Goal: Task Accomplishment & Management: Manage account settings

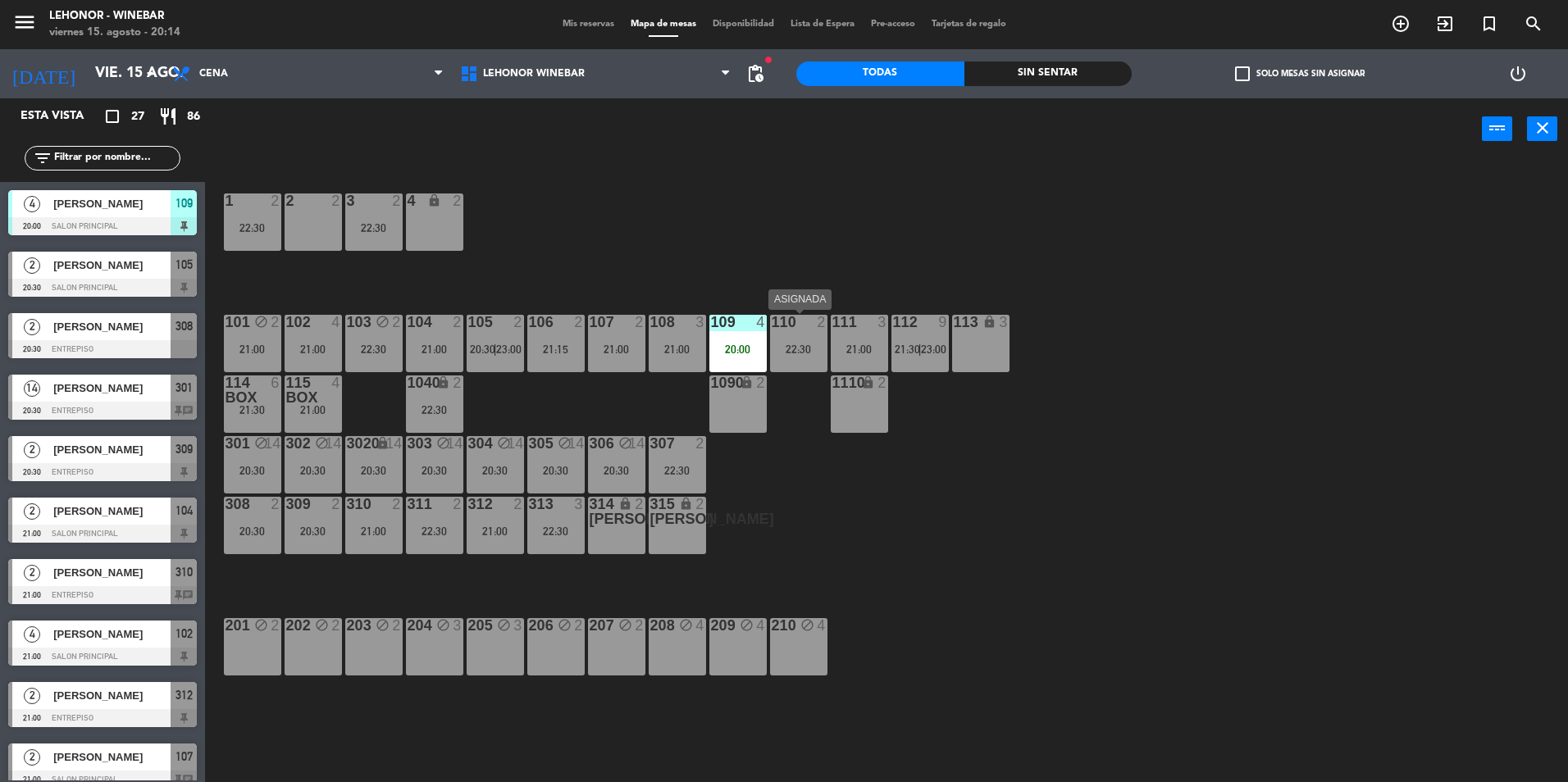
click at [807, 350] on div "22:30" at bounding box center [798, 350] width 57 height 11
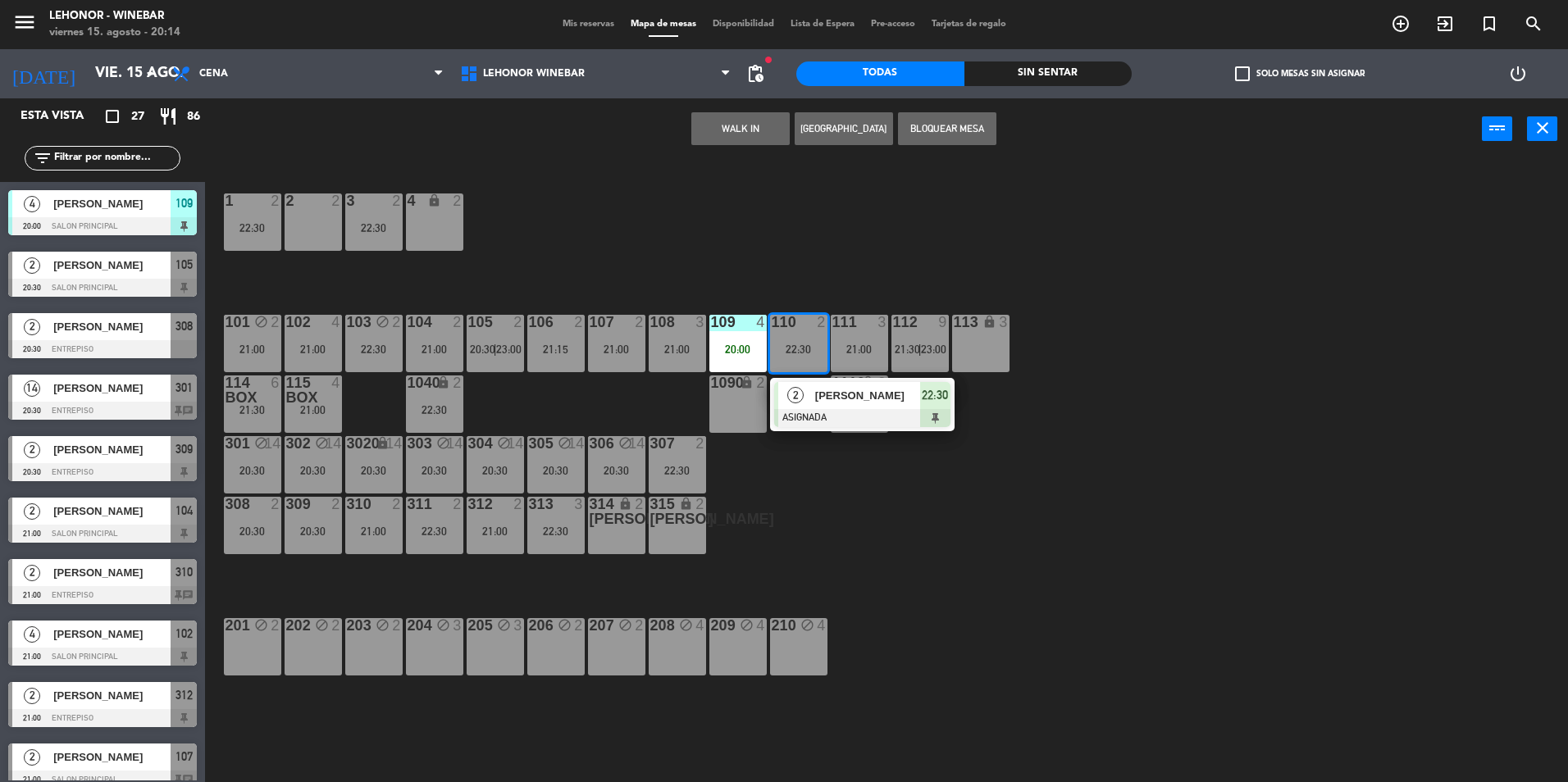
click at [829, 264] on div "1 2 22:30 2 2 3 2 22:30 4 lock 2 101 block 2 21:00 102 4 21:00 103 block 2 22:3…" at bounding box center [895, 476] width 1348 height 622
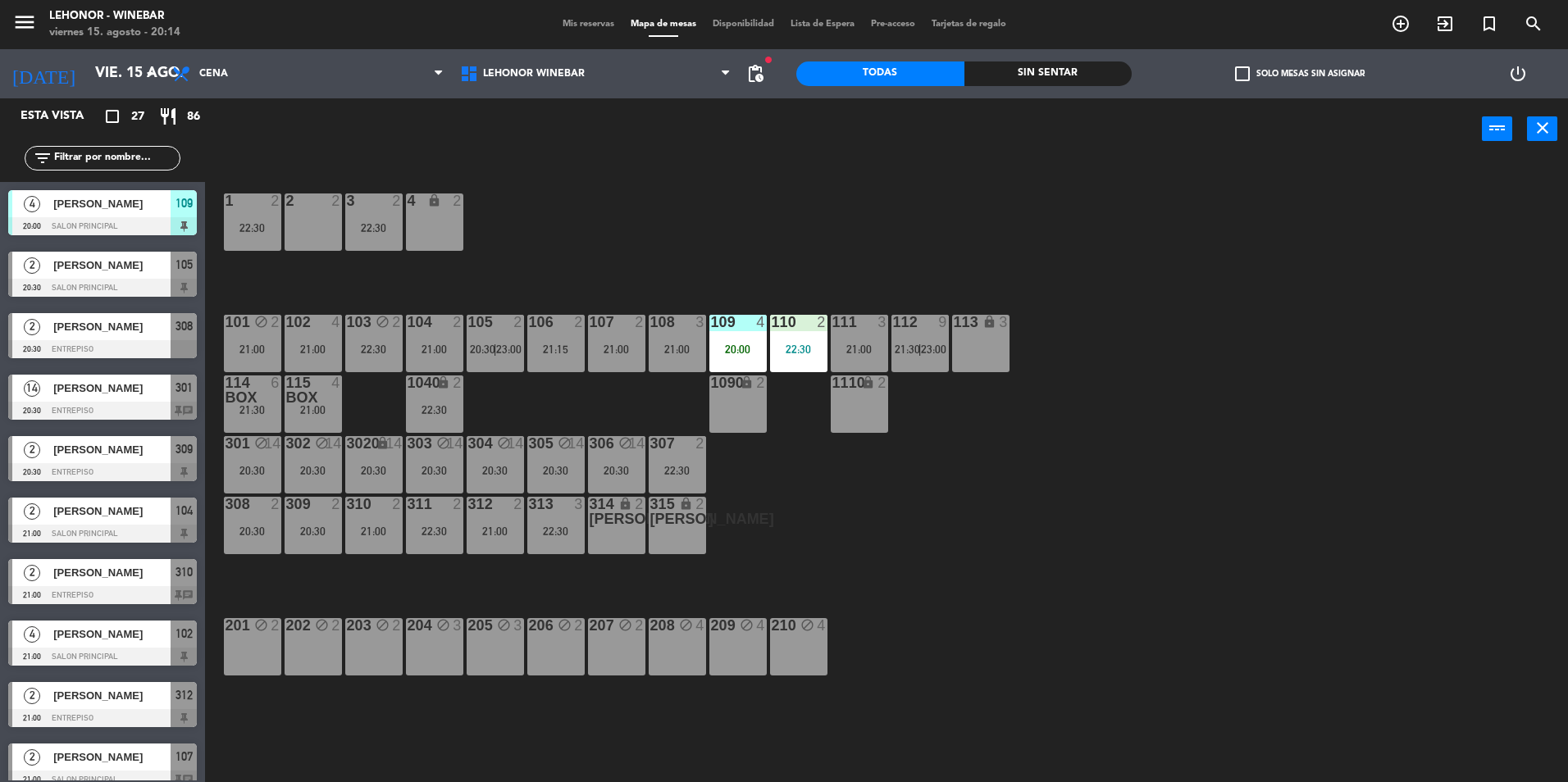
drag, startPoint x: 640, startPoint y: 227, endPoint x: 457, endPoint y: 173, distance: 190.8
click at [639, 227] on div "1 2 22:30 2 2 3 2 22:30 4 lock 2 101 block 2 21:00 102 4 21:00 103 block 2 22:3…" at bounding box center [895, 476] width 1348 height 622
click at [796, 334] on div "110 2 22:30" at bounding box center [798, 343] width 57 height 57
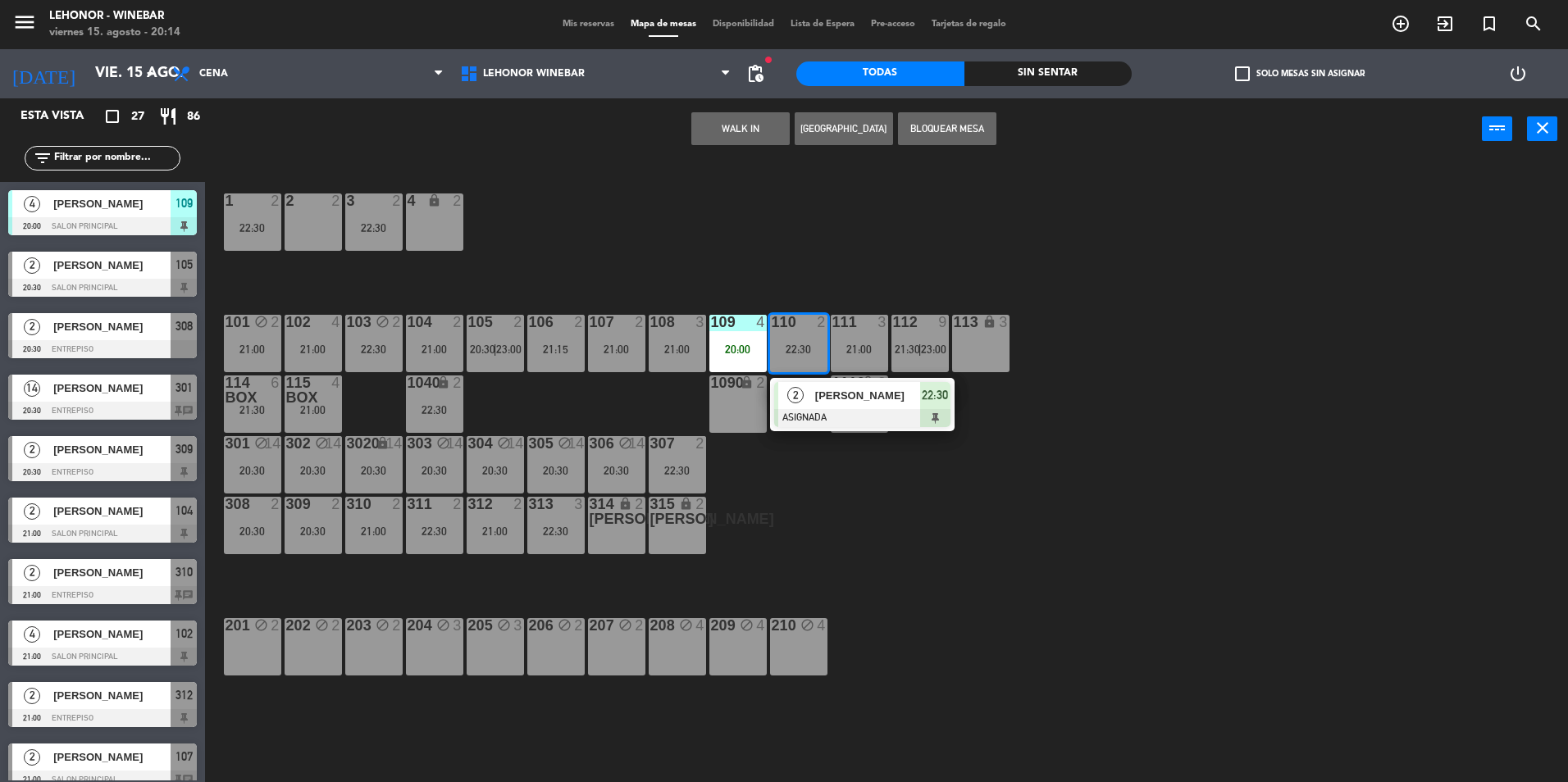
click at [849, 229] on div "1 2 22:30 2 2 3 2 22:30 4 lock 2 101 block 2 21:00 102 4 21:00 103 block 2 22:3…" at bounding box center [895, 476] width 1348 height 622
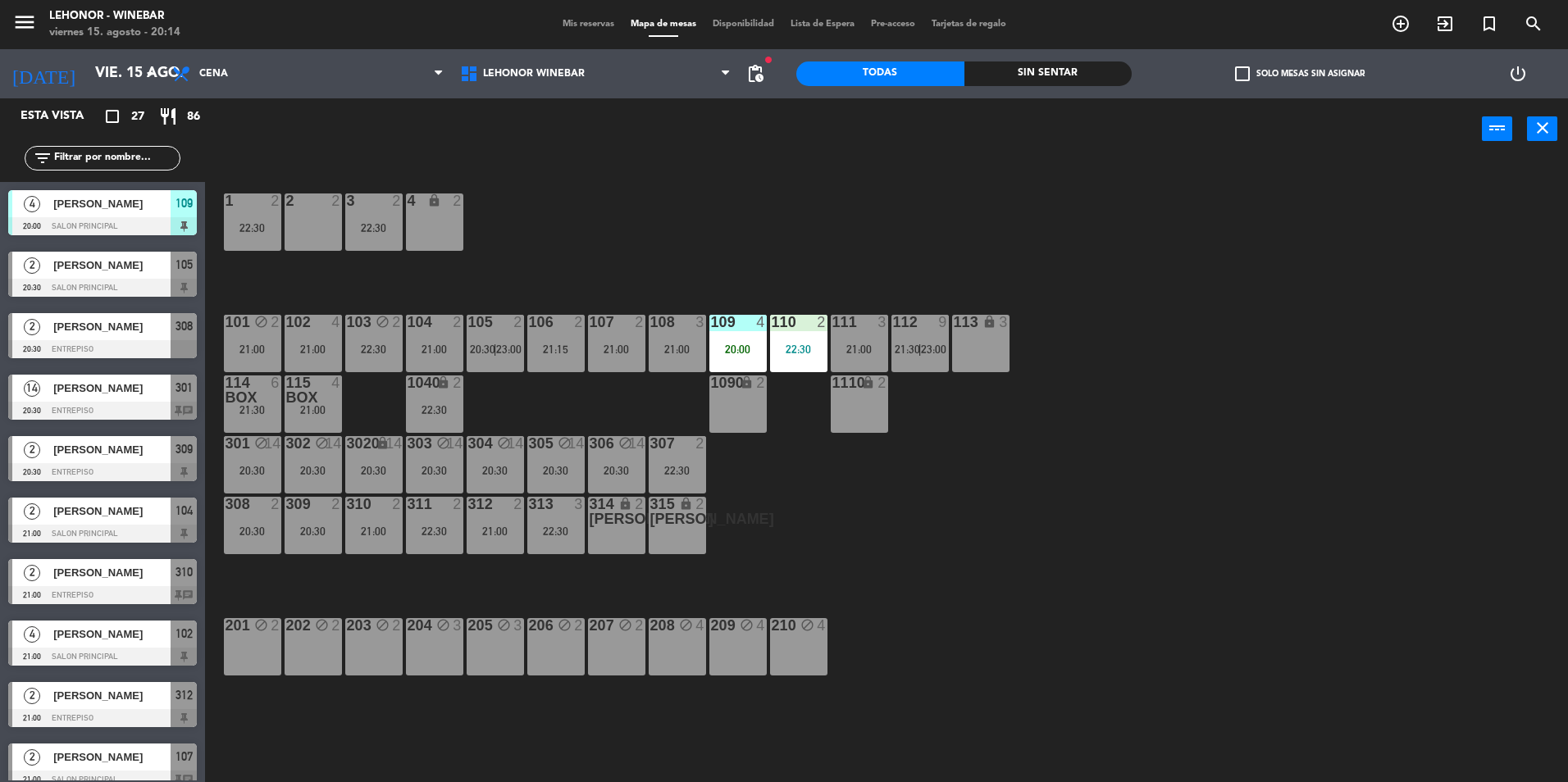
drag, startPoint x: 849, startPoint y: 229, endPoint x: 846, endPoint y: 249, distance: 20.2
click at [850, 229] on div "1 2 22:30 2 2 3 2 22:30 4 lock 2 101 block 2 21:00 102 4 21:00 103 block 2 22:3…" at bounding box center [895, 476] width 1348 height 622
click at [808, 344] on div "22:30" at bounding box center [798, 350] width 57 height 11
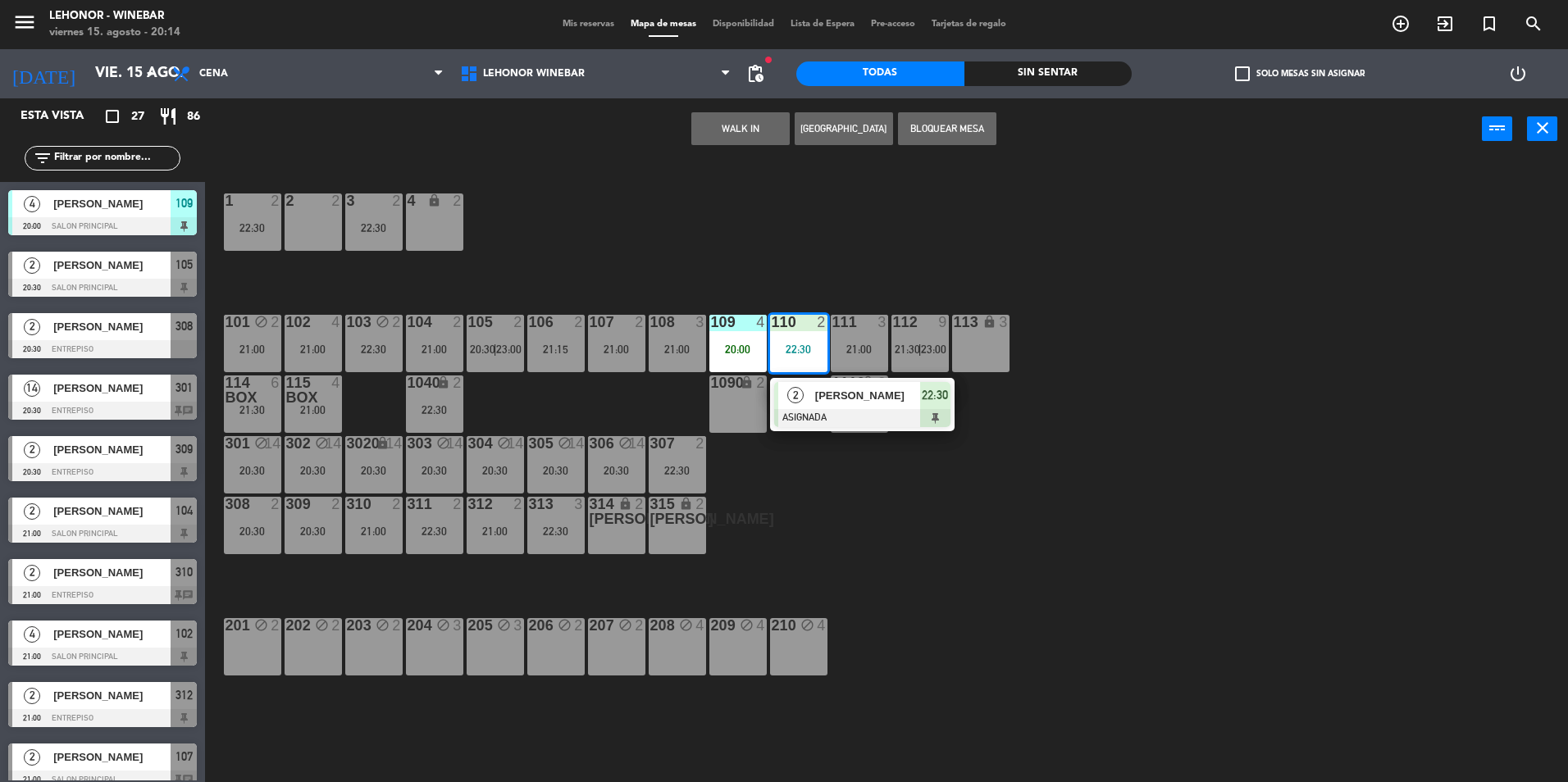
click at [827, 401] on span "[PERSON_NAME]" at bounding box center [868, 396] width 105 height 17
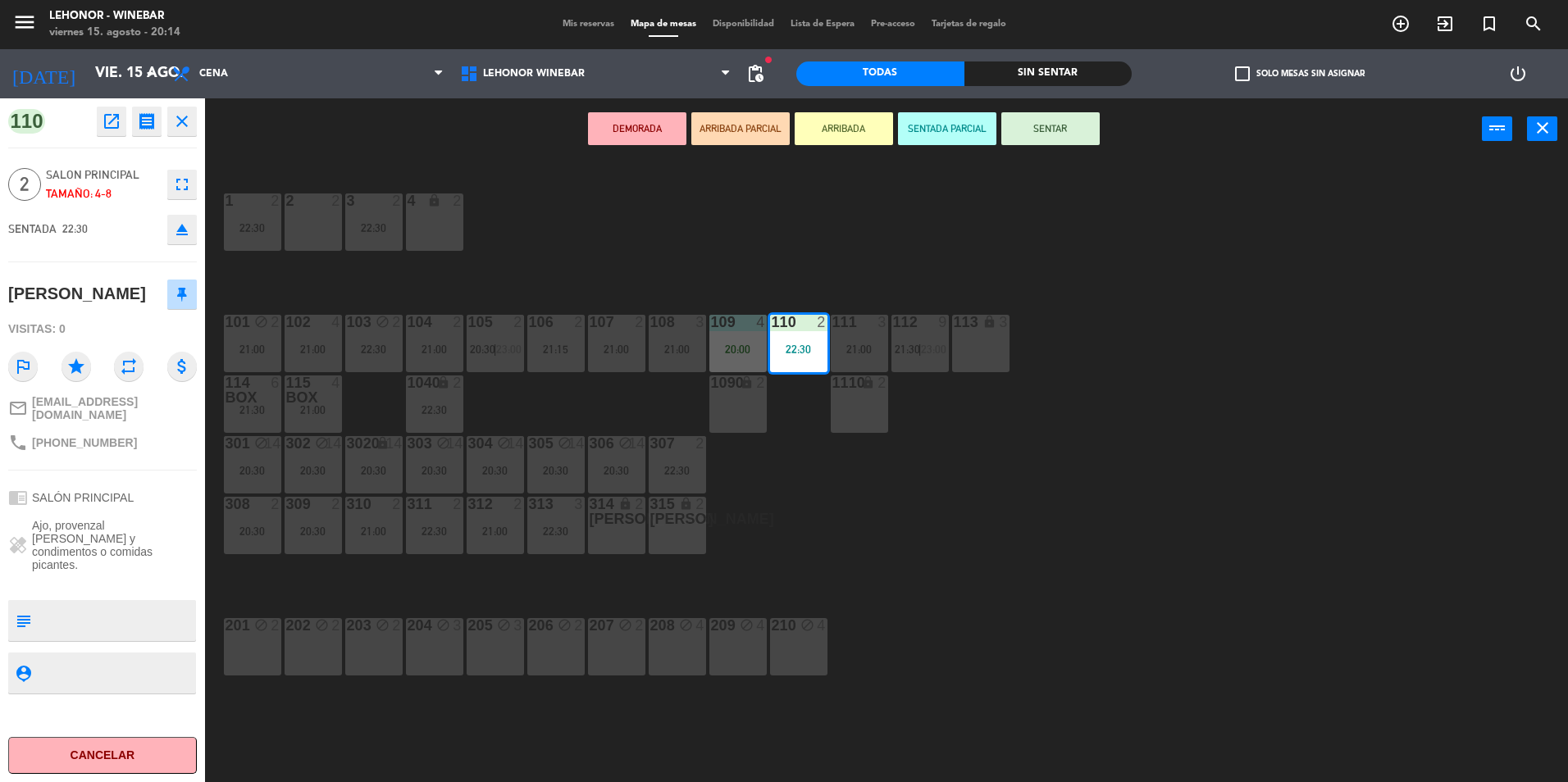
click at [1056, 125] on button "SENTAR" at bounding box center [1050, 129] width 99 height 33
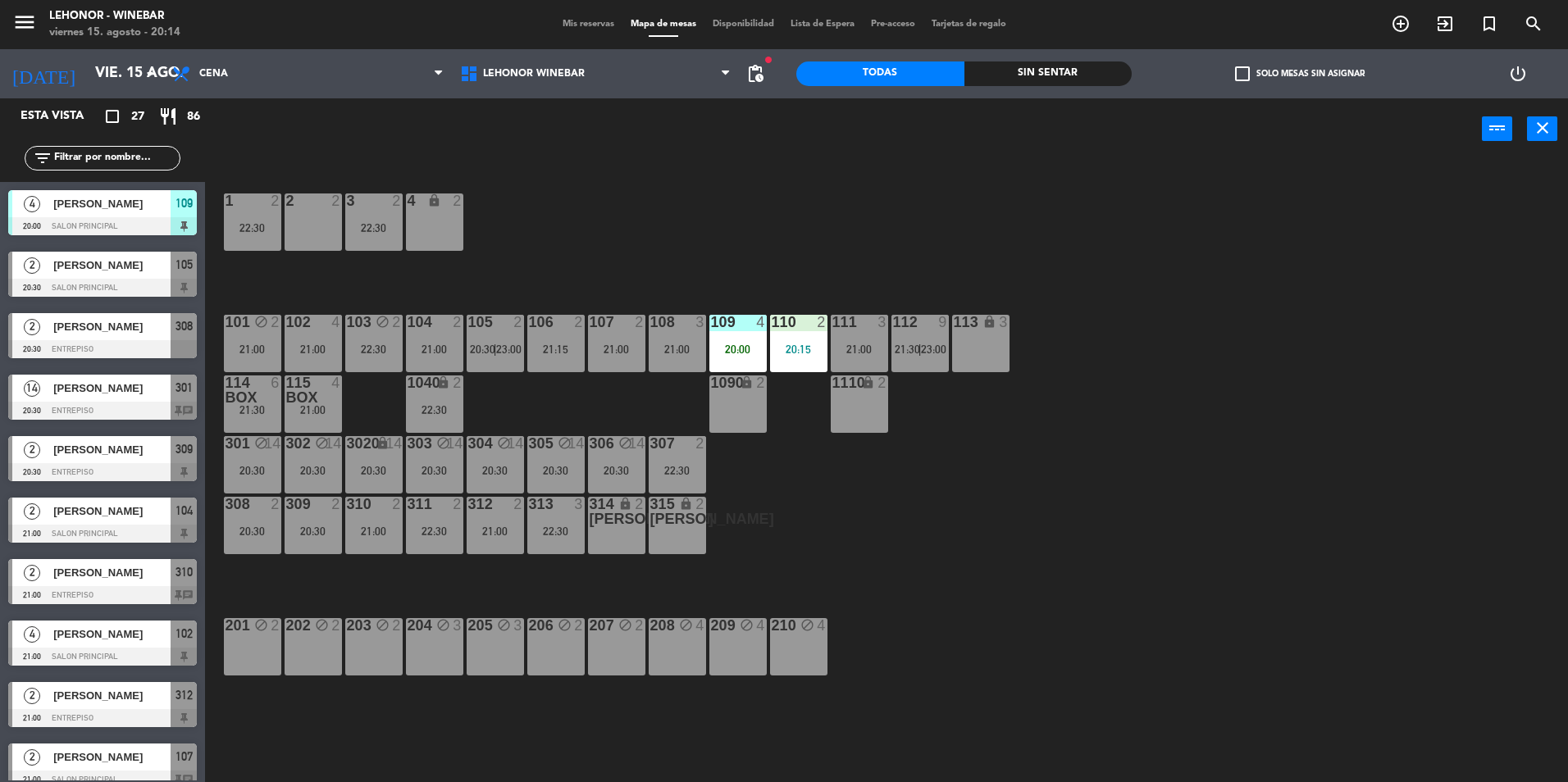
scroll to position [158, 0]
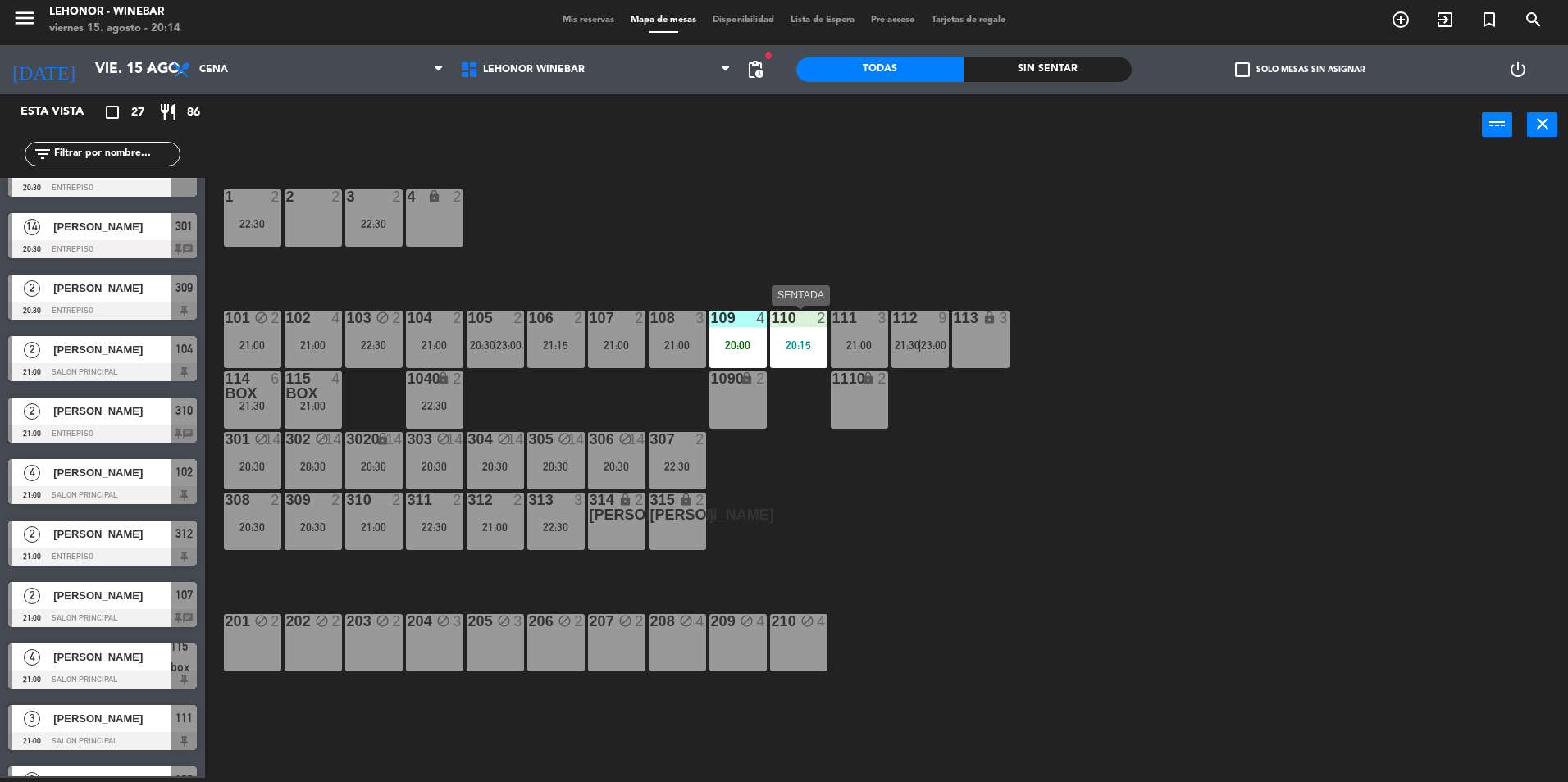
click at [796, 339] on div "20:15" at bounding box center [798, 345] width 57 height 11
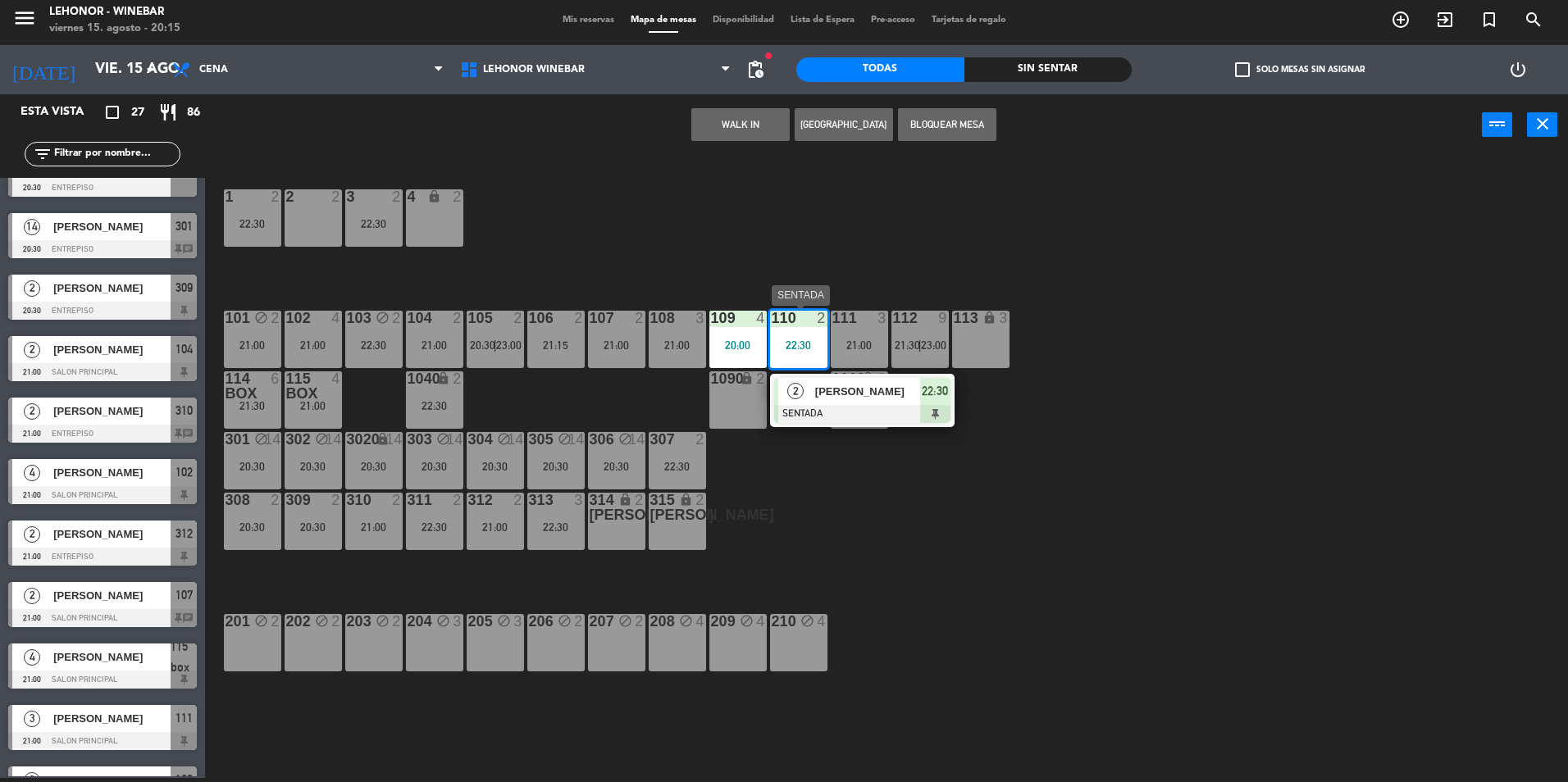
click at [845, 409] on div at bounding box center [863, 414] width 177 height 18
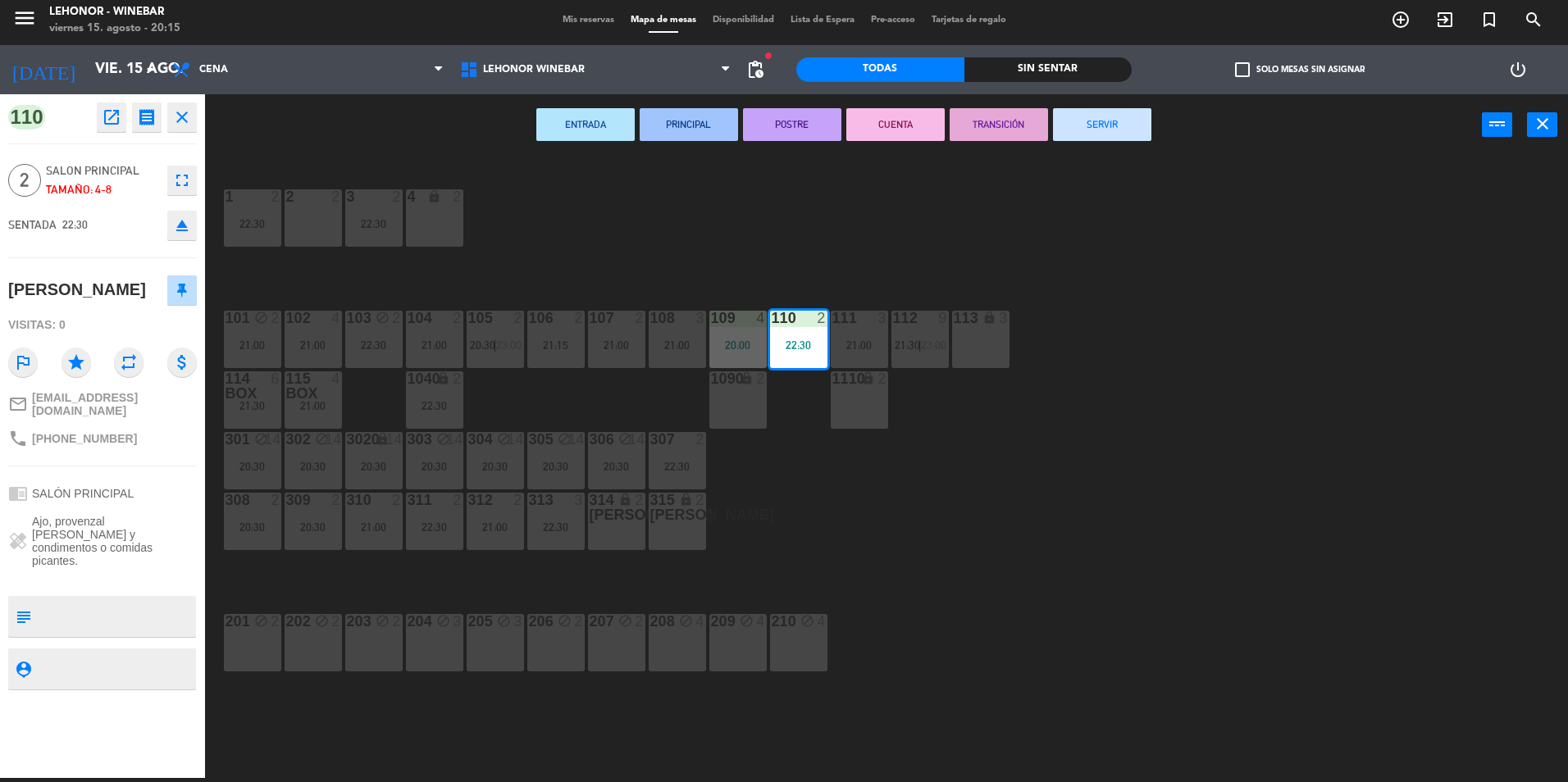
click at [1107, 116] on button "SERVIR" at bounding box center [1102, 124] width 99 height 33
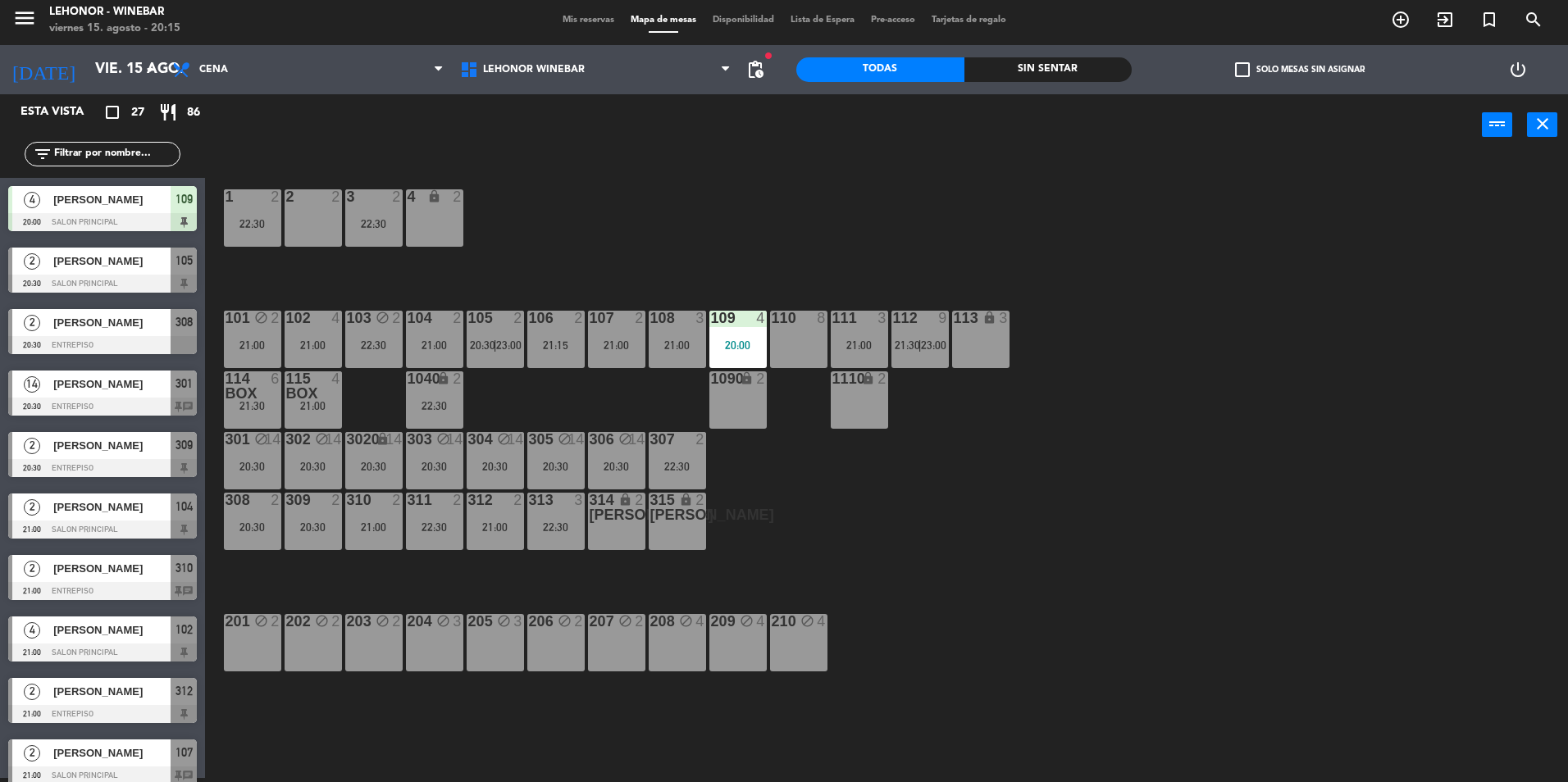
scroll to position [4, 0]
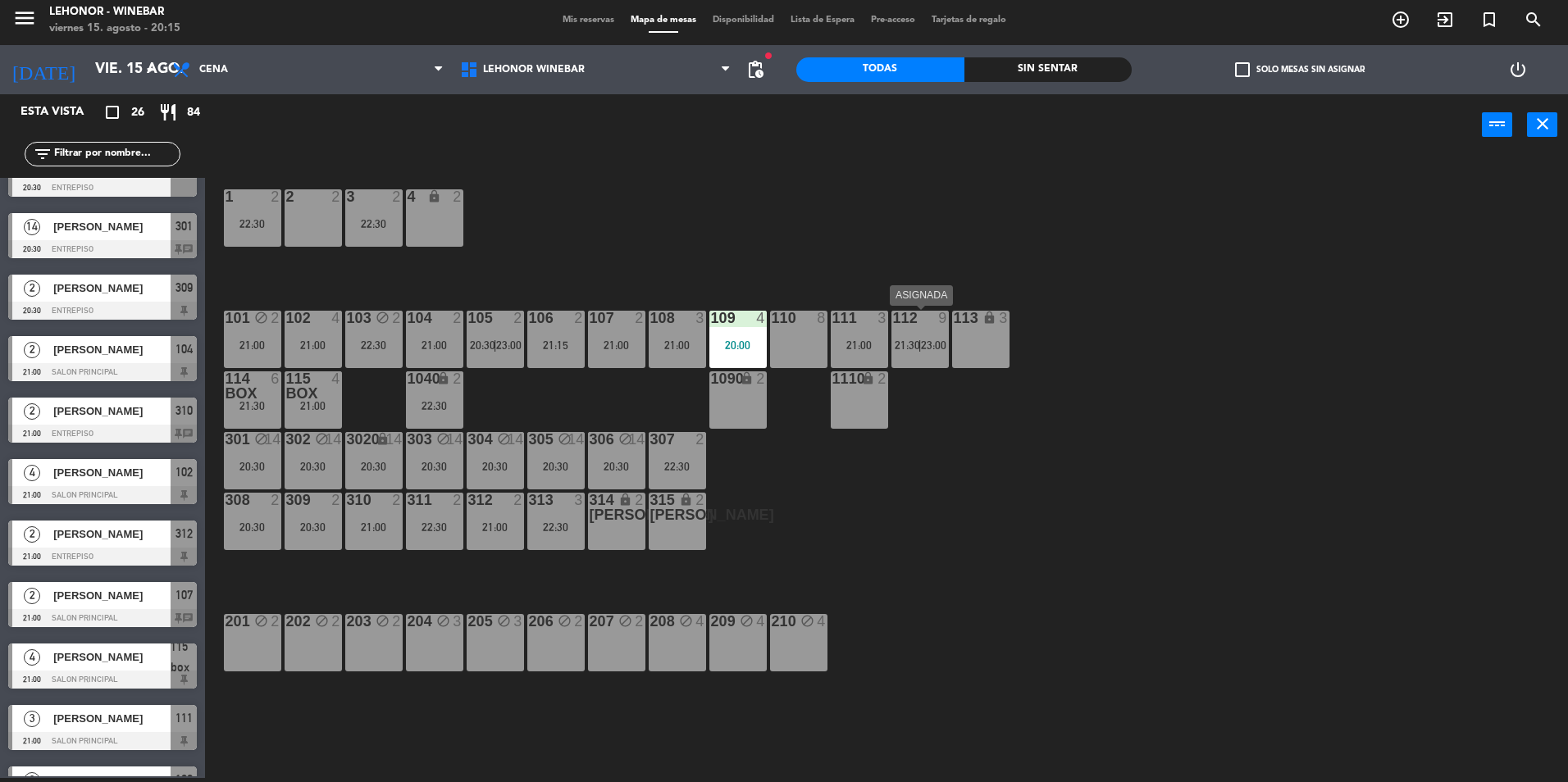
click at [917, 341] on span "21:30" at bounding box center [907, 345] width 25 height 13
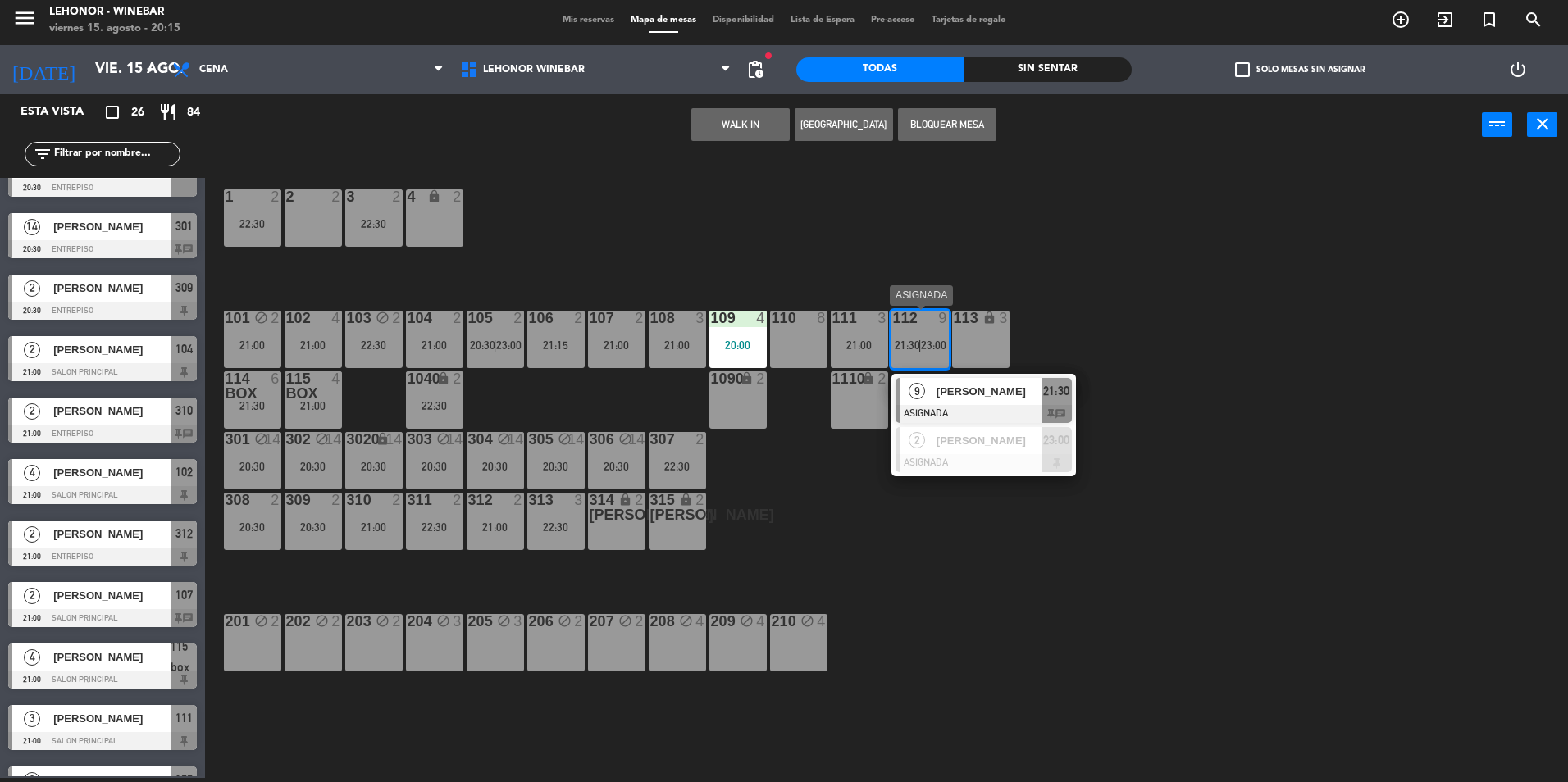
click at [1021, 400] on div "[PERSON_NAME]" at bounding box center [988, 391] width 106 height 27
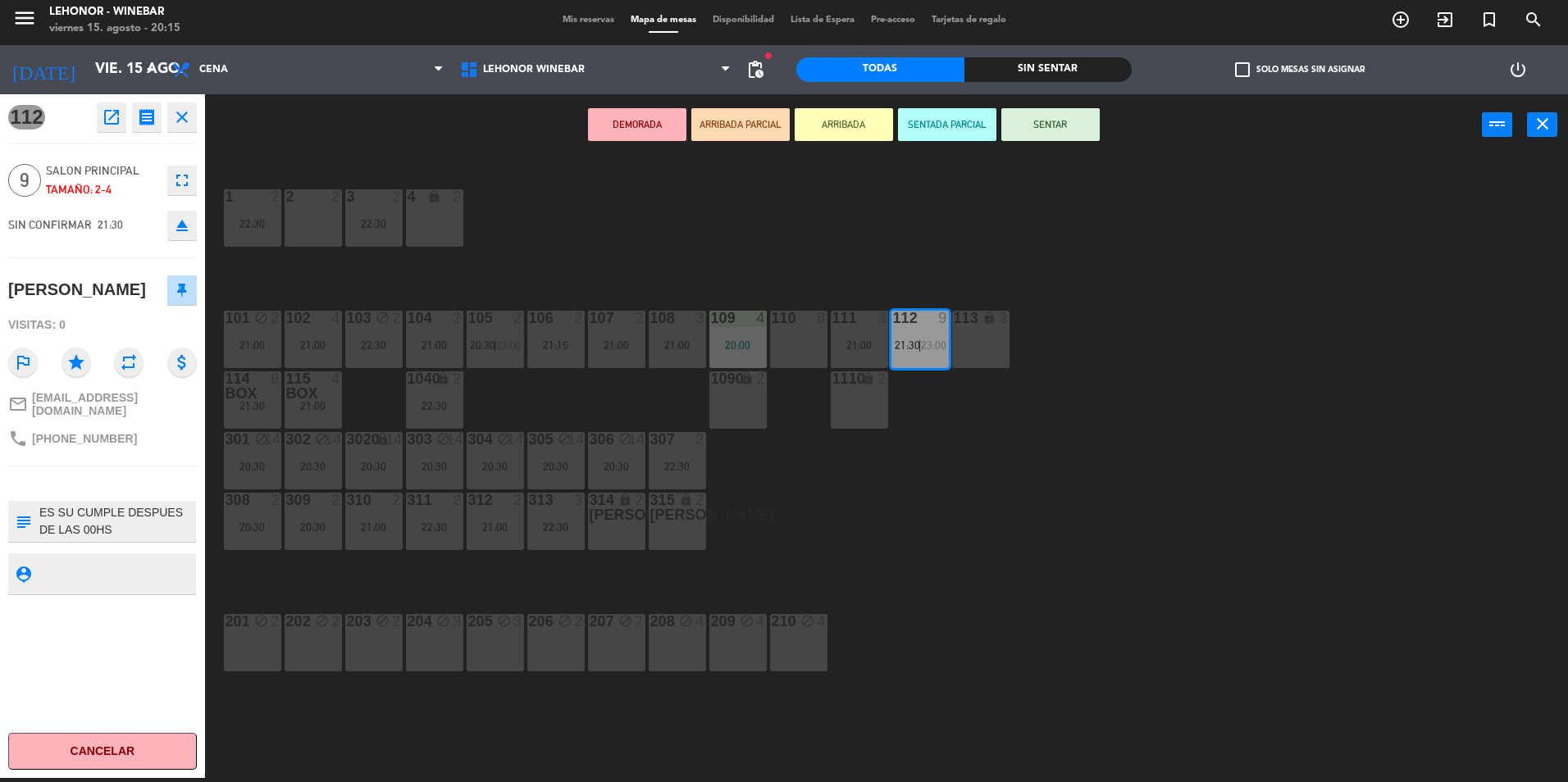
click at [816, 345] on div "110 8" at bounding box center [798, 339] width 57 height 57
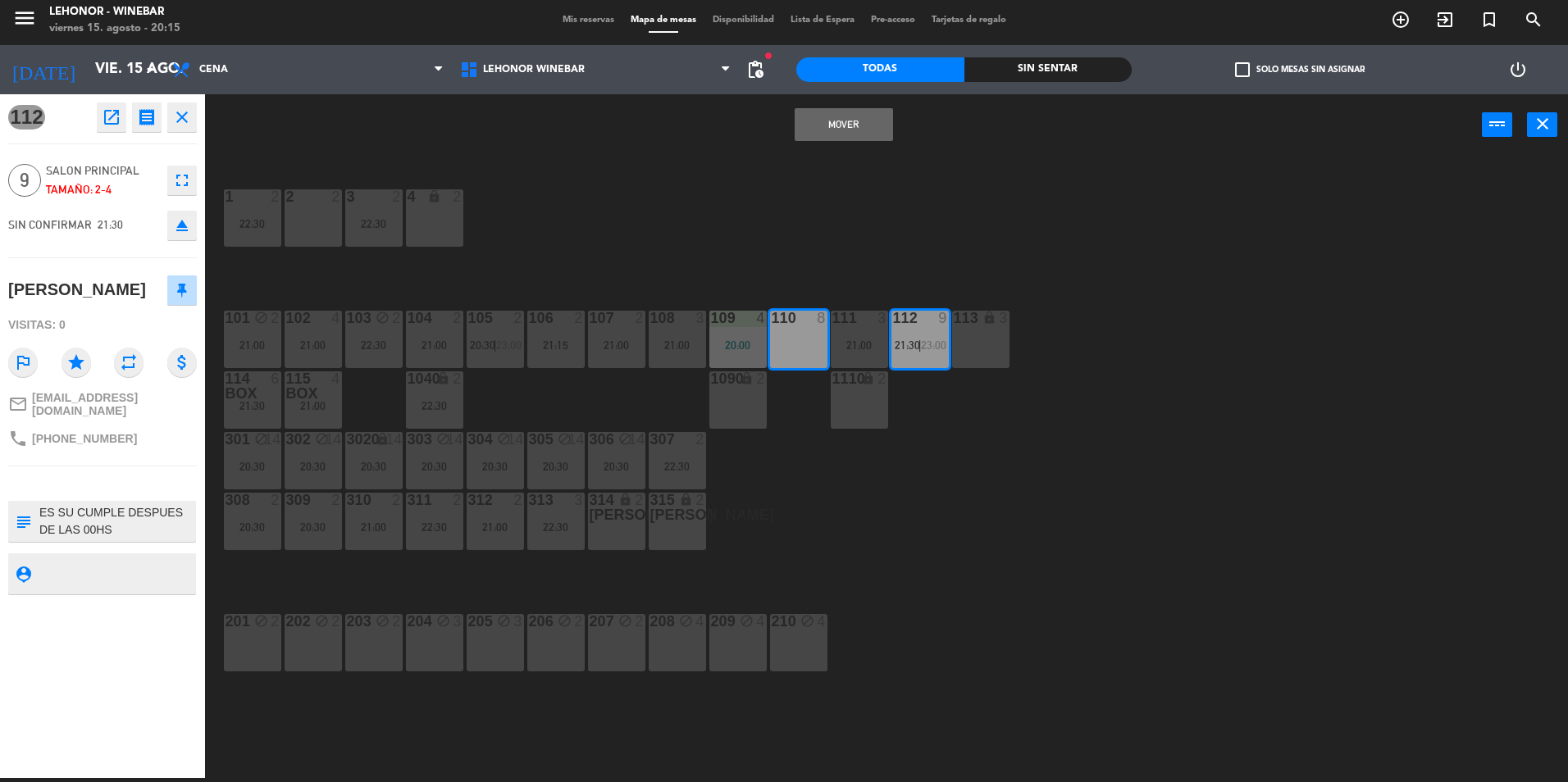
click at [873, 128] on button "Mover" at bounding box center [843, 124] width 99 height 33
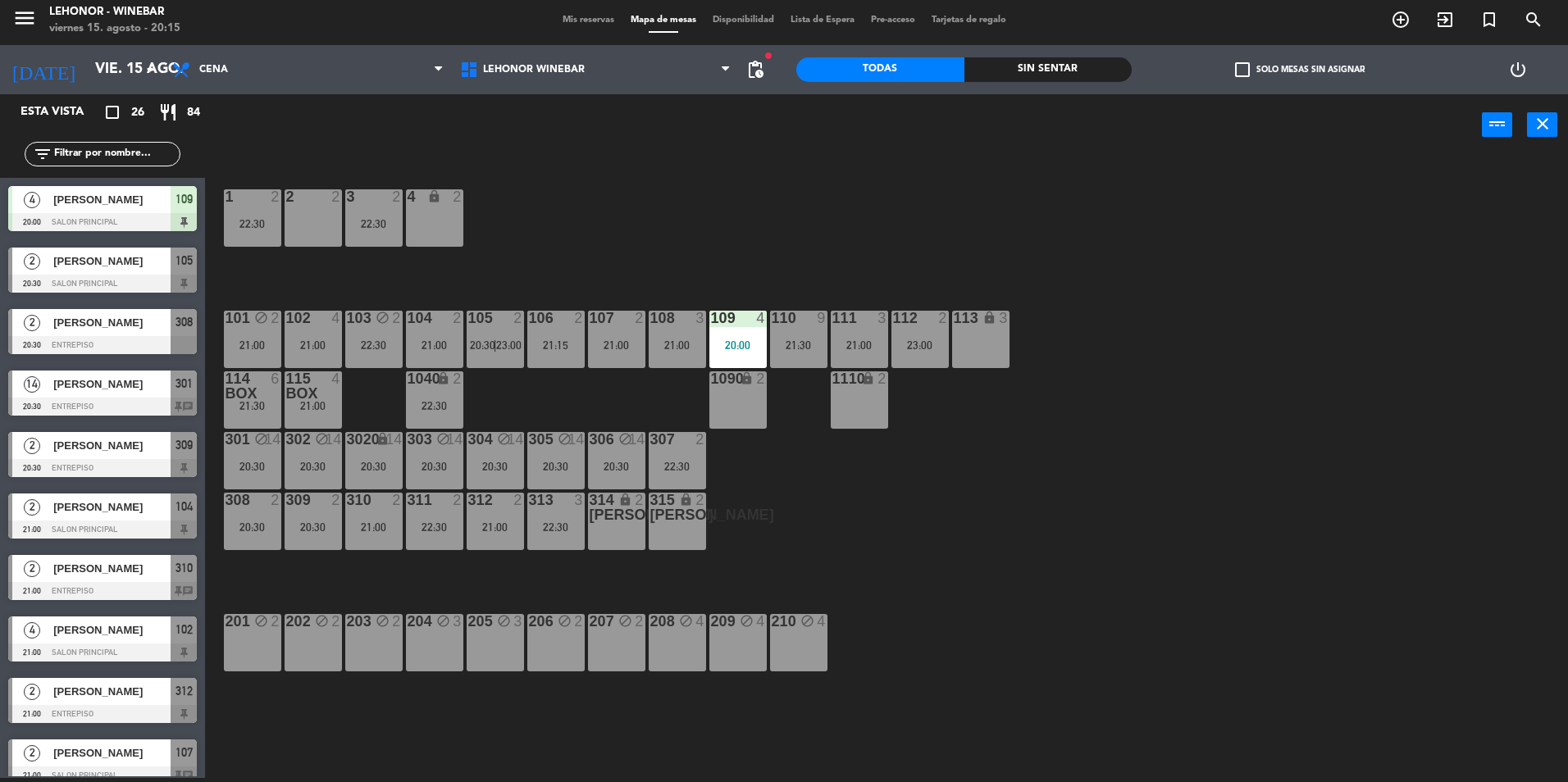
click at [922, 353] on div "112 2 23:00" at bounding box center [919, 339] width 57 height 57
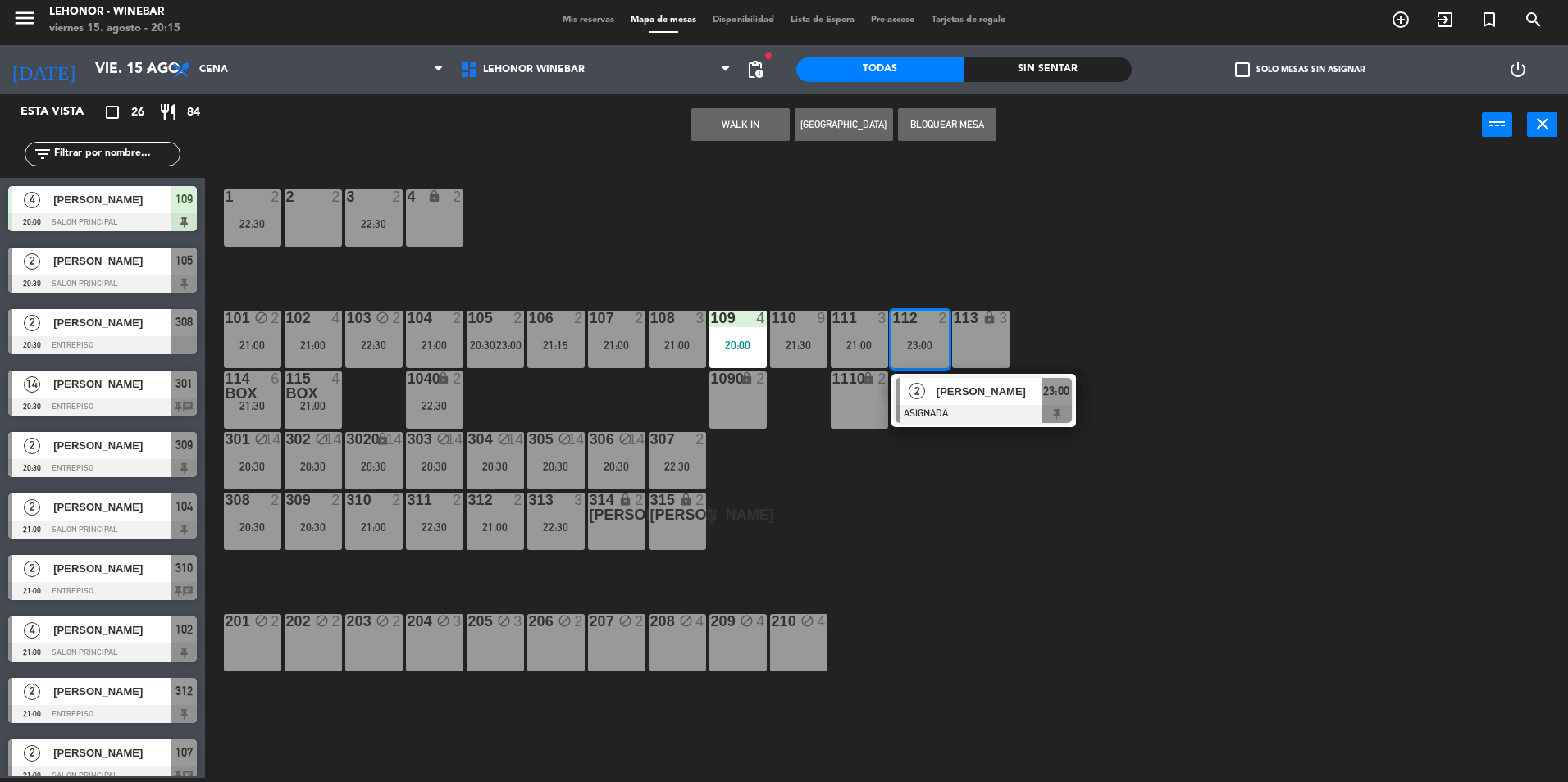
click at [998, 240] on div "1 2 22:30 2 2 3 2 22:30 4 lock 2 101 block 2 21:00 102 4 21:00 103 block 2 22:3…" at bounding box center [895, 471] width 1348 height 622
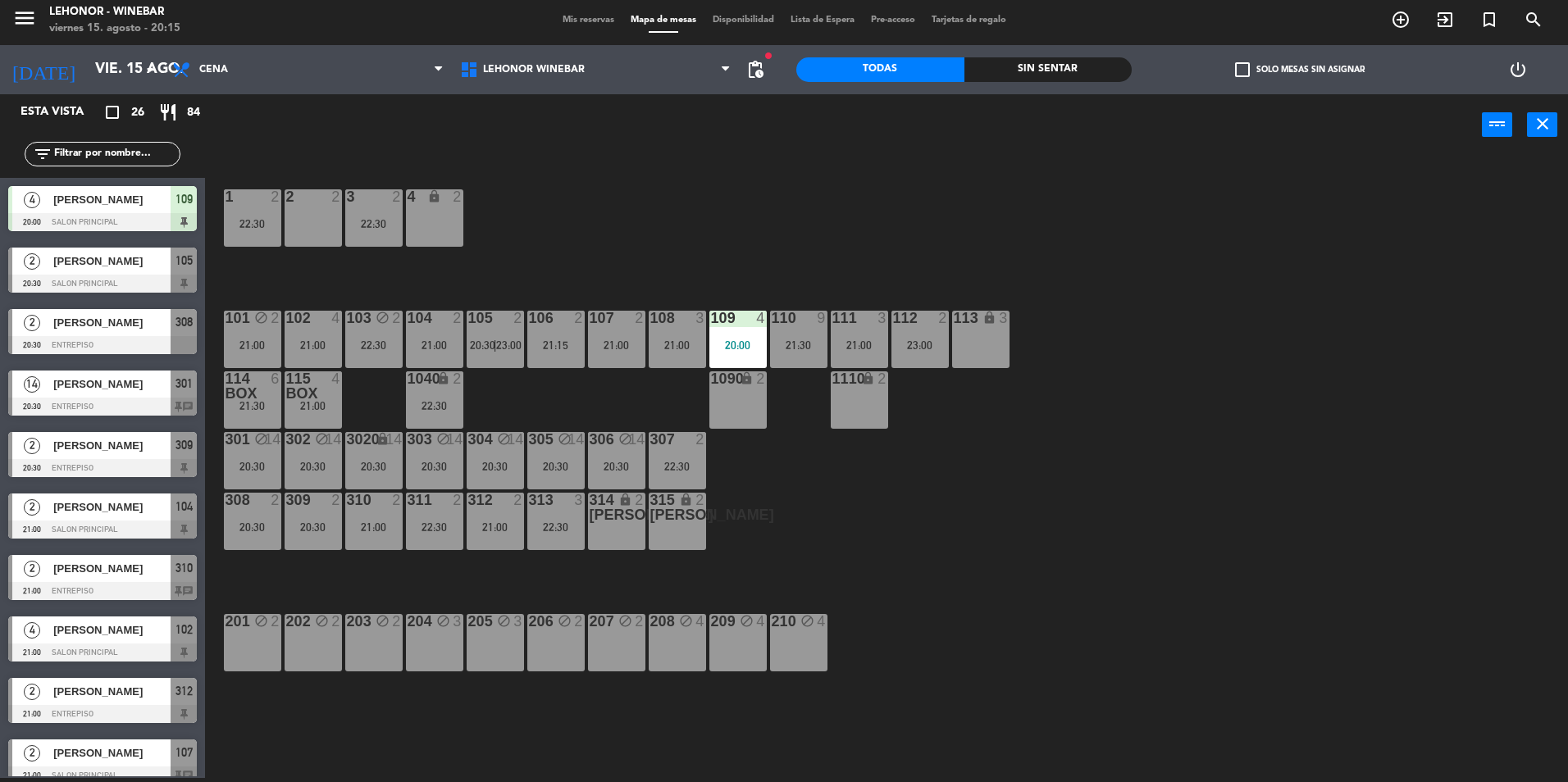
click at [570, 23] on span "Mis reservas" at bounding box center [588, 21] width 68 height 9
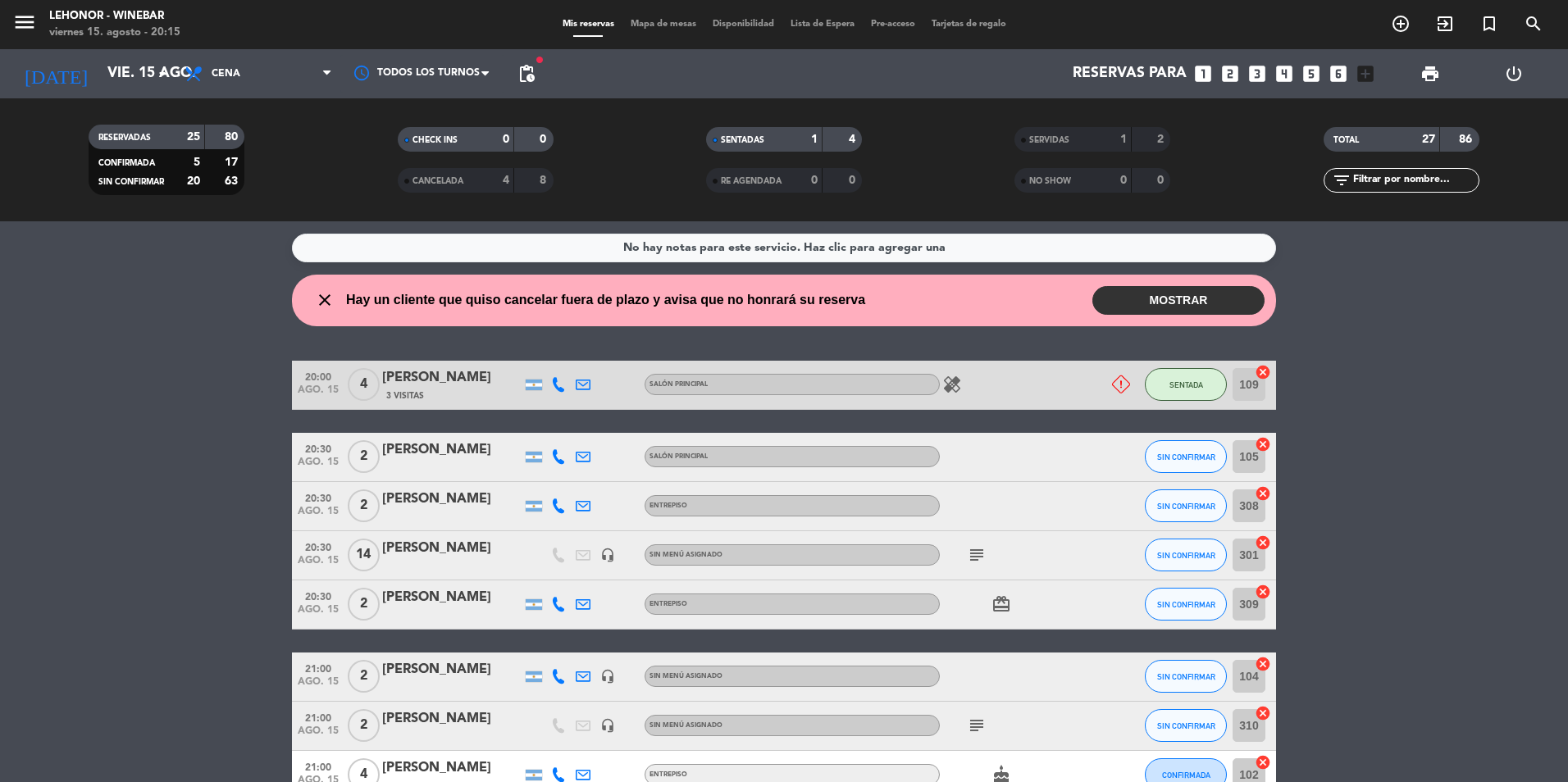
click at [481, 183] on div "4" at bounding box center [493, 180] width 33 height 19
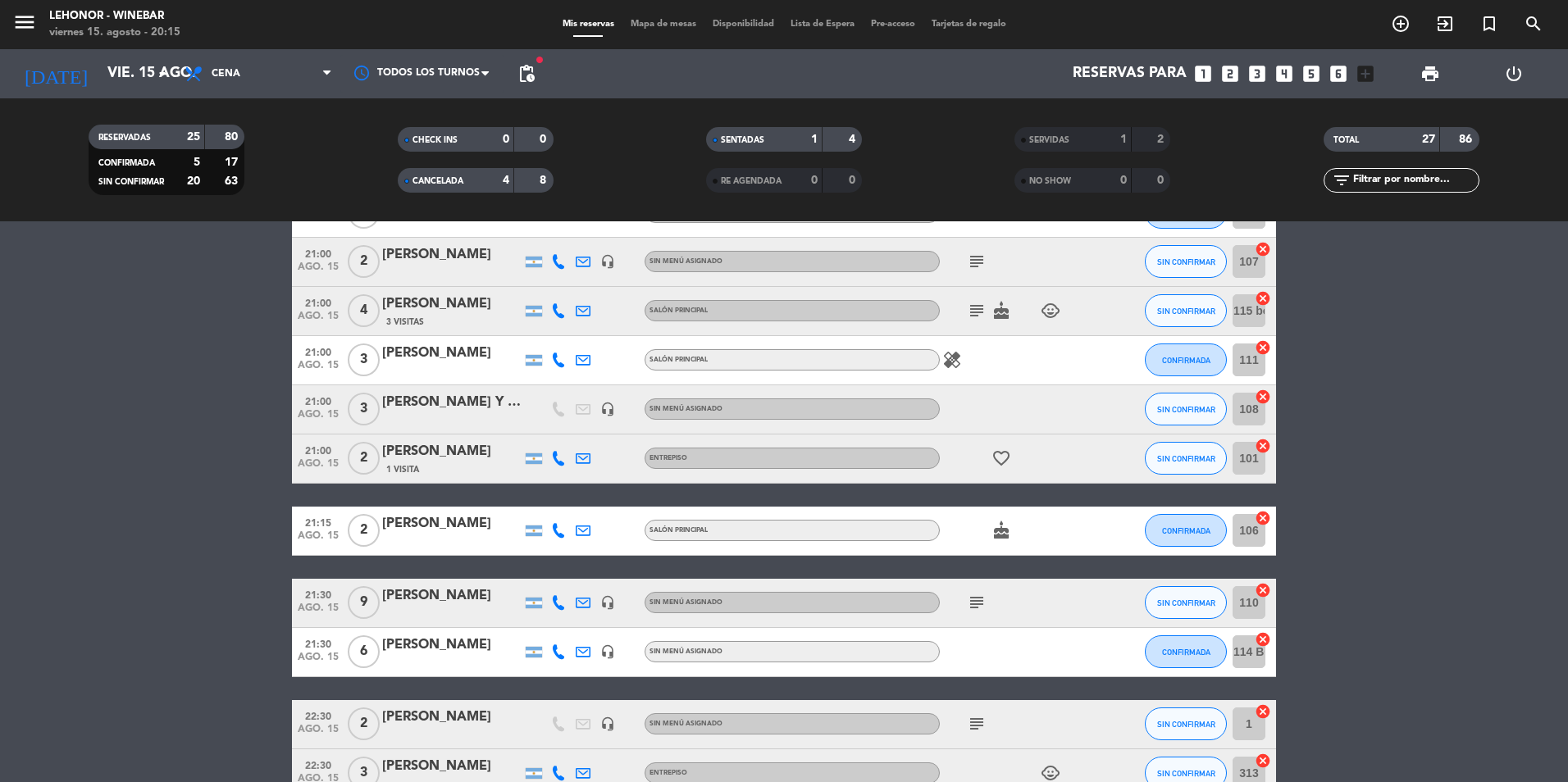
scroll to position [700, 0]
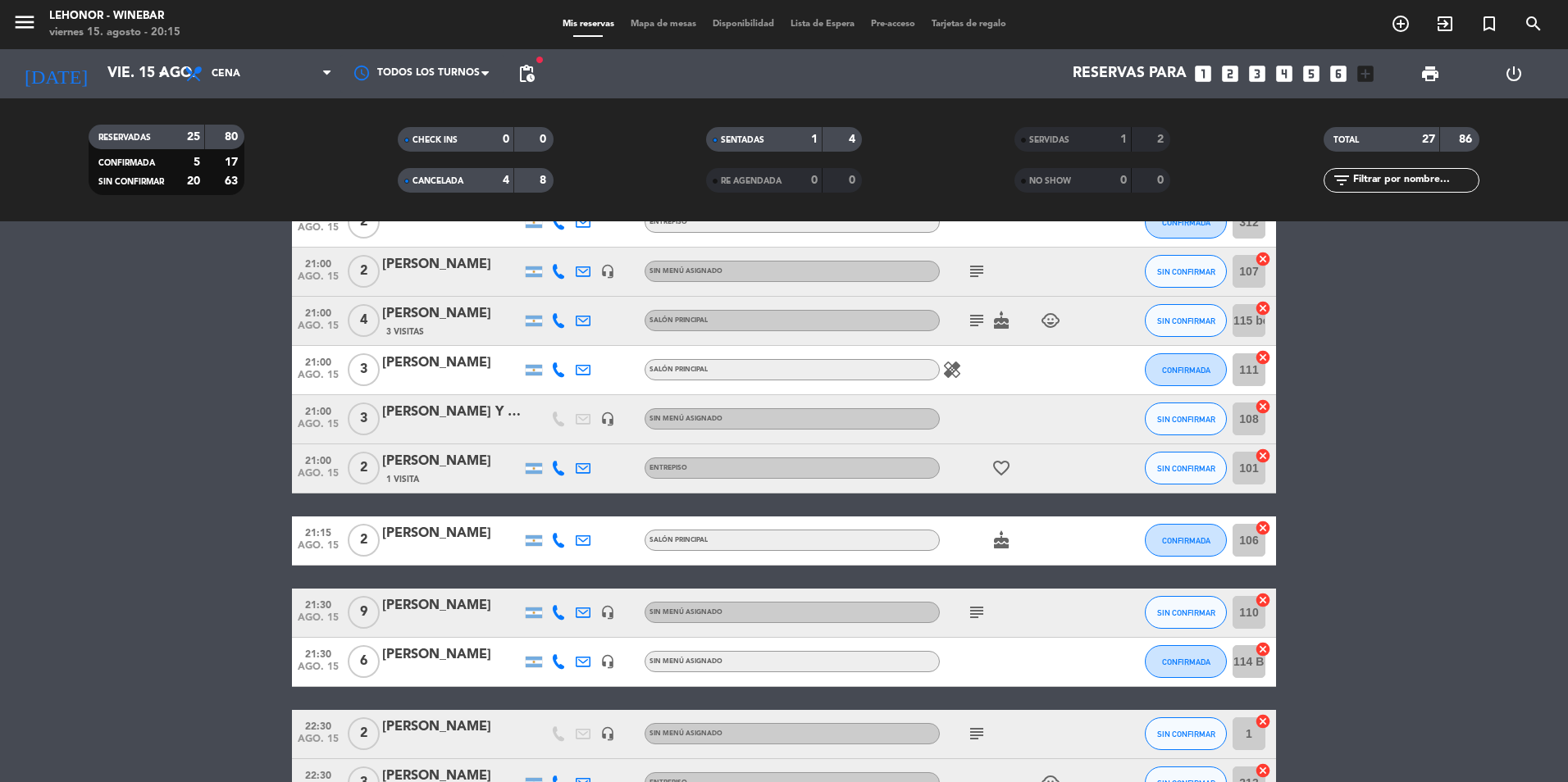
click at [1070, 139] on span "SERVIDAS" at bounding box center [1049, 140] width 40 height 8
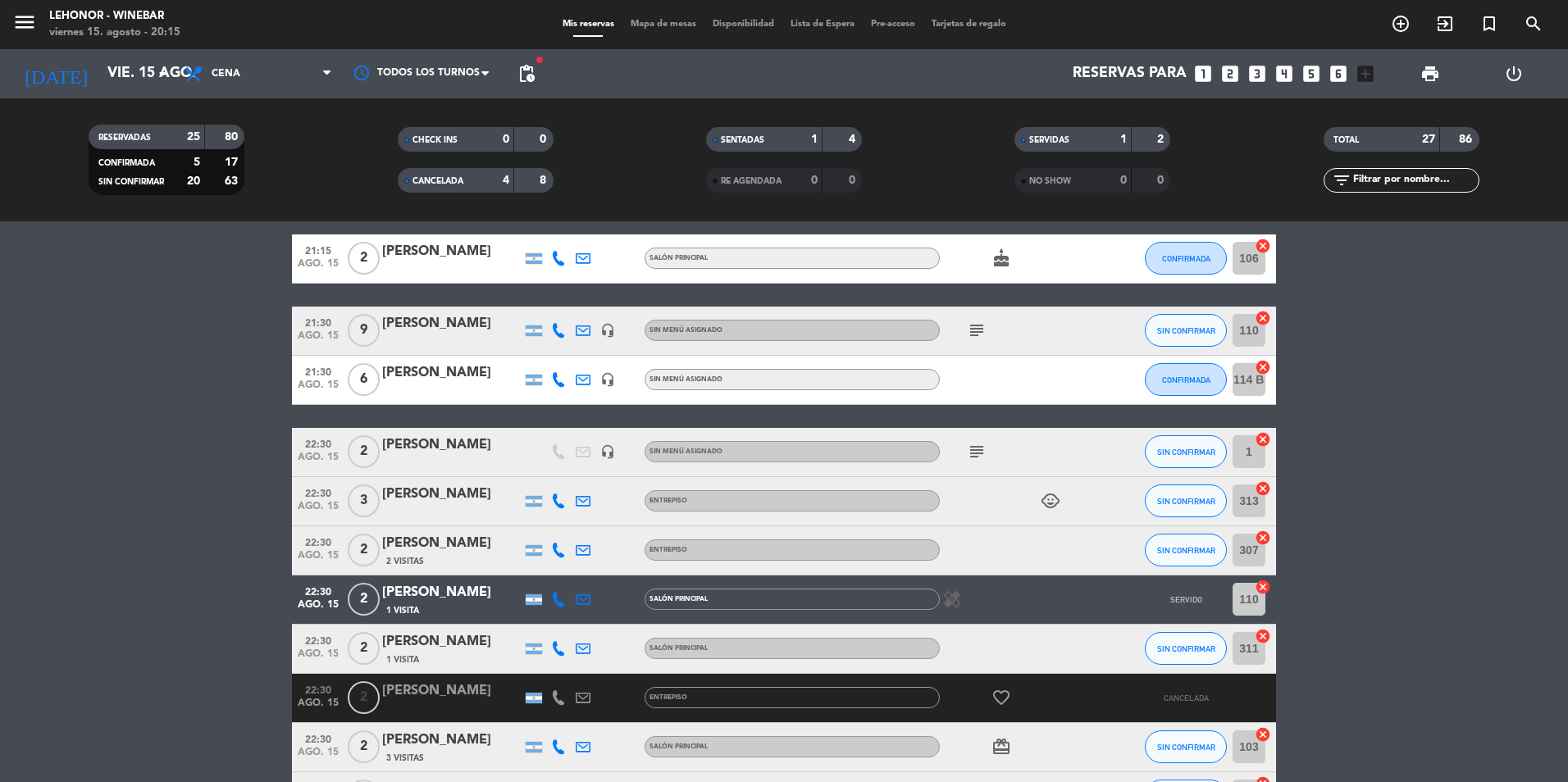
scroll to position [984, 0]
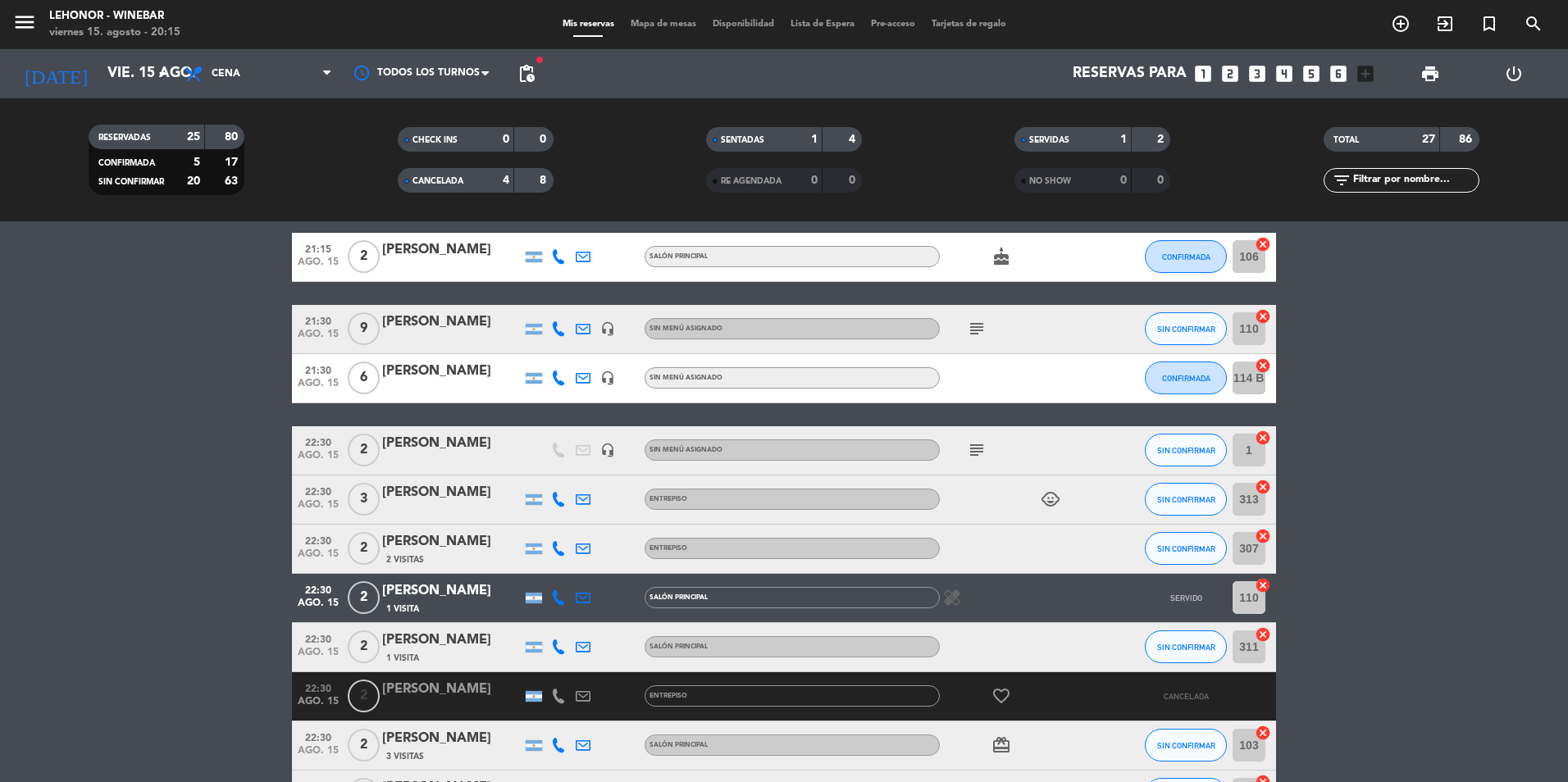
click at [1085, 606] on div "healing" at bounding box center [1013, 598] width 148 height 48
click at [442, 595] on div "[PERSON_NAME]" at bounding box center [452, 591] width 139 height 22
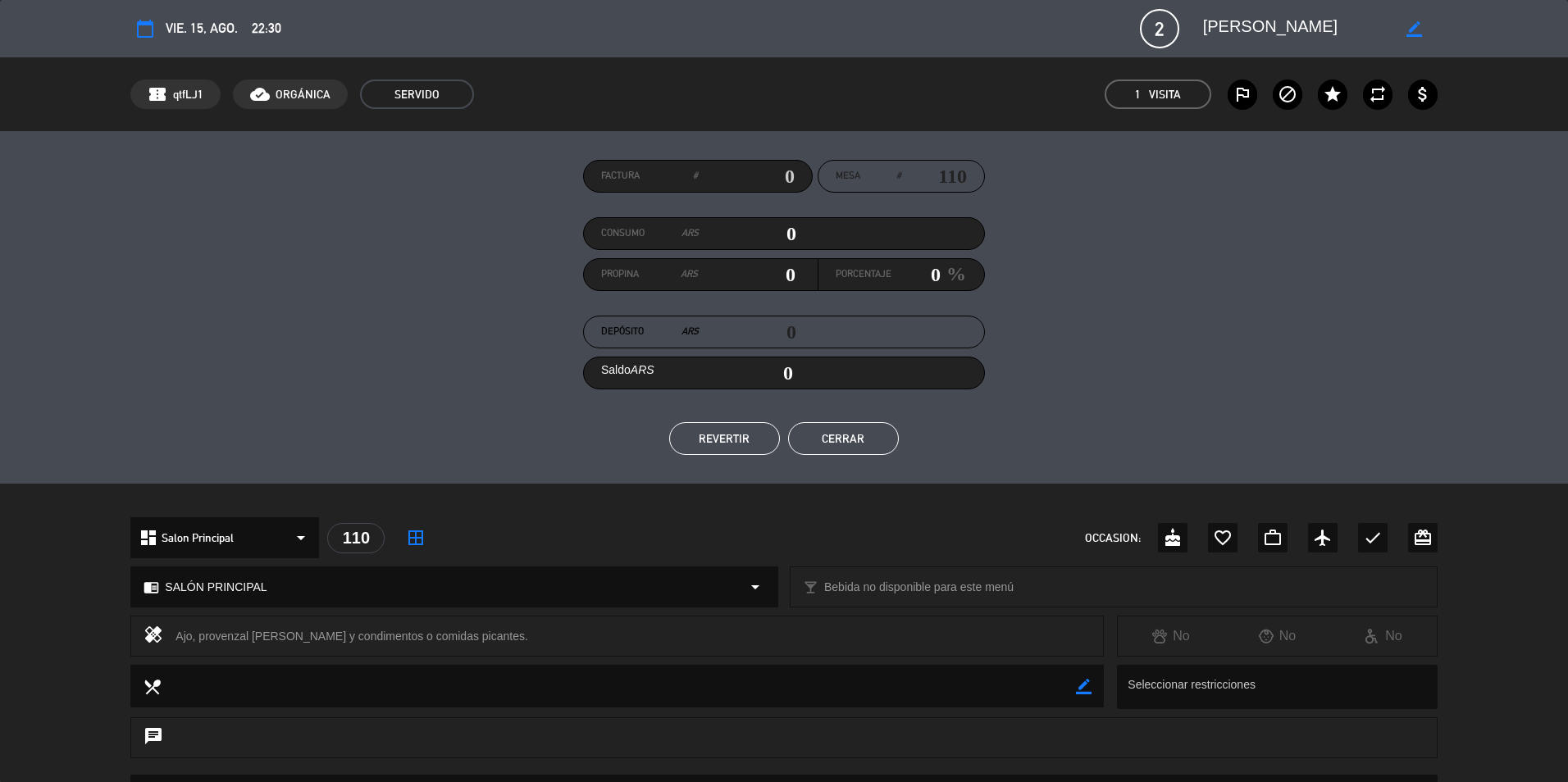
click at [723, 443] on button "REVERTIR" at bounding box center [725, 438] width 111 height 33
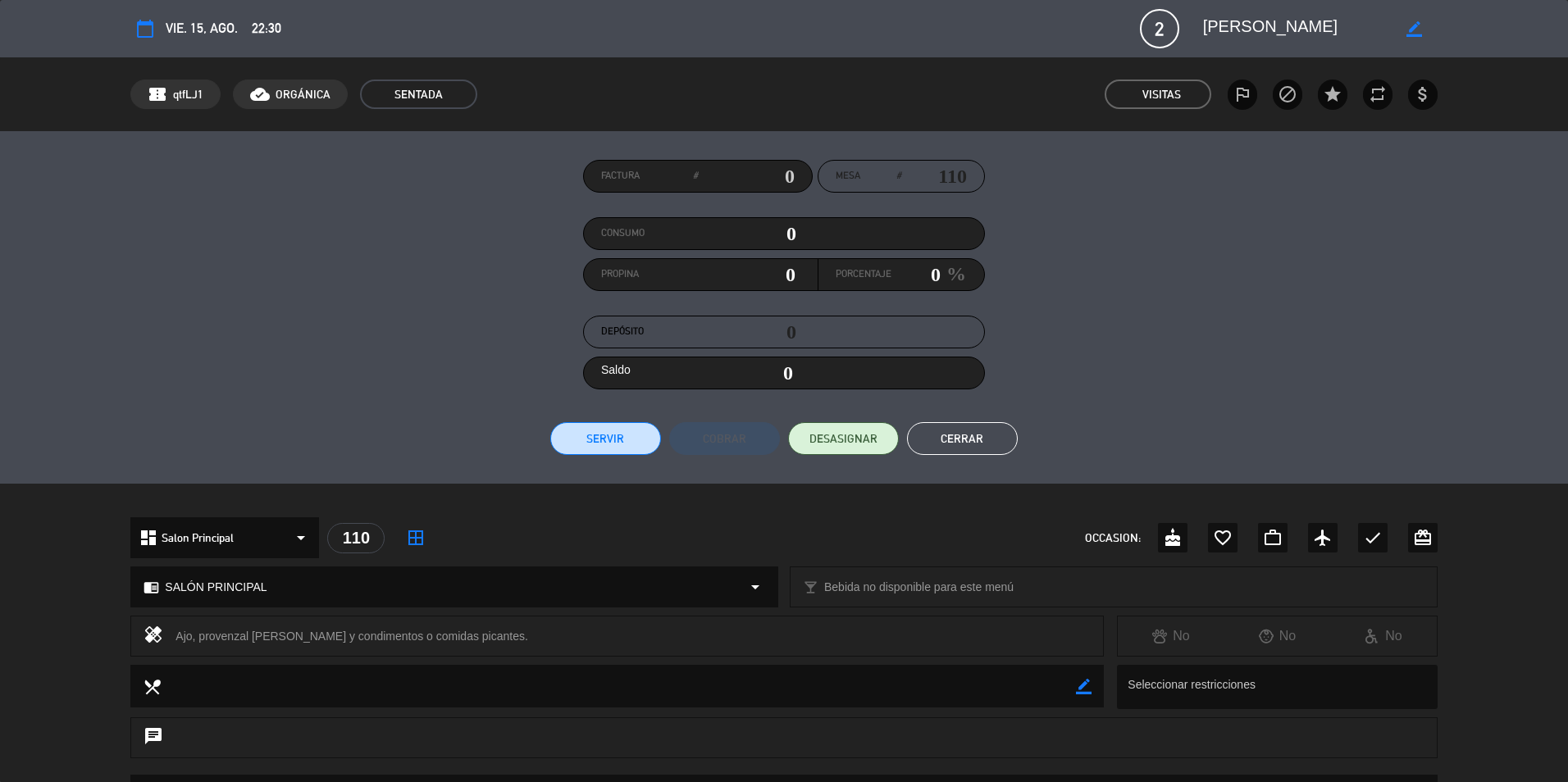
click at [976, 434] on button "Cerrar" at bounding box center [963, 438] width 111 height 33
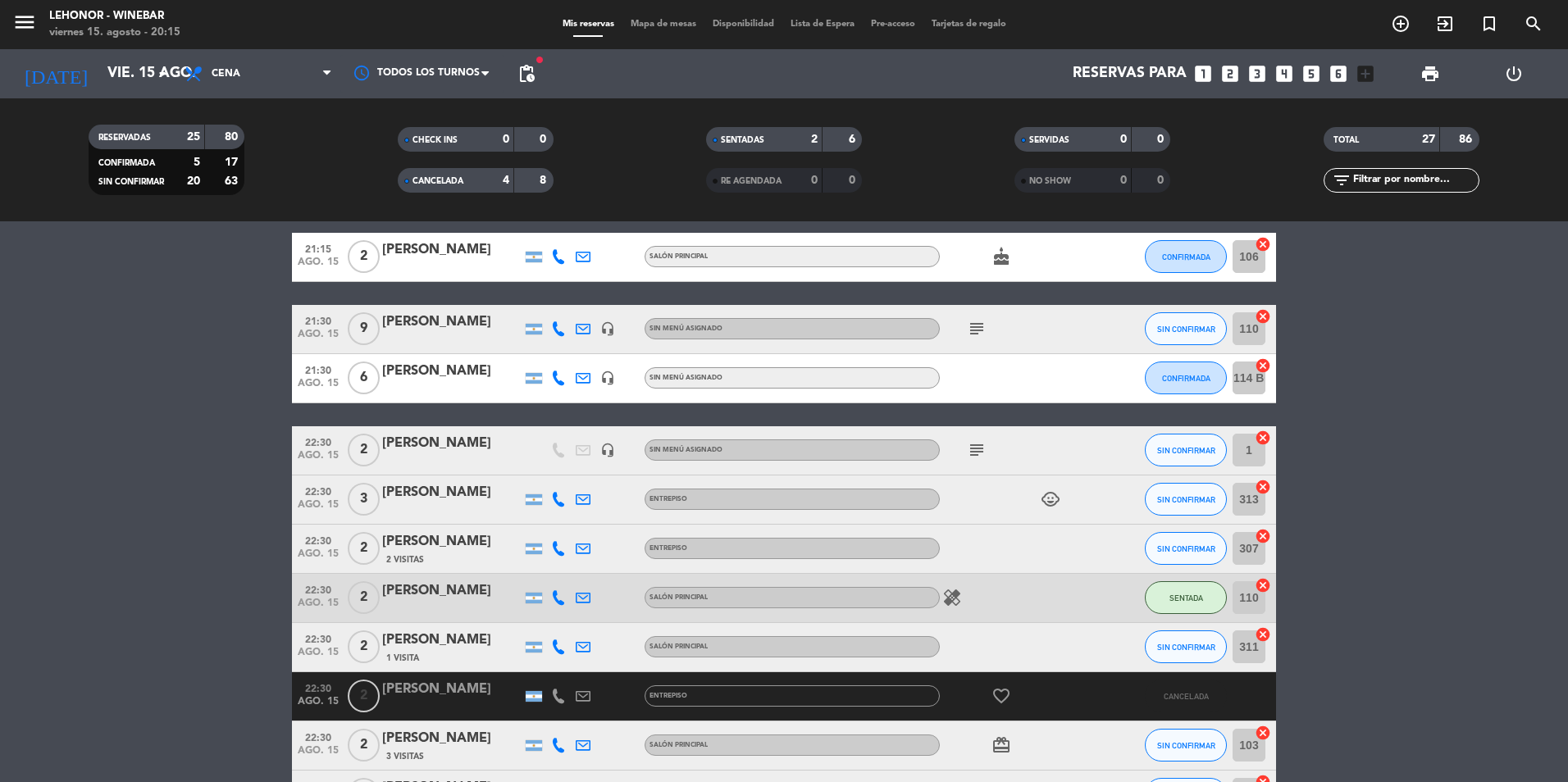
click at [679, 17] on div "Mis reservas Mapa de mesas Disponibilidad Lista de Espera Pre-acceso Tarjetas d…" at bounding box center [784, 24] width 460 height 15
click at [666, 33] on div "menu Lehonor - Winebar viernes 15. agosto - 20:15 Mis reservas Mapa de mesas Di…" at bounding box center [784, 24] width 1568 height 49
click at [676, 21] on span "Mapa de mesas" at bounding box center [663, 24] width 82 height 9
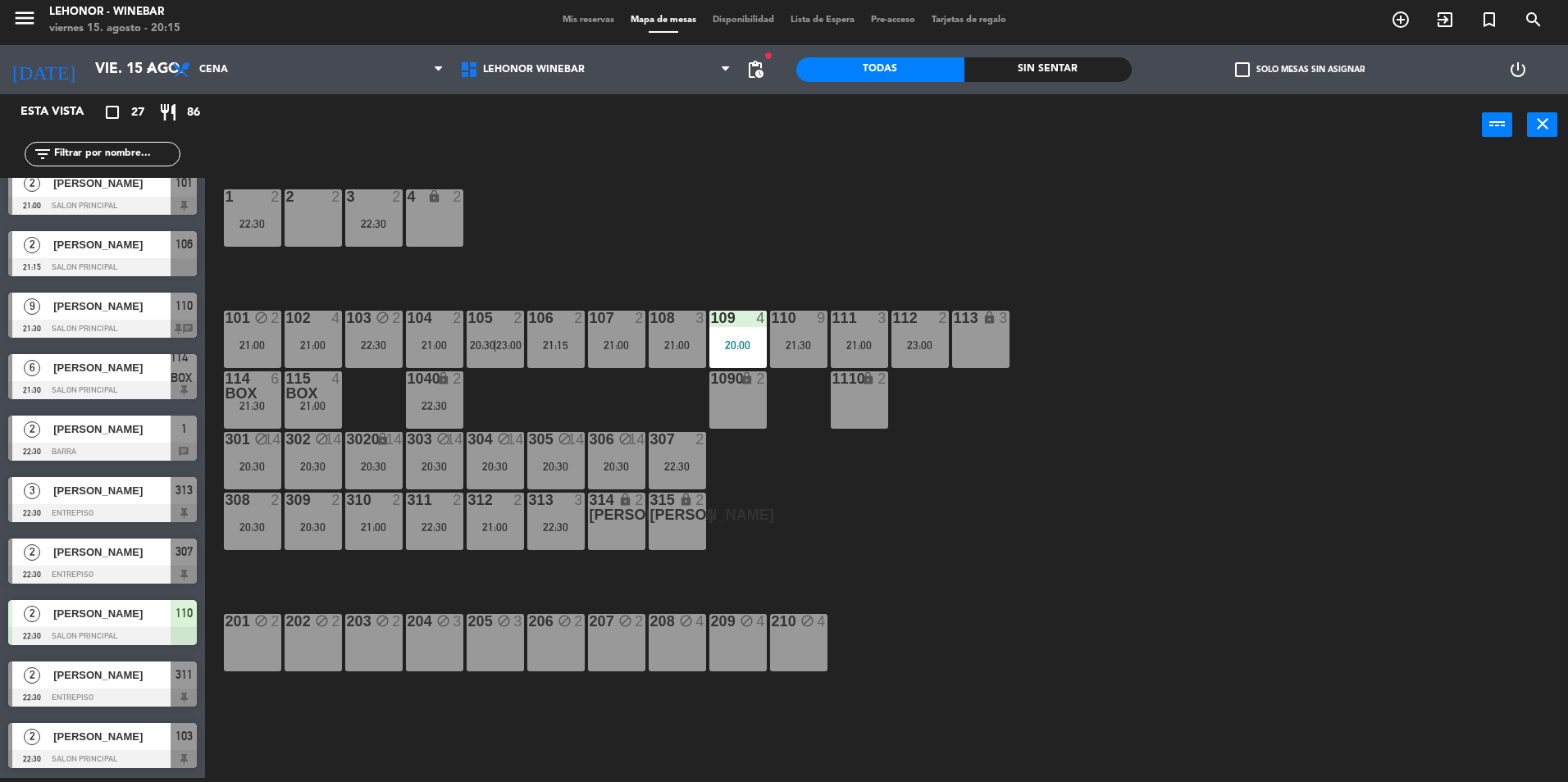
scroll to position [902, 0]
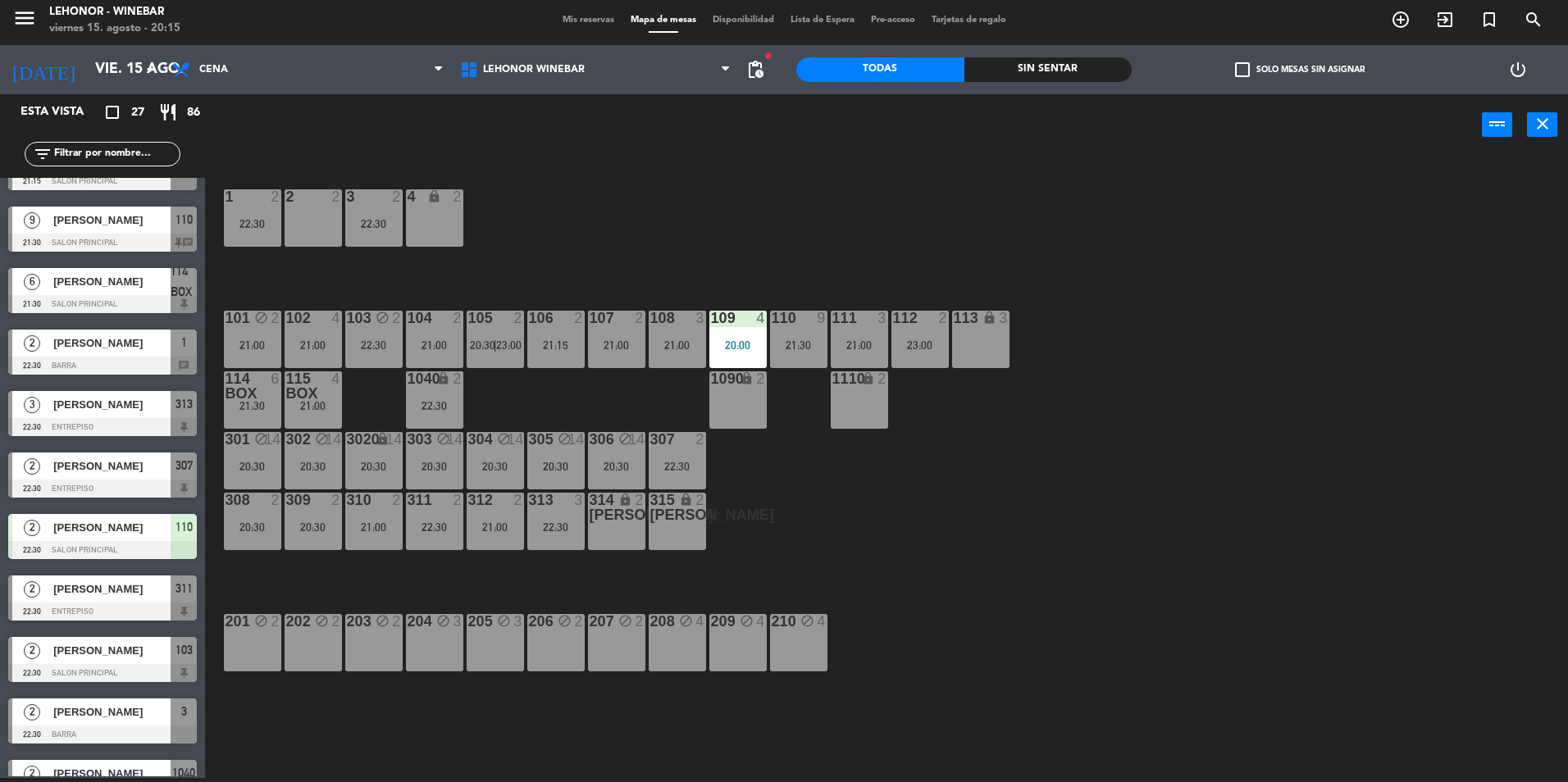
click at [128, 540] on div "[PERSON_NAME]" at bounding box center [111, 527] width 119 height 27
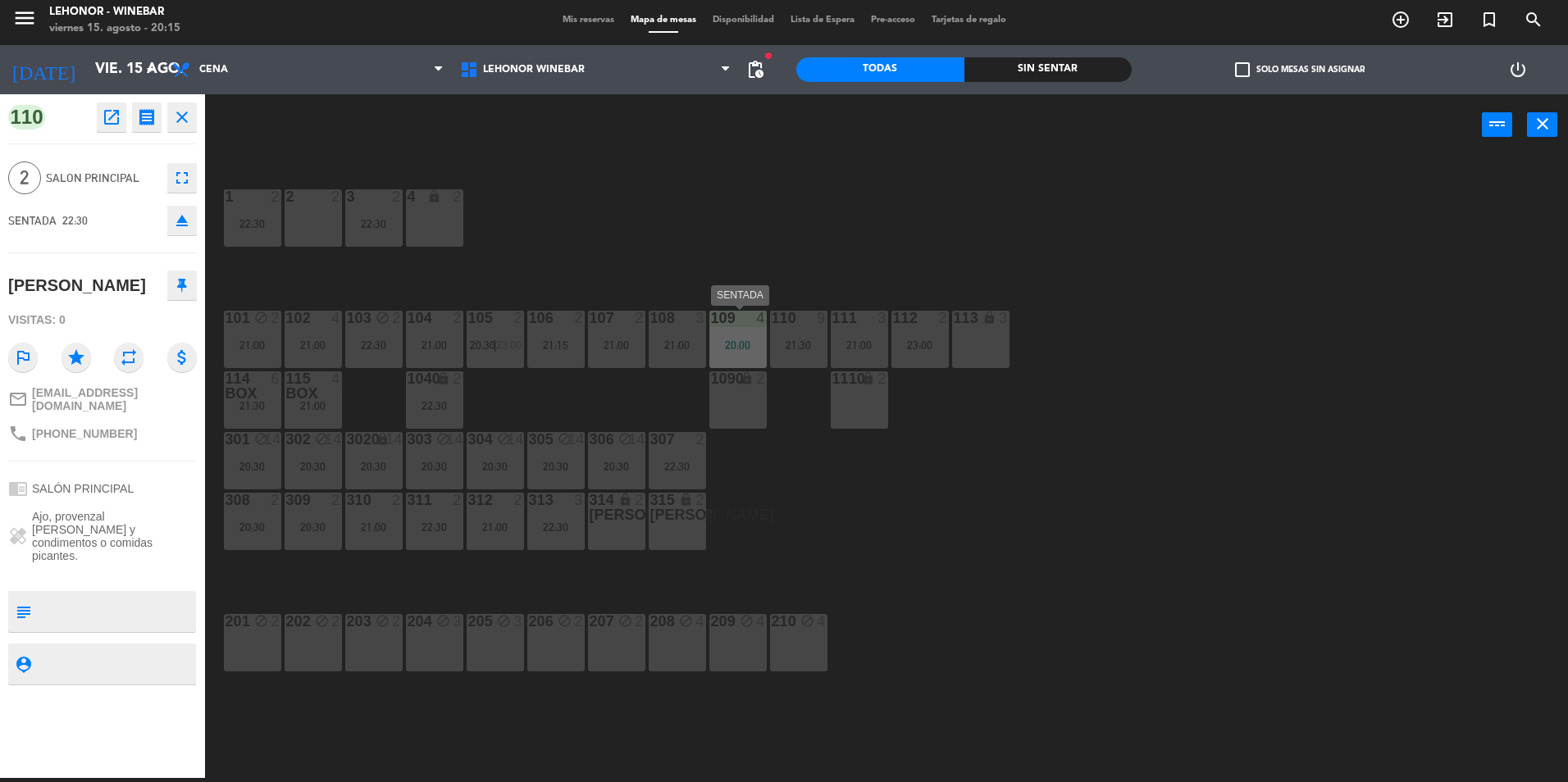
click at [722, 349] on div "20:00" at bounding box center [738, 345] width 57 height 11
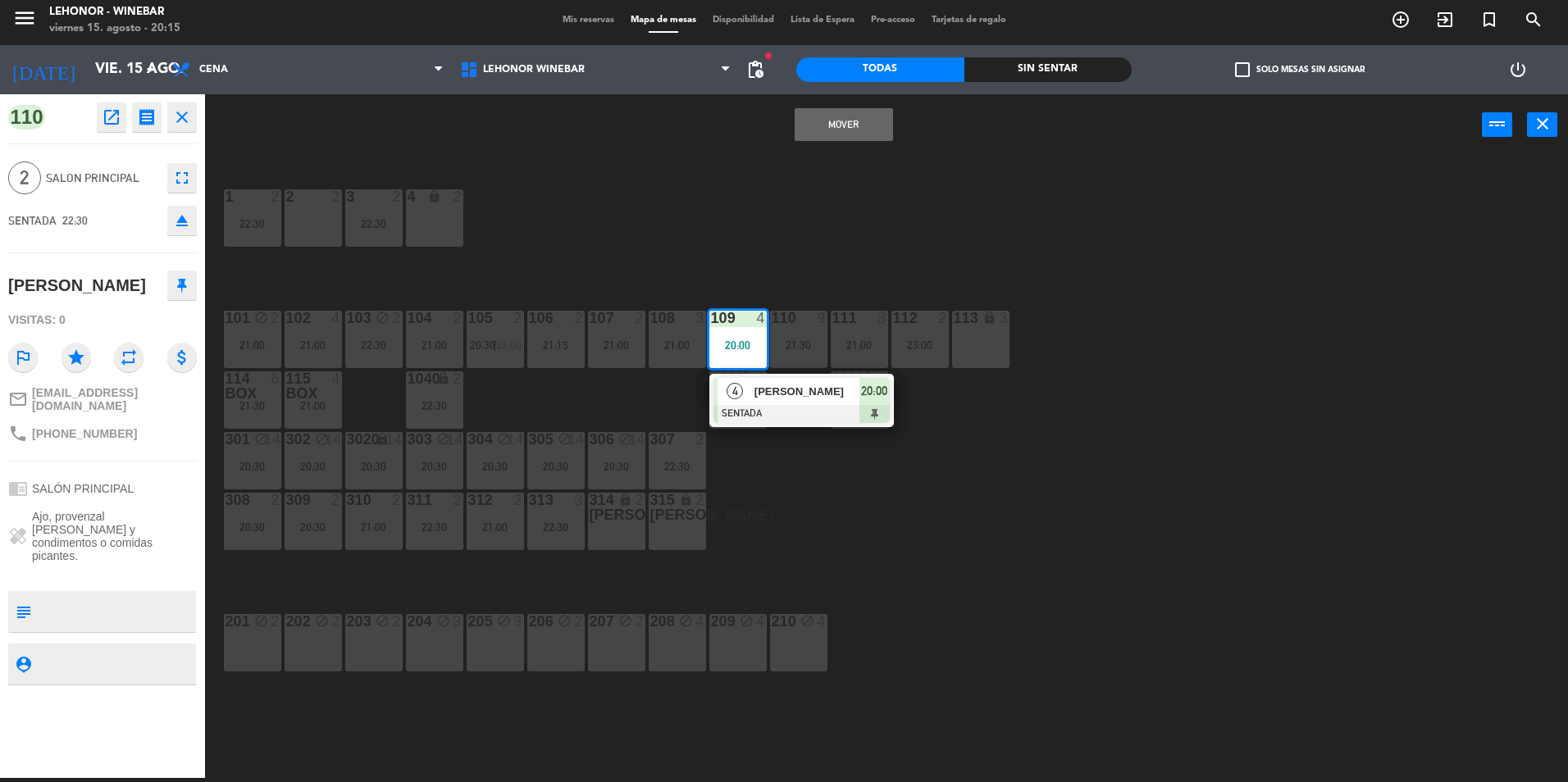
click at [915, 203] on div "1 2 22:30 2 2 3 2 22:30 4 lock 2 101 block 2 21:00 102 4 21:00 103 block 2 22:3…" at bounding box center [895, 471] width 1348 height 622
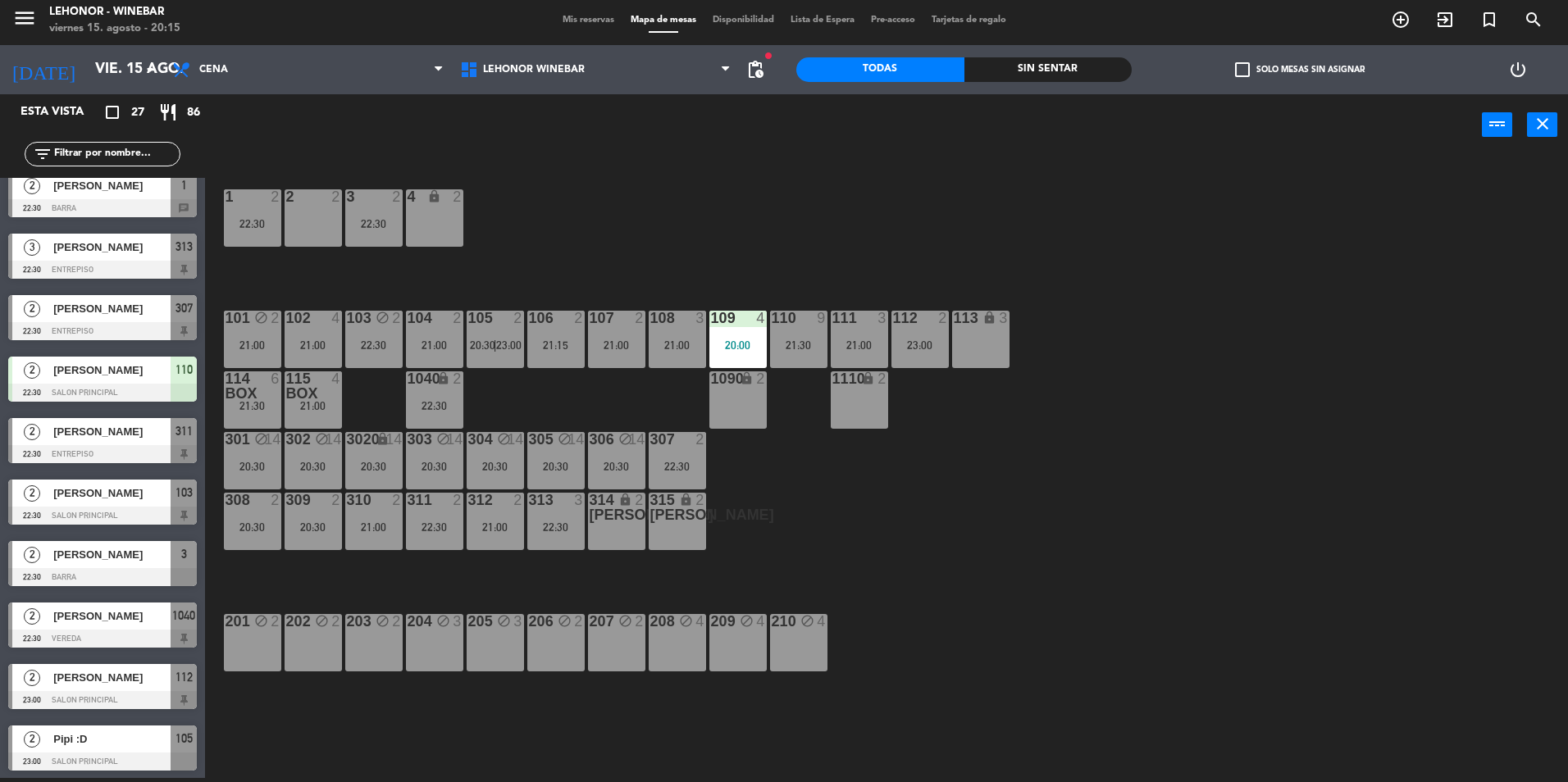
scroll to position [1062, 0]
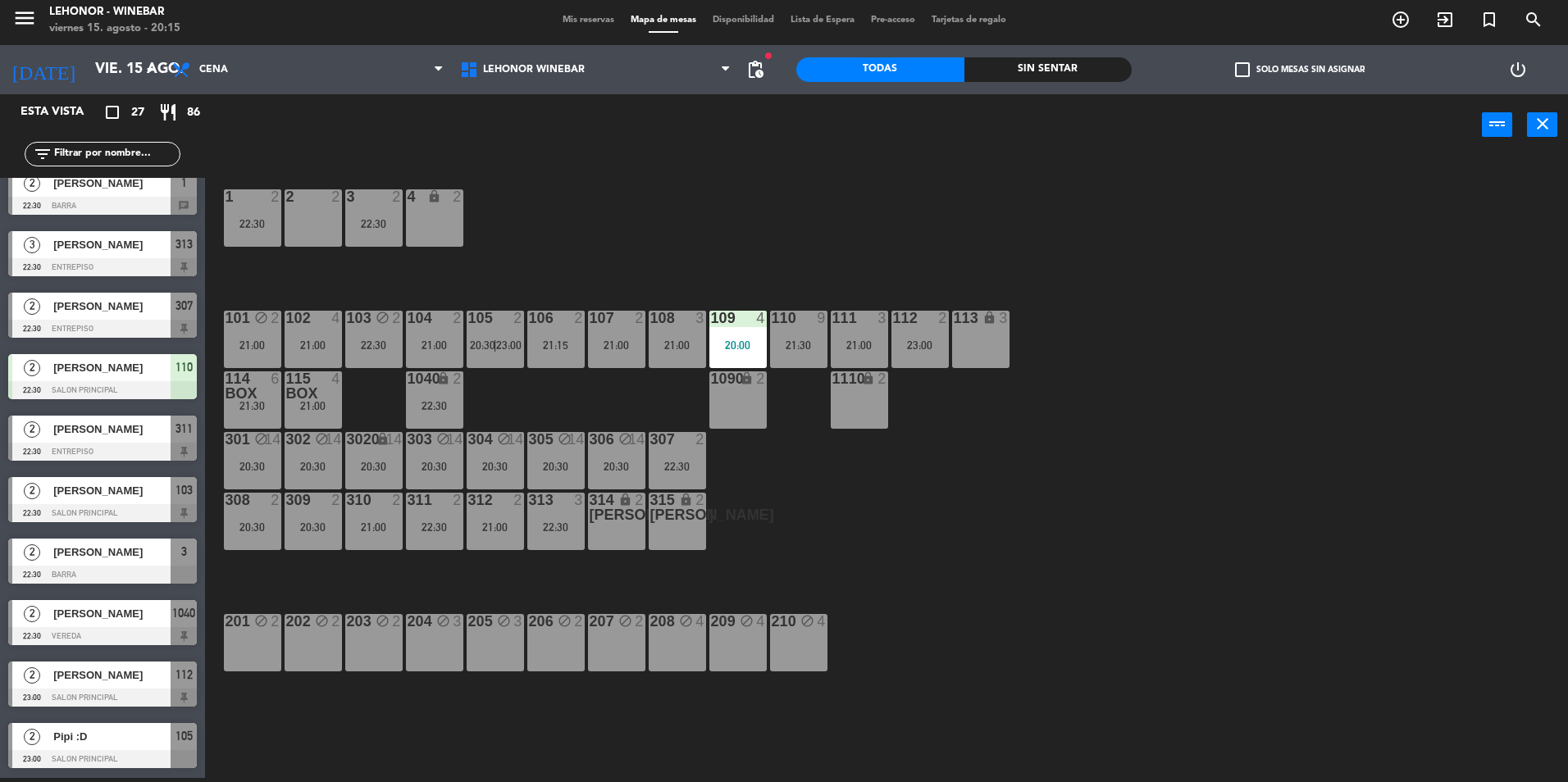
click at [187, 386] on div at bounding box center [102, 390] width 189 height 18
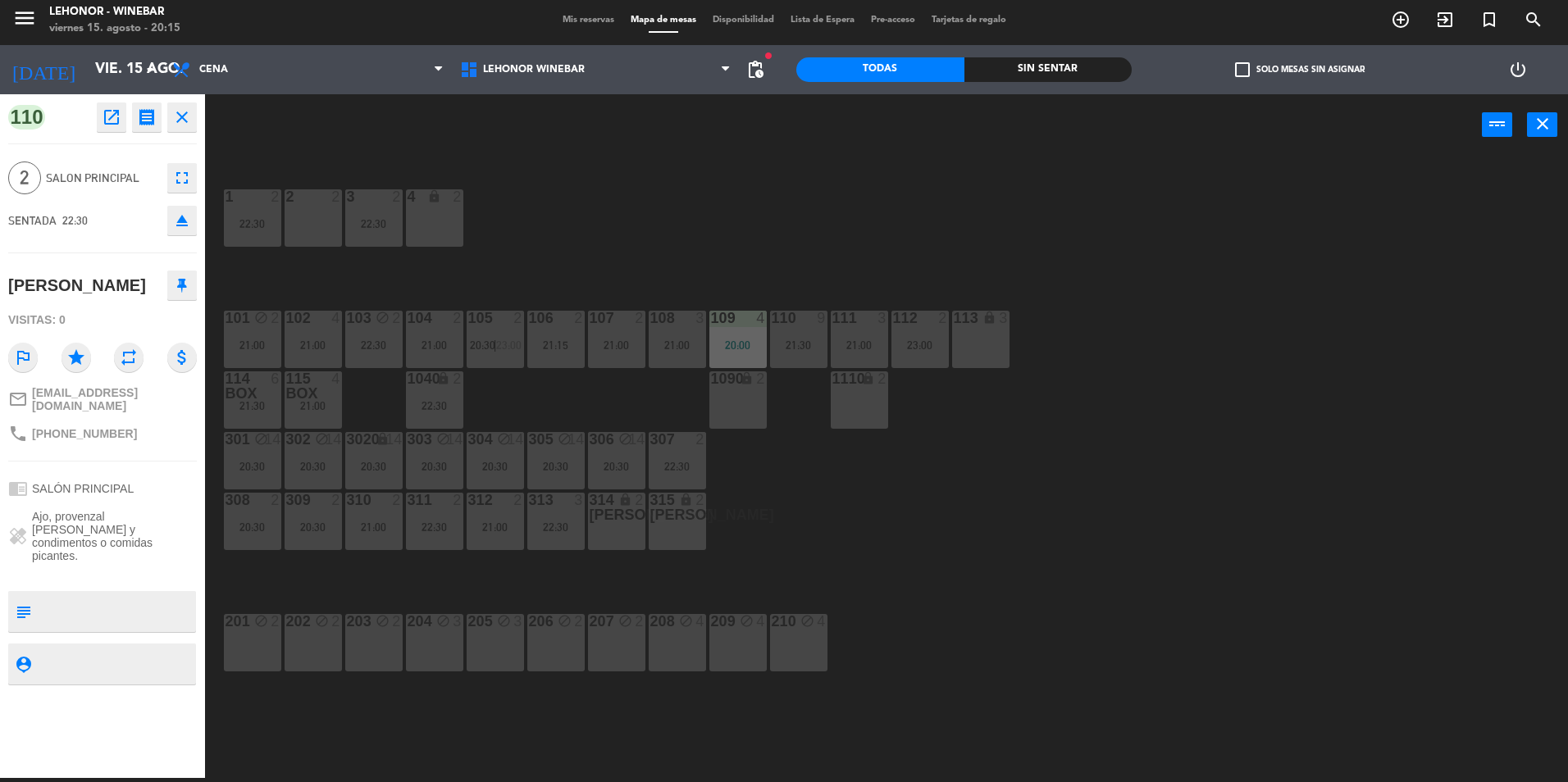
click at [753, 341] on div "20:00" at bounding box center [738, 345] width 57 height 11
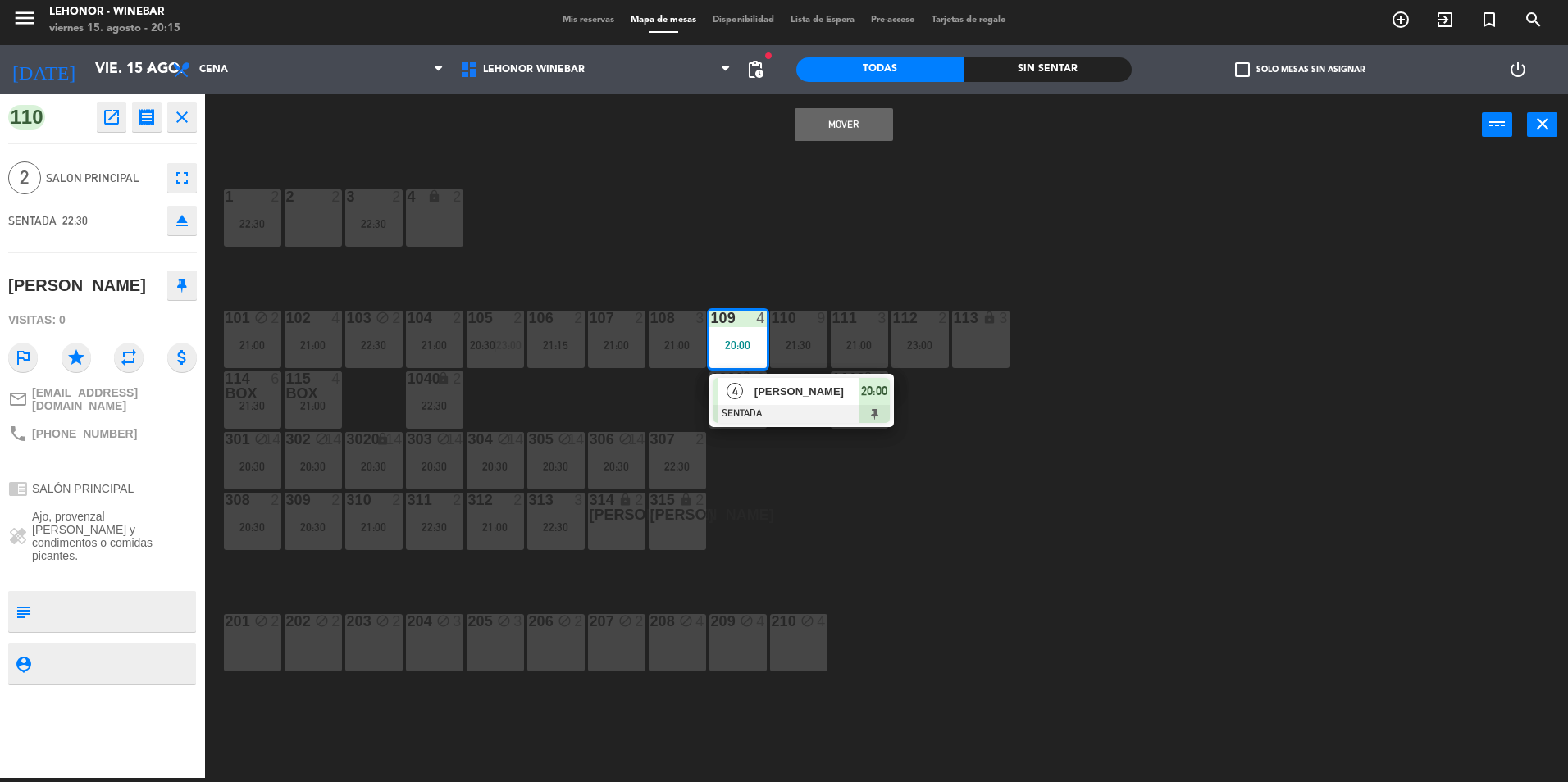
click at [848, 135] on button "Mover" at bounding box center [843, 124] width 99 height 33
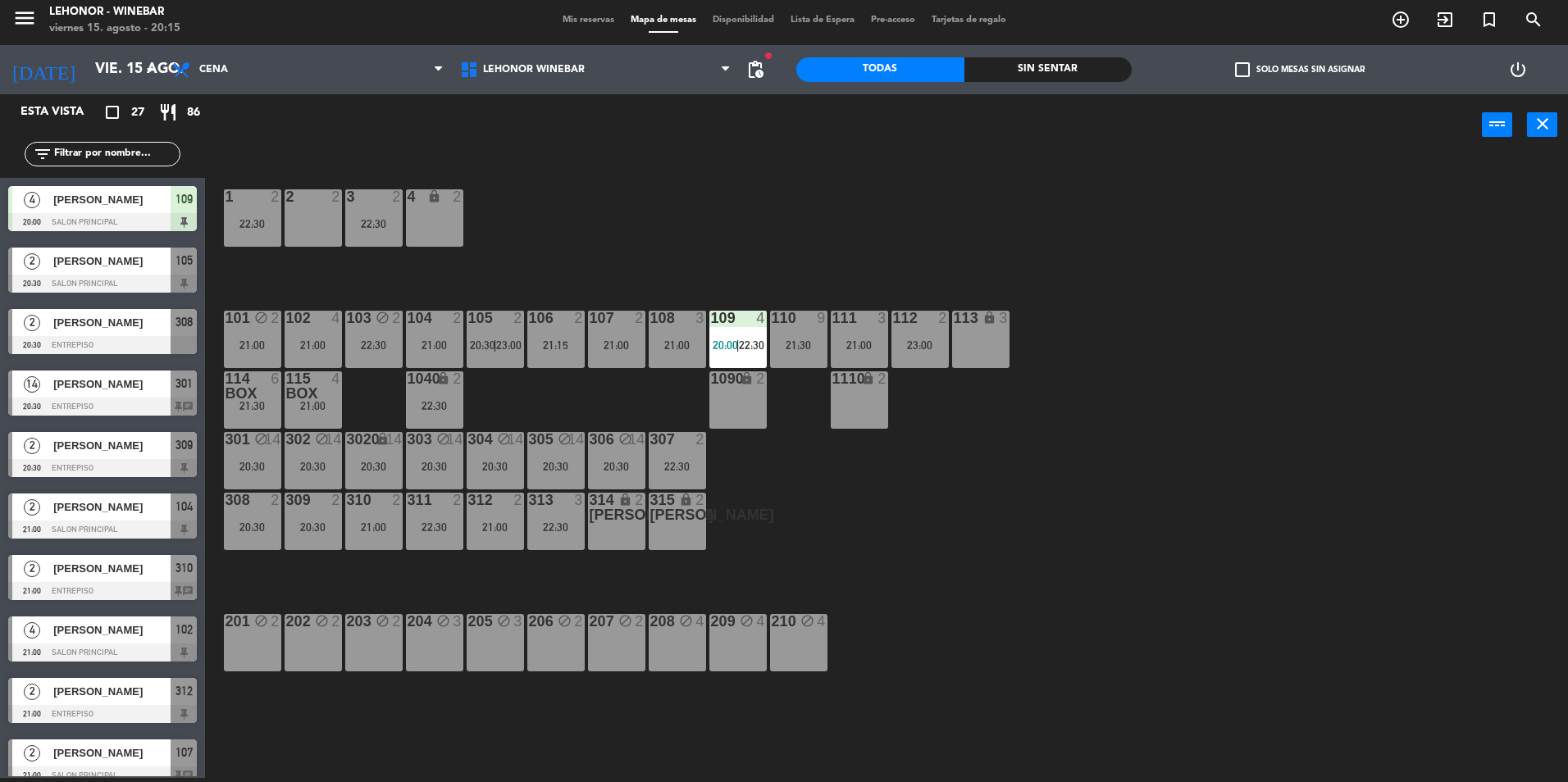
scroll to position [158, 0]
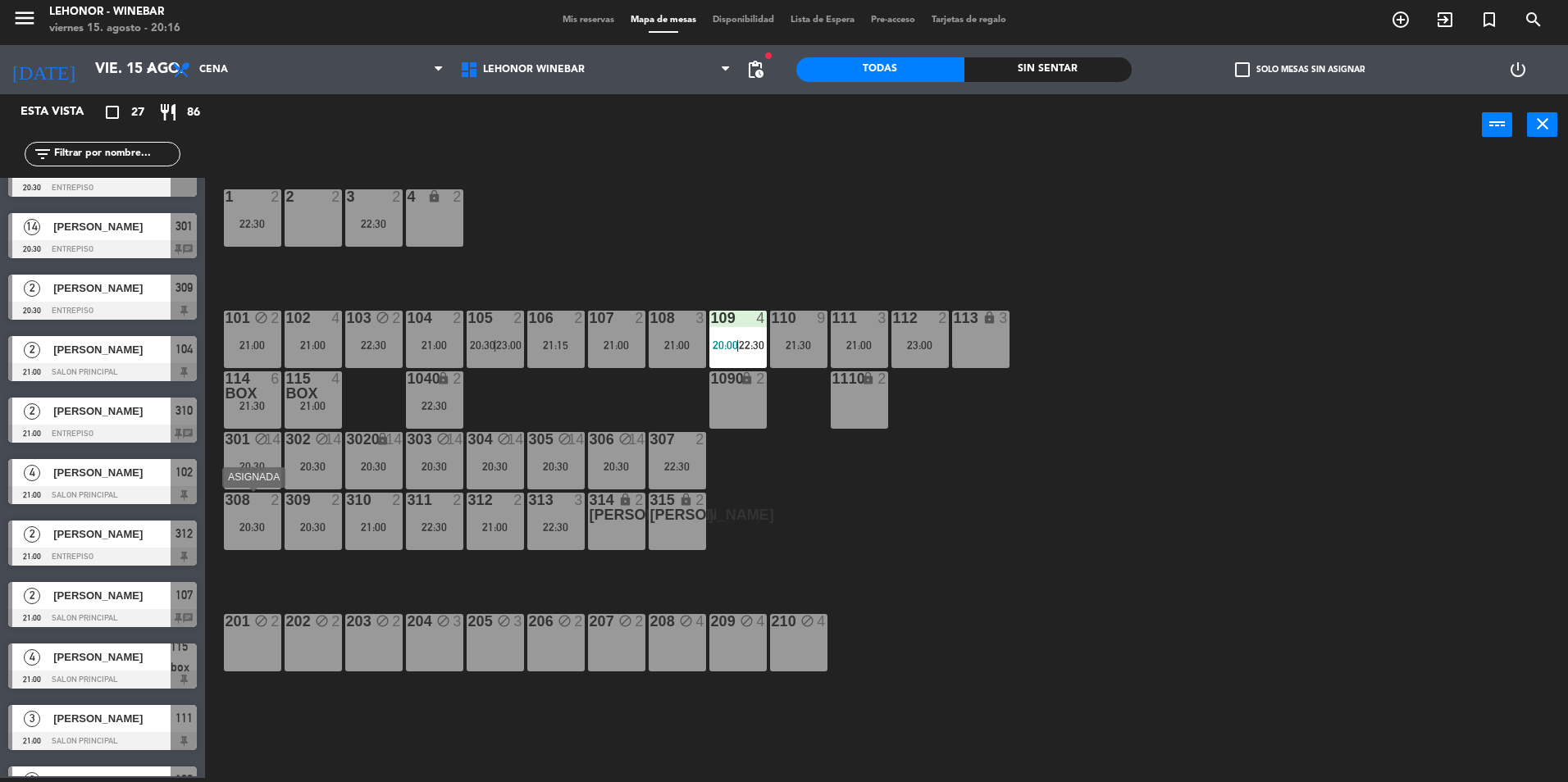
click at [265, 515] on div "308 2 20:30" at bounding box center [252, 521] width 57 height 57
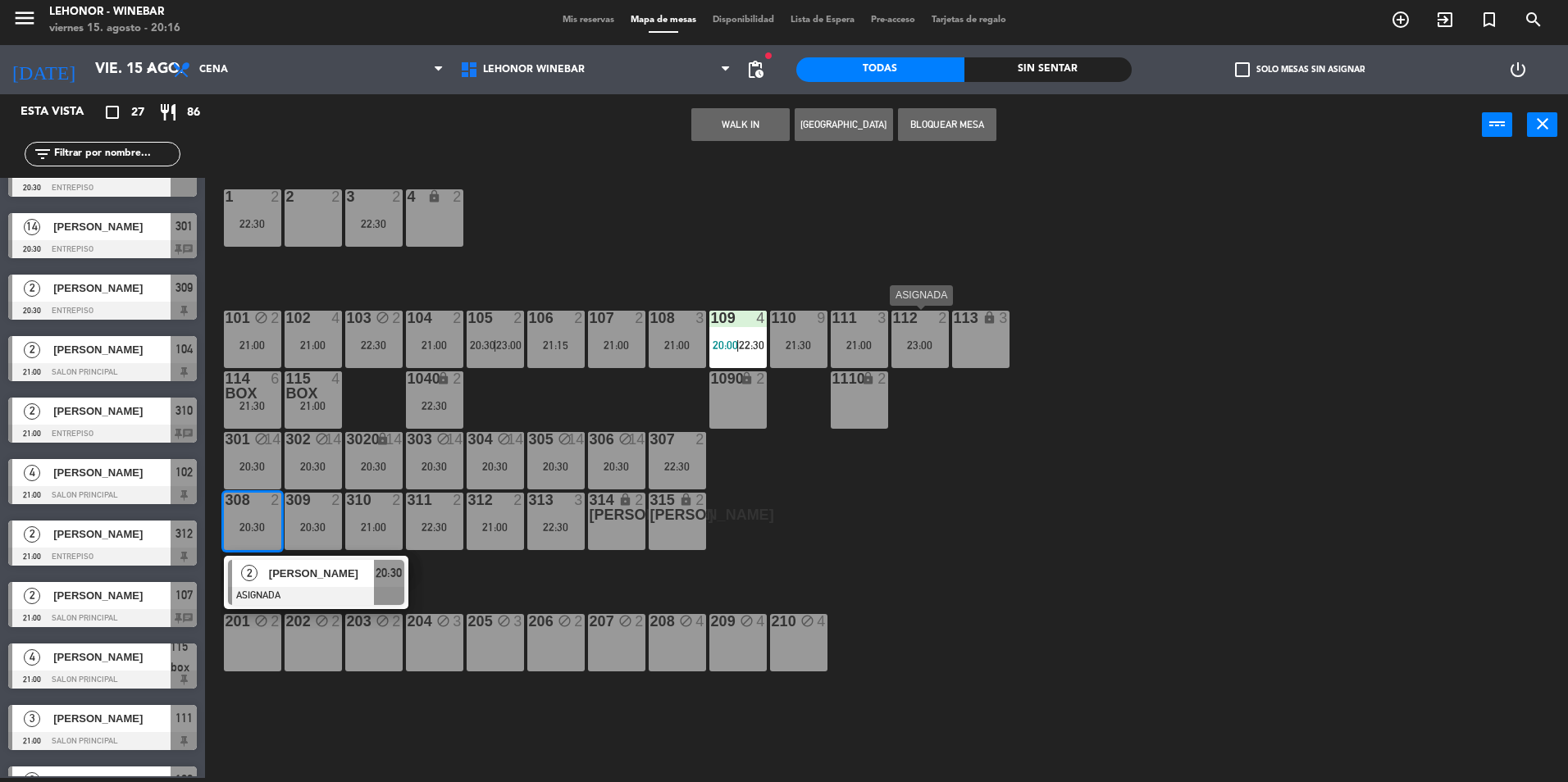
click at [929, 332] on div "112 2 23:00" at bounding box center [919, 339] width 57 height 57
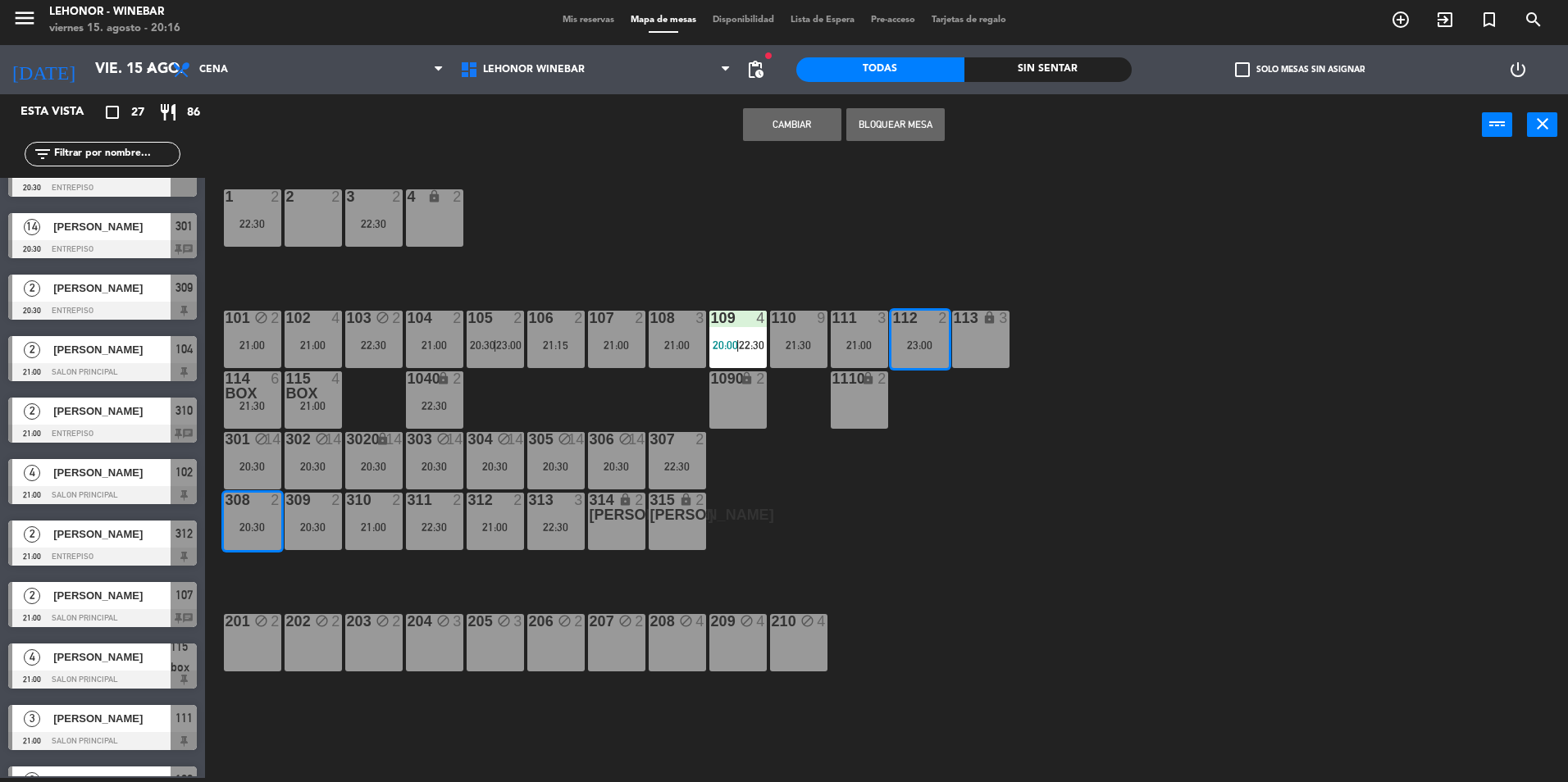
click at [957, 258] on div "1 2 22:30 2 2 3 2 22:30 4 lock 2 101 block 2 21:00 102 4 21:00 103 block 2 22:3…" at bounding box center [895, 471] width 1348 height 622
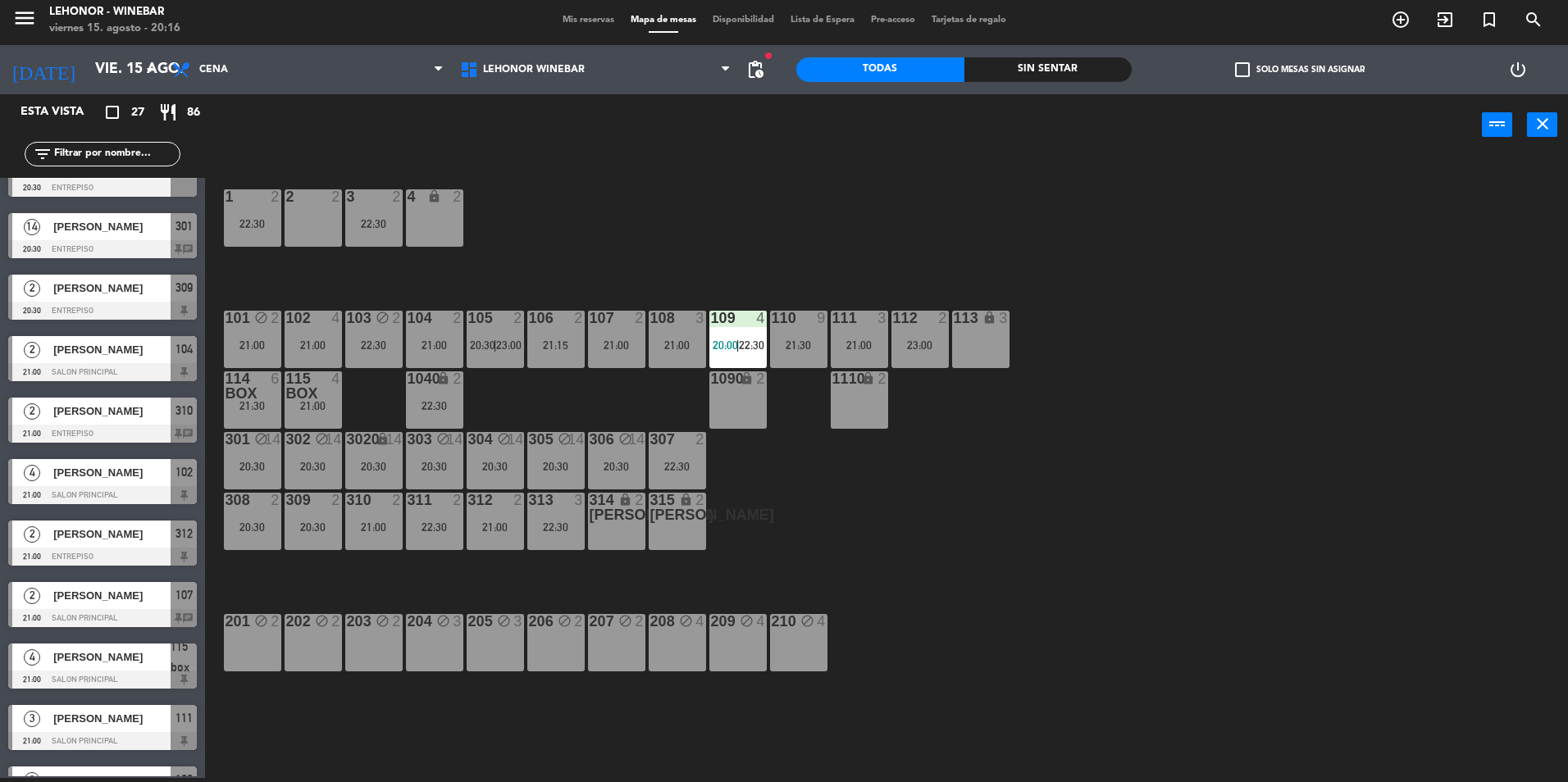
click at [250, 519] on div "308 2 20:30" at bounding box center [252, 521] width 57 height 57
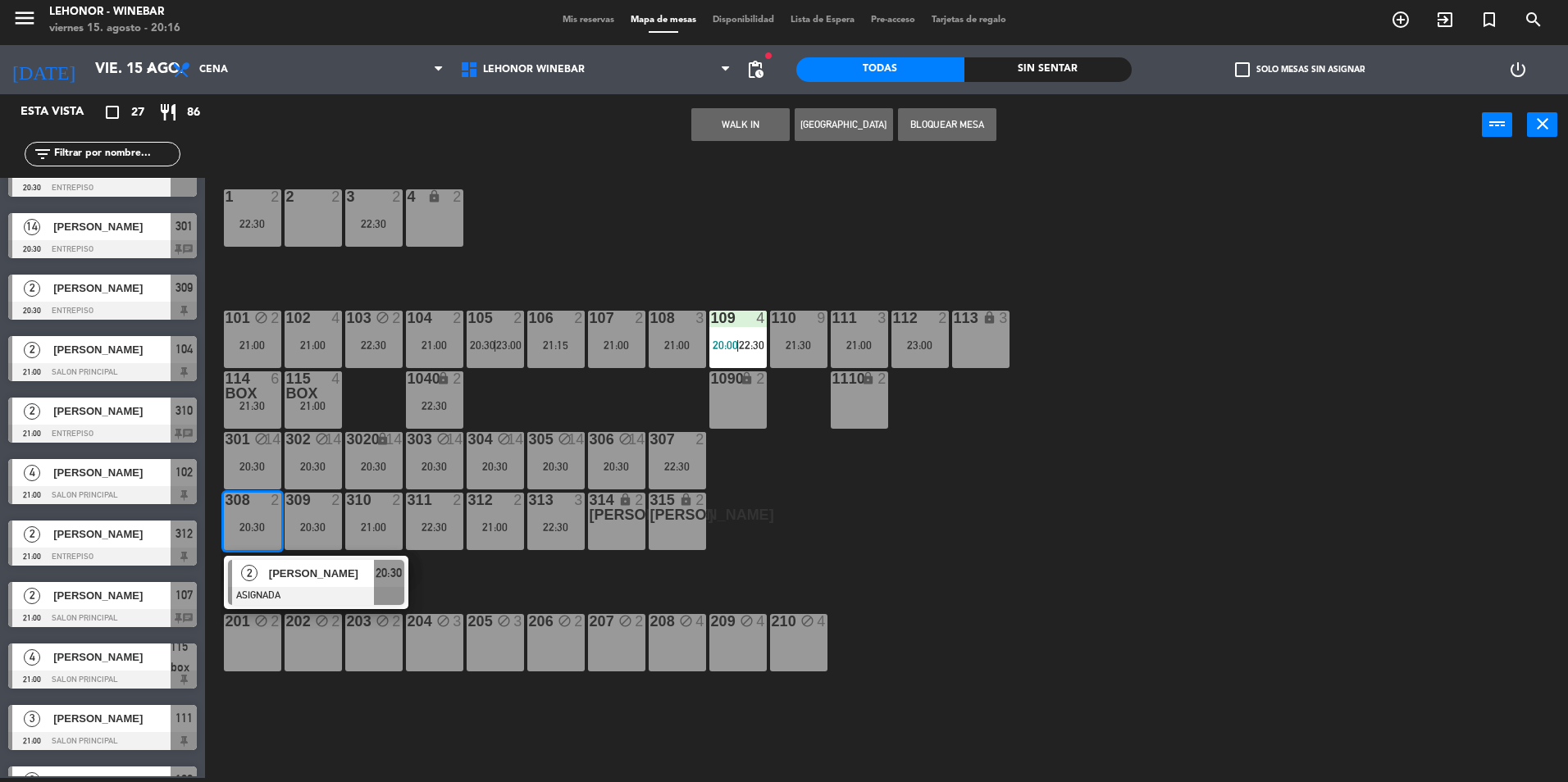
click at [324, 586] on div "[PERSON_NAME]" at bounding box center [320, 573] width 106 height 27
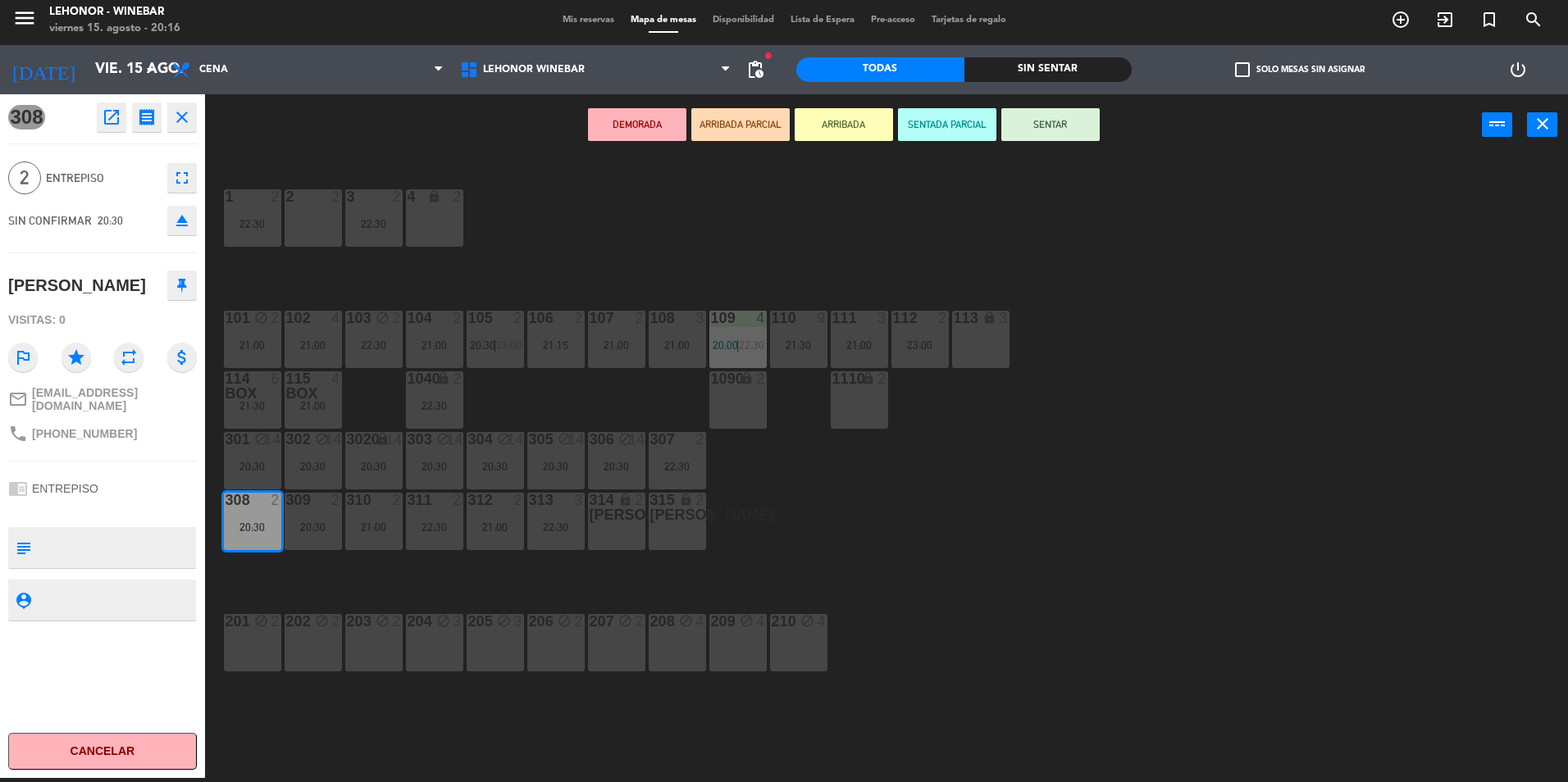
click at [927, 332] on div "112 2 23:00" at bounding box center [919, 339] width 57 height 57
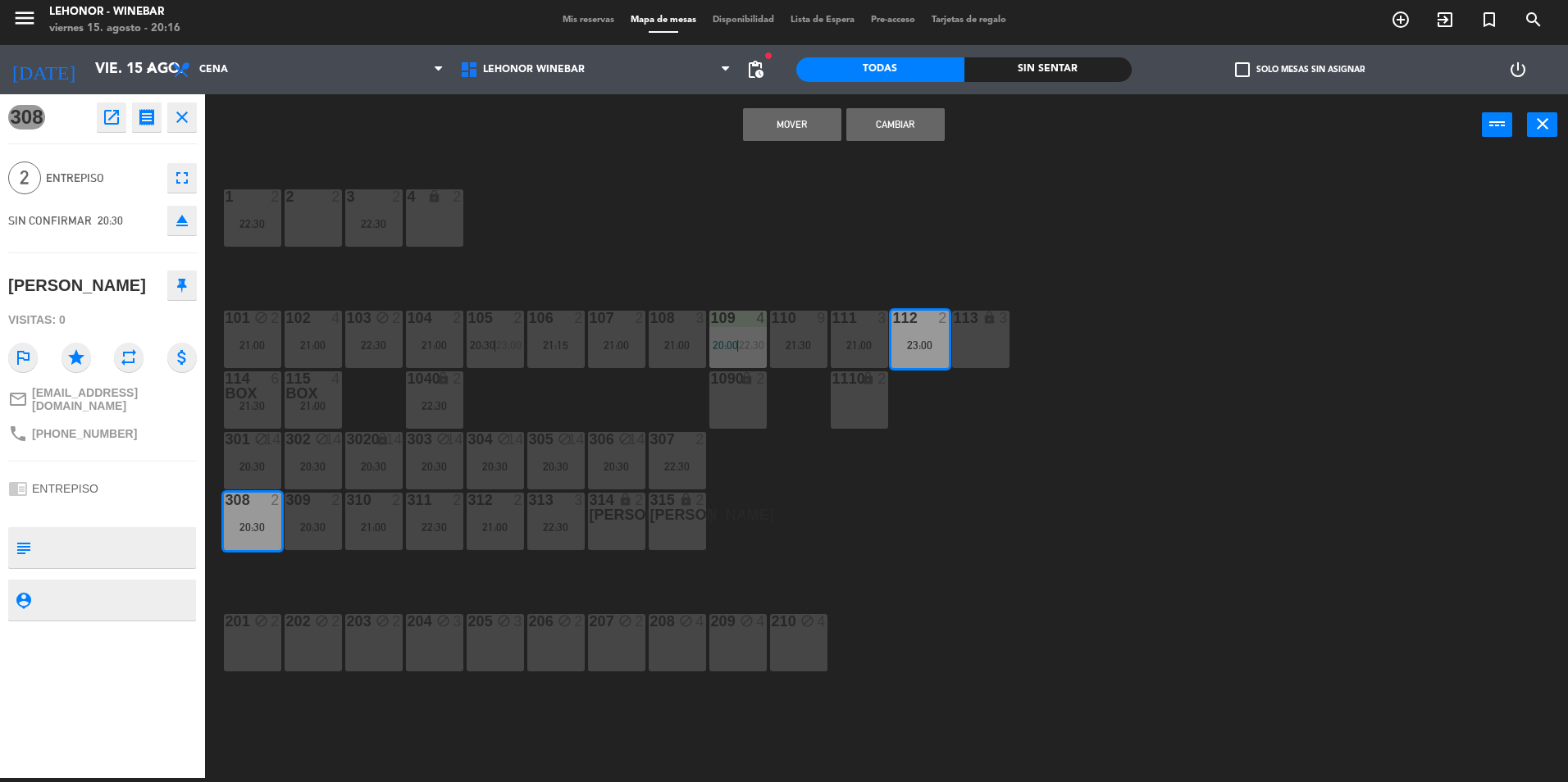
click at [794, 125] on button "Mover" at bounding box center [792, 124] width 99 height 33
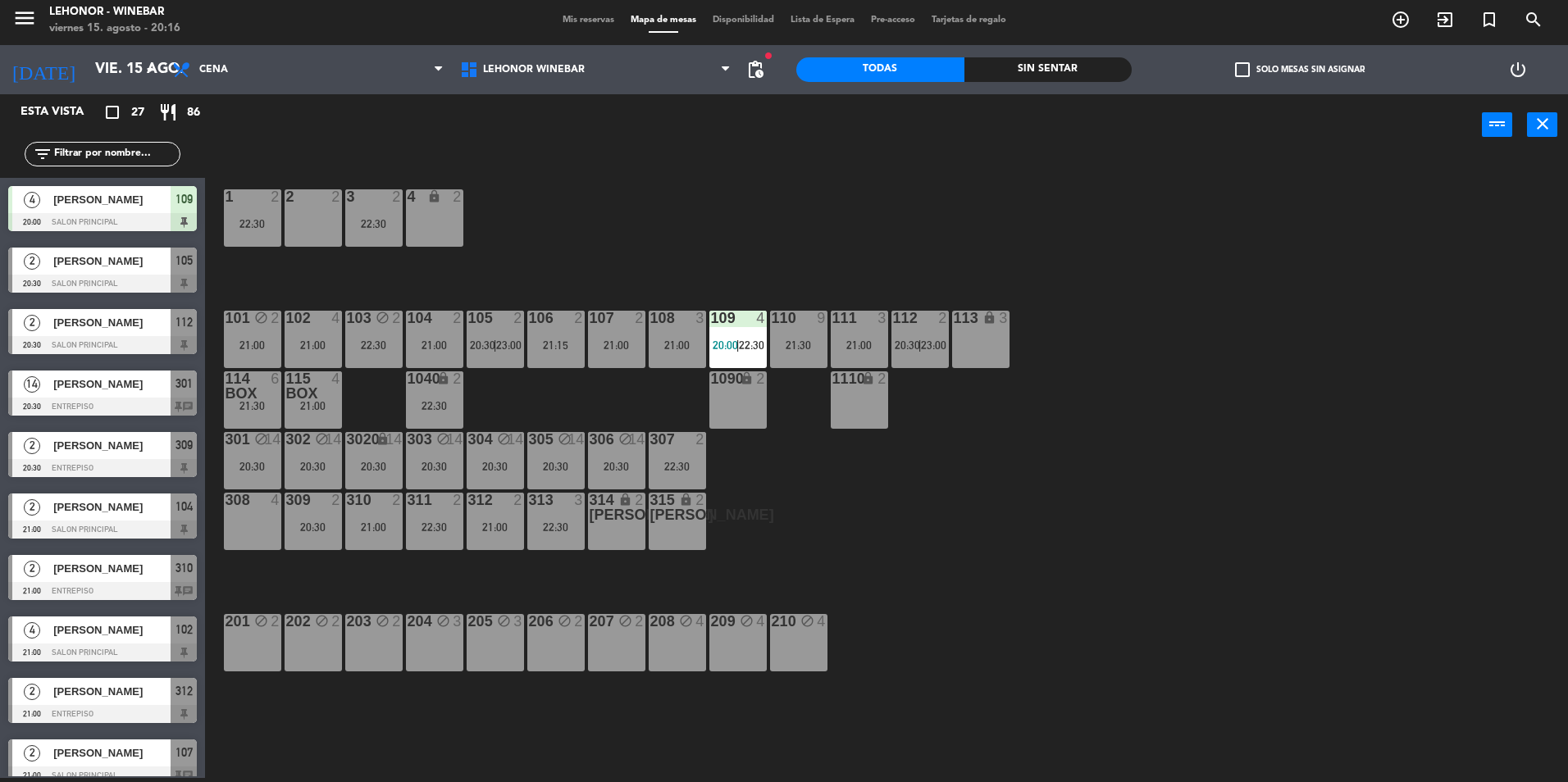
click at [260, 518] on div "308 4" at bounding box center [252, 521] width 57 height 57
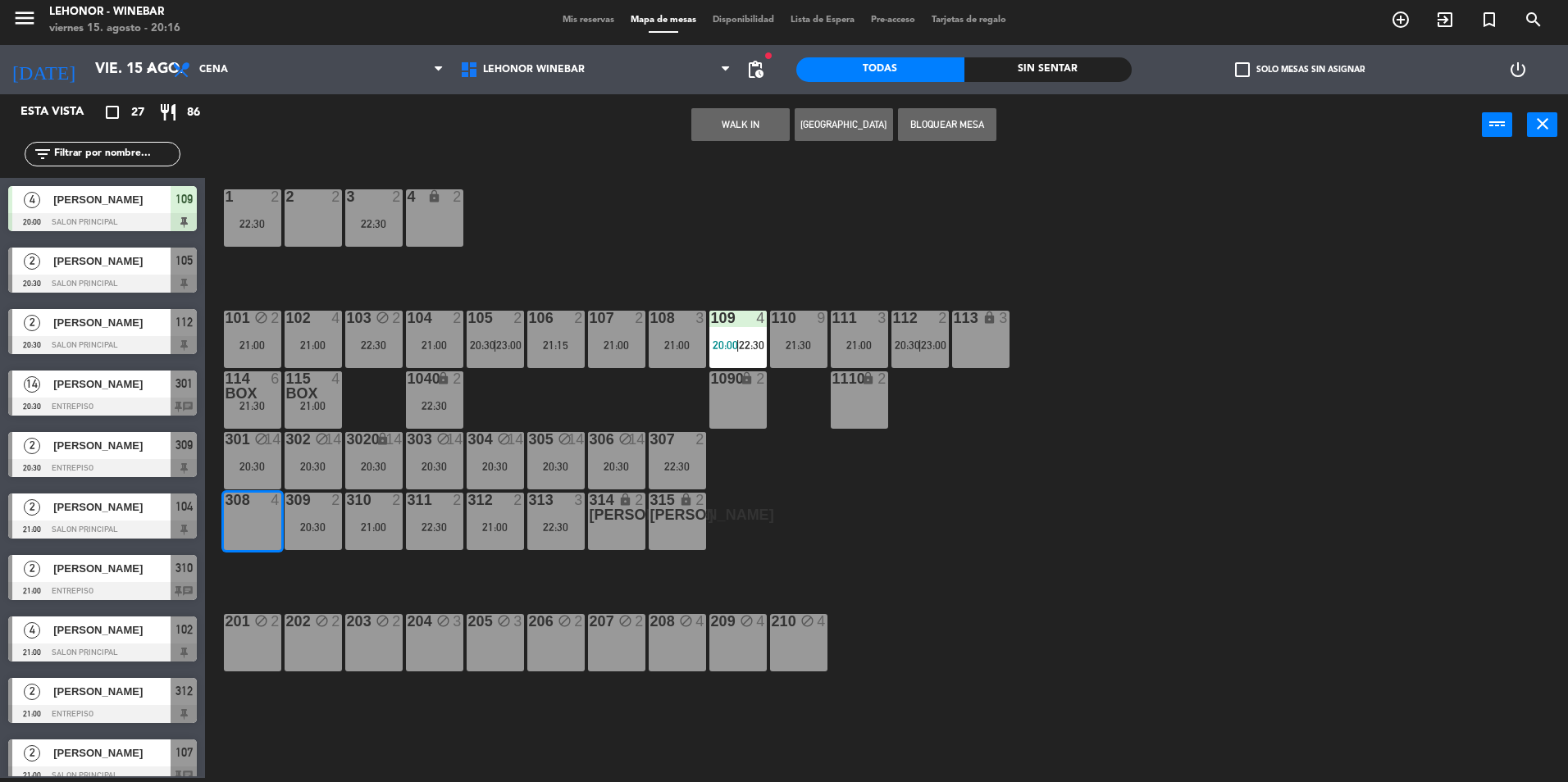
click at [983, 121] on button "Bloquear Mesa" at bounding box center [947, 124] width 99 height 33
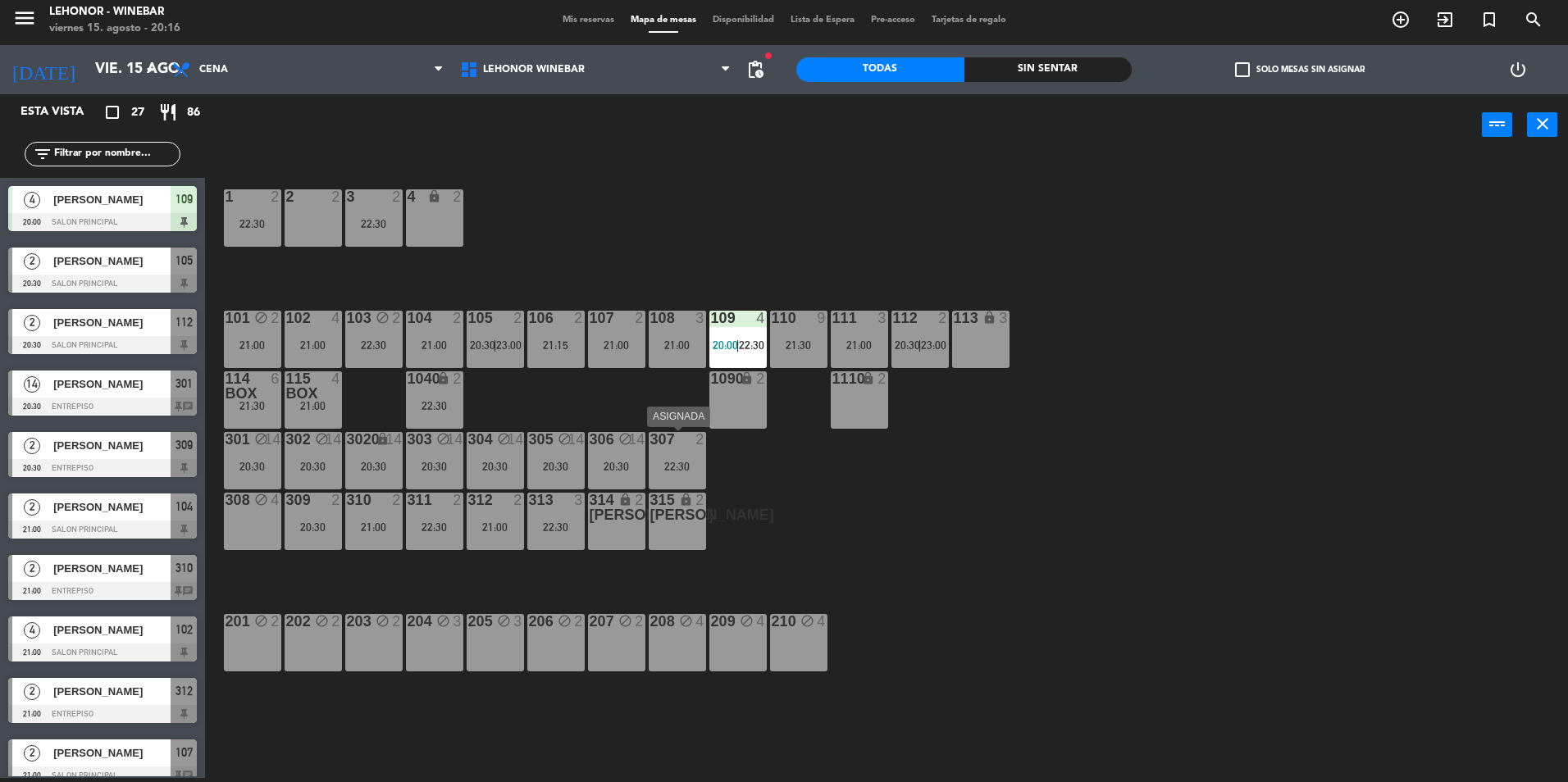
click at [692, 466] on div "22:30" at bounding box center [677, 466] width 57 height 11
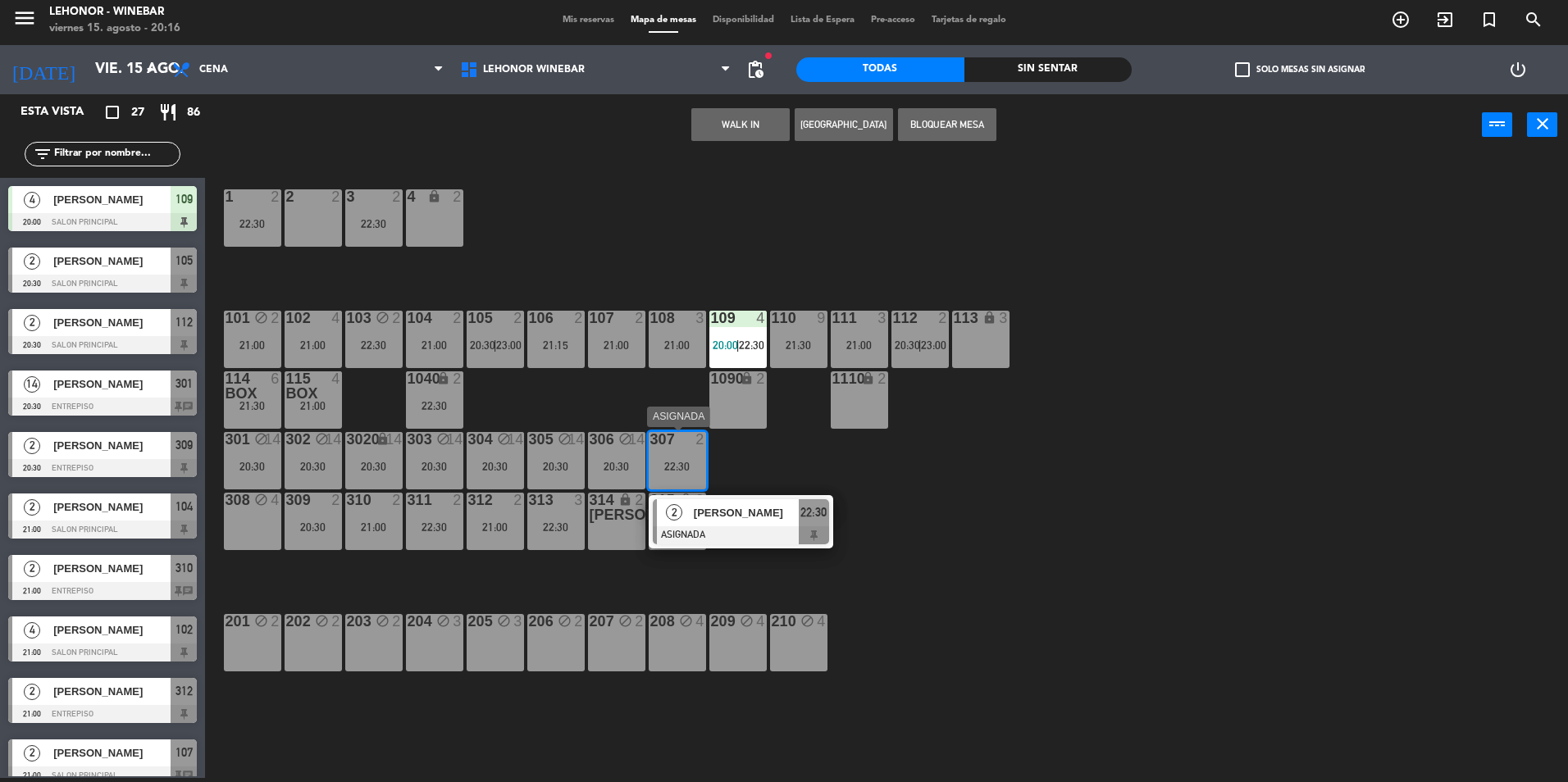
click at [704, 514] on span "[PERSON_NAME]" at bounding box center [746, 513] width 105 height 17
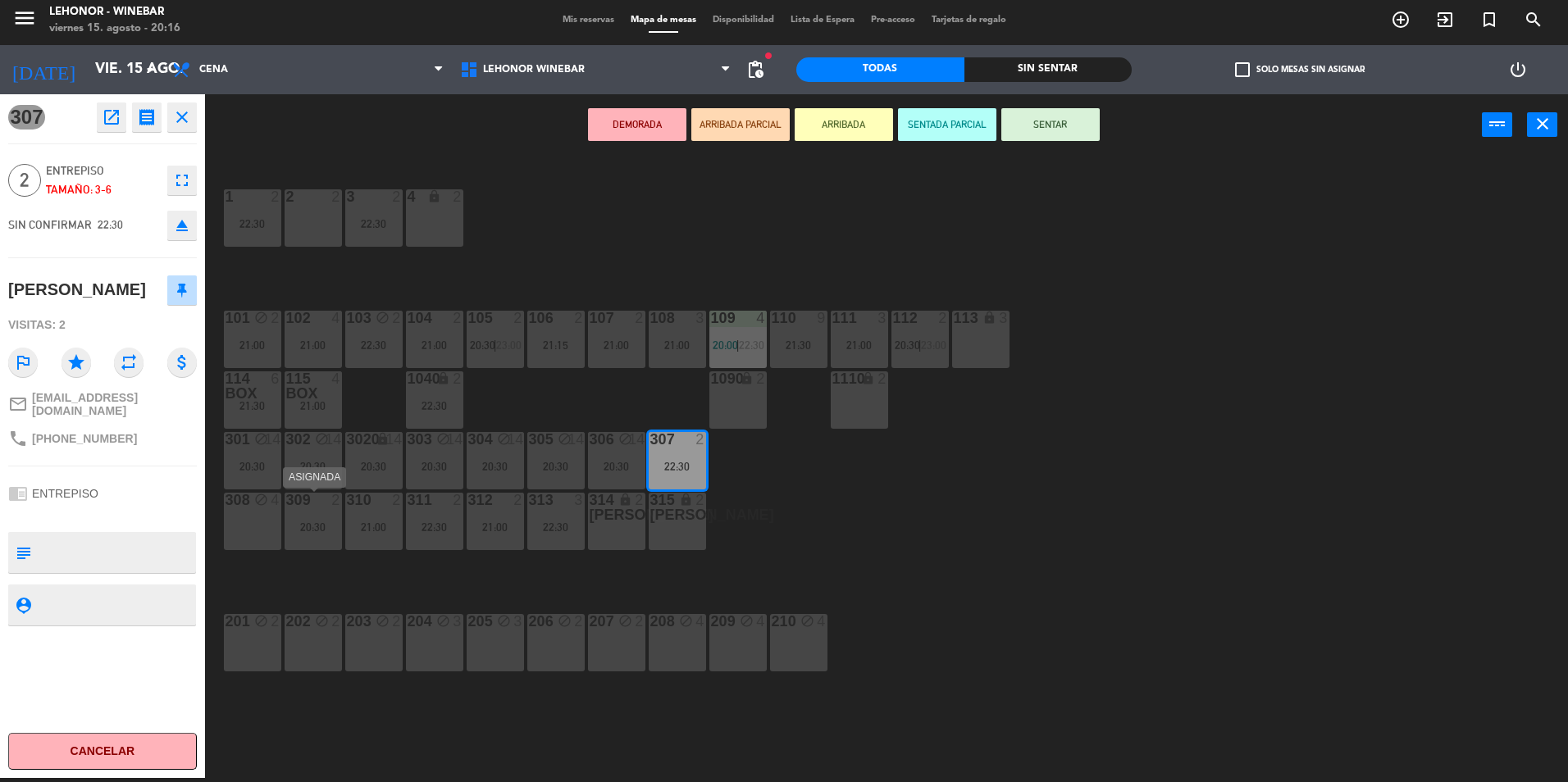
click at [318, 528] on div "20:30" at bounding box center [313, 527] width 57 height 11
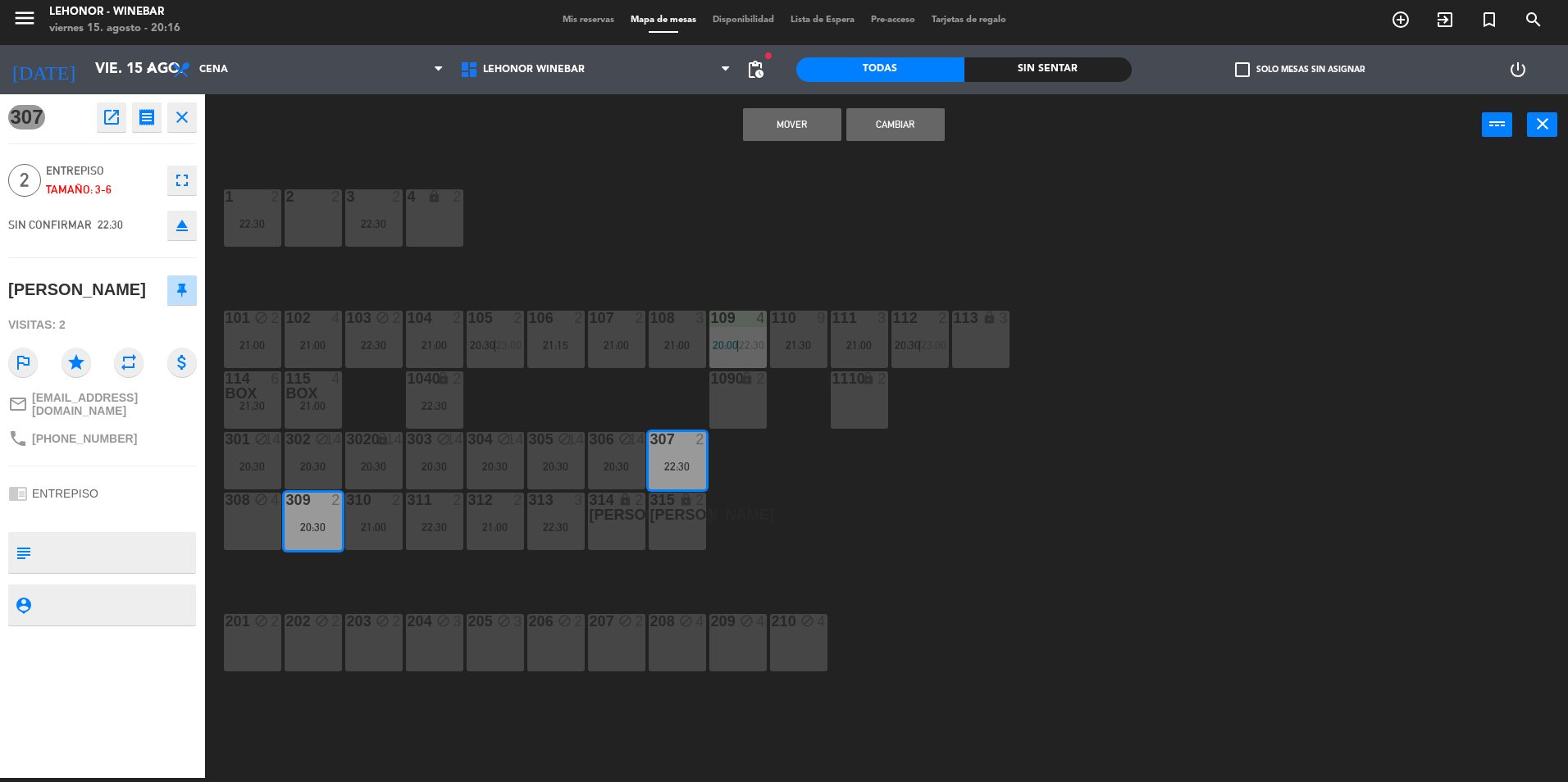
click at [819, 132] on button "Mover" at bounding box center [792, 124] width 99 height 33
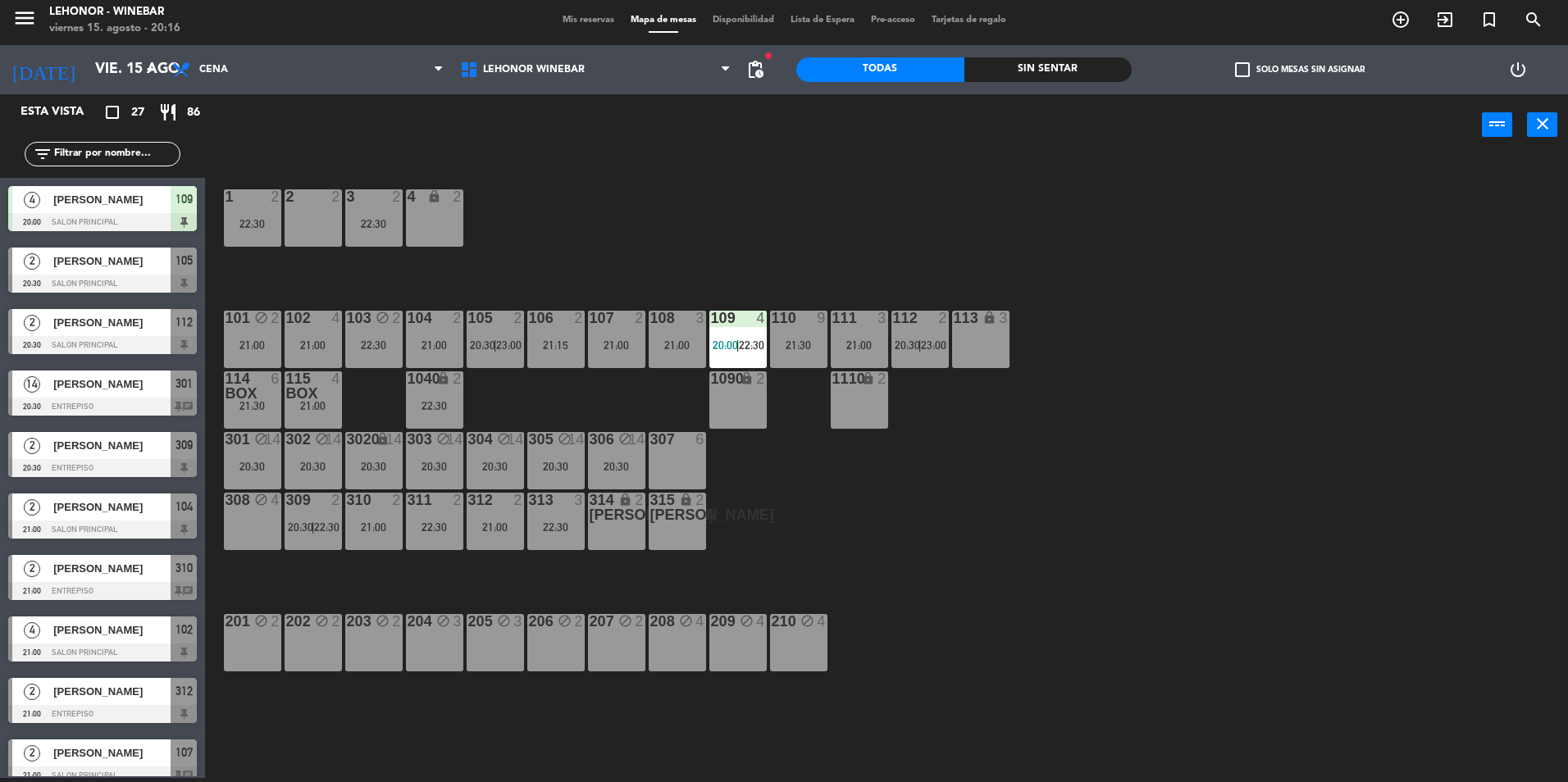
scroll to position [96, 0]
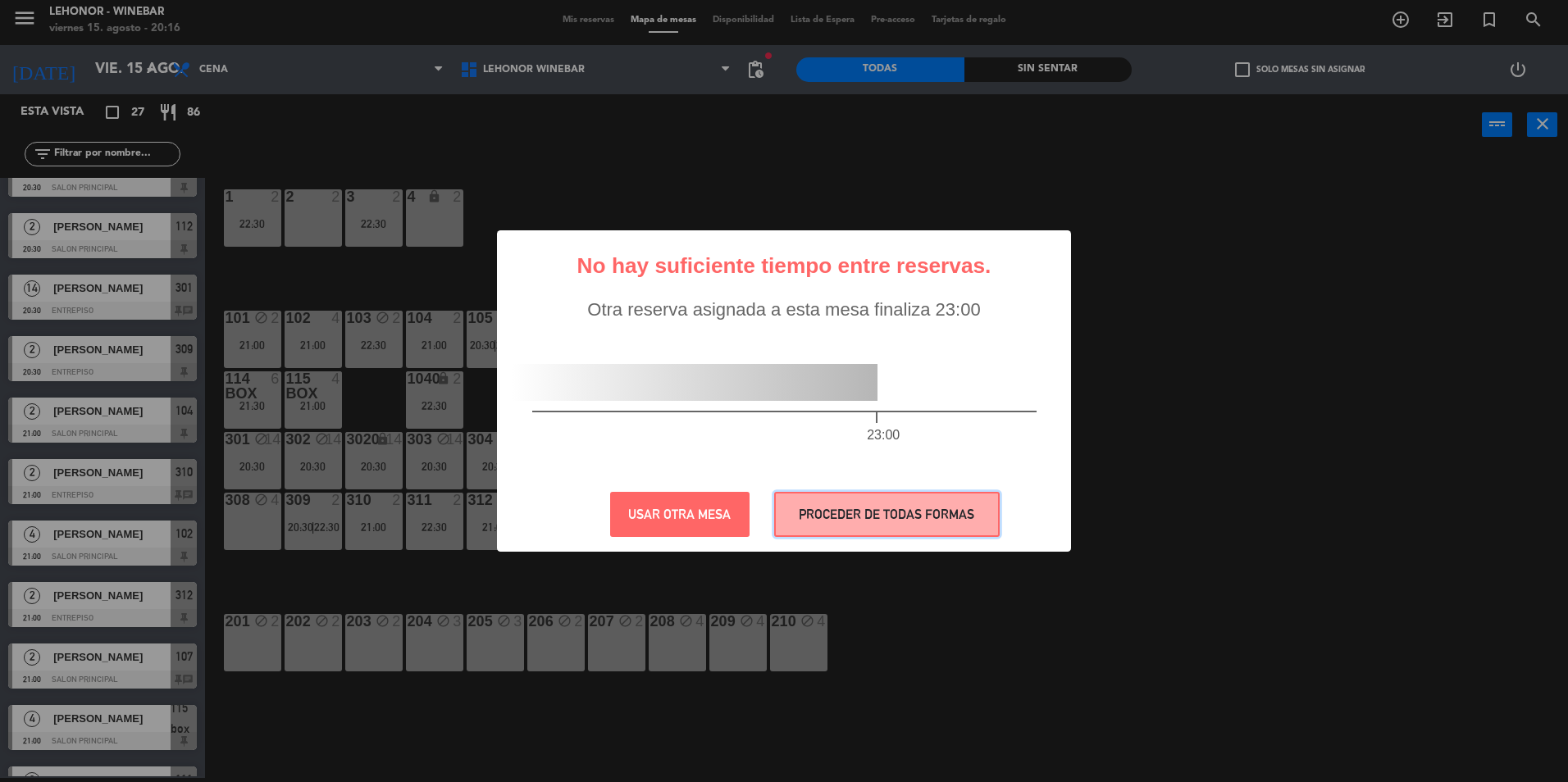
click at [890, 519] on button "PROCEDER DE TODAS FORMAS" at bounding box center [887, 515] width 226 height 45
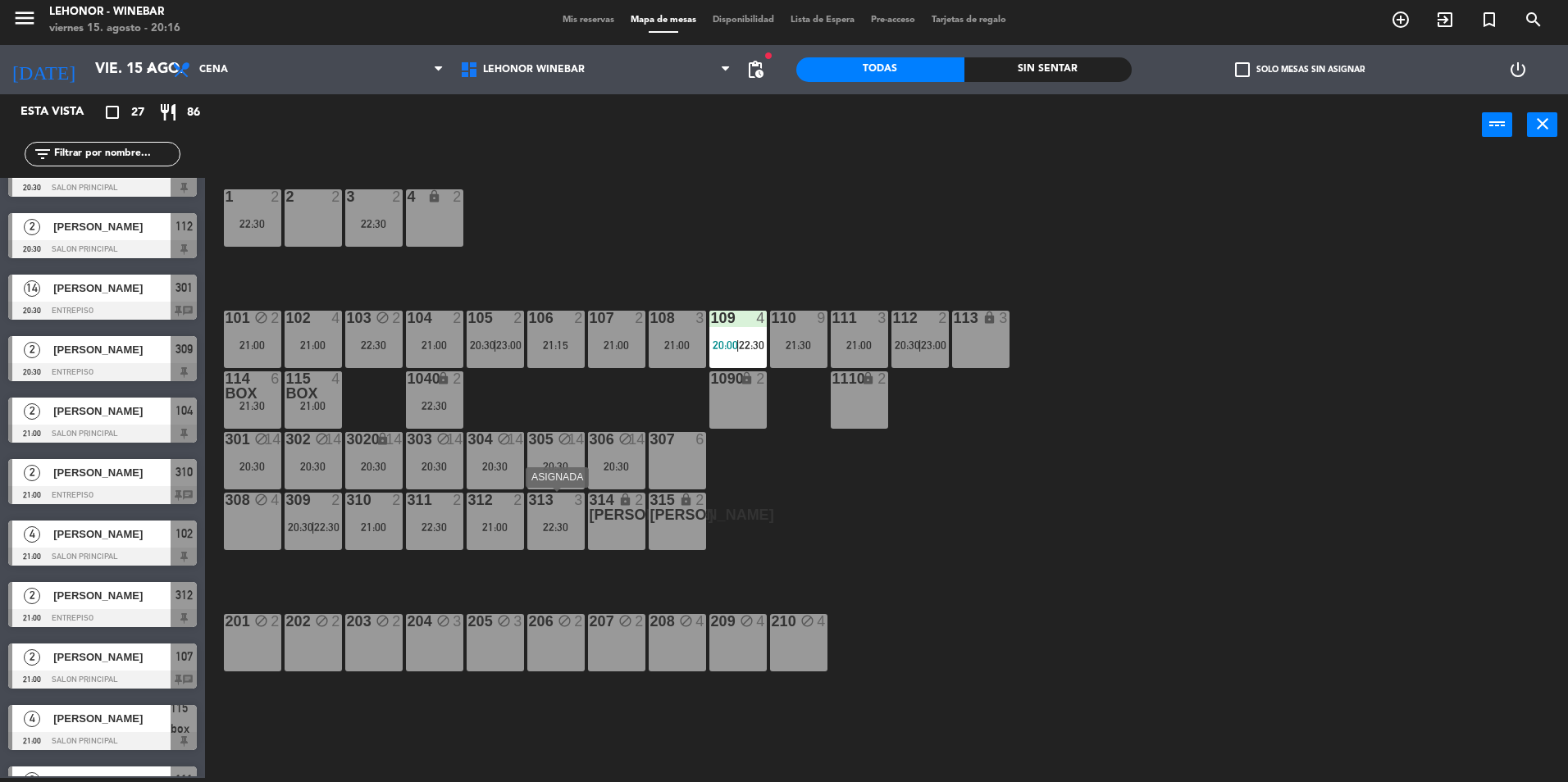
click at [566, 535] on div "313 3 22:30" at bounding box center [556, 521] width 57 height 57
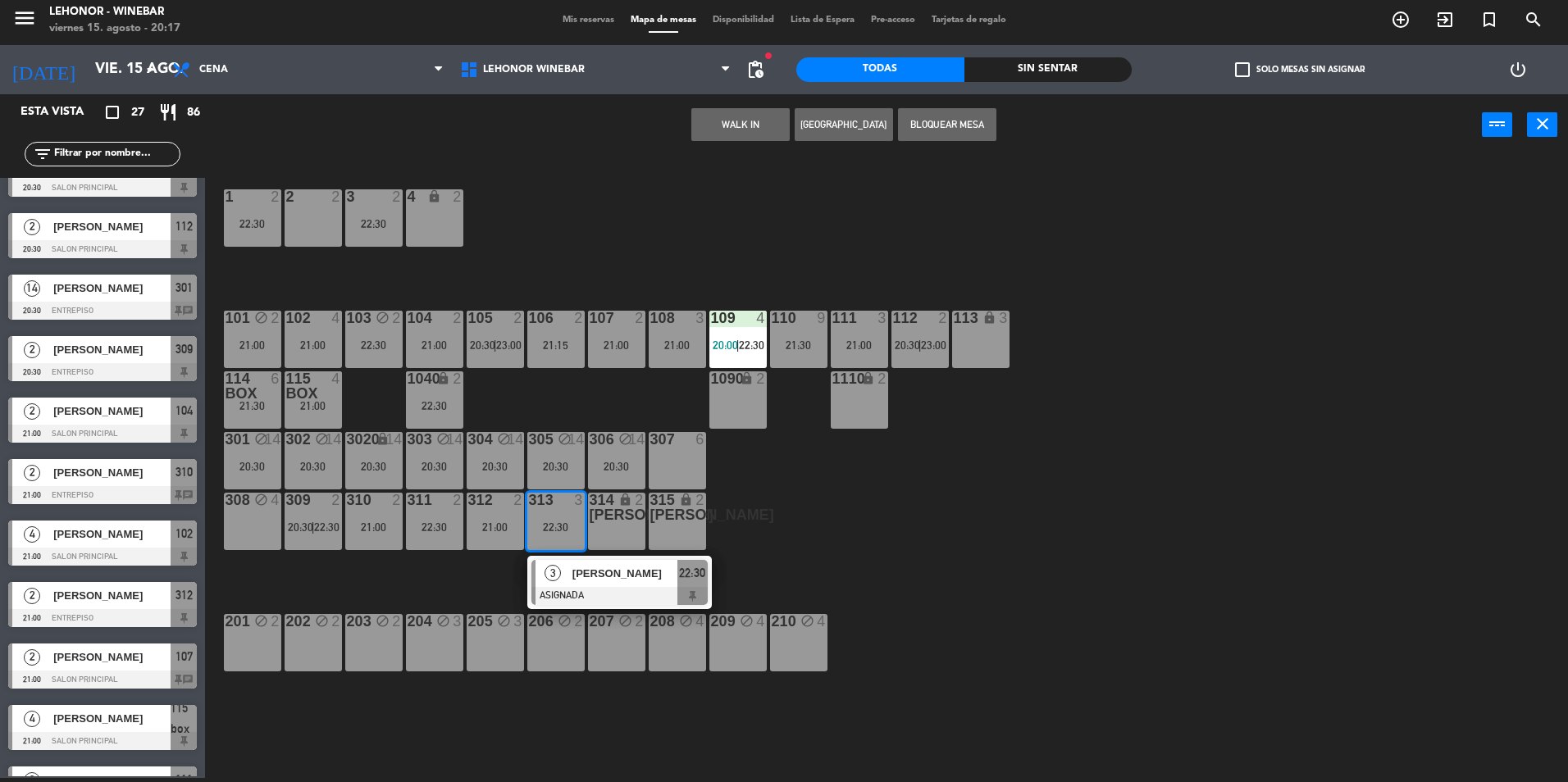
click at [678, 461] on div "307 6" at bounding box center [677, 461] width 57 height 57
click at [830, 503] on div "1 2 22:30 2 2 3 2 22:30 4 lock 2 101 block 2 21:00 102 4 21:00 103 block 2 22:3…" at bounding box center [895, 471] width 1348 height 622
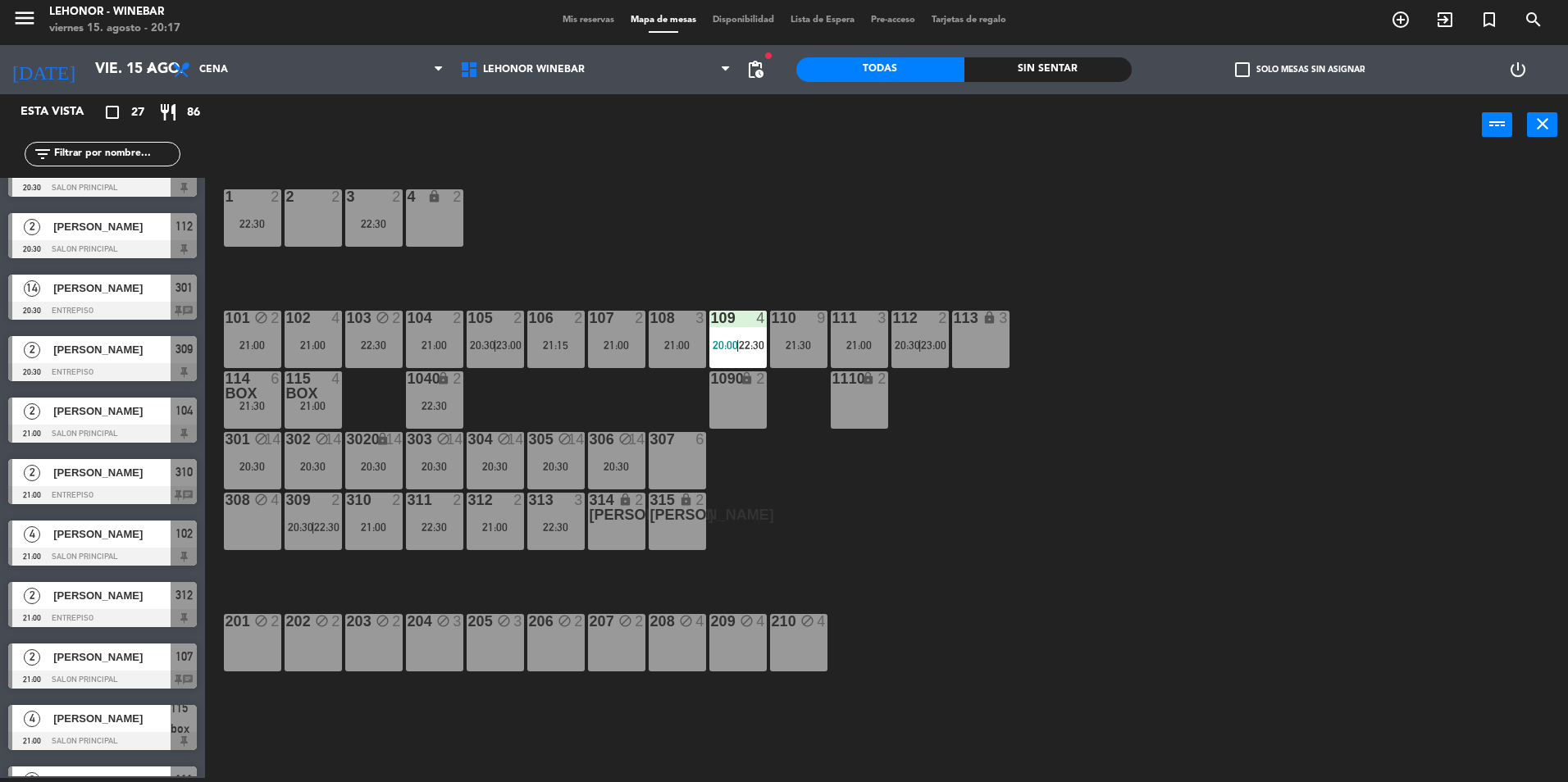
click at [685, 442] on div at bounding box center [677, 440] width 27 height 15
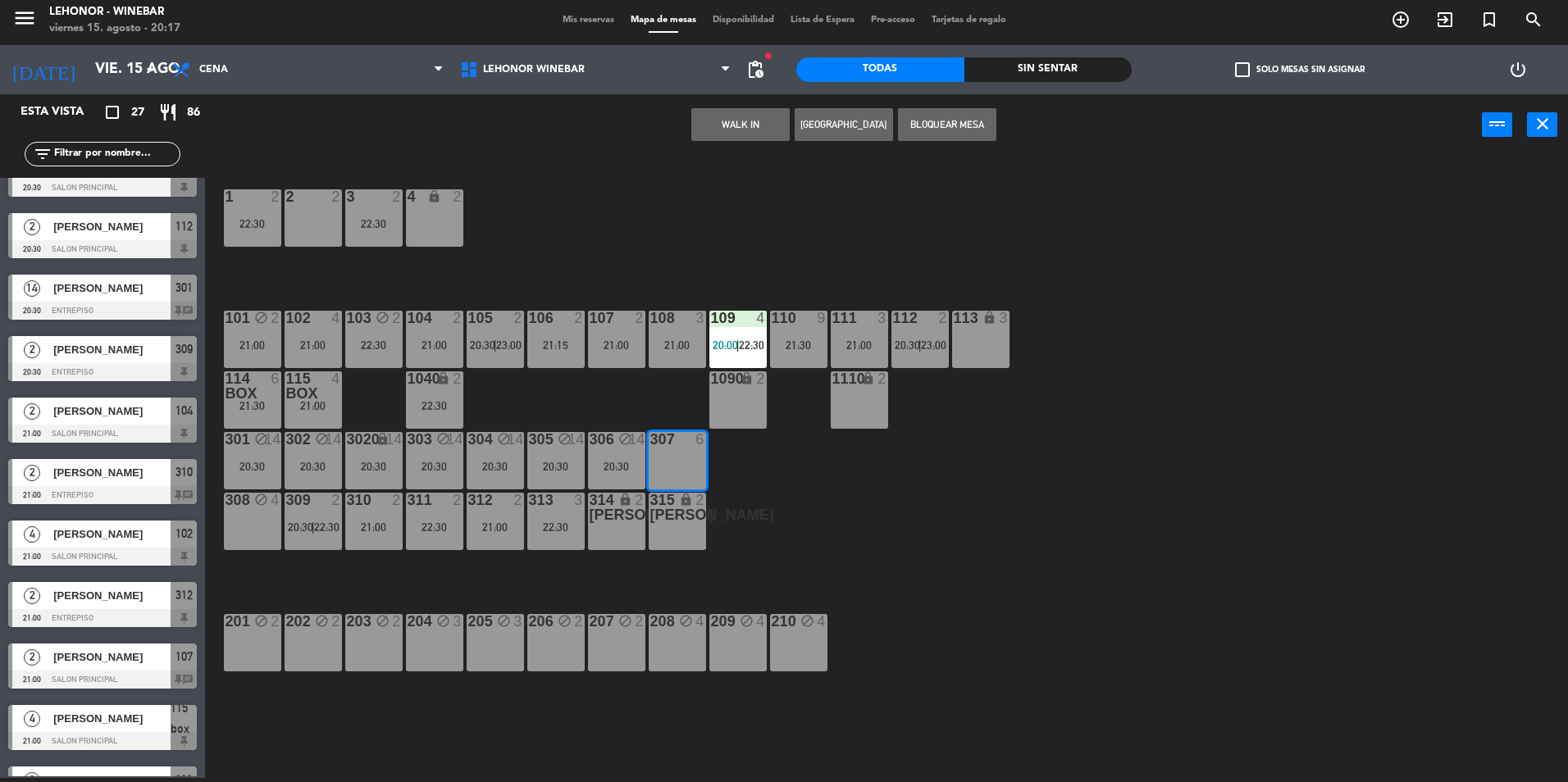
click at [949, 119] on button "Bloquear Mesa" at bounding box center [947, 124] width 99 height 33
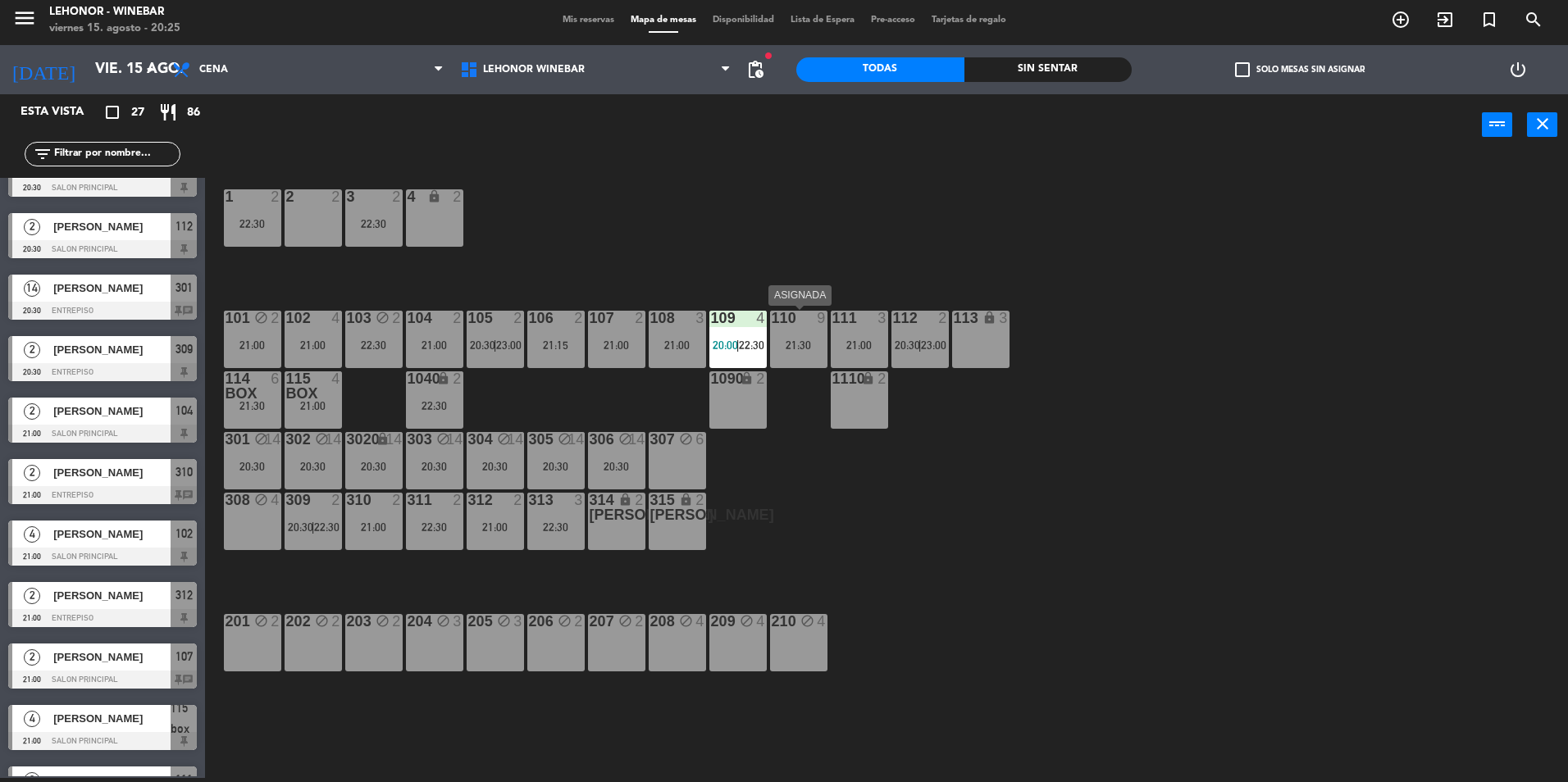
click at [814, 341] on div "21:30" at bounding box center [798, 345] width 57 height 11
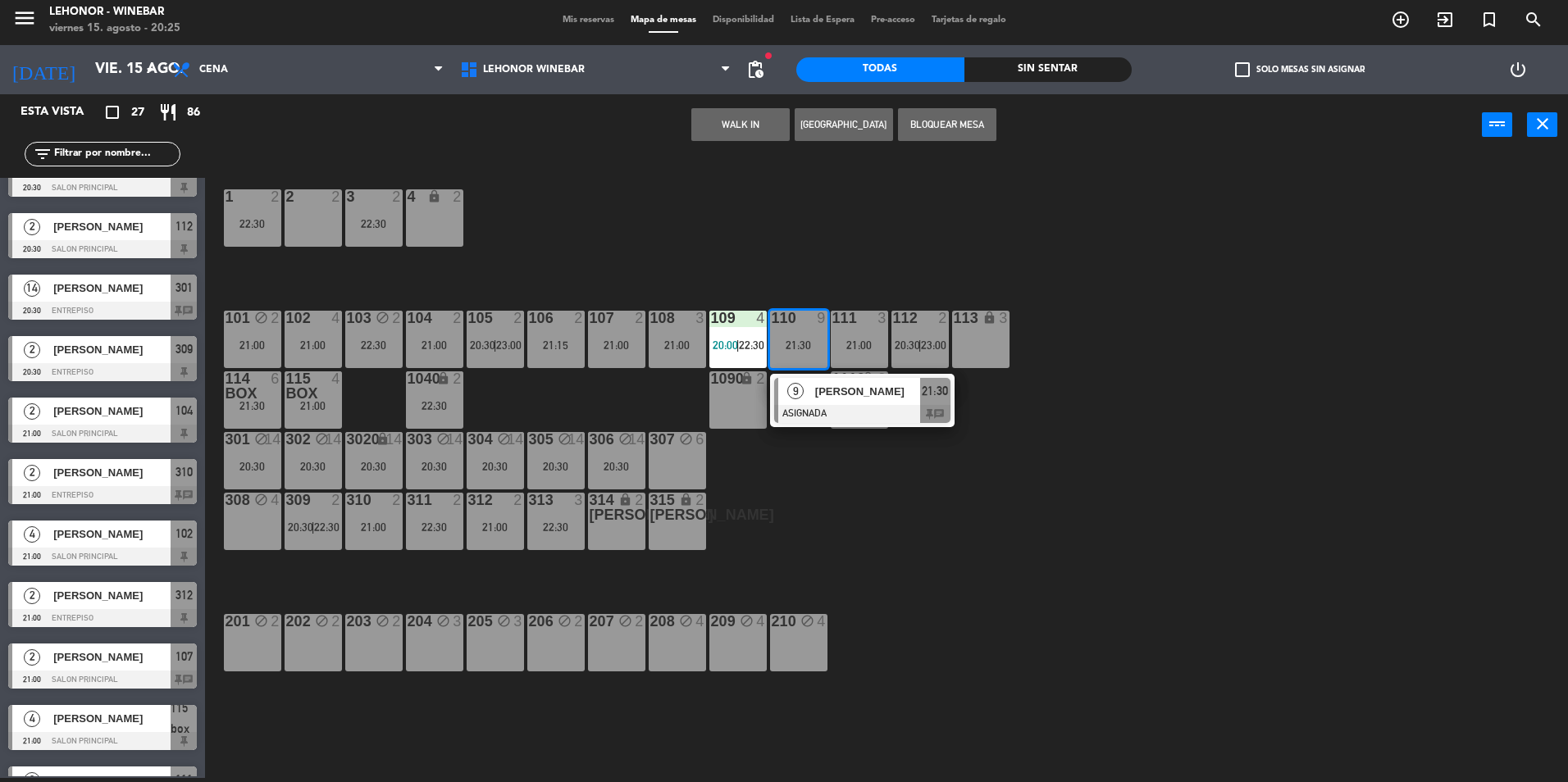
click at [968, 247] on div "1 2 22:30 2 2 3 2 22:30 4 lock 2 101 block 2 21:00 102 4 21:00 103 block 2 22:3…" at bounding box center [895, 471] width 1348 height 622
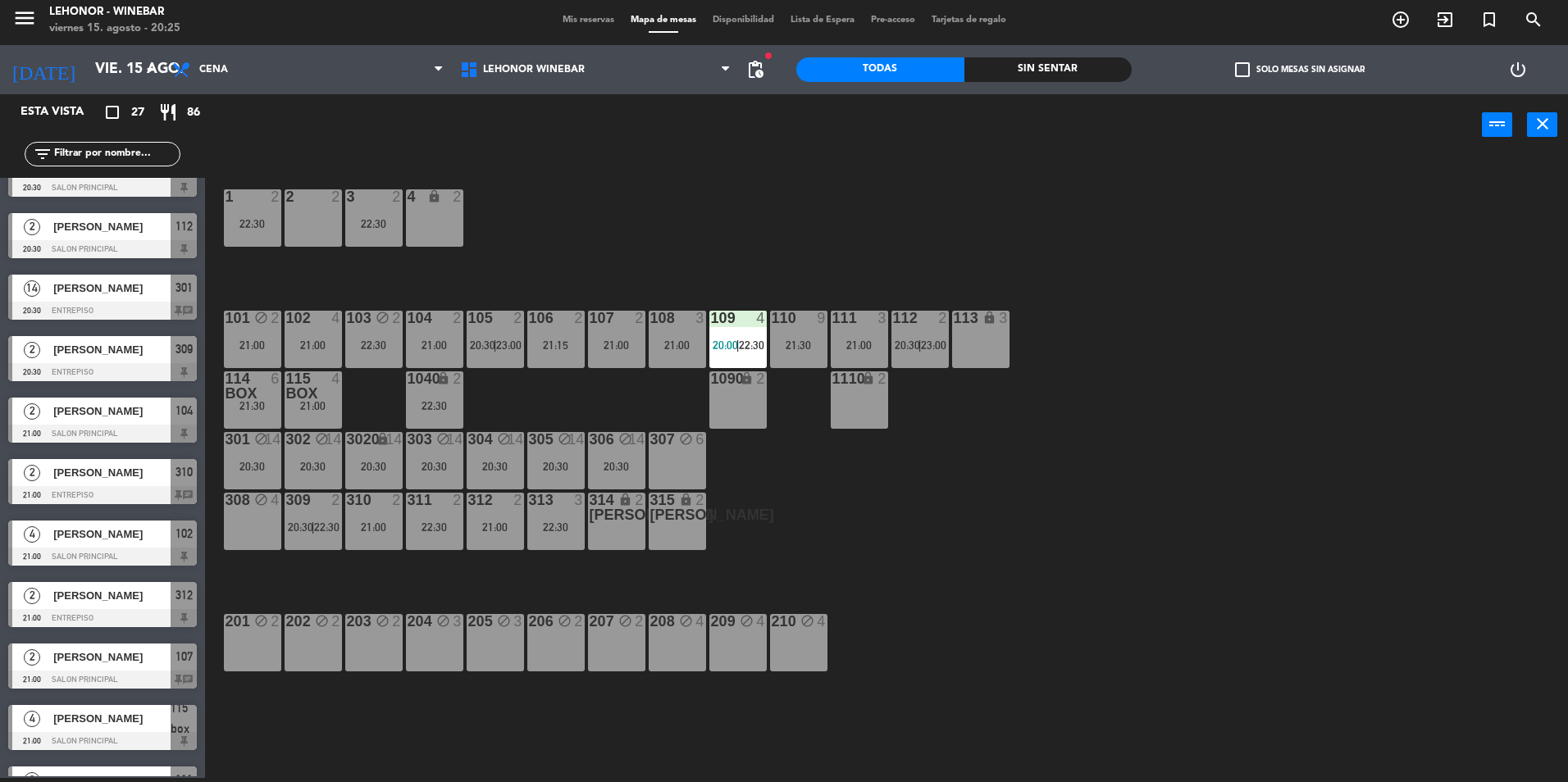
click at [911, 344] on span "20:30" at bounding box center [907, 345] width 25 height 13
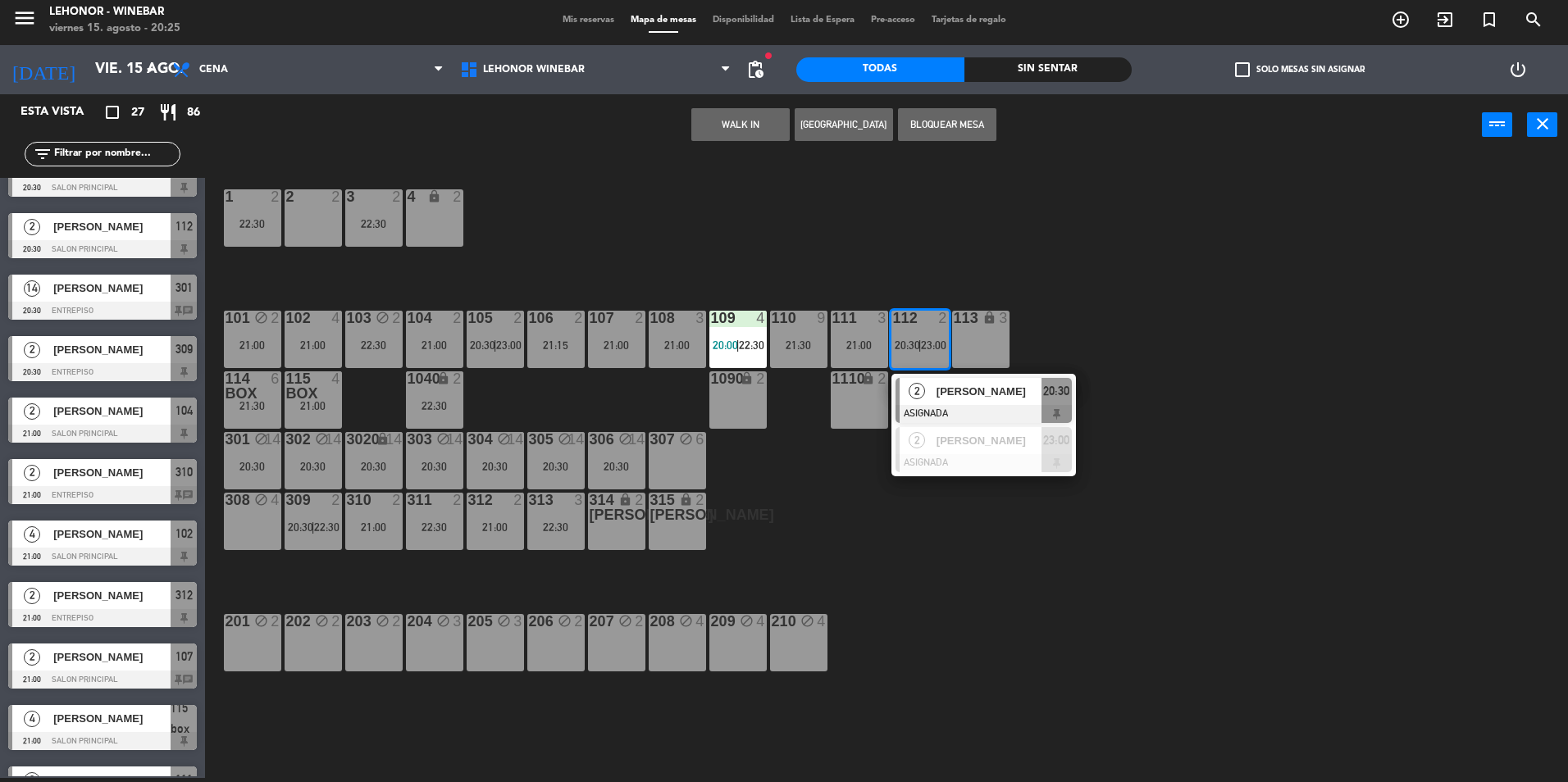
click at [1091, 227] on div "1 2 22:30 2 2 3 2 22:30 4 lock 2 101 block 2 21:00 102 4 21:00 103 block 2 22:3…" at bounding box center [895, 471] width 1348 height 622
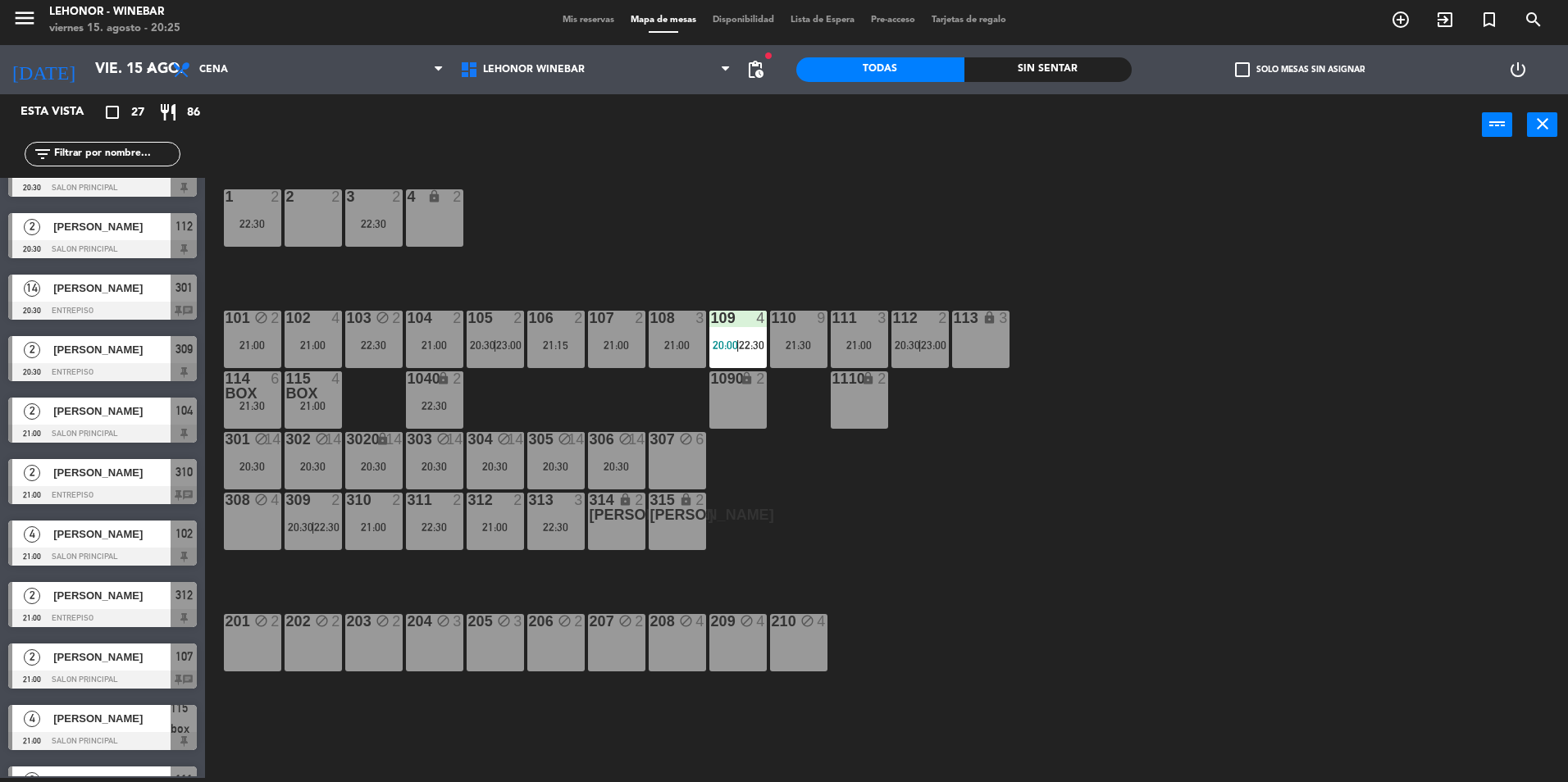
click at [872, 321] on div at bounding box center [859, 319] width 27 height 15
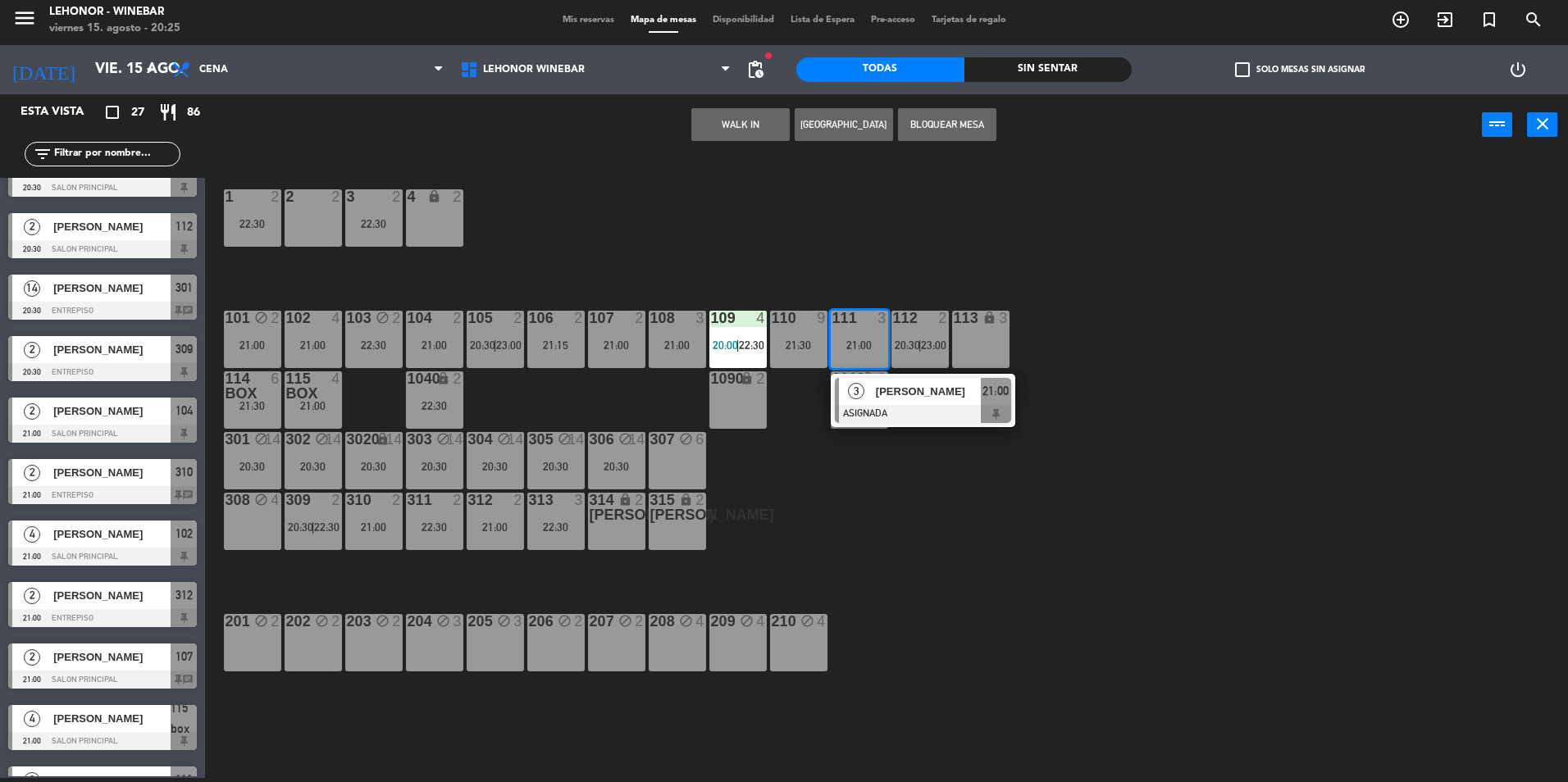
click at [930, 235] on div "1 2 22:30 2 2 3 2 22:30 4 lock 2 101 block 2 21:00 102 4 21:00 103 block 2 22:3…" at bounding box center [895, 471] width 1348 height 622
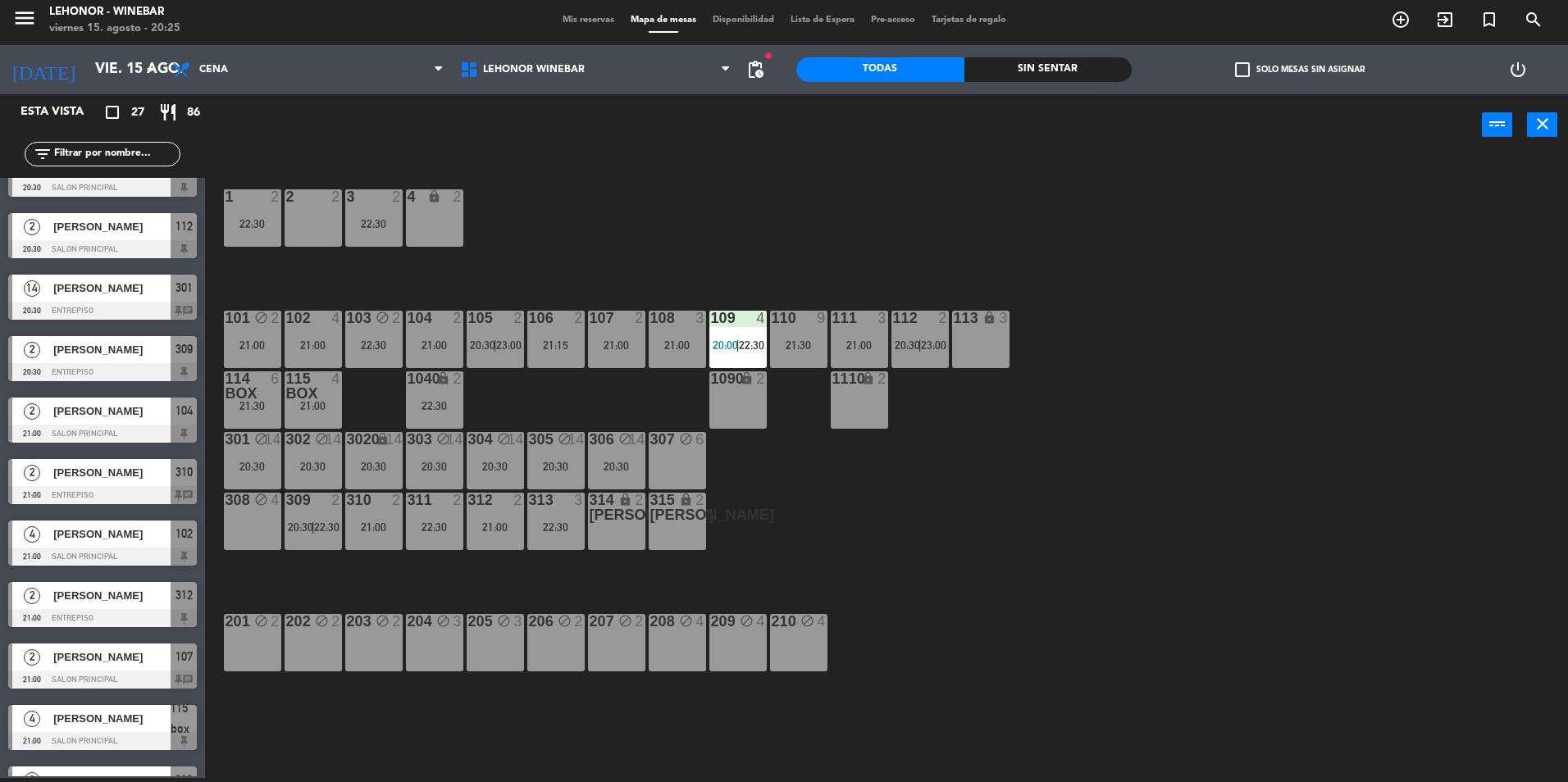
click at [682, 337] on div "108 3 21:00" at bounding box center [677, 339] width 57 height 57
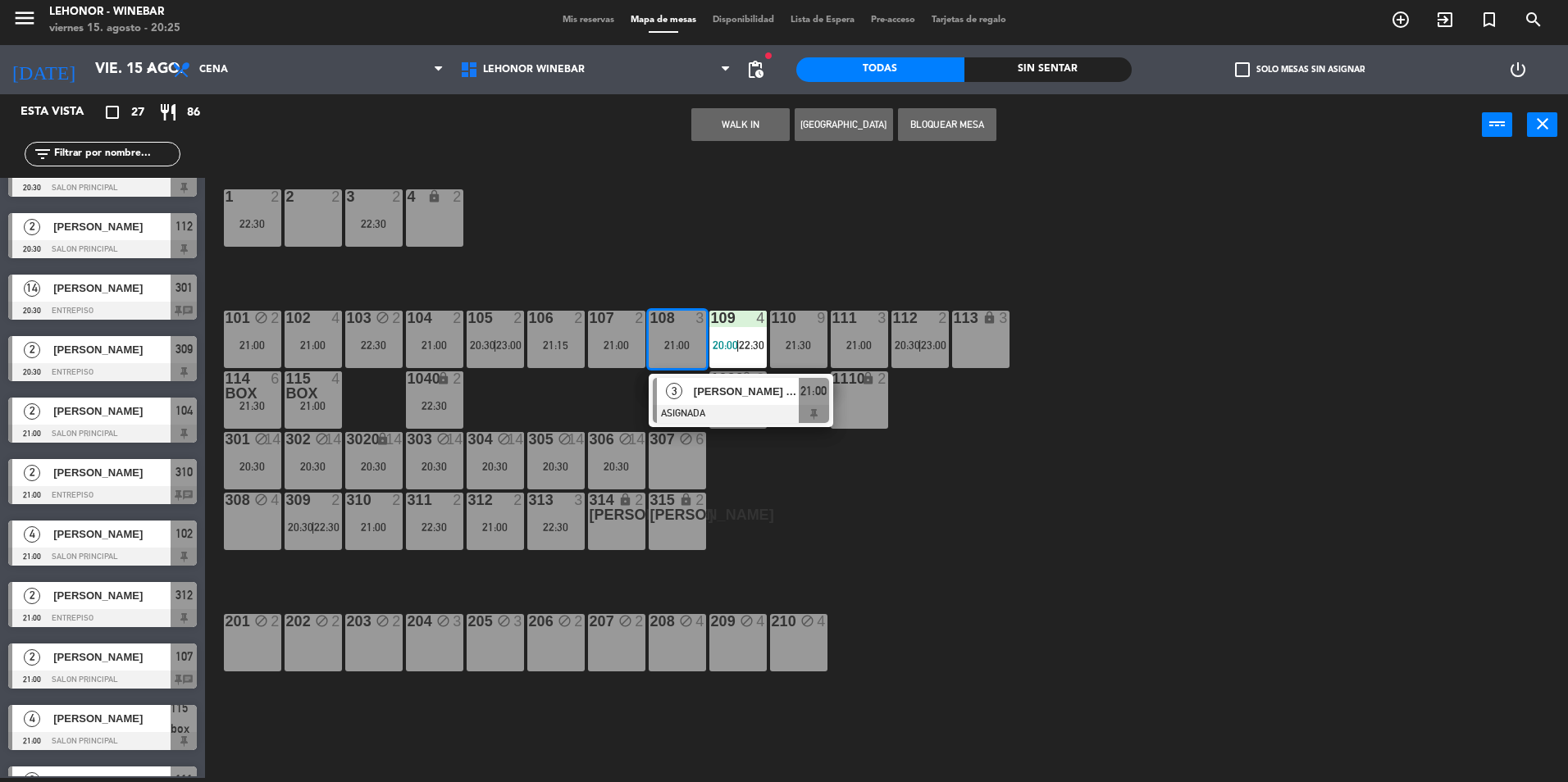
click at [762, 241] on div "1 2 22:30 2 2 3 2 22:30 4 lock 2 101 block 2 21:00 102 4 21:00 103 block 2 22:3…" at bounding box center [895, 471] width 1348 height 622
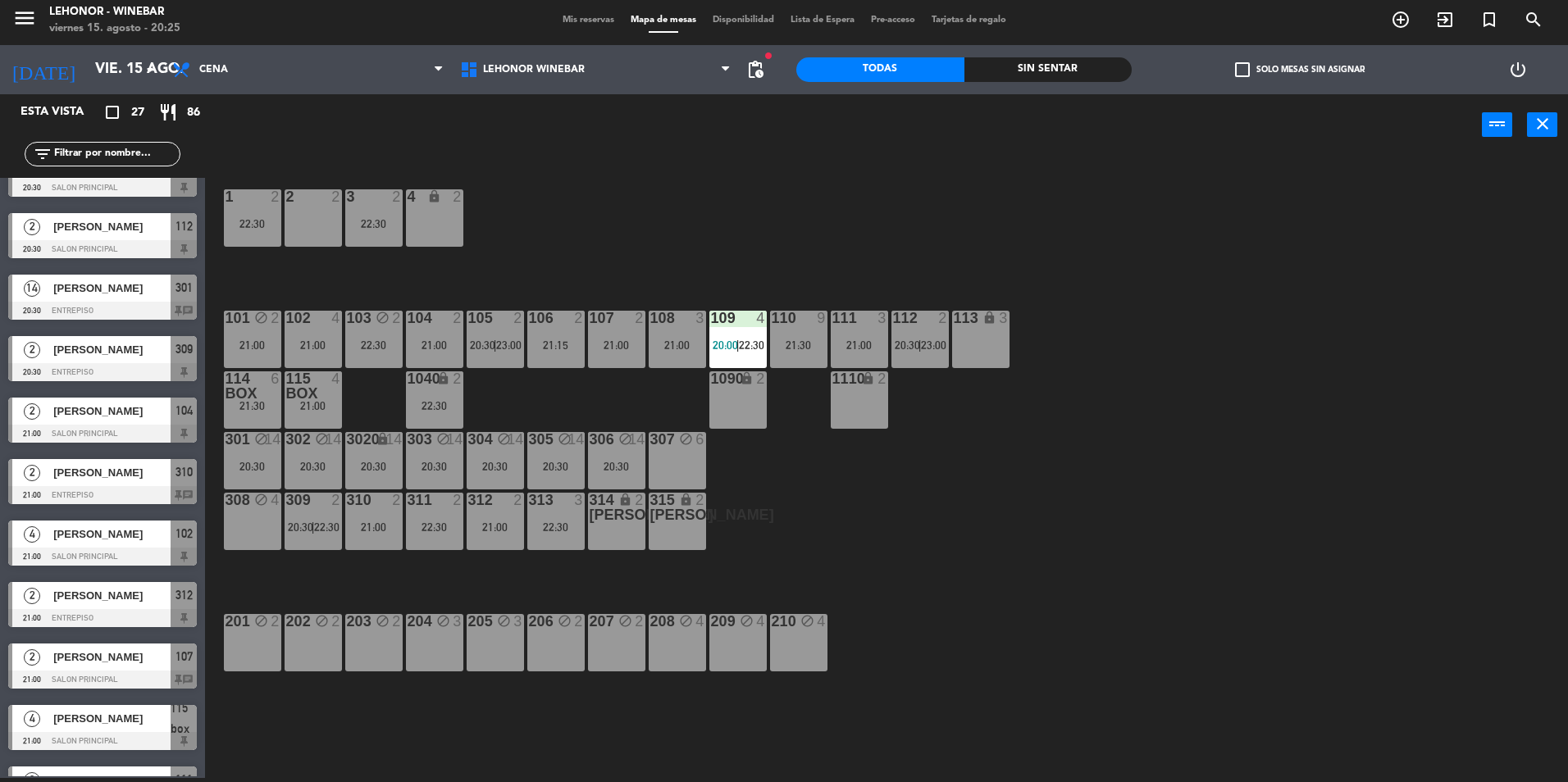
click at [617, 339] on div "21:00" at bounding box center [617, 345] width 57 height 11
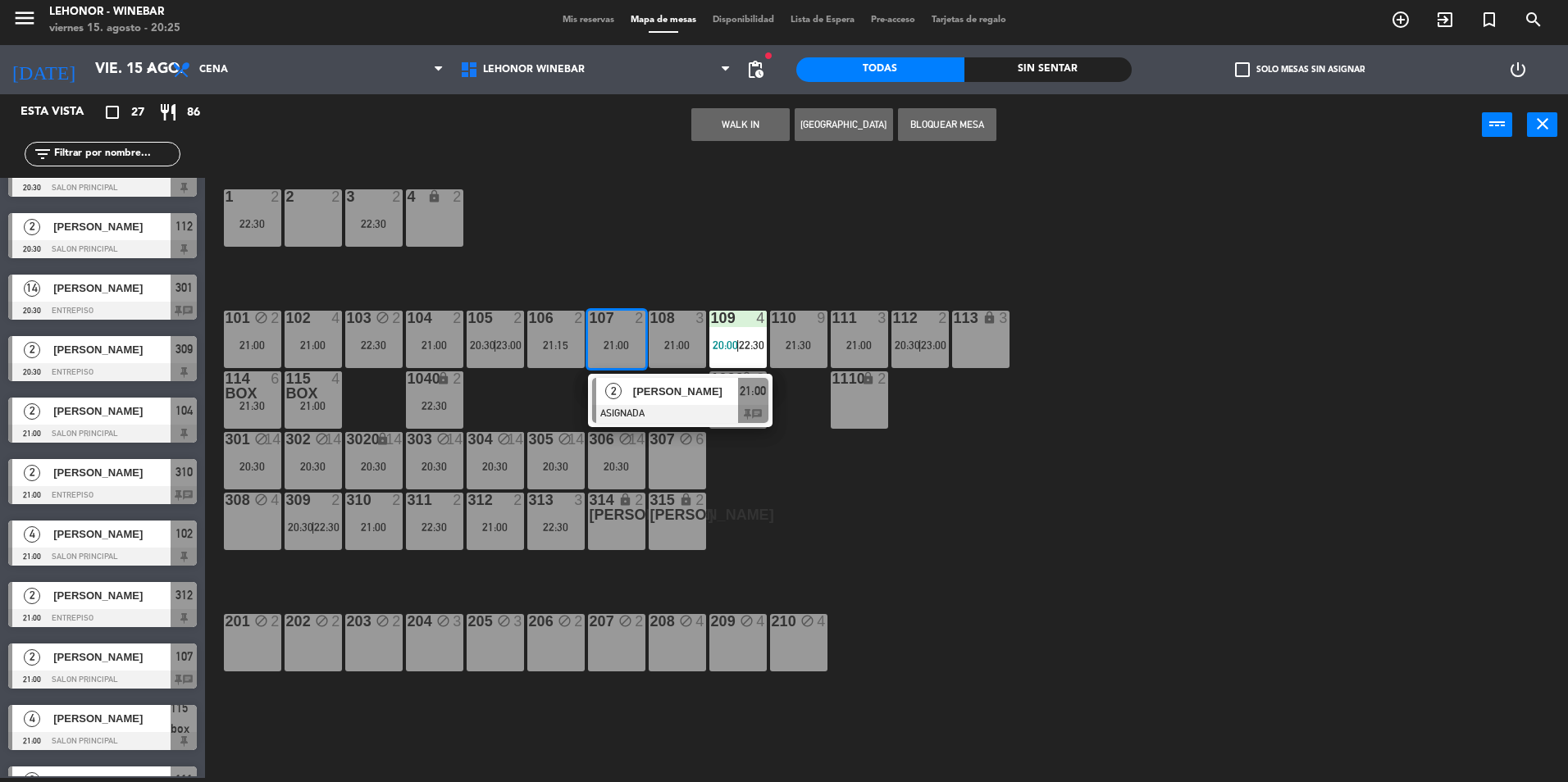
click at [715, 233] on div "1 2 22:30 2 2 3 2 22:30 4 lock 2 101 block 2 21:00 102 4 21:00 103 block 2 22:3…" at bounding box center [895, 471] width 1348 height 622
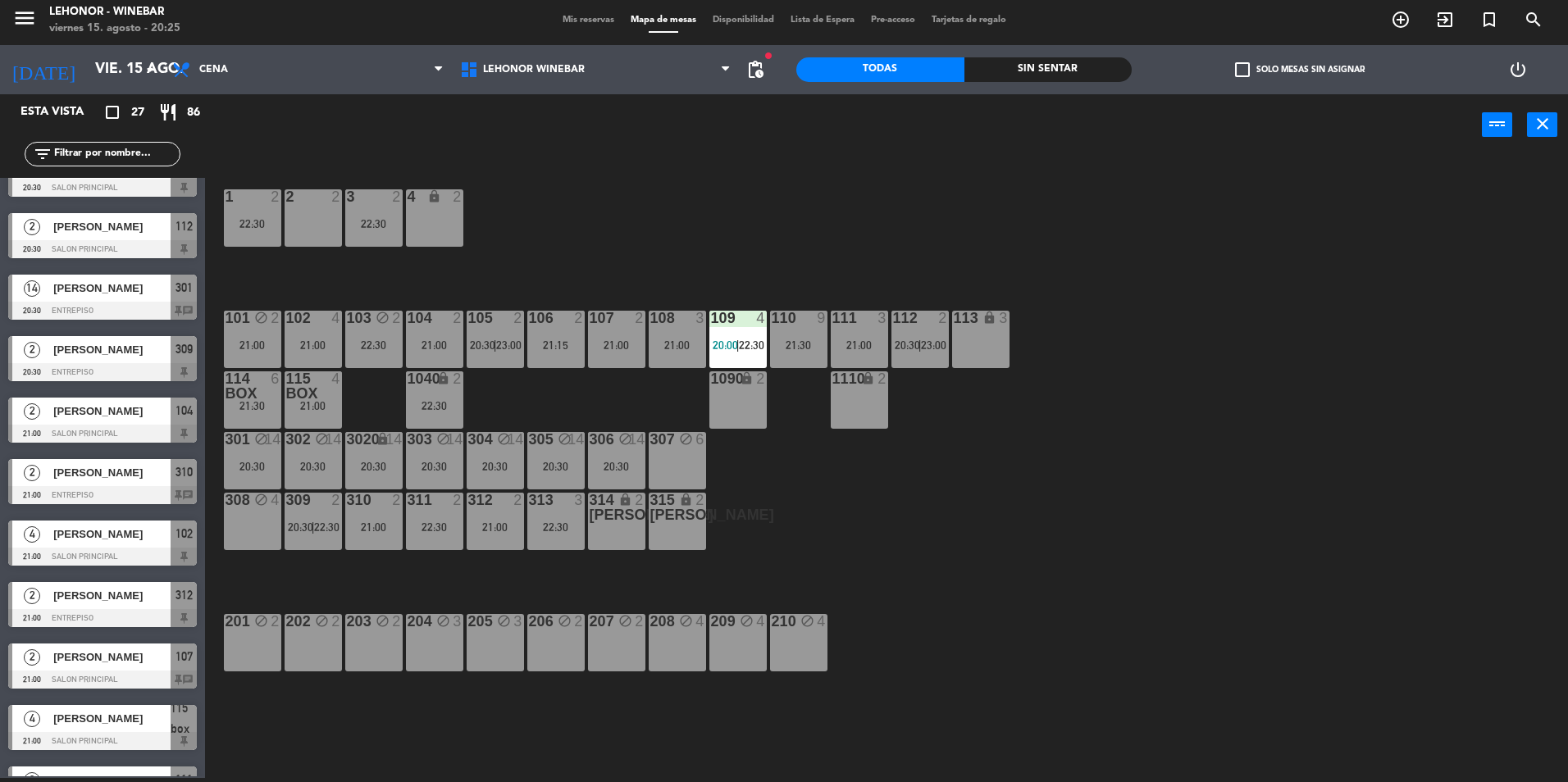
click at [555, 333] on div "106 2 21:15" at bounding box center [556, 339] width 57 height 57
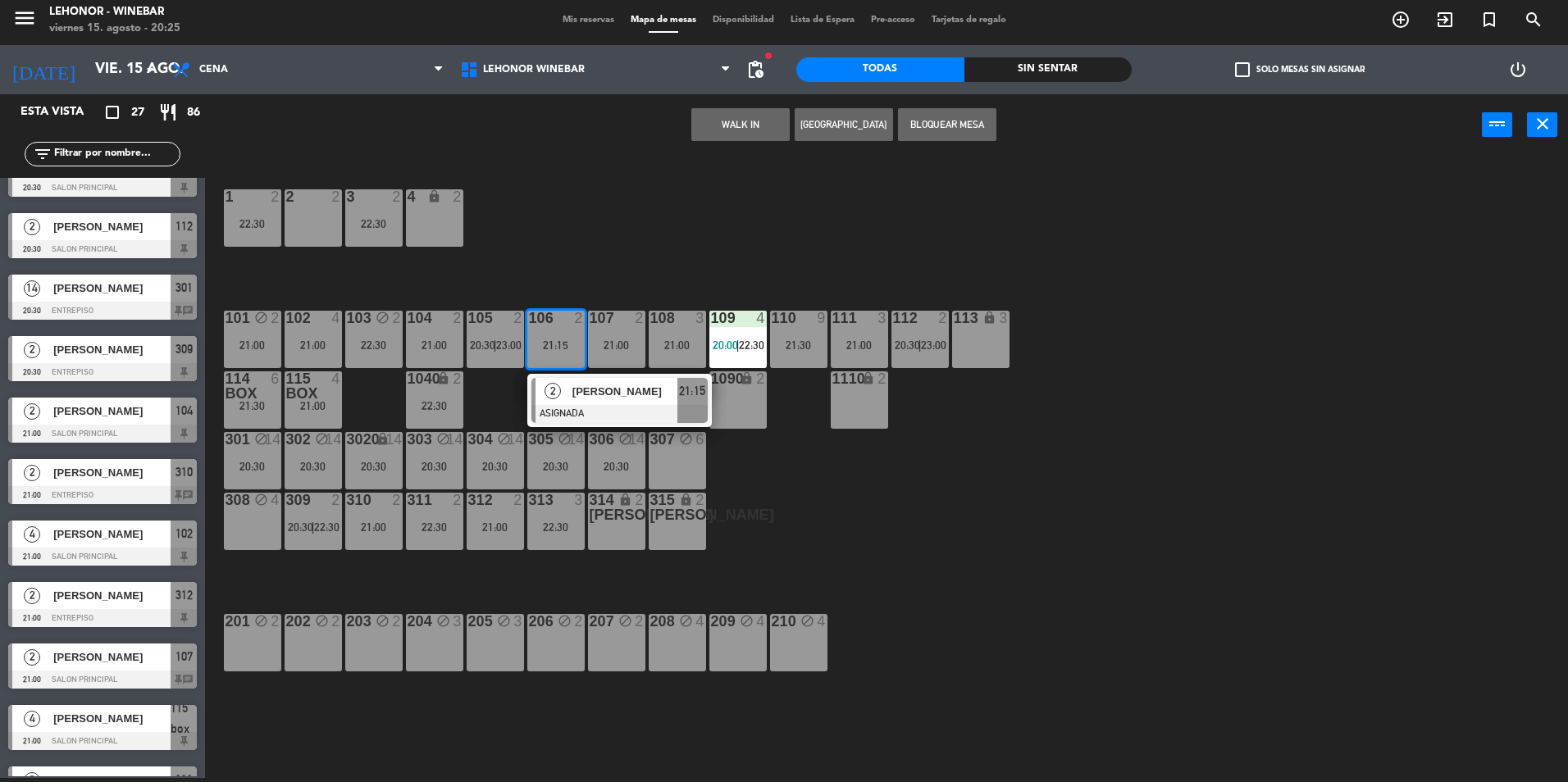
drag, startPoint x: 634, startPoint y: 248, endPoint x: 610, endPoint y: 276, distance: 36.9
click at [634, 248] on div "1 2 22:30 2 2 3 2 22:30 4 lock 2 101 block 2 21:00 102 4 21:00 103 block 2 22:3…" at bounding box center [895, 471] width 1348 height 622
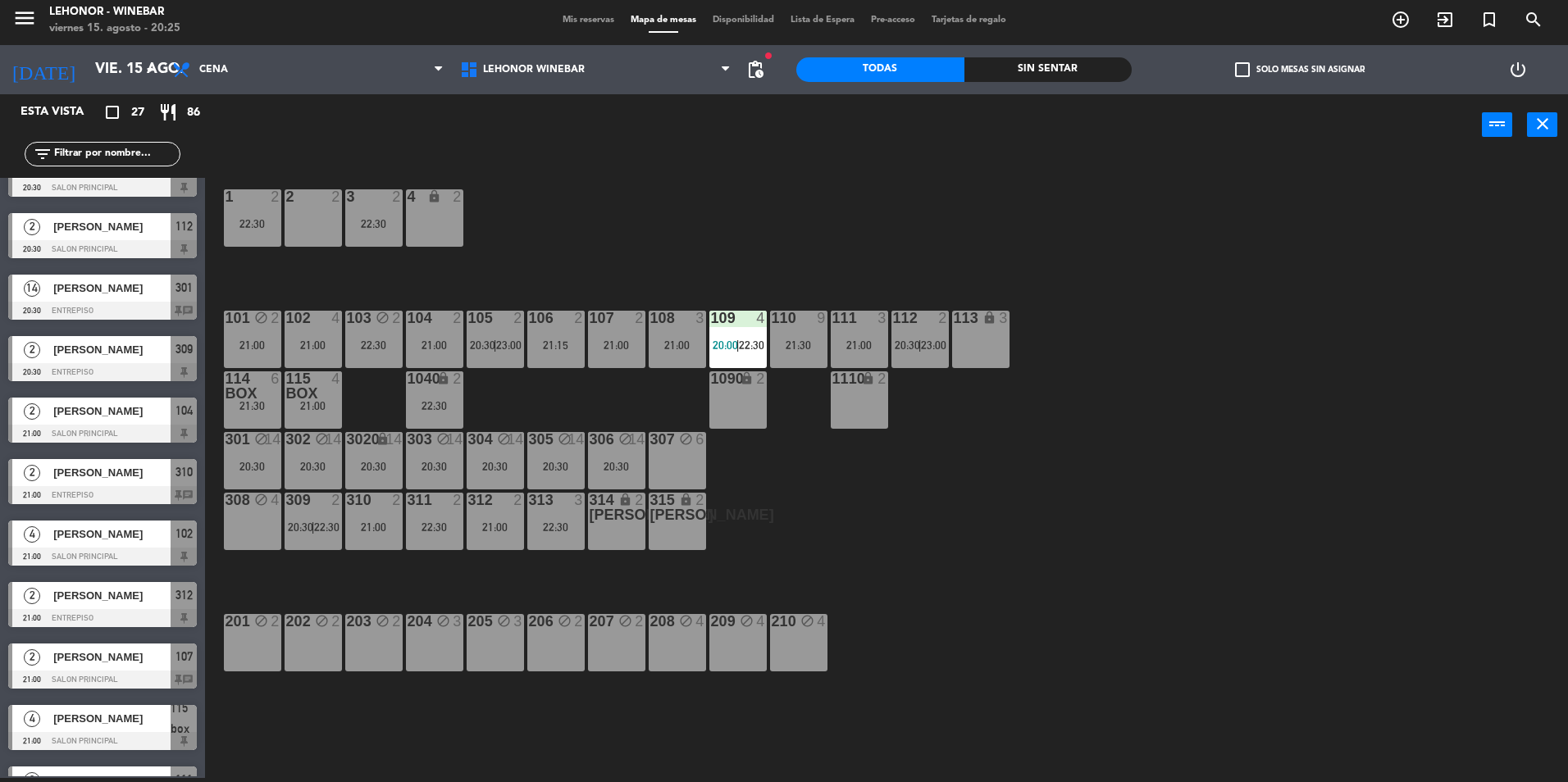
click at [494, 328] on div "105 2 20:30 | 23:00" at bounding box center [494, 339] width 57 height 57
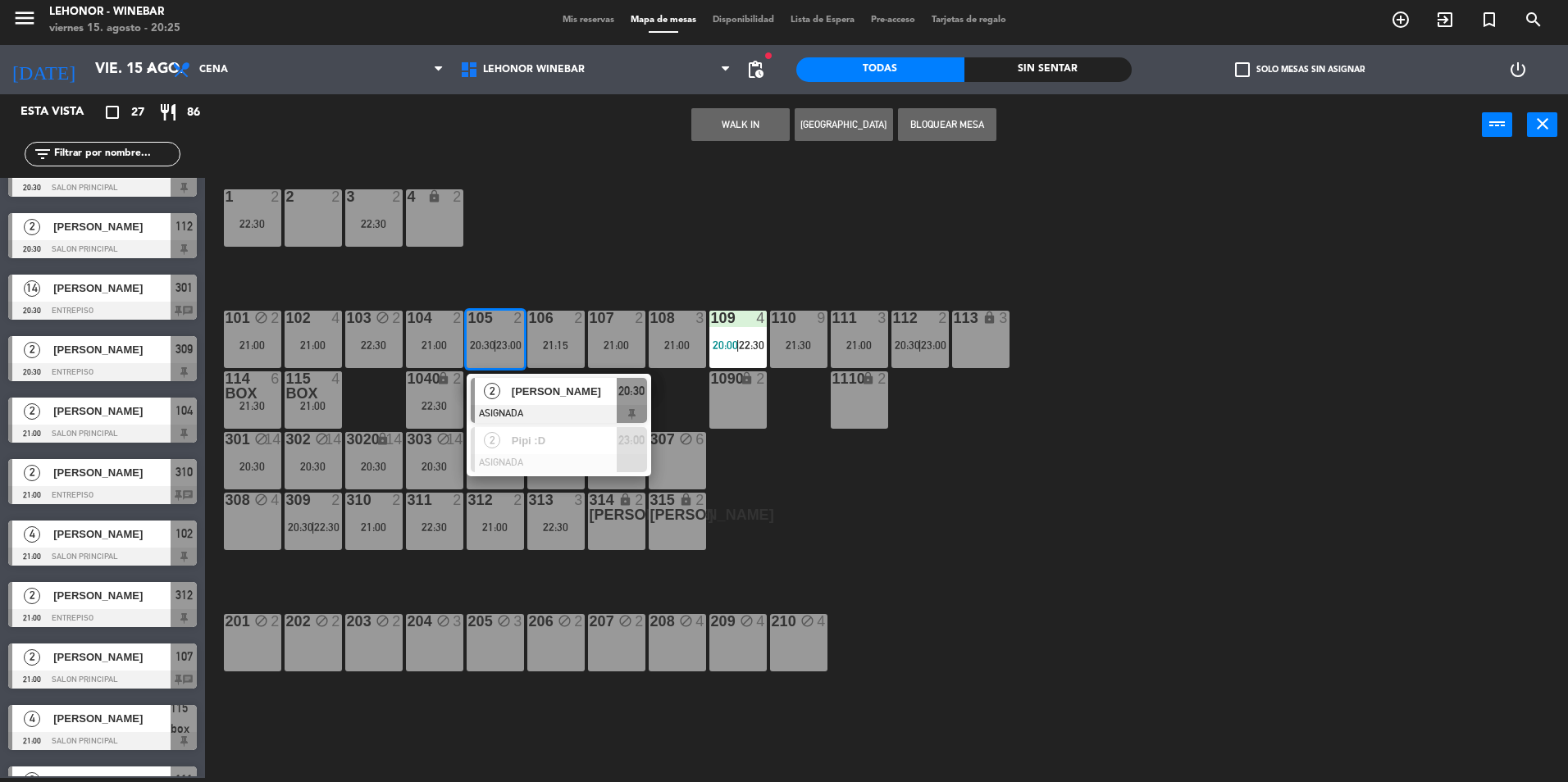
click at [612, 251] on div "1 2 22:30 2 2 3 2 22:30 4 lock 2 101 block 2 21:00 102 4 21:00 103 block 2 22:3…" at bounding box center [895, 471] width 1348 height 622
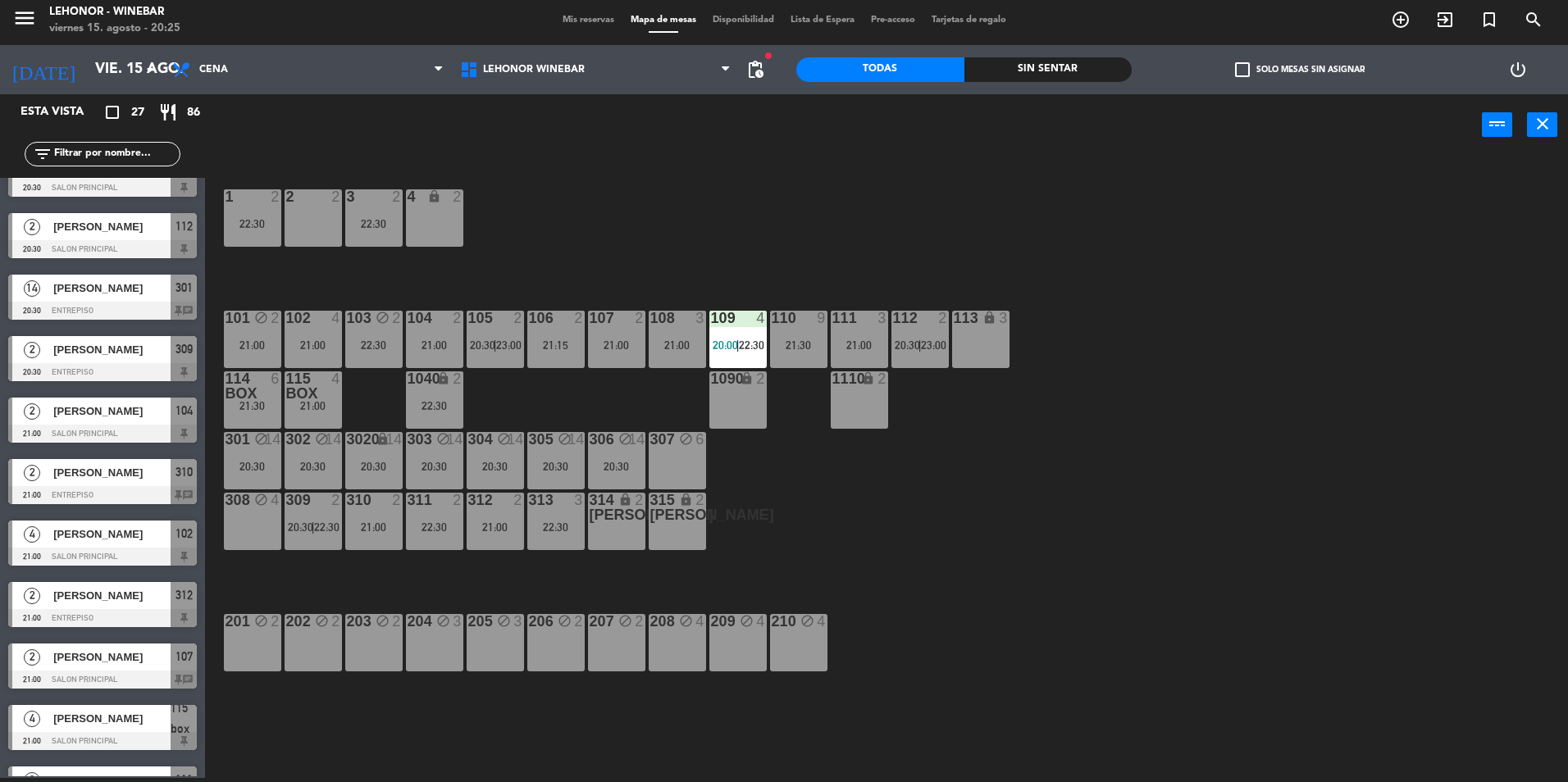
click at [406, 332] on div "104 2 21:00" at bounding box center [434, 339] width 57 height 57
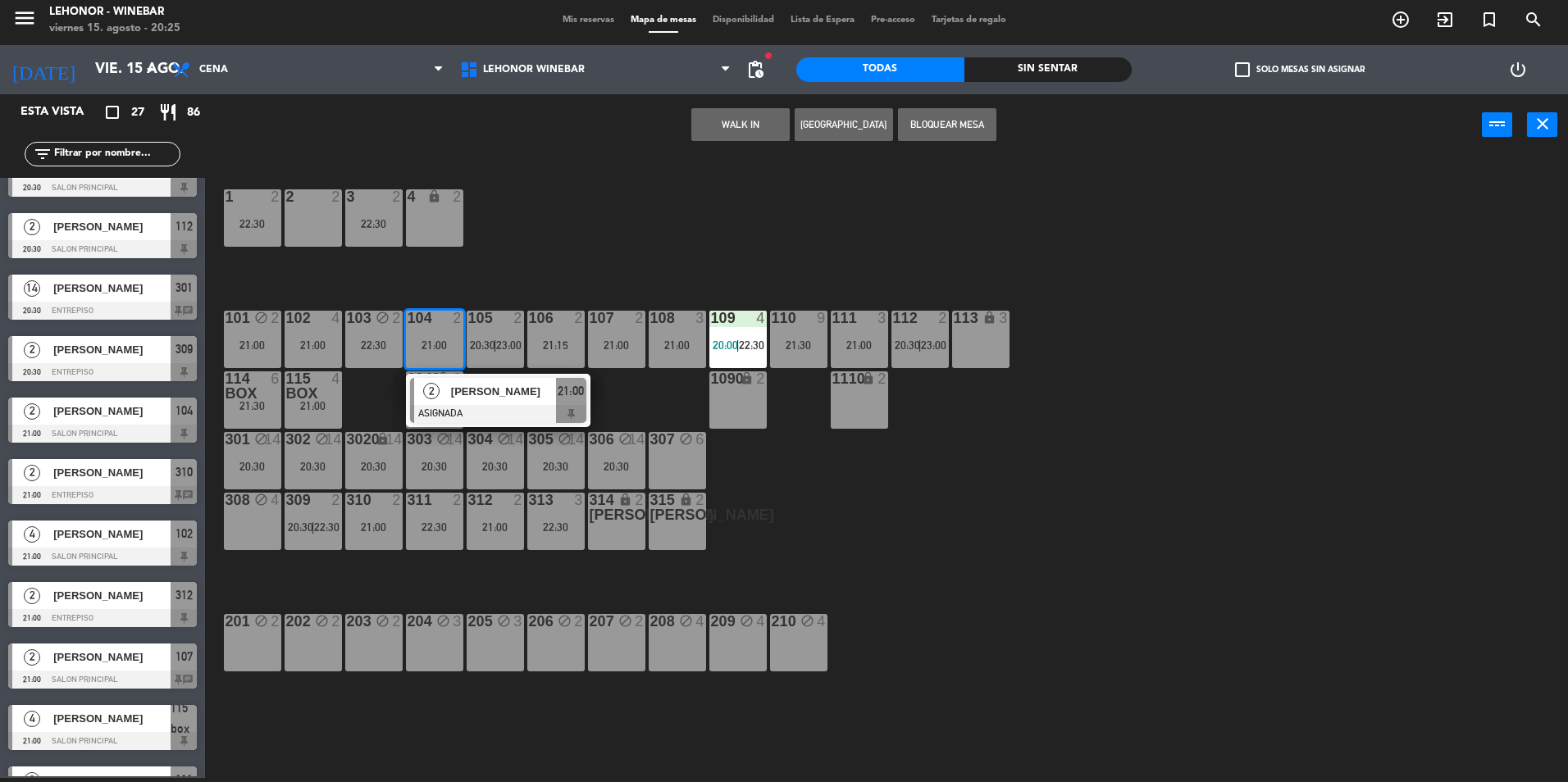
click at [572, 241] on div "1 2 22:30 2 2 3 2 22:30 4 lock 2 101 block 2 21:00 102 4 21:00 103 block 2 22:3…" at bounding box center [895, 471] width 1348 height 622
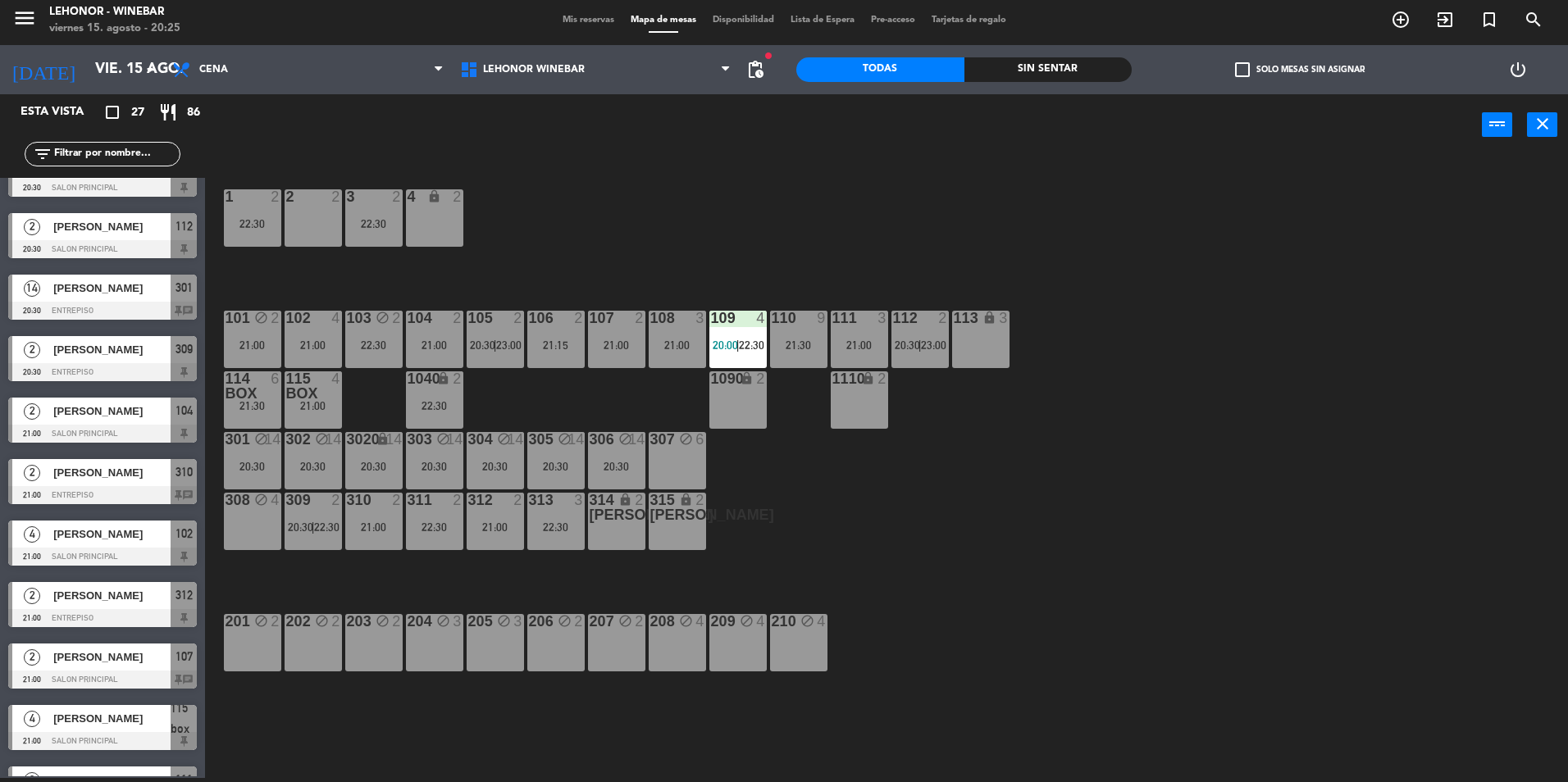
click at [389, 347] on div "22:30" at bounding box center [373, 345] width 57 height 11
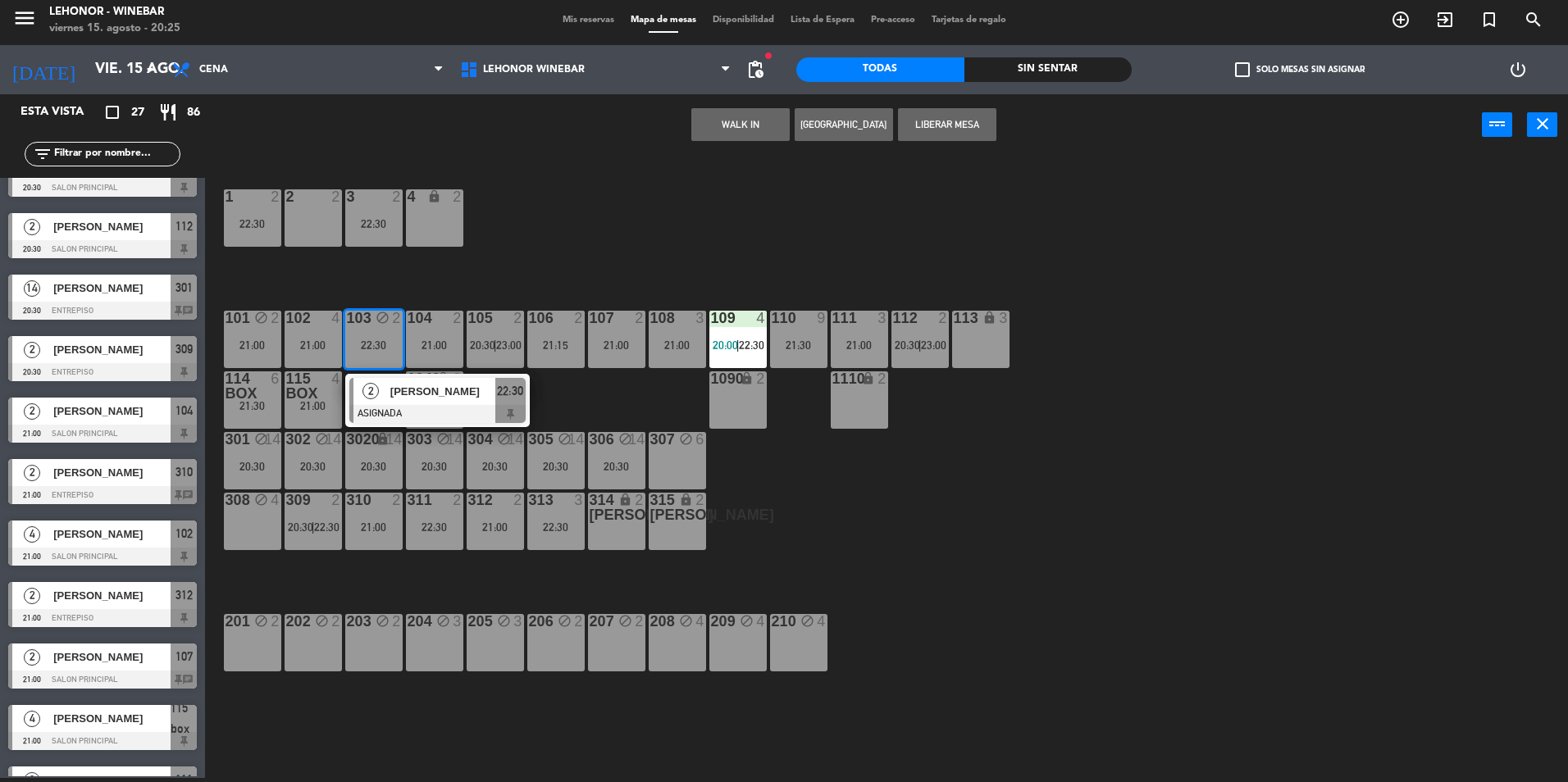
click at [653, 223] on div "1 2 22:30 2 2 3 2 22:30 4 lock 2 101 block 2 21:00 102 4 21:00 103 block 2 22:3…" at bounding box center [895, 471] width 1348 height 622
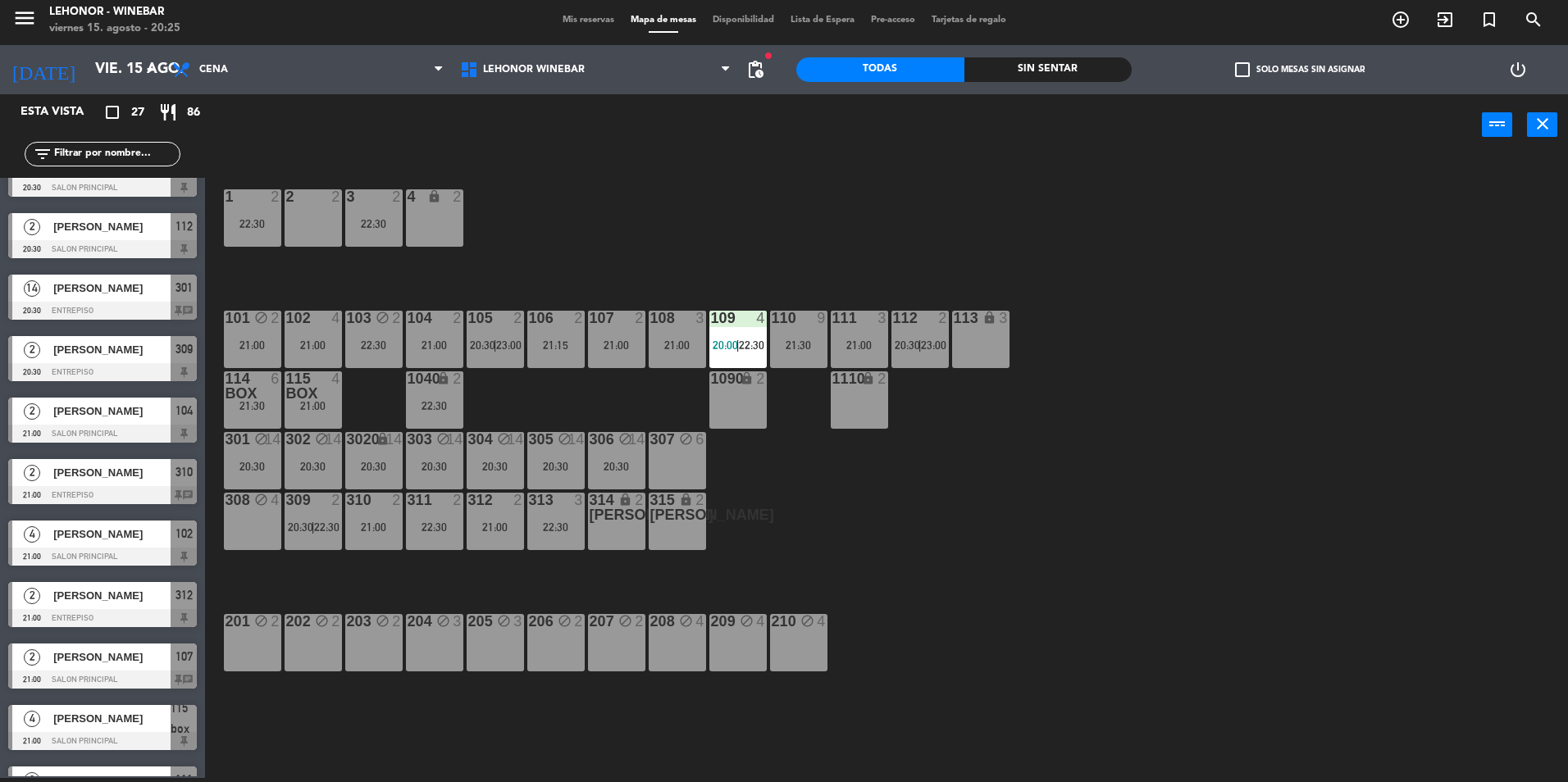
click at [329, 333] on div "102 4 21:00" at bounding box center [313, 339] width 57 height 57
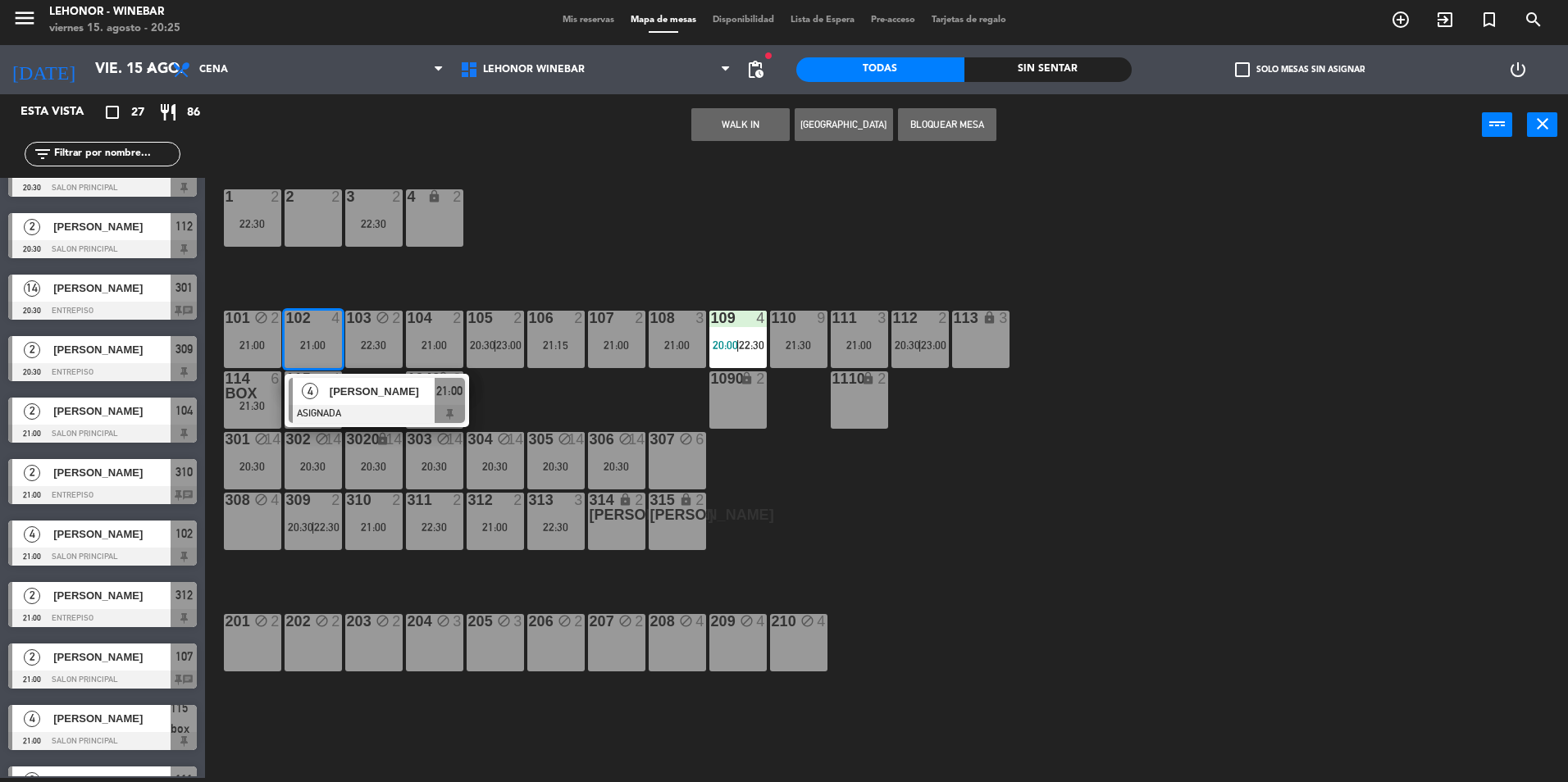
click at [600, 259] on div "1 2 22:30 2 2 3 2 22:30 4 lock 2 101 block 2 21:00 102 4 21:00 4 [PERSON_NAME] …" at bounding box center [895, 471] width 1348 height 622
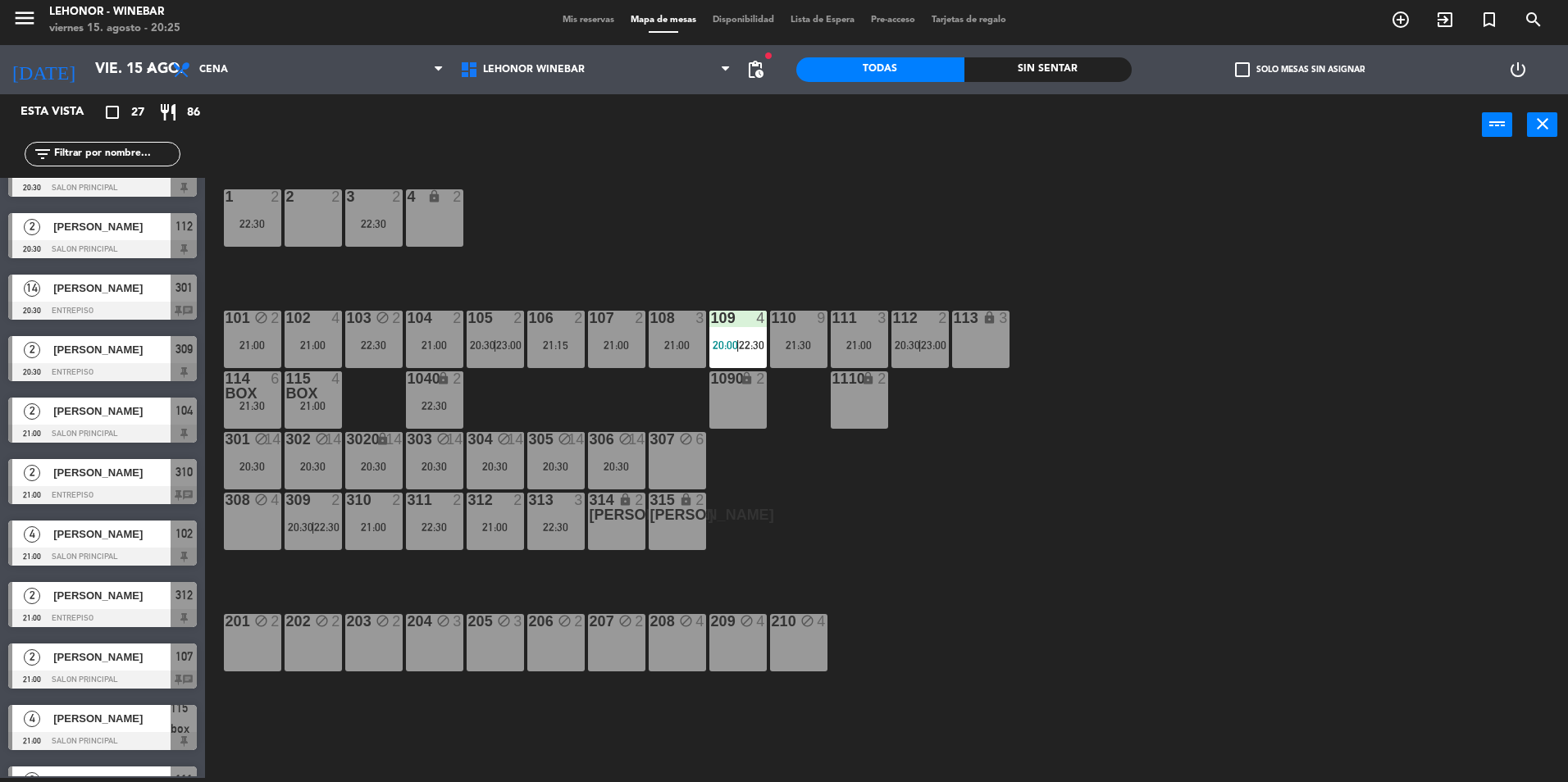
click at [312, 386] on div at bounding box center [312, 385] width 27 height 29
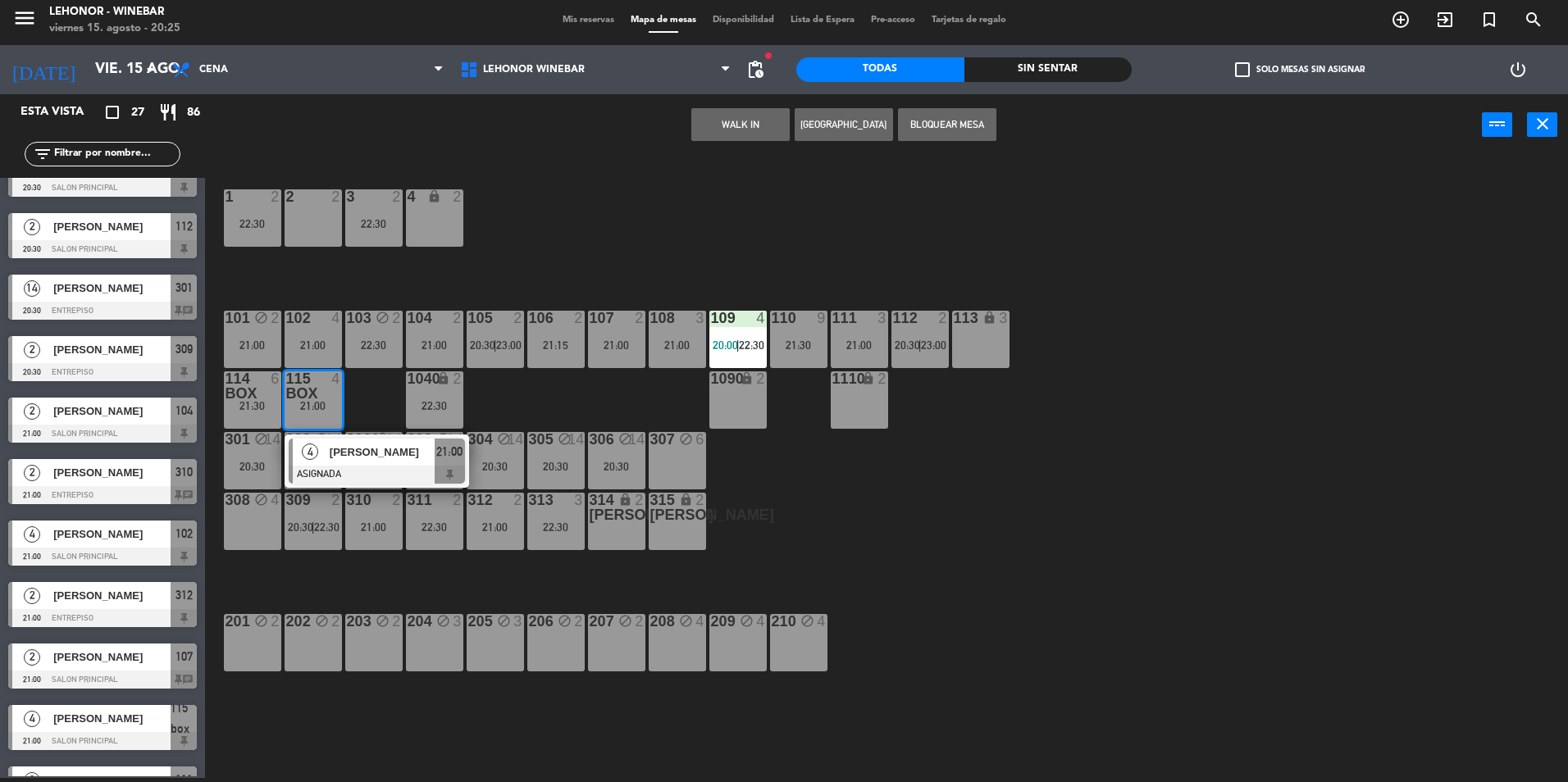
click at [535, 260] on div "1 2 22:30 2 2 3 2 22:30 4 lock 2 101 block 2 21:00 102 4 21:00 103 block 2 22:3…" at bounding box center [895, 471] width 1348 height 622
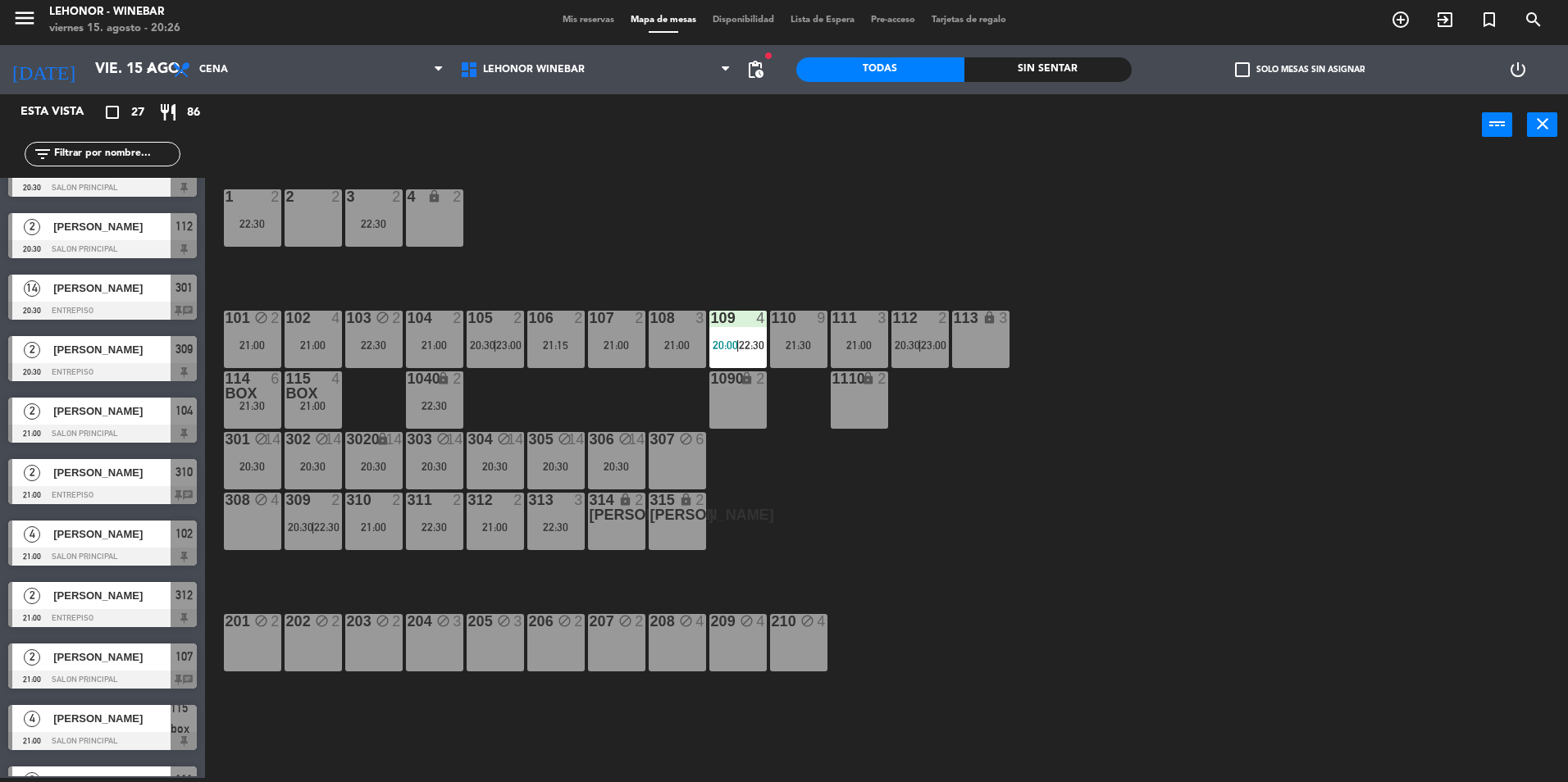
drag, startPoint x: 785, startPoint y: 521, endPoint x: 769, endPoint y: 518, distance: 16.3
click at [769, 518] on div "1 2 22:30 2 2 3 2 22:30 4 lock 2 101 block 2 21:00 102 4 21:00 103 block 2 22:3…" at bounding box center [895, 471] width 1348 height 622
click at [798, 337] on div "110 9 21:30" at bounding box center [798, 339] width 57 height 57
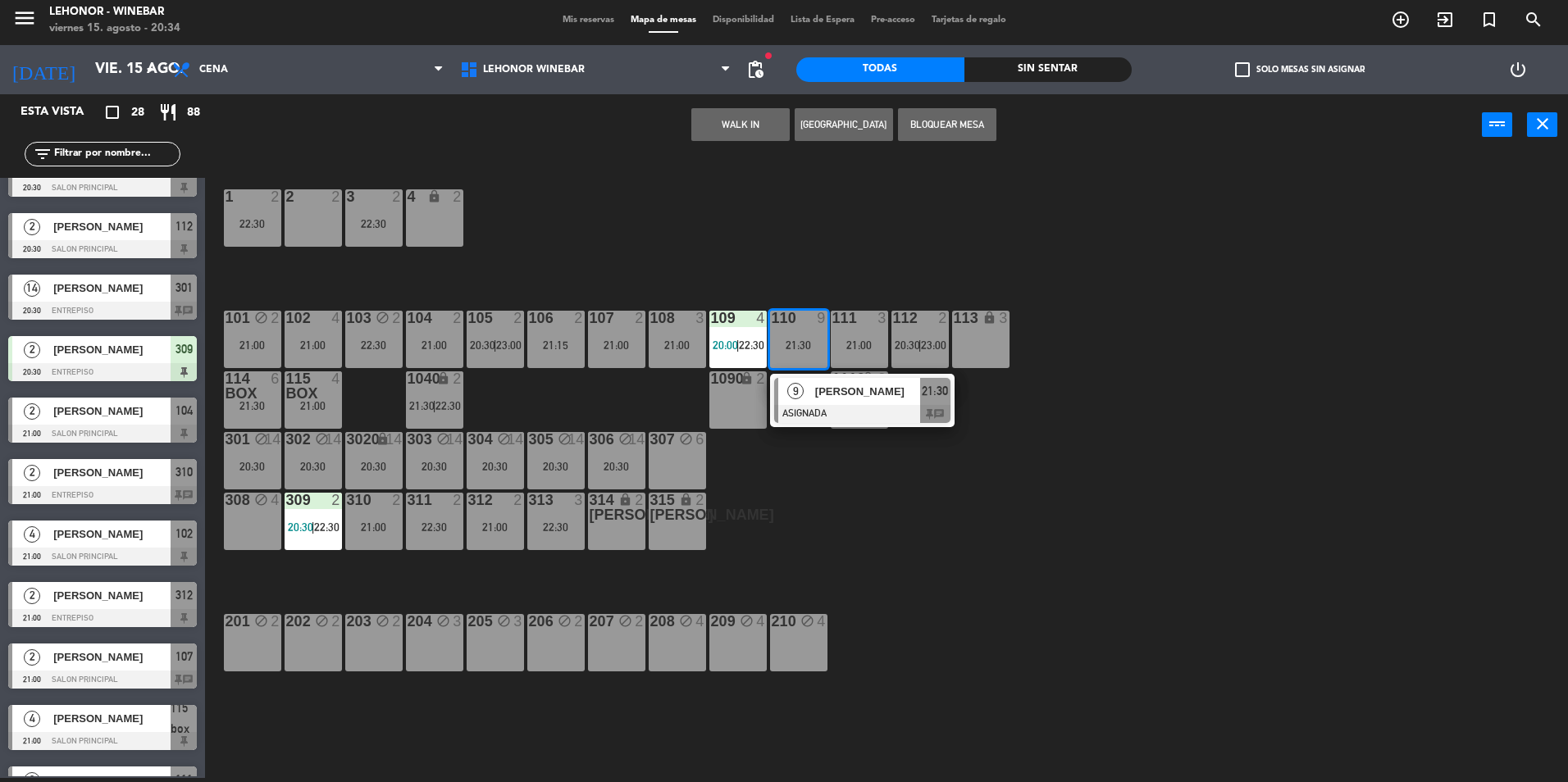
click at [821, 392] on span "[PERSON_NAME]" at bounding box center [868, 391] width 105 height 17
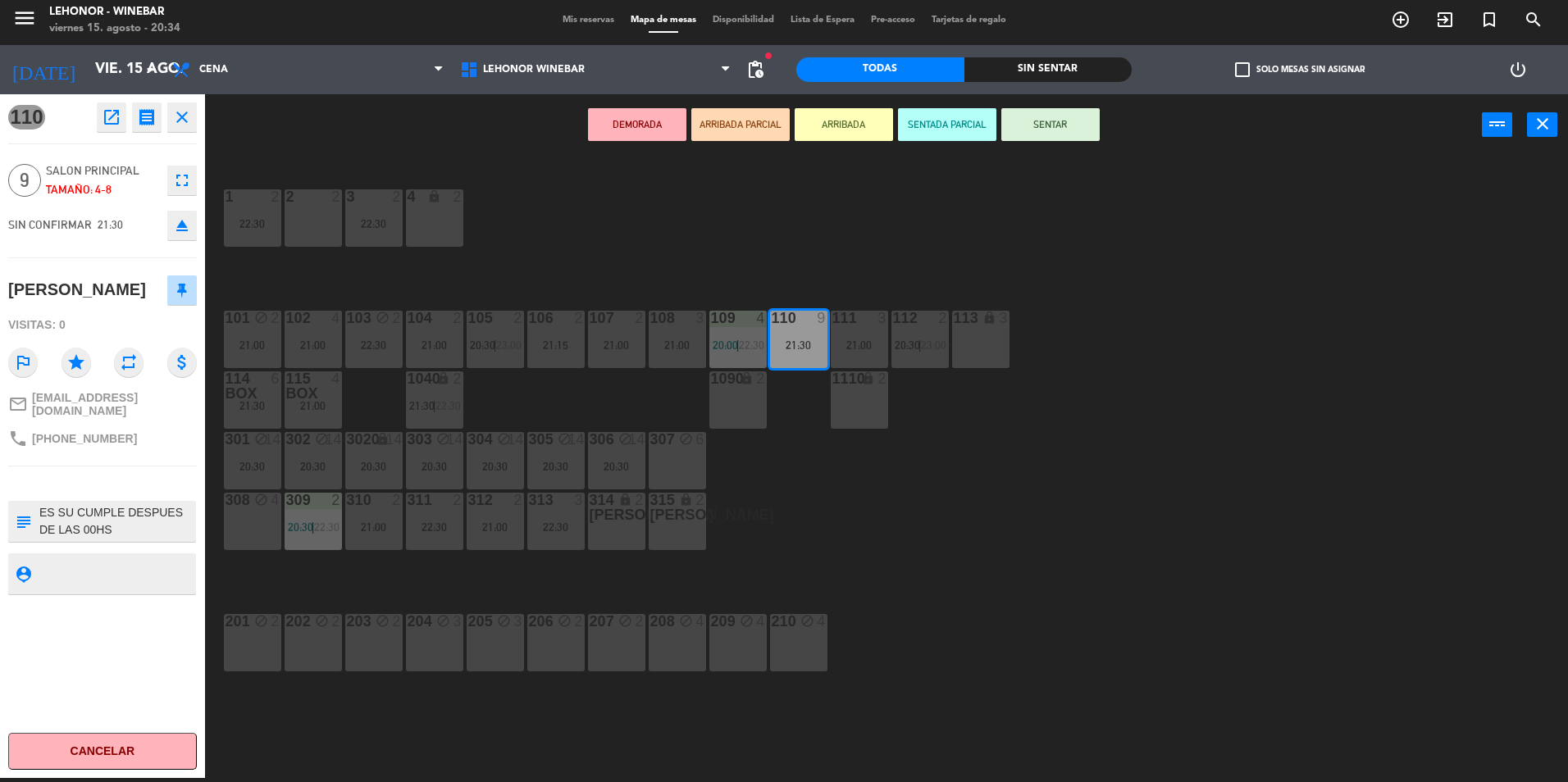
click at [576, 222] on div "1 2 22:30 2 2 3 2 22:30 4 lock 2 101 block 2 21:00 102 4 21:00 103 block 2 22:3…" at bounding box center [895, 471] width 1348 height 622
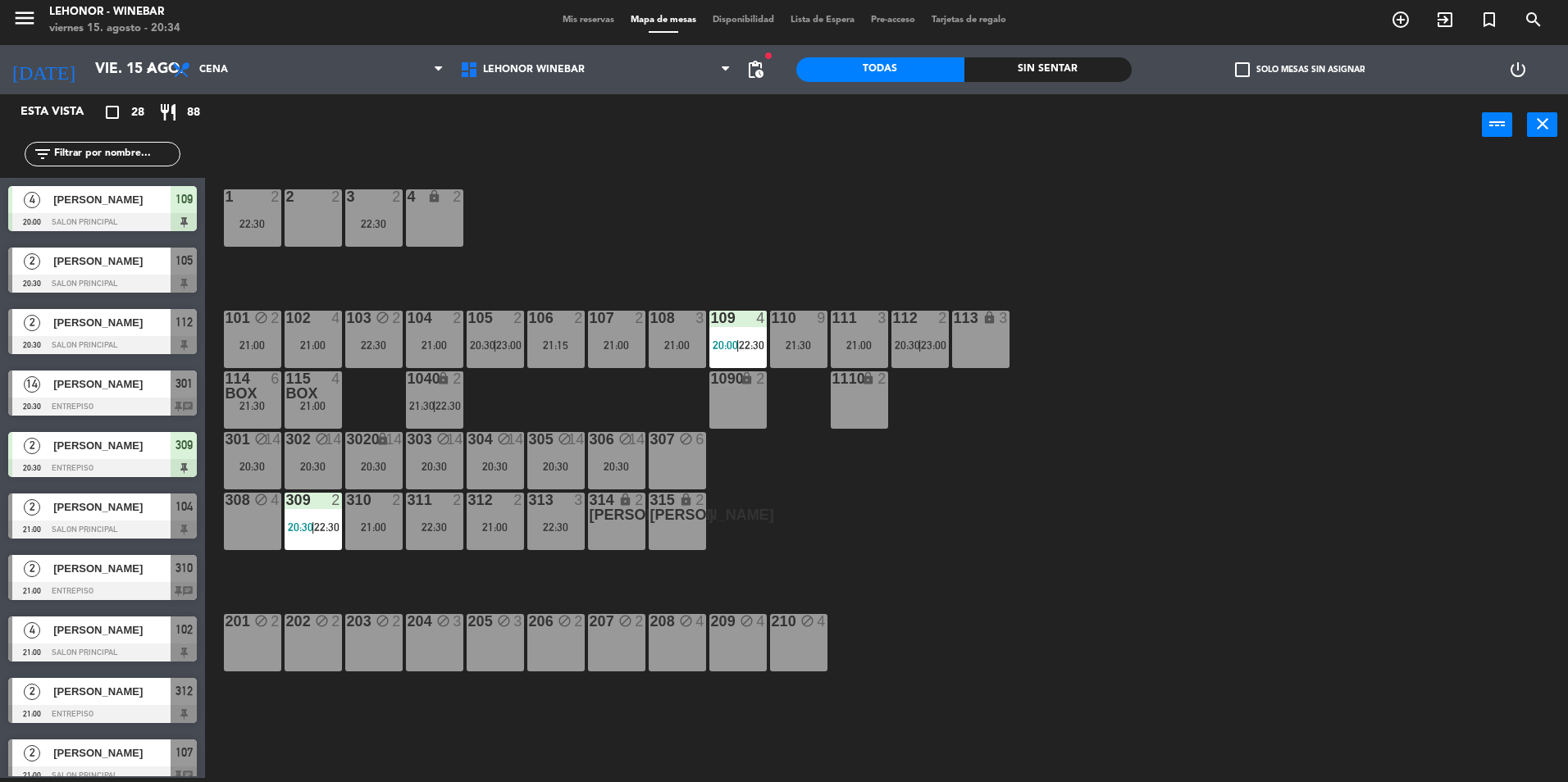
scroll to position [4, 0]
drag, startPoint x: 1019, startPoint y: 70, endPoint x: 1001, endPoint y: 70, distance: 18.0
click at [1020, 70] on div "Sin sentar" at bounding box center [1048, 70] width 168 height 24
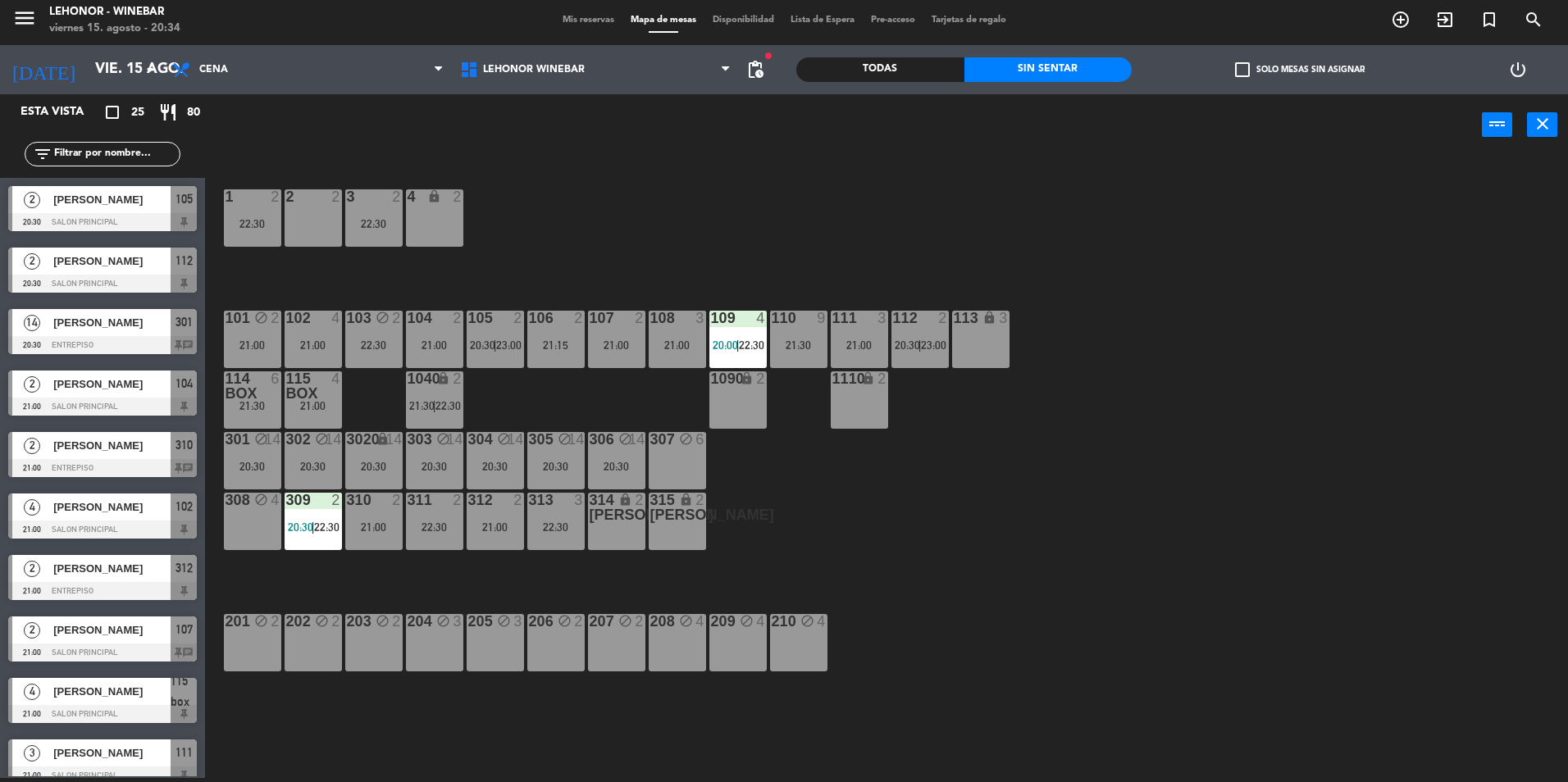
click at [885, 71] on div "Todas" at bounding box center [880, 70] width 168 height 24
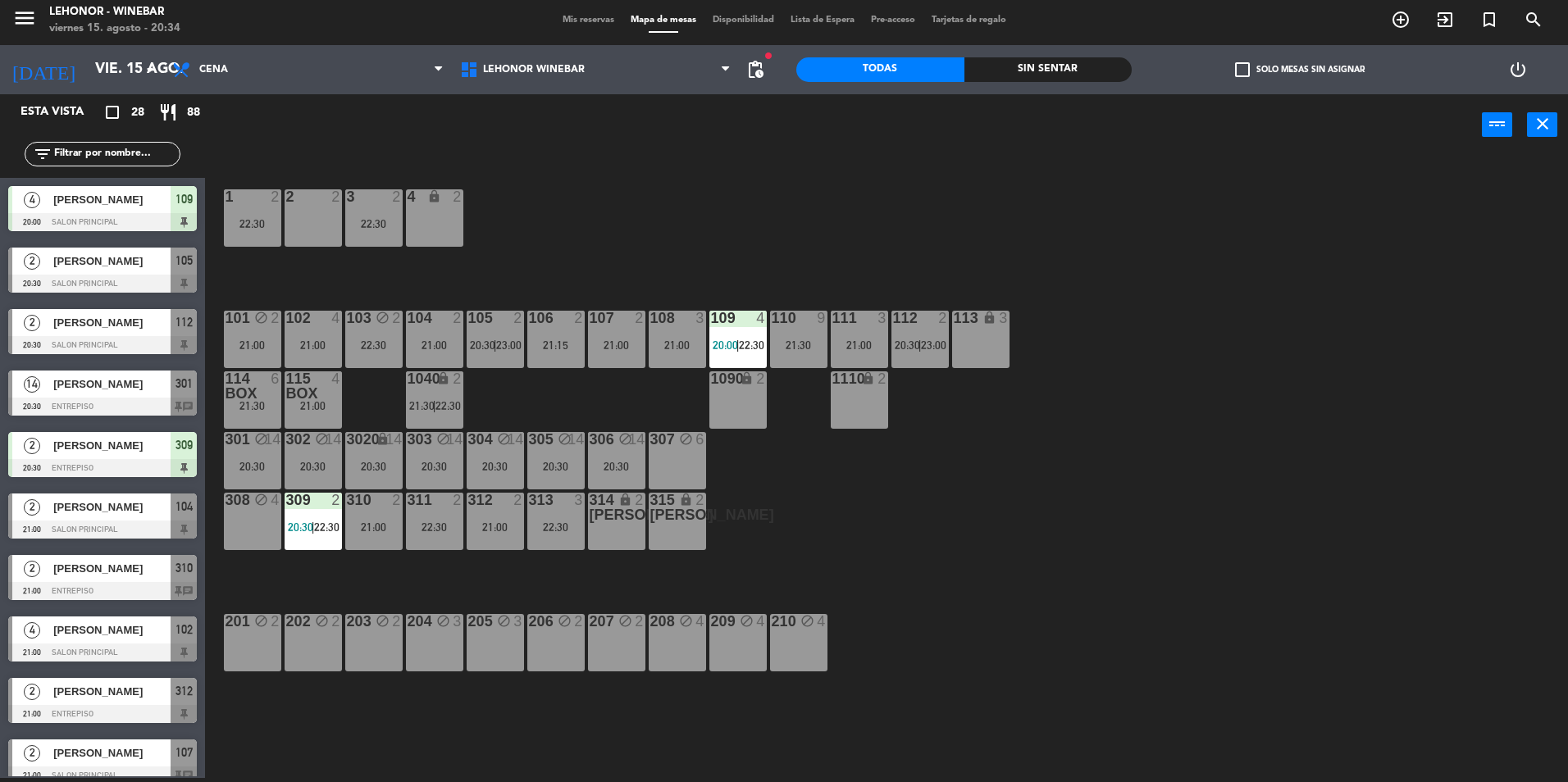
click at [1073, 64] on div "Sin sentar" at bounding box center [1048, 70] width 168 height 24
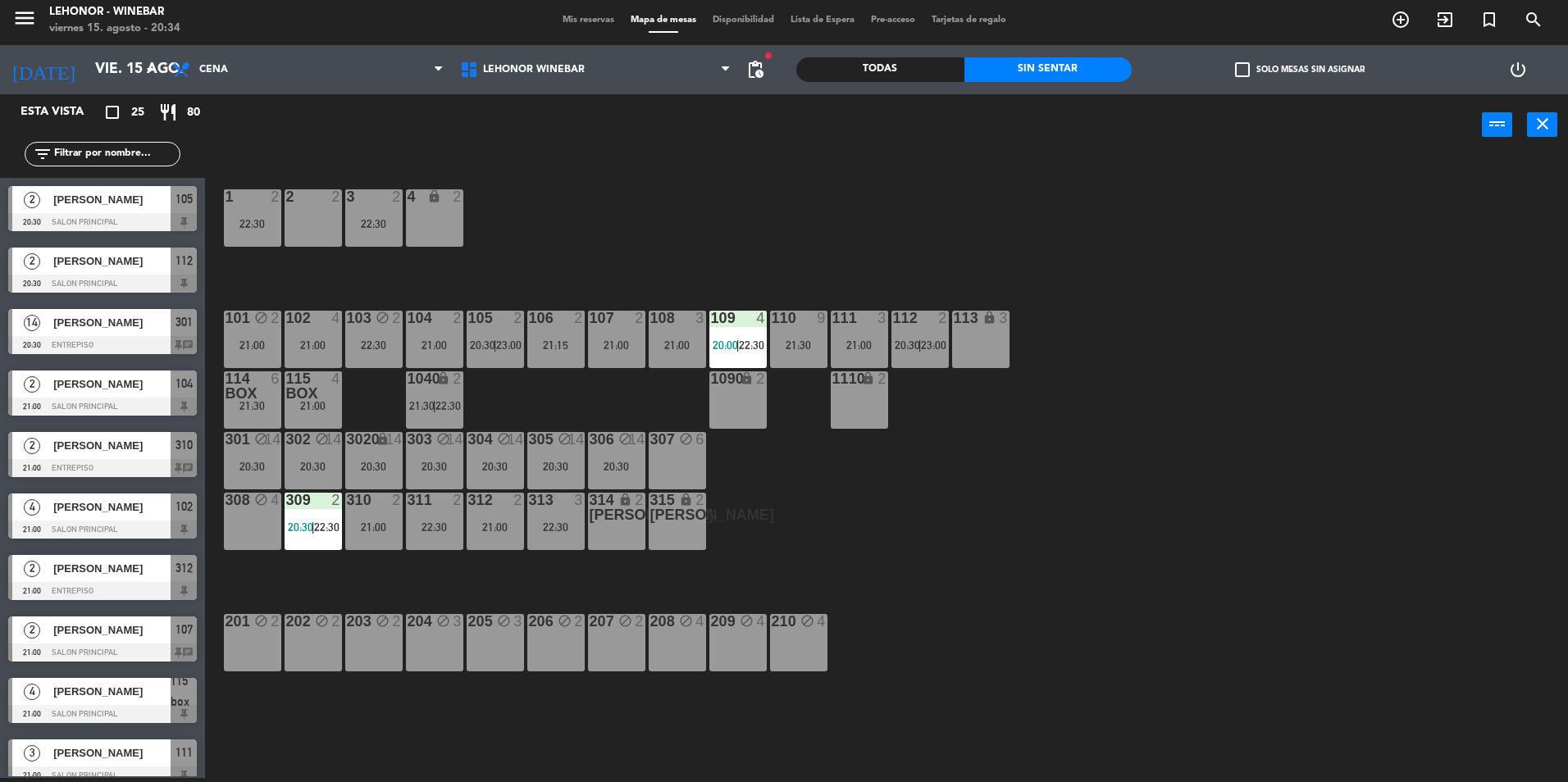
drag, startPoint x: 1073, startPoint y: 64, endPoint x: 882, endPoint y: 77, distance: 191.4
click at [882, 77] on div "Todas" at bounding box center [880, 70] width 168 height 24
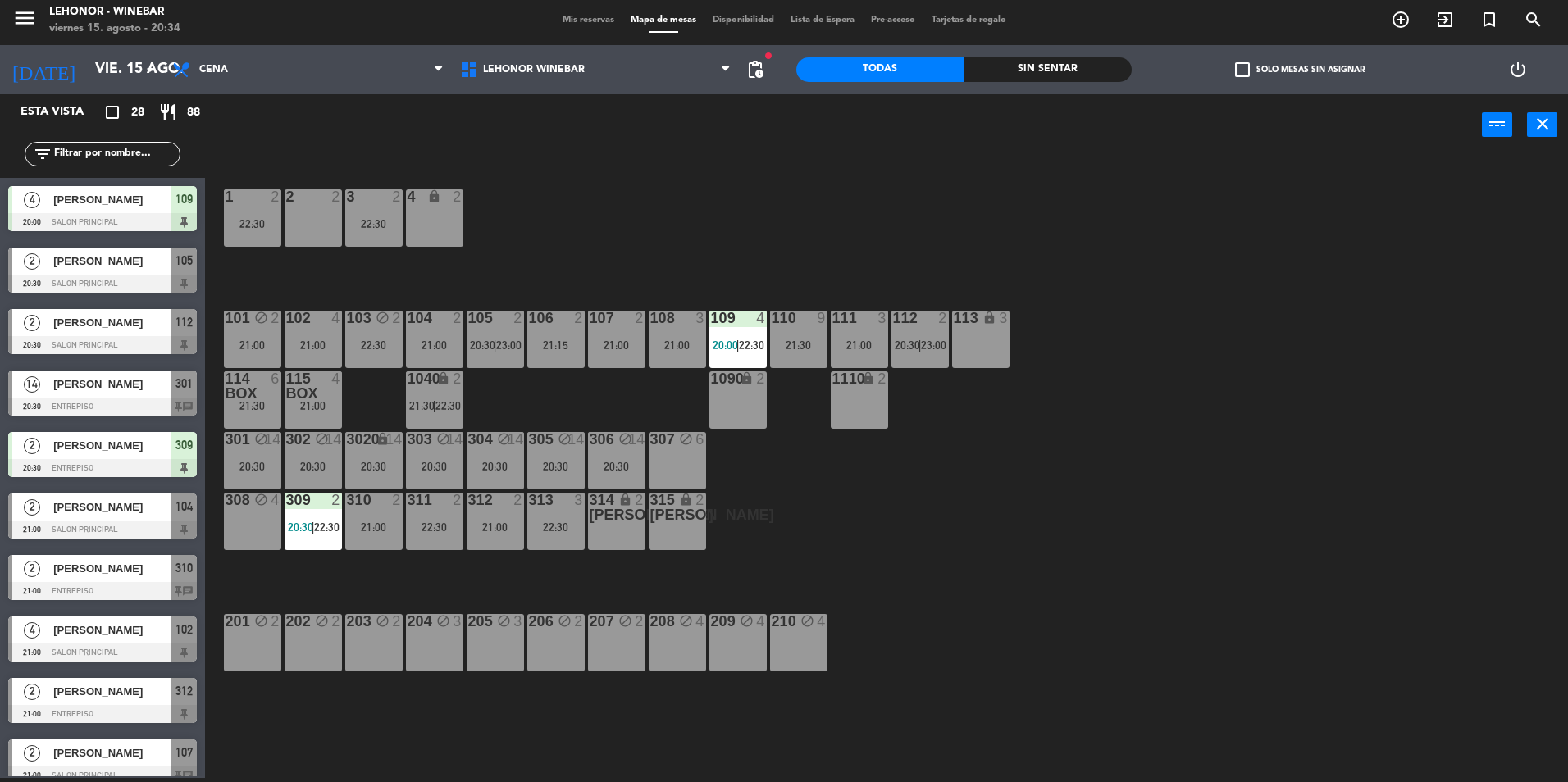
click at [498, 215] on div "1 2 22:30 2 2 3 2 22:30 4 lock 2 101 block 2 21:00 102 4 21:00 103 block 2 22:3…" at bounding box center [895, 471] width 1348 height 622
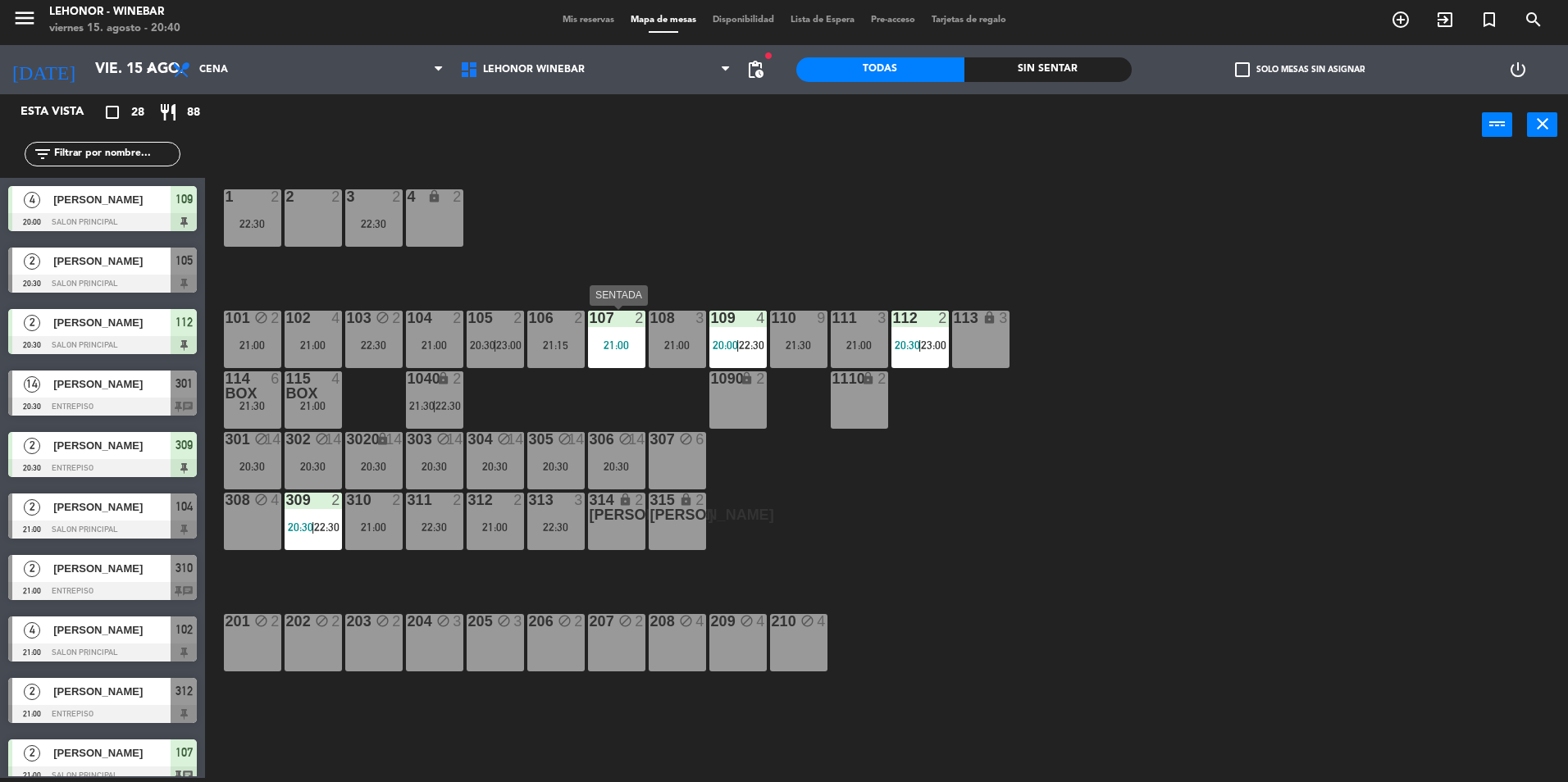
click at [623, 325] on div at bounding box center [616, 319] width 27 height 15
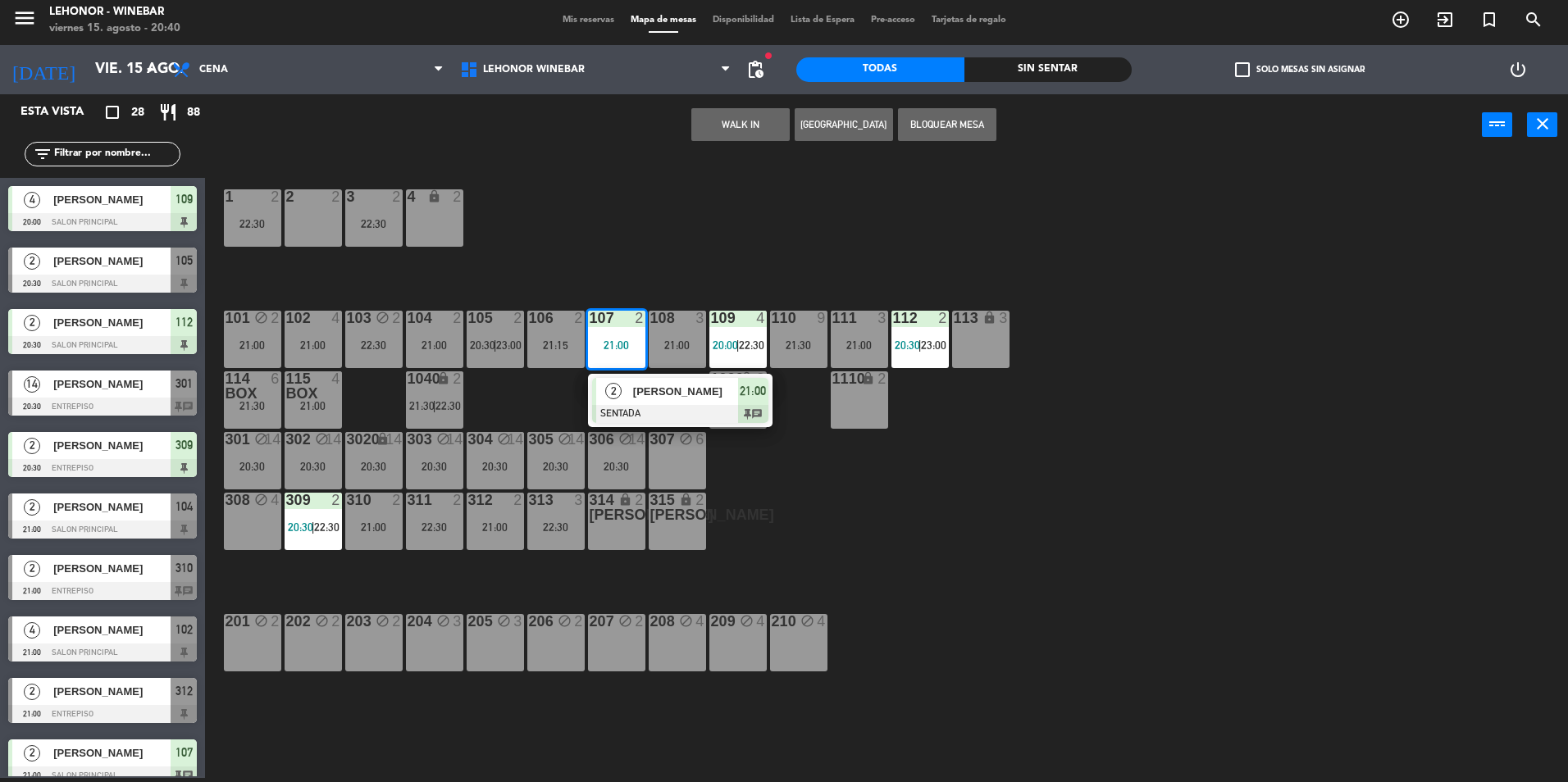
click at [629, 385] on div "2" at bounding box center [614, 391] width 36 height 27
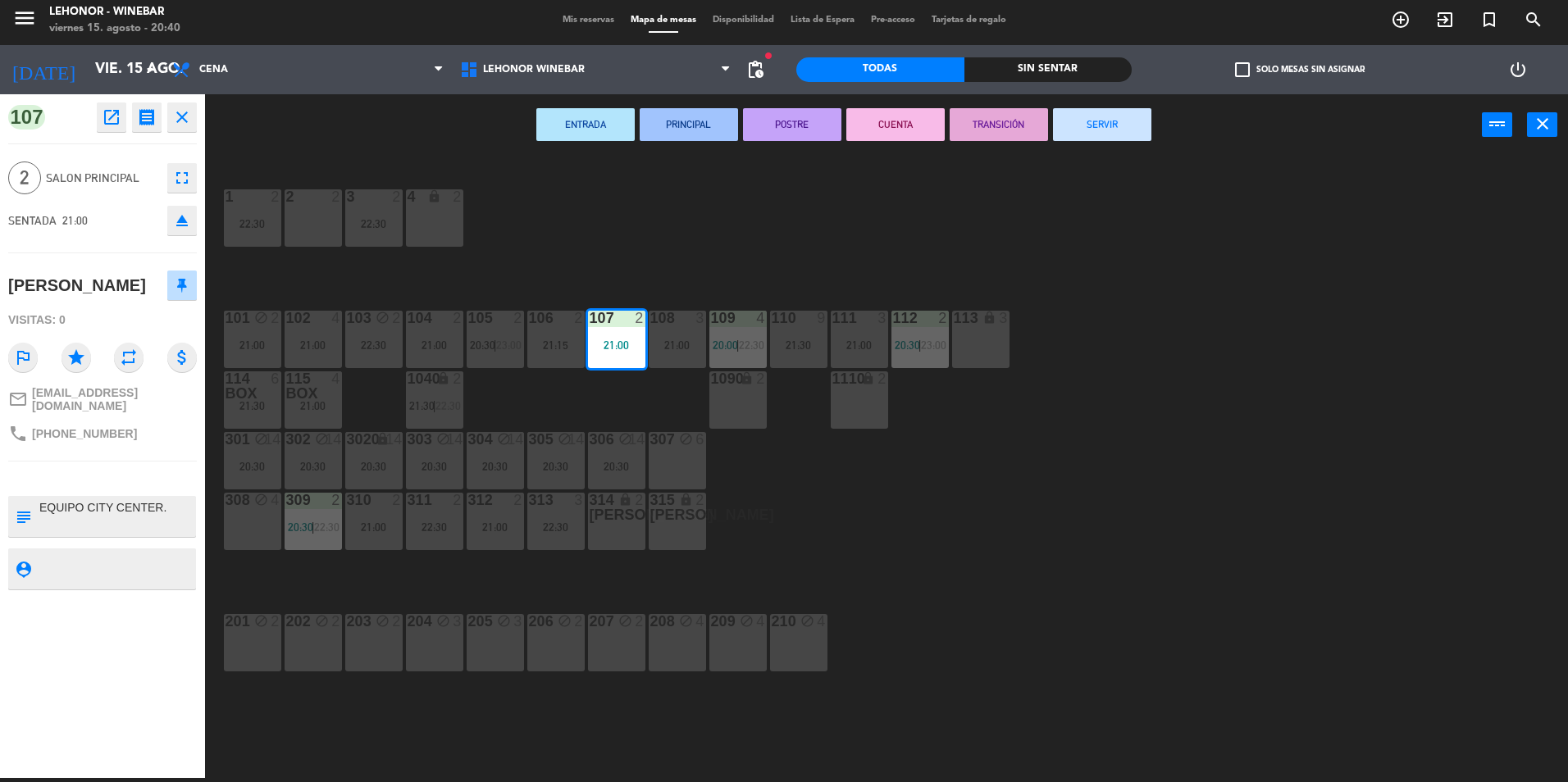
drag, startPoint x: 627, startPoint y: 406, endPoint x: 650, endPoint y: 393, distance: 26.4
click at [629, 406] on div "1 2 22:30 2 2 3 2 22:30 4 lock 2 101 block 2 21:00 102 4 21:00 103 block 2 22:3…" at bounding box center [895, 471] width 1348 height 622
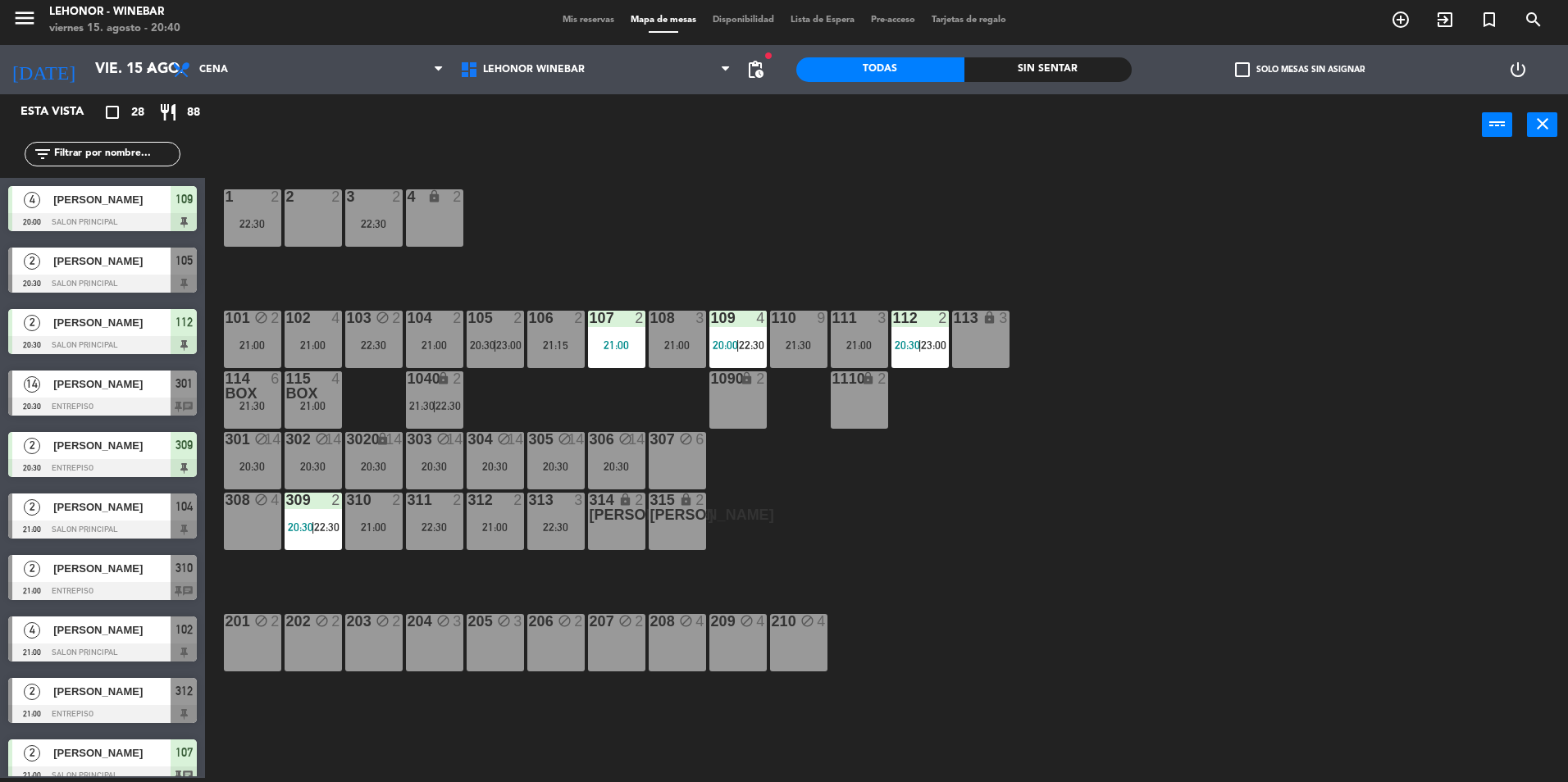
click at [666, 360] on div "108 3 21:00" at bounding box center [677, 339] width 57 height 57
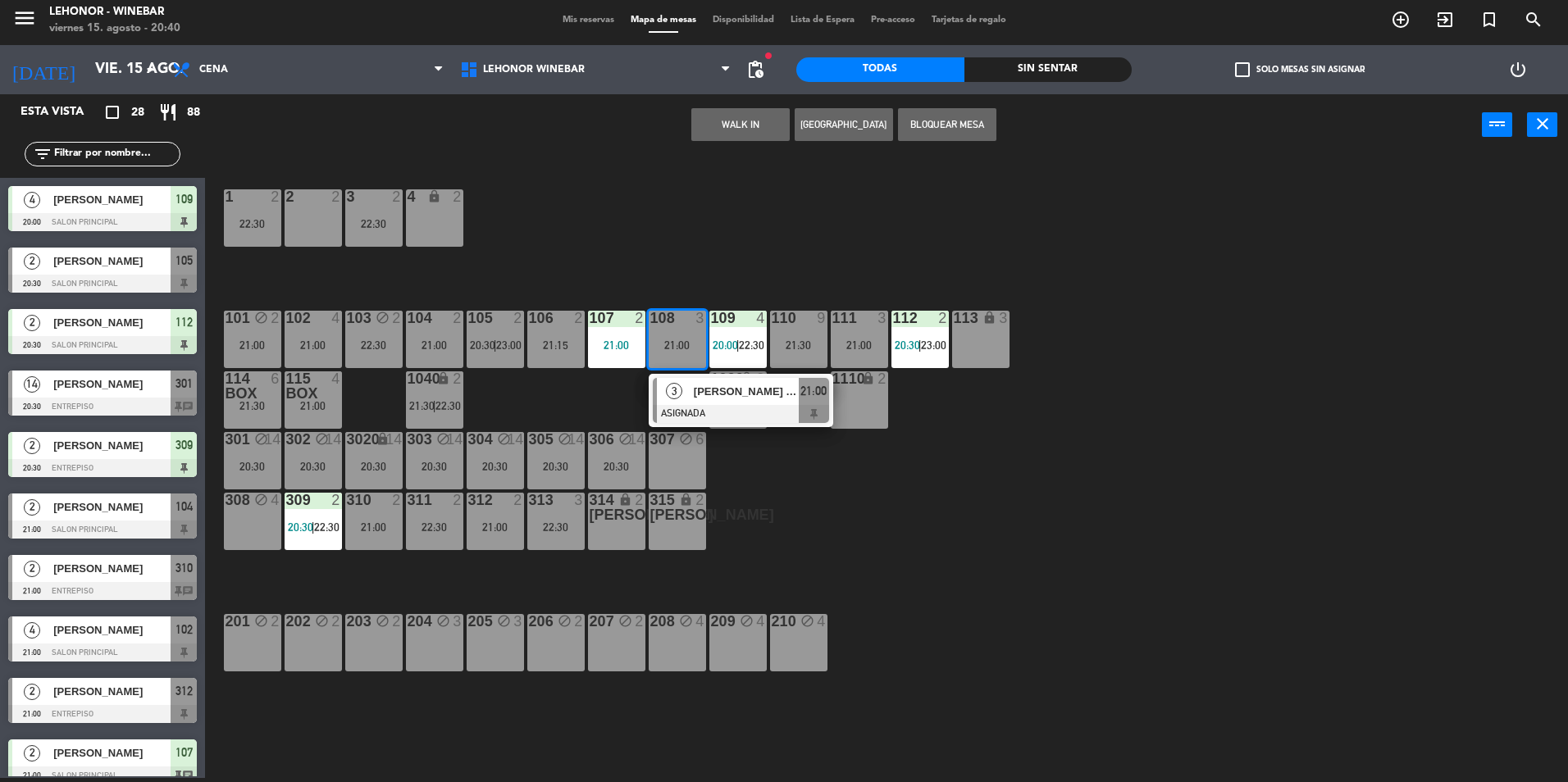
click at [685, 387] on div "3 [PERSON_NAME] Y [PERSON_NAME] ASIGNADA 21:00" at bounding box center [741, 400] width 209 height 54
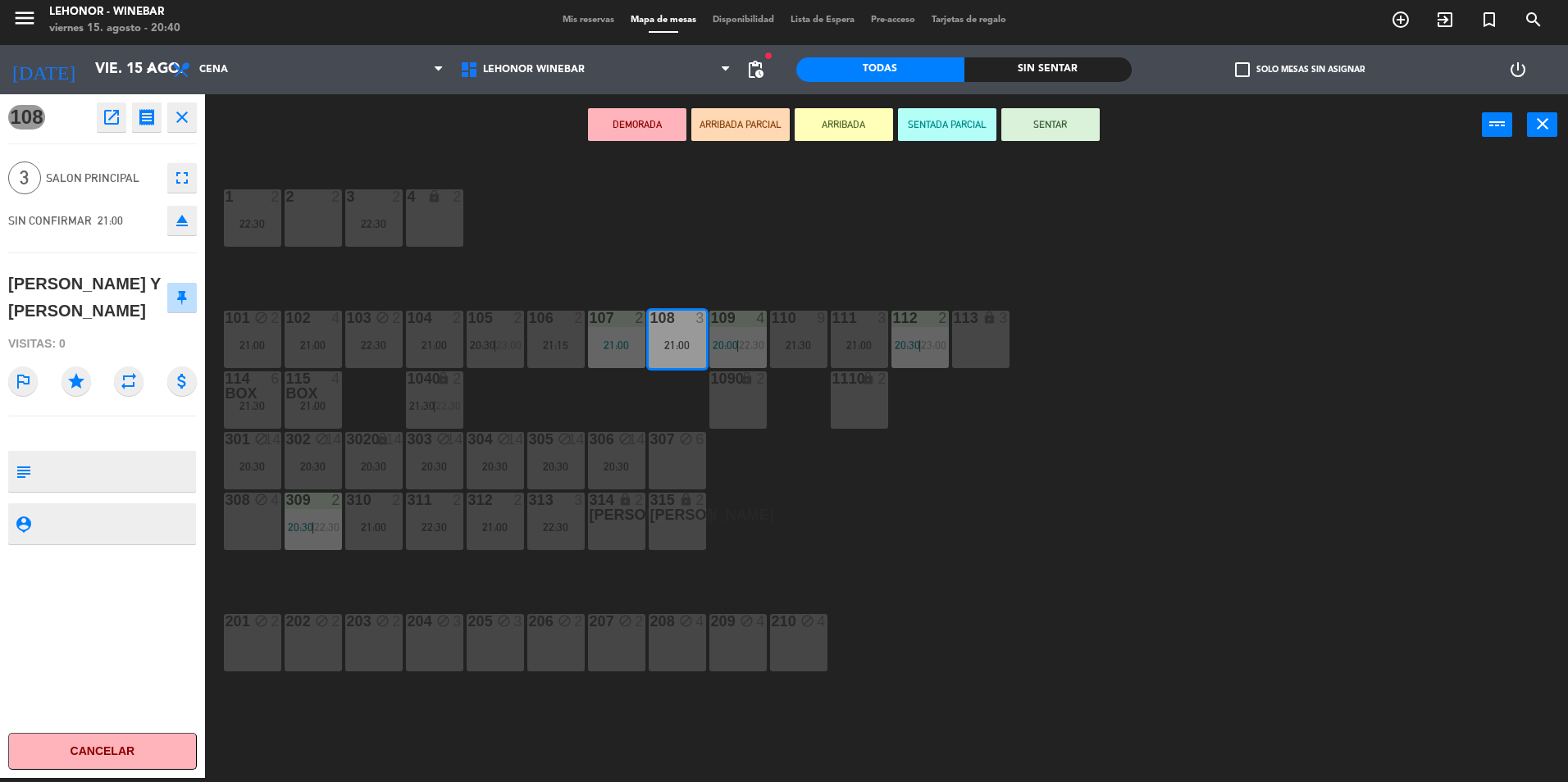
click at [623, 384] on div "1 2 22:30 2 2 3 2 22:30 4 lock 2 101 block 2 21:00 102 4 21:00 103 block 2 22:3…" at bounding box center [895, 471] width 1348 height 622
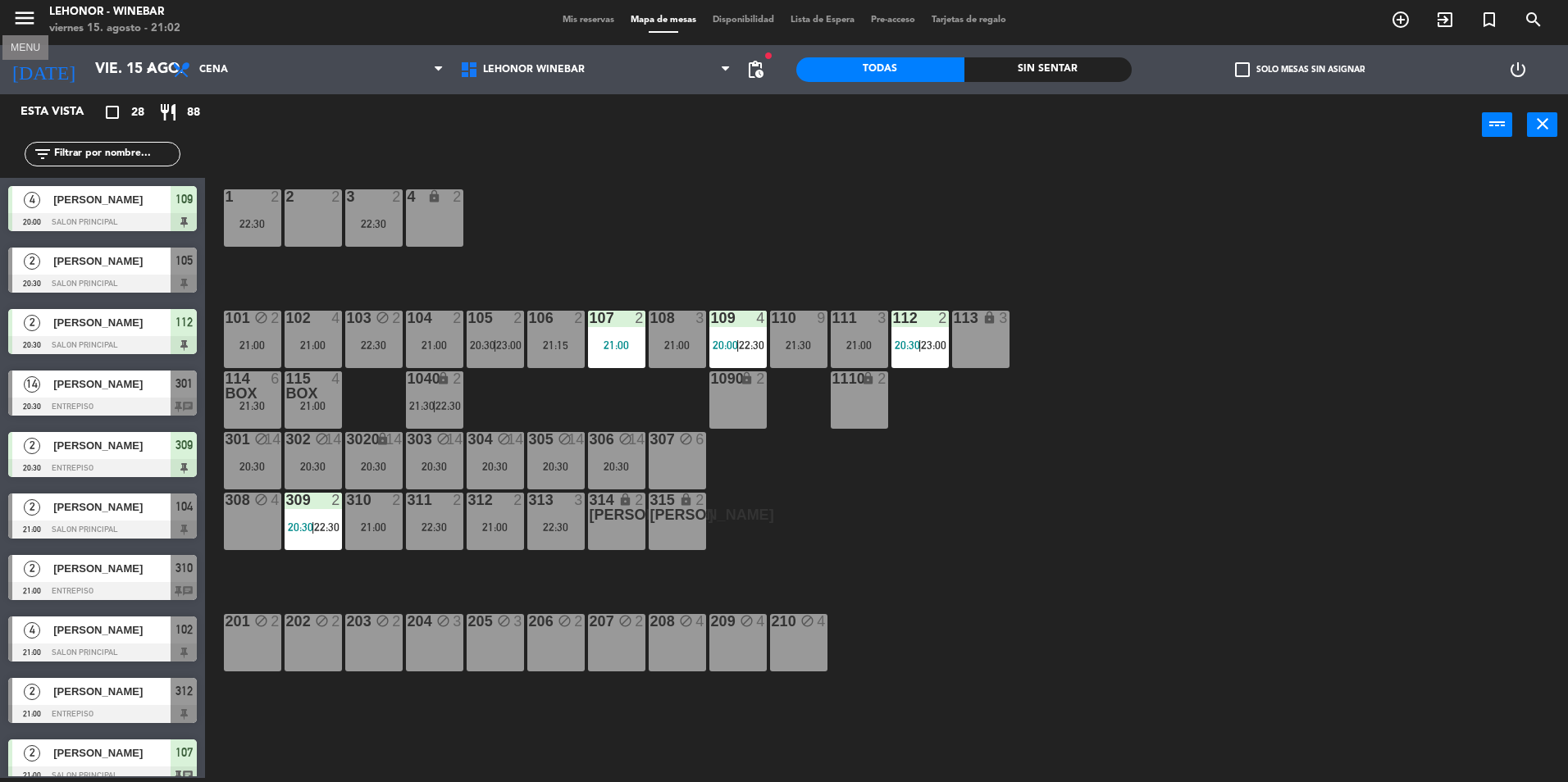
click at [12, 14] on icon "menu" at bounding box center [24, 18] width 24 height 24
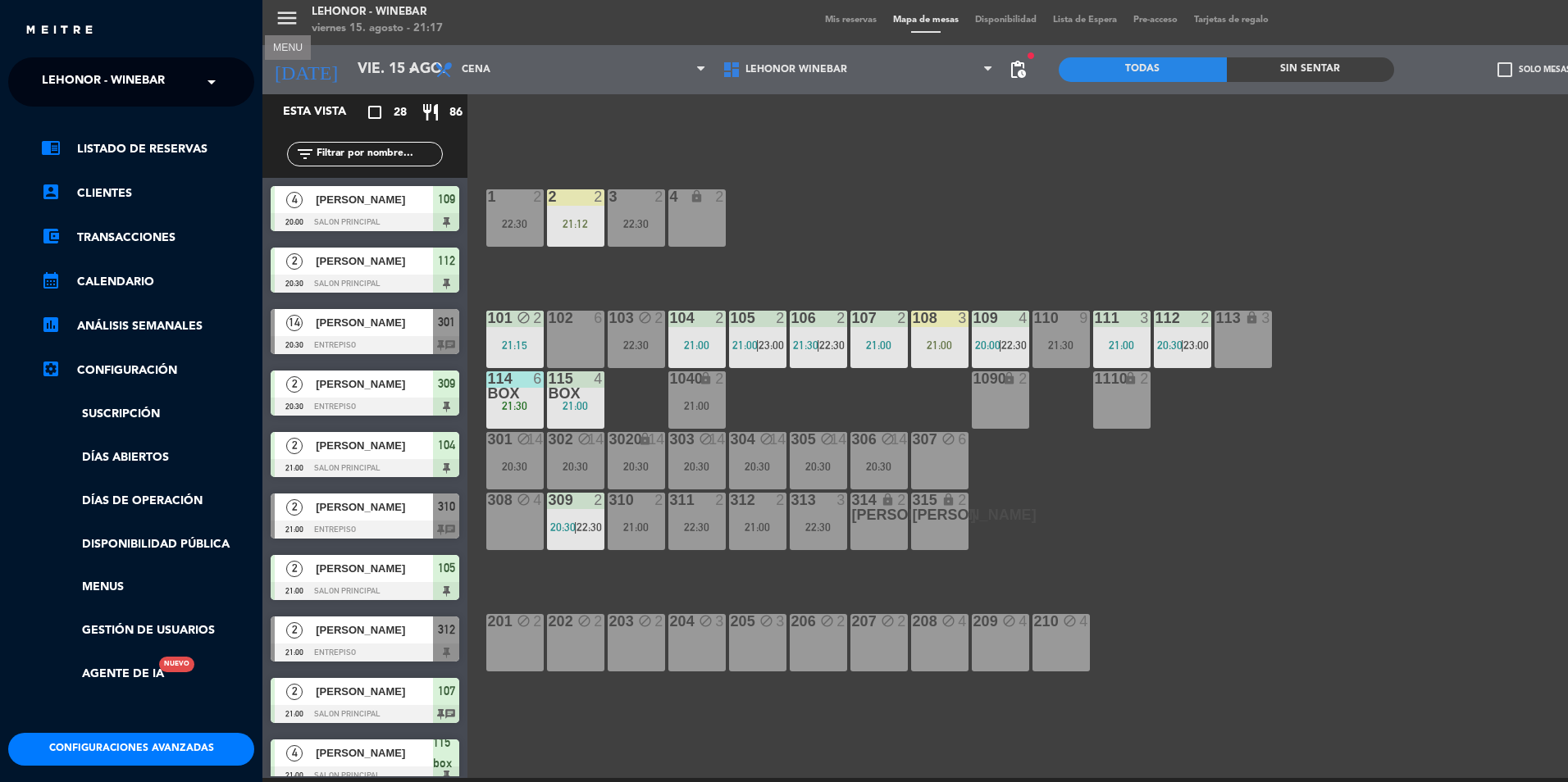
click at [570, 402] on div "menu MENU Lehonor - Winebar viernes 15. agosto - 21:17 Mis reservas Mapa de mes…" at bounding box center [1046, 391] width 1568 height 782
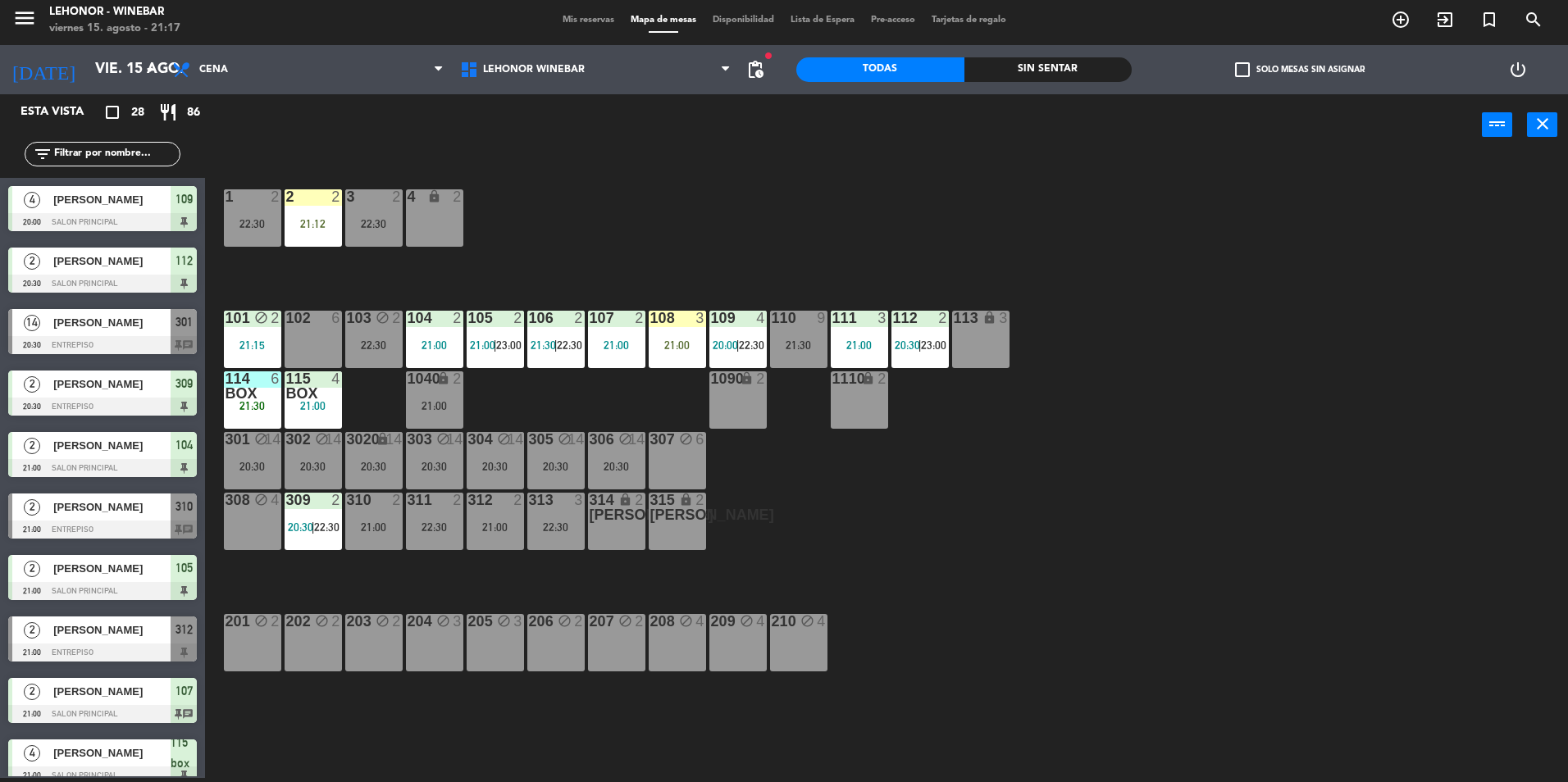
click at [737, 264] on div "1 2 22:30 2 2 21:12 3 2 22:30 4 lock 2 101 block 2 21:15 102 6 103 block 2 22:3…" at bounding box center [895, 471] width 1348 height 622
click at [1530, 126] on button "close" at bounding box center [1543, 125] width 30 height 24
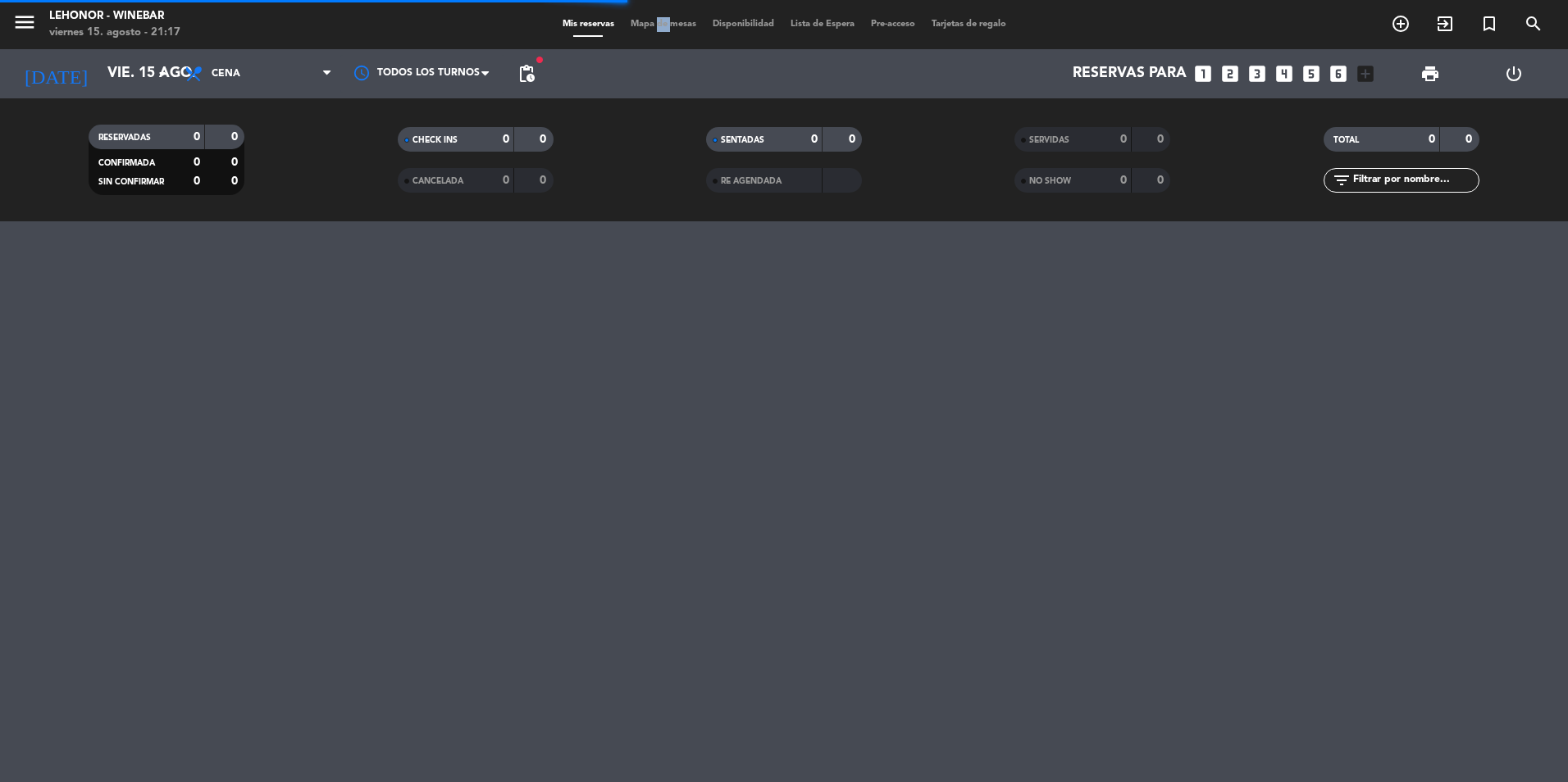
drag, startPoint x: 651, startPoint y: 19, endPoint x: 661, endPoint y: 23, distance: 10.8
click at [661, 23] on div "Mis reservas Mapa de mesas Disponibilidad Lista de Espera Pre-acceso Tarjetas d…" at bounding box center [784, 24] width 460 height 15
click at [661, 23] on span "Mapa de mesas" at bounding box center [663, 24] width 82 height 9
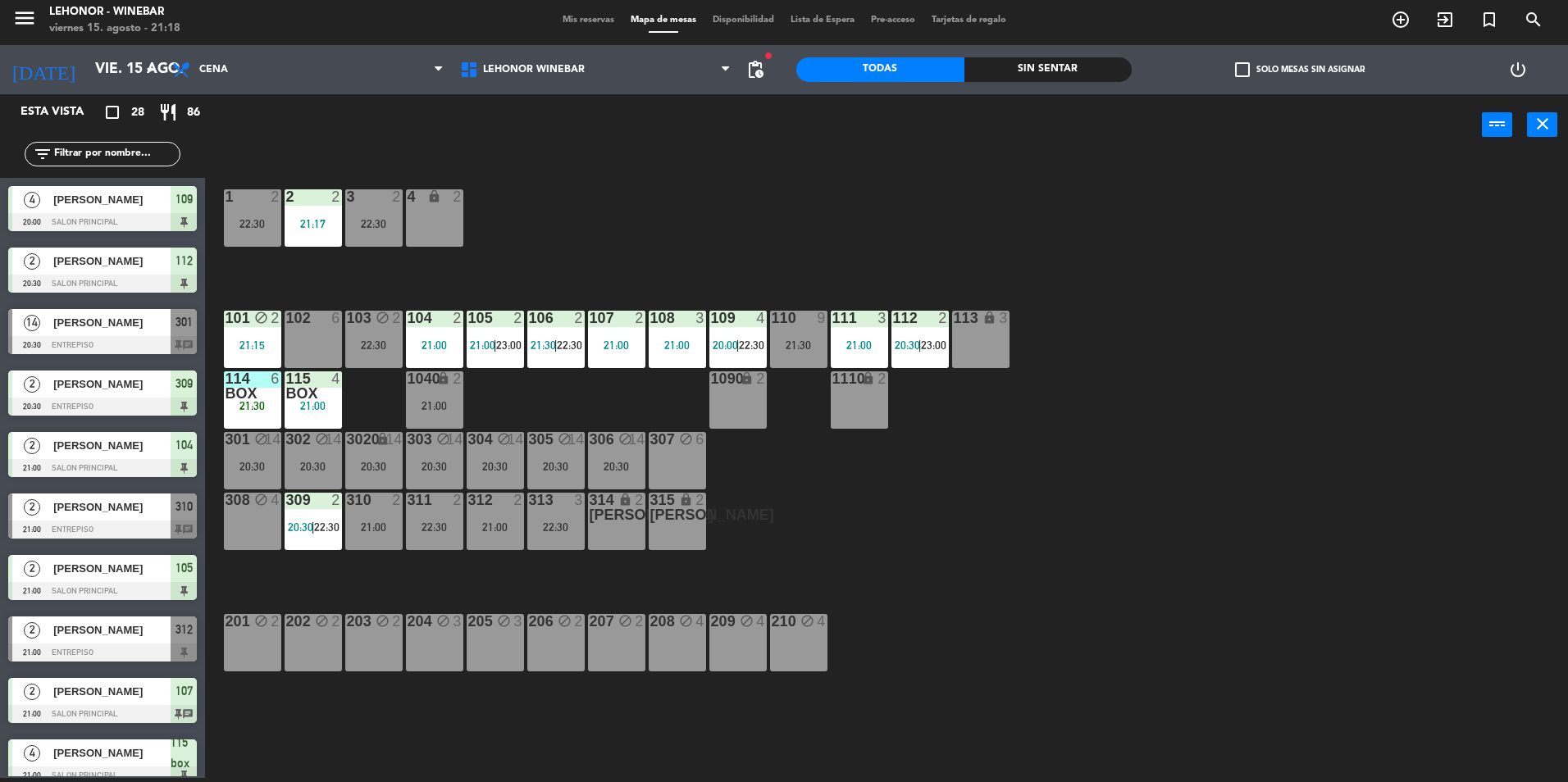
click at [1011, 601] on div "1 2 22:30 2 2 21:17 3 2 22:30 4 lock 2 101 block 2 21:15 102 6 103 block 2 22:3…" at bounding box center [895, 471] width 1348 height 622
click at [671, 342] on div "21:00" at bounding box center [677, 345] width 57 height 11
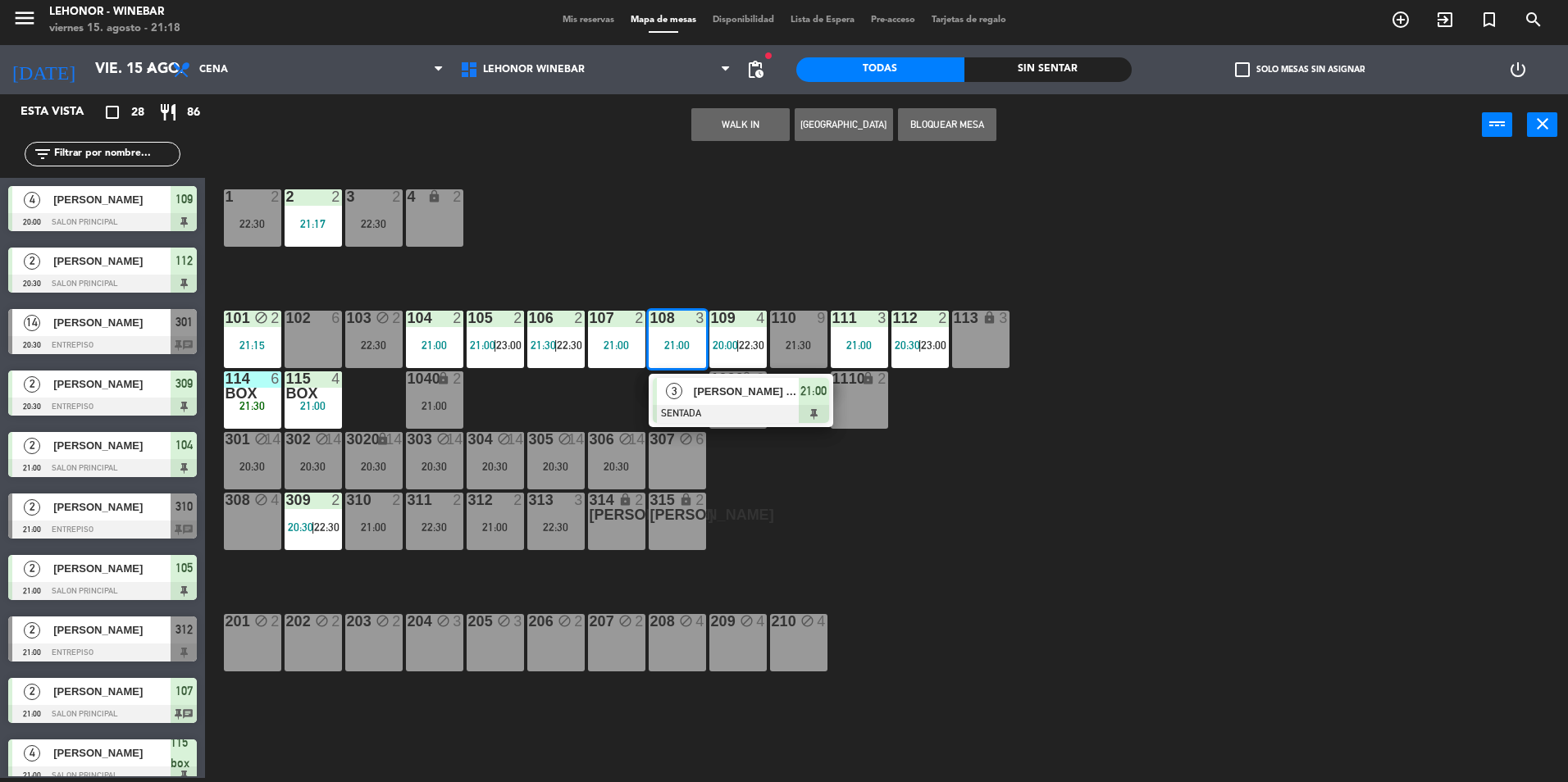
click at [239, 516] on div "308 block 4" at bounding box center [252, 521] width 57 height 57
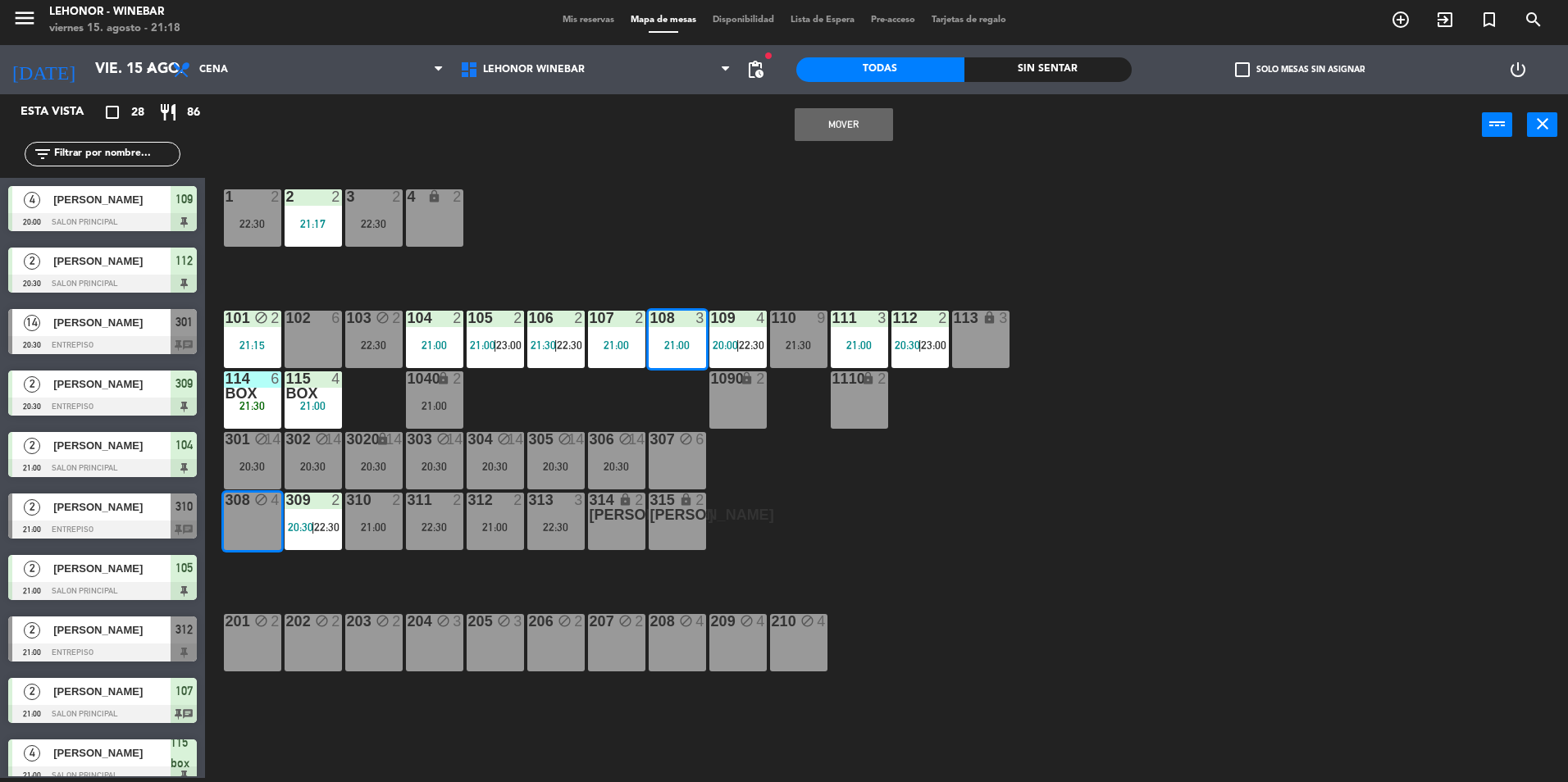
click at [841, 125] on button "Mover" at bounding box center [843, 124] width 99 height 33
click at [543, 529] on div "22:30" at bounding box center [556, 527] width 57 height 11
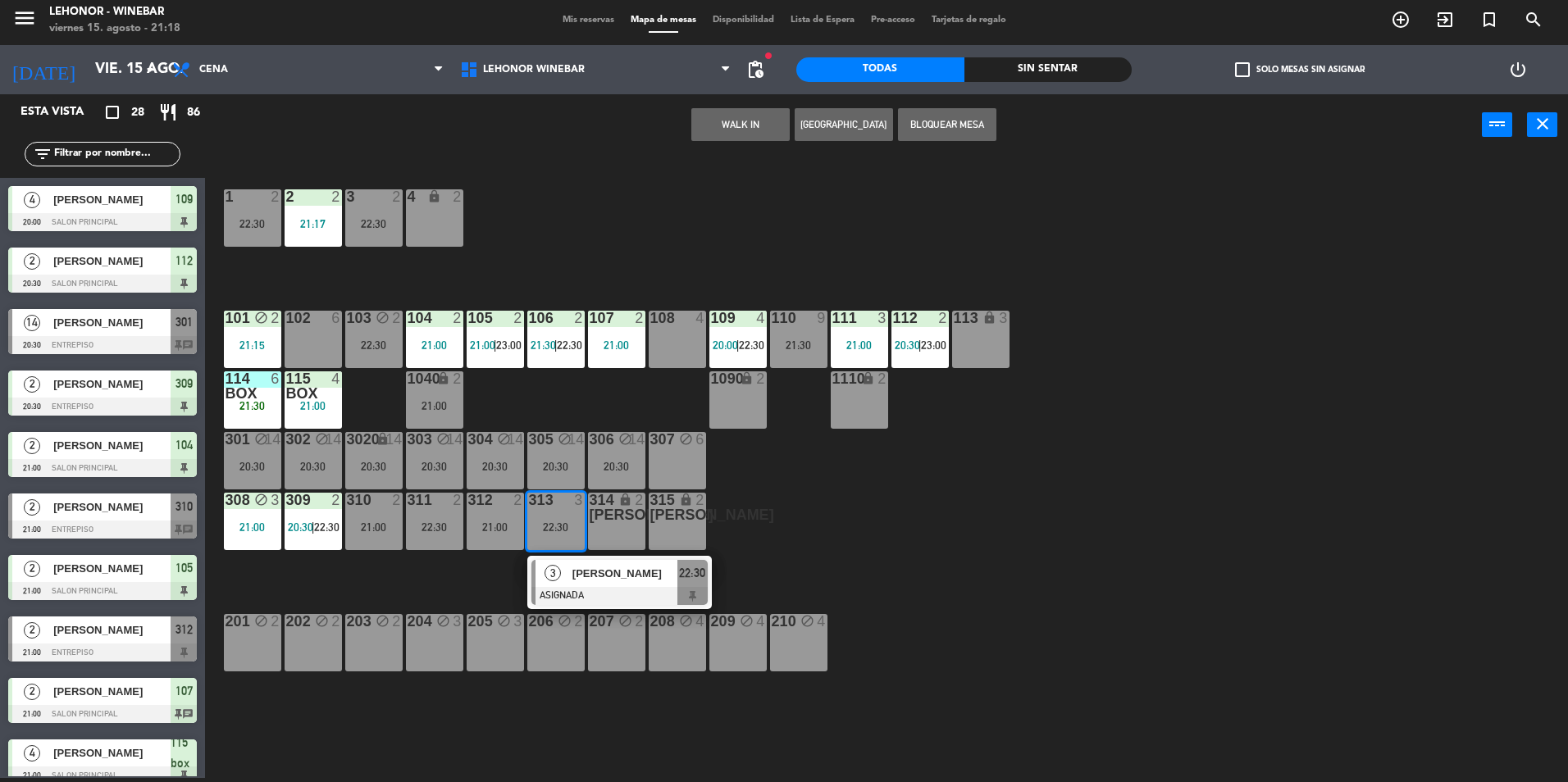
click at [666, 341] on div "108 4" at bounding box center [677, 339] width 57 height 57
click at [784, 113] on button "Mover" at bounding box center [792, 124] width 99 height 33
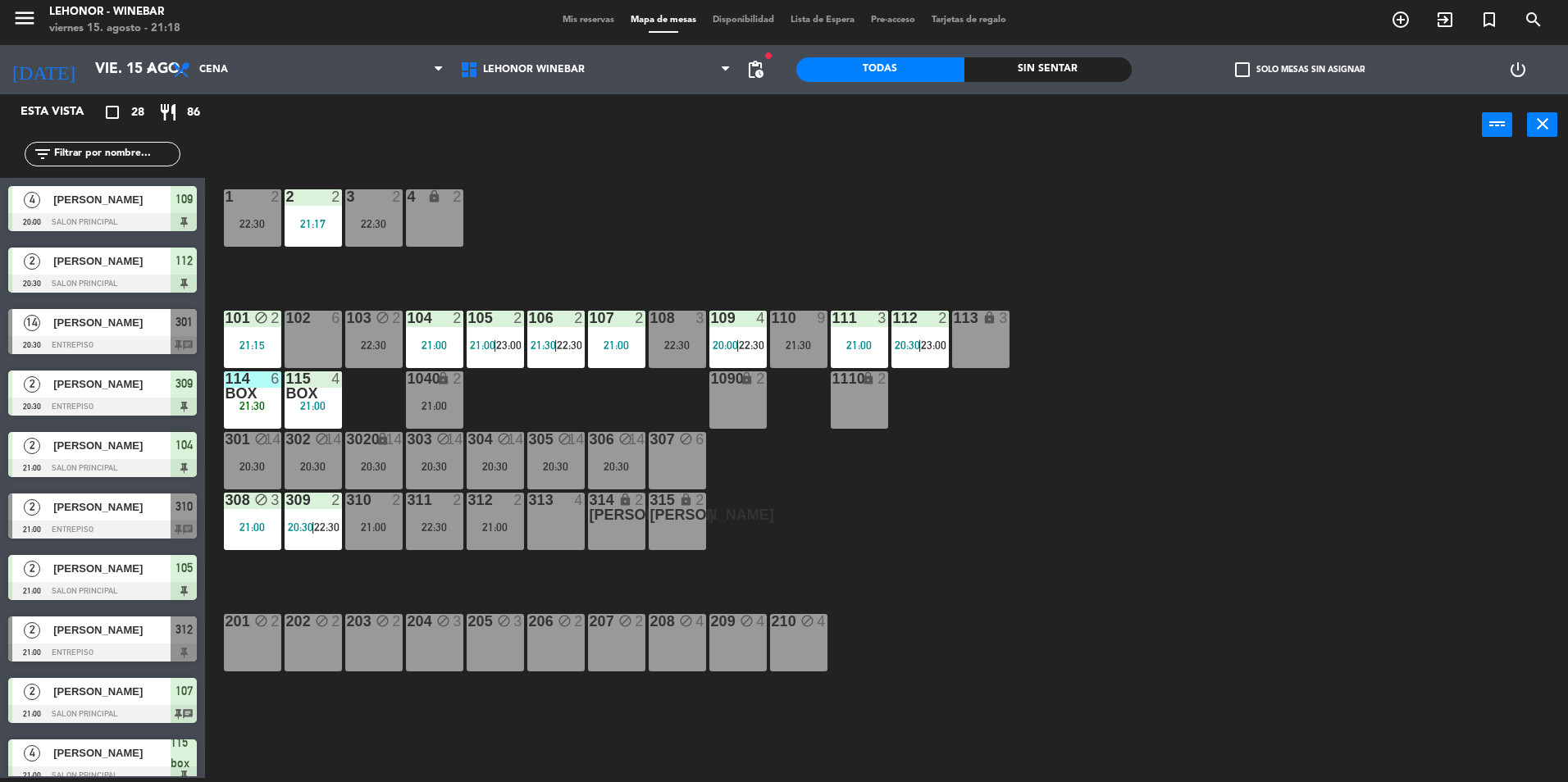
click at [539, 524] on div "313 4" at bounding box center [556, 521] width 57 height 57
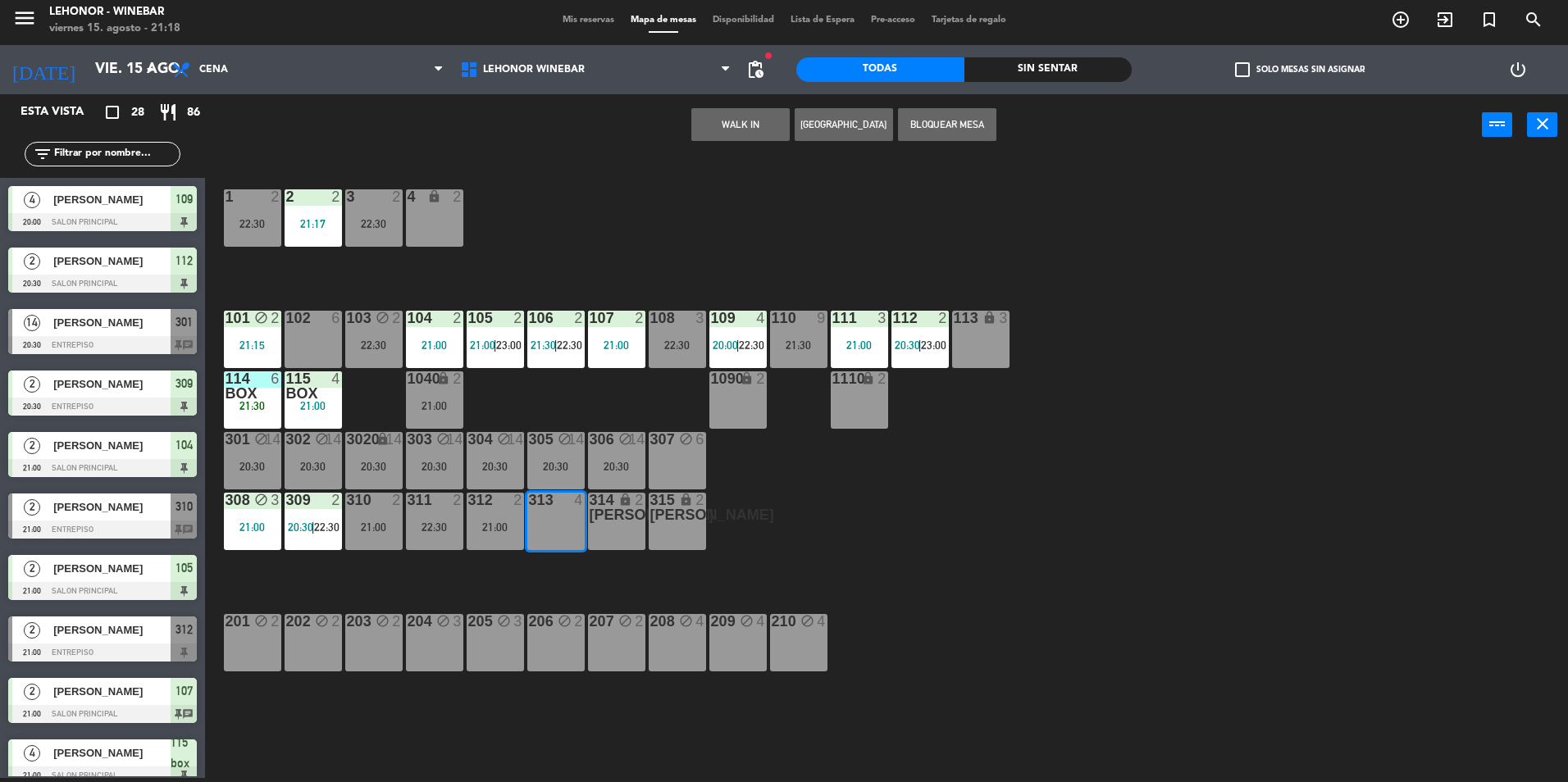
click at [930, 119] on button "Bloquear Mesa" at bounding box center [947, 124] width 99 height 33
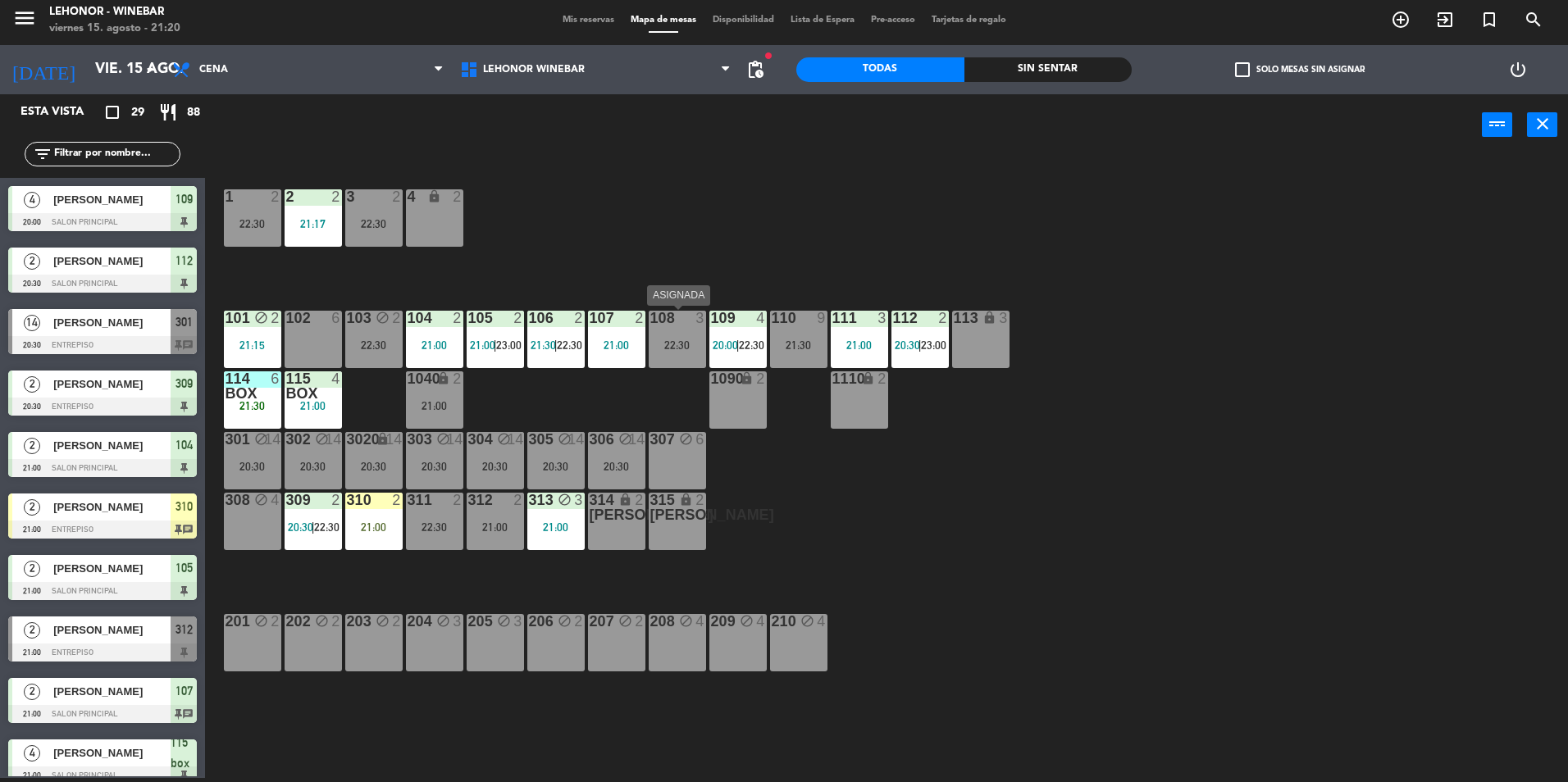
click at [679, 347] on div "22:30" at bounding box center [677, 345] width 57 height 11
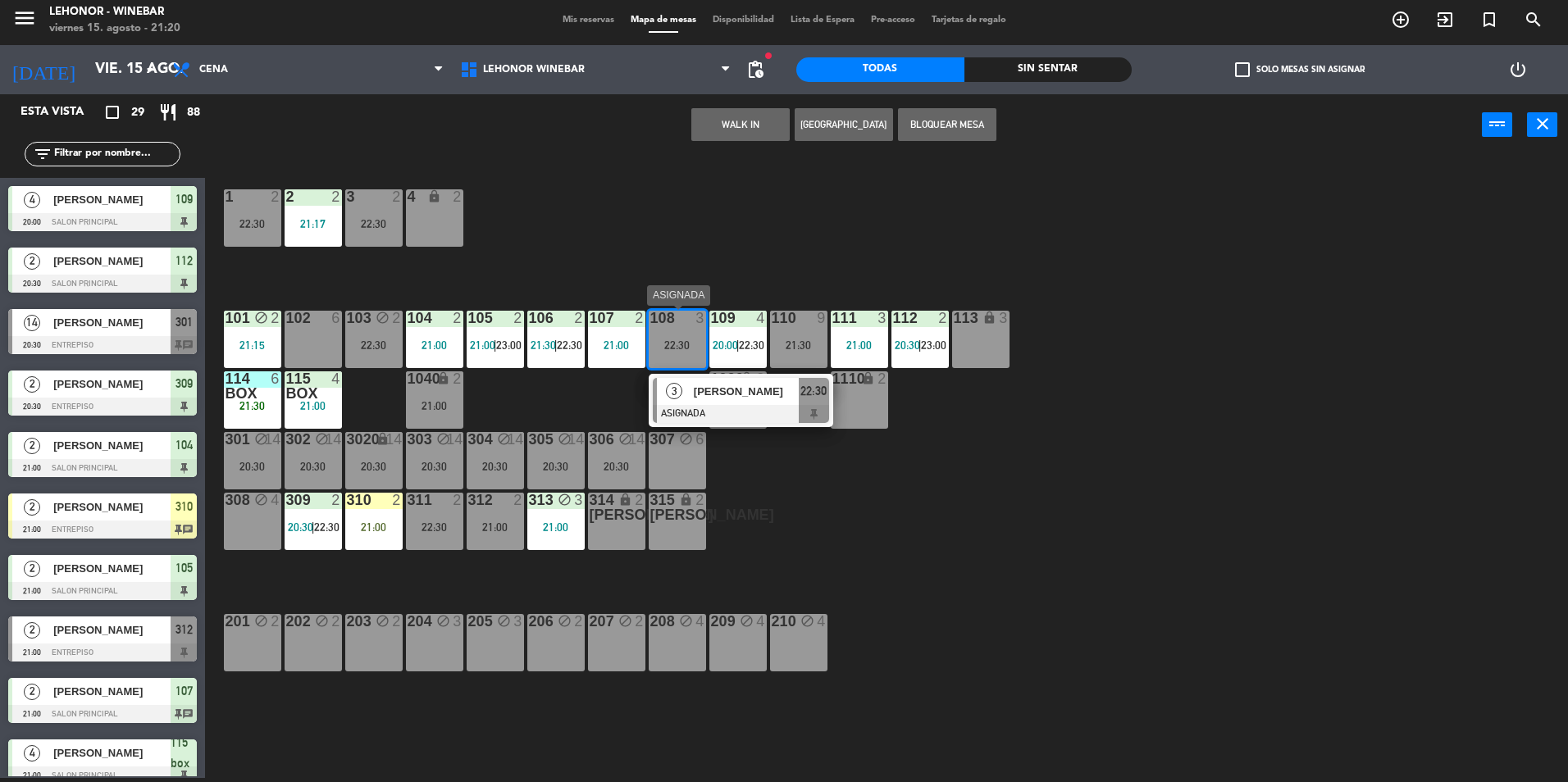
click at [666, 251] on div "1 2 22:30 2 2 21:17 3 2 22:30 4 lock 2 101 block 2 21:15 102 6 103 block 2 22:3…" at bounding box center [895, 471] width 1348 height 622
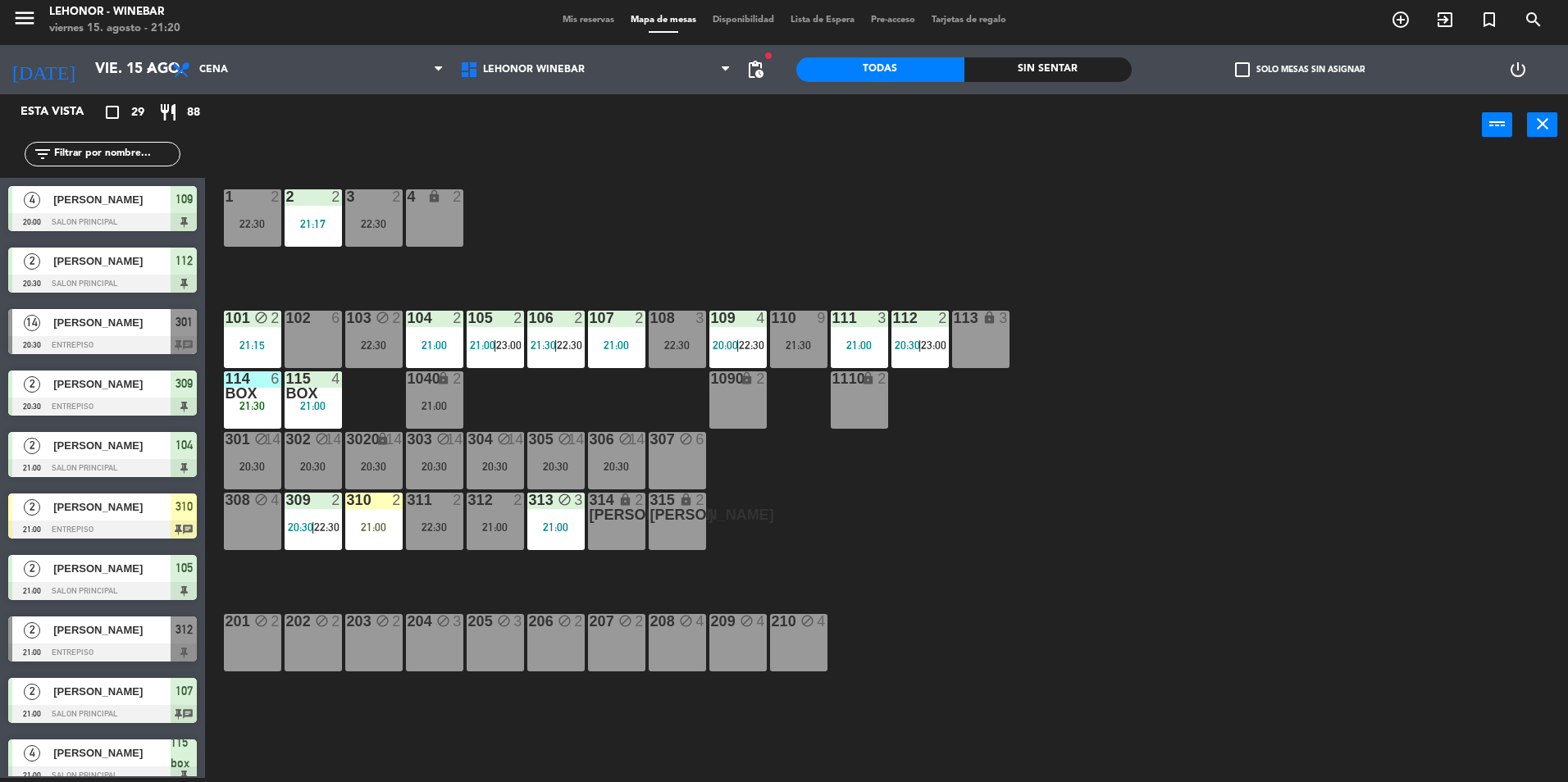
click at [728, 126] on div "power_input close" at bounding box center [843, 125] width 1278 height 62
click at [486, 344] on span "21:00" at bounding box center [482, 345] width 25 height 13
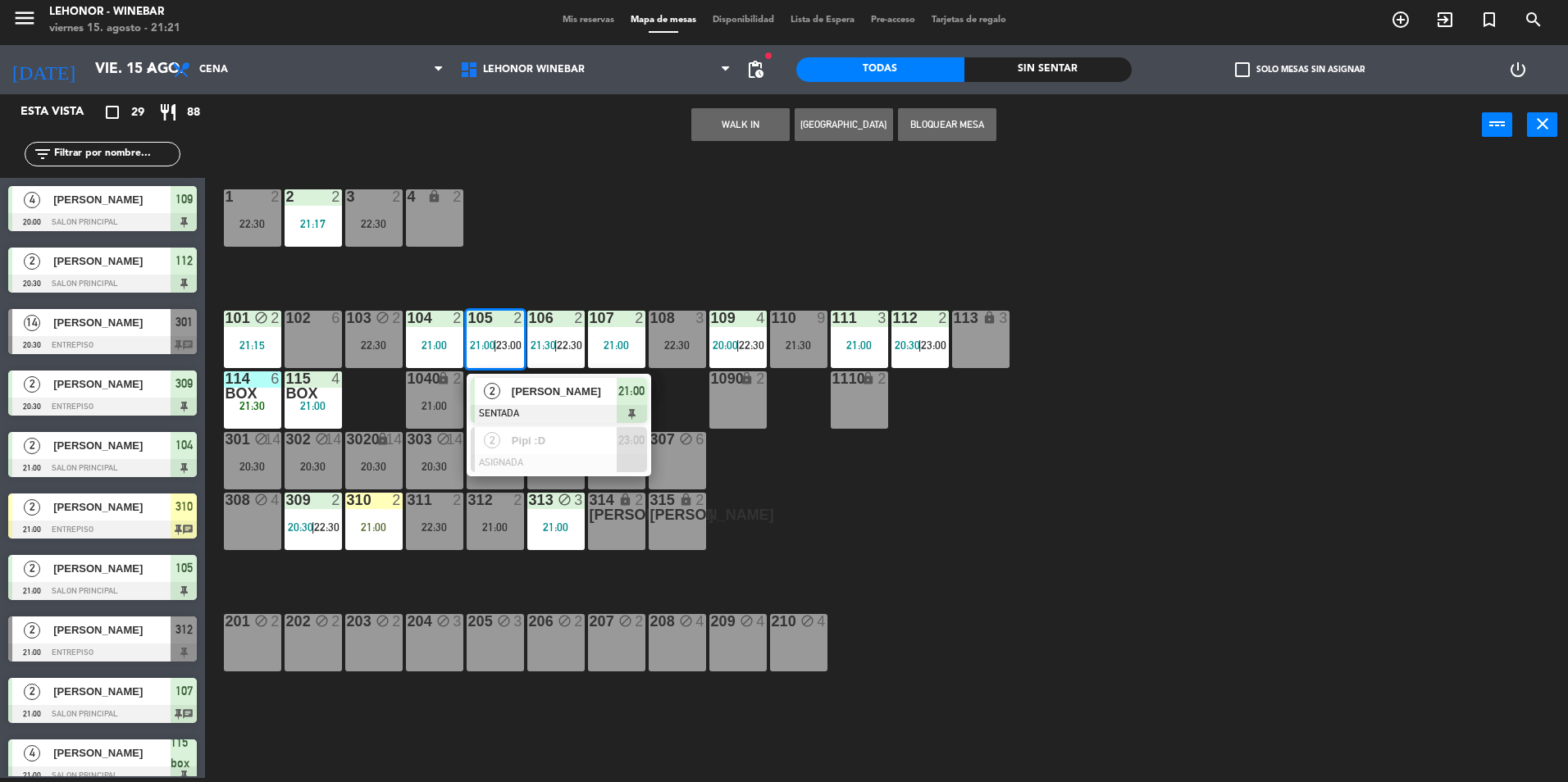
click at [525, 399] on span "[PERSON_NAME]" at bounding box center [564, 391] width 105 height 17
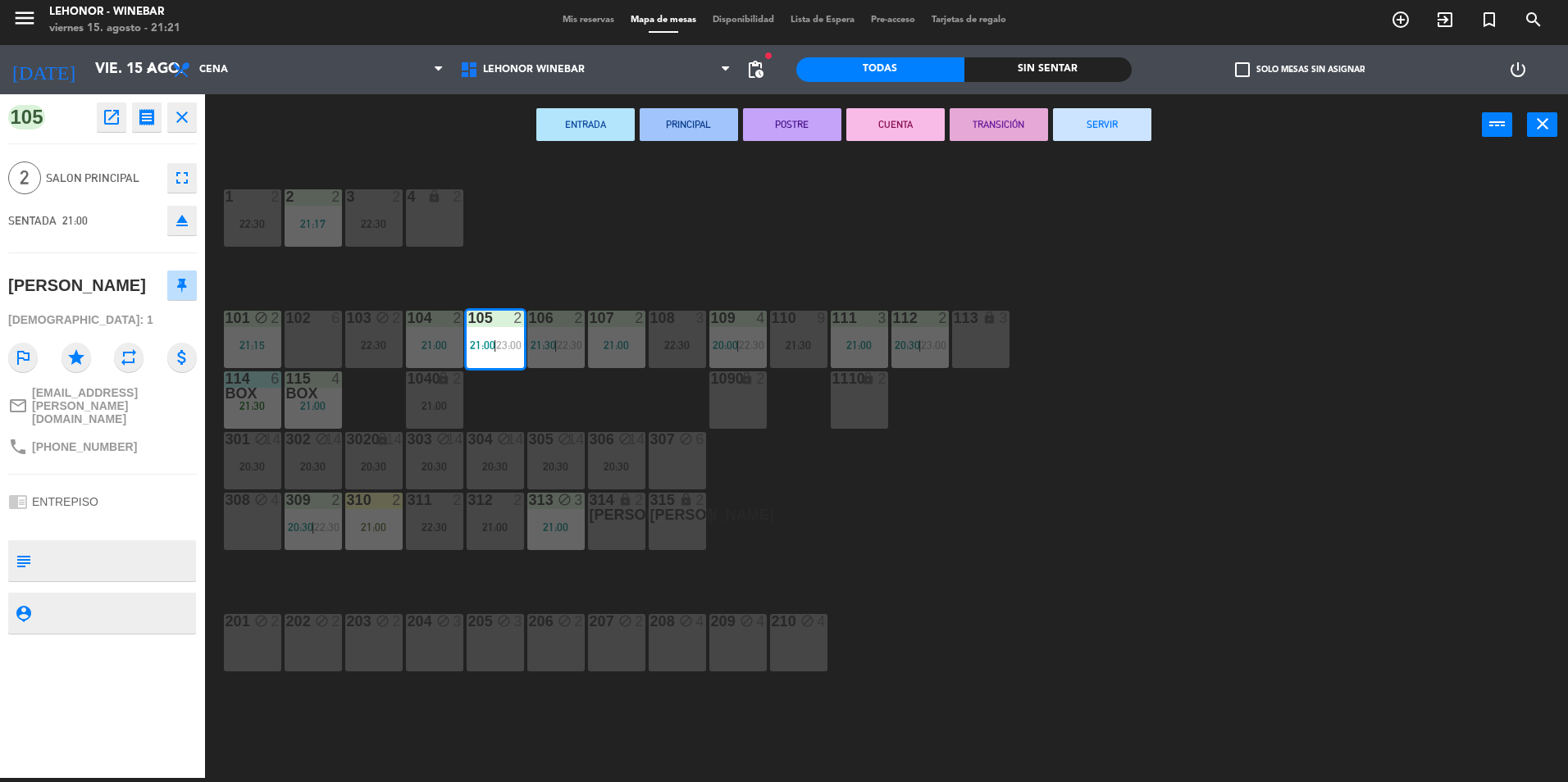
click at [679, 343] on div "22:30" at bounding box center [677, 345] width 57 height 11
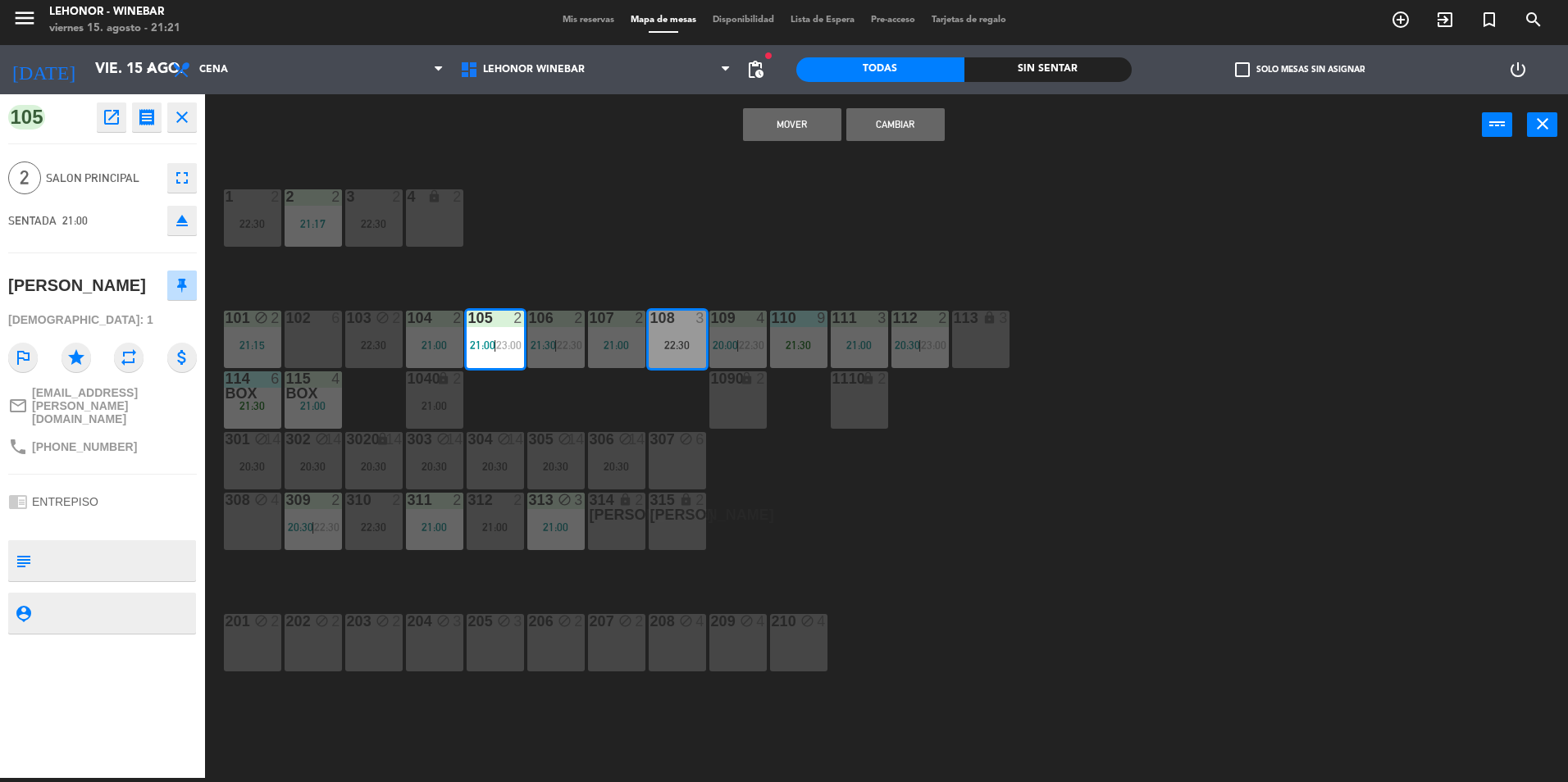
click at [679, 196] on div "1 2 22:30 2 2 21:17 3 2 22:30 4 lock 2 101 block 2 21:15 102 6 103 block 2 22:3…" at bounding box center [895, 471] width 1348 height 622
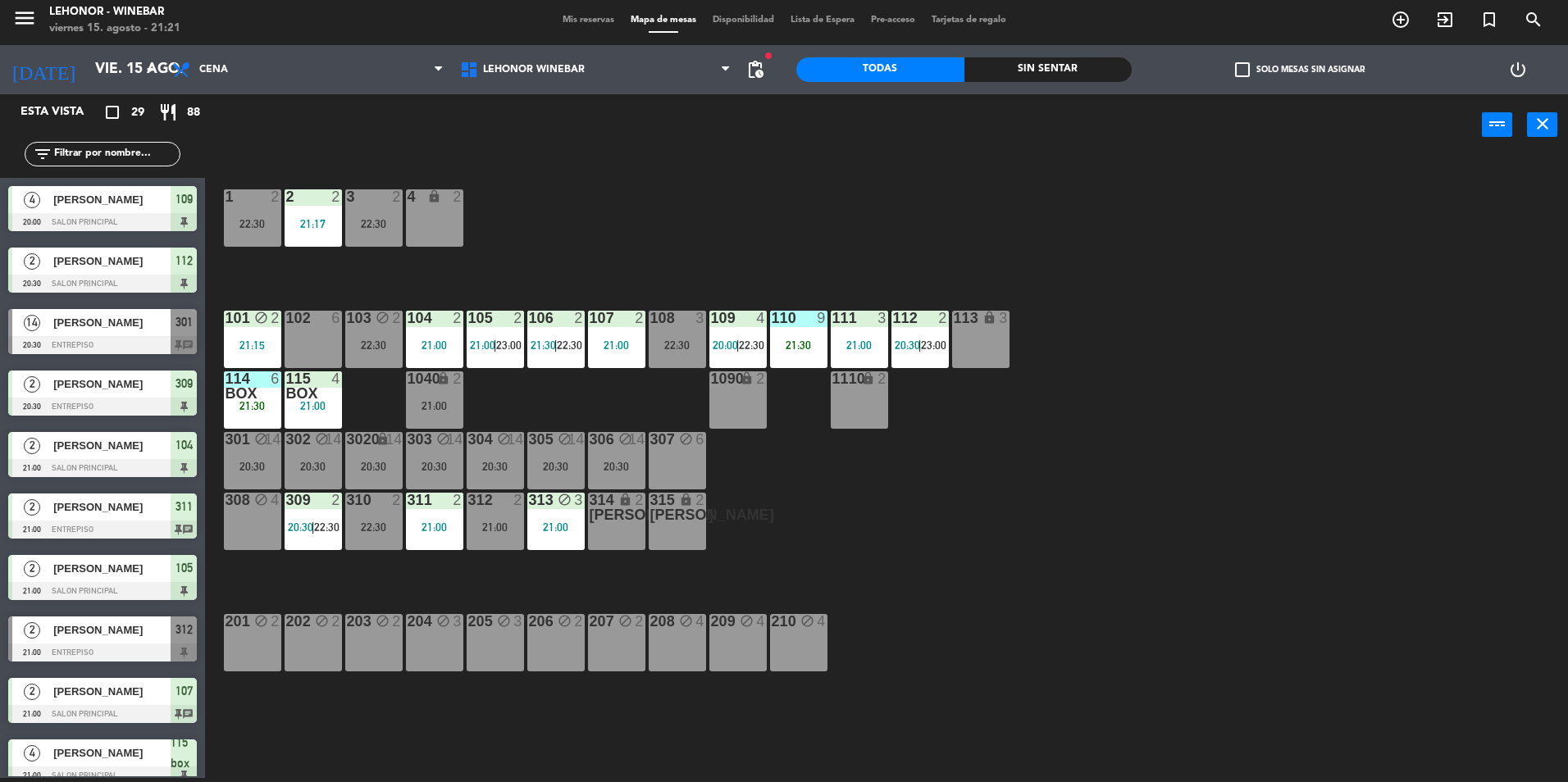
click at [738, 338] on span "|" at bounding box center [738, 345] width 3 height 13
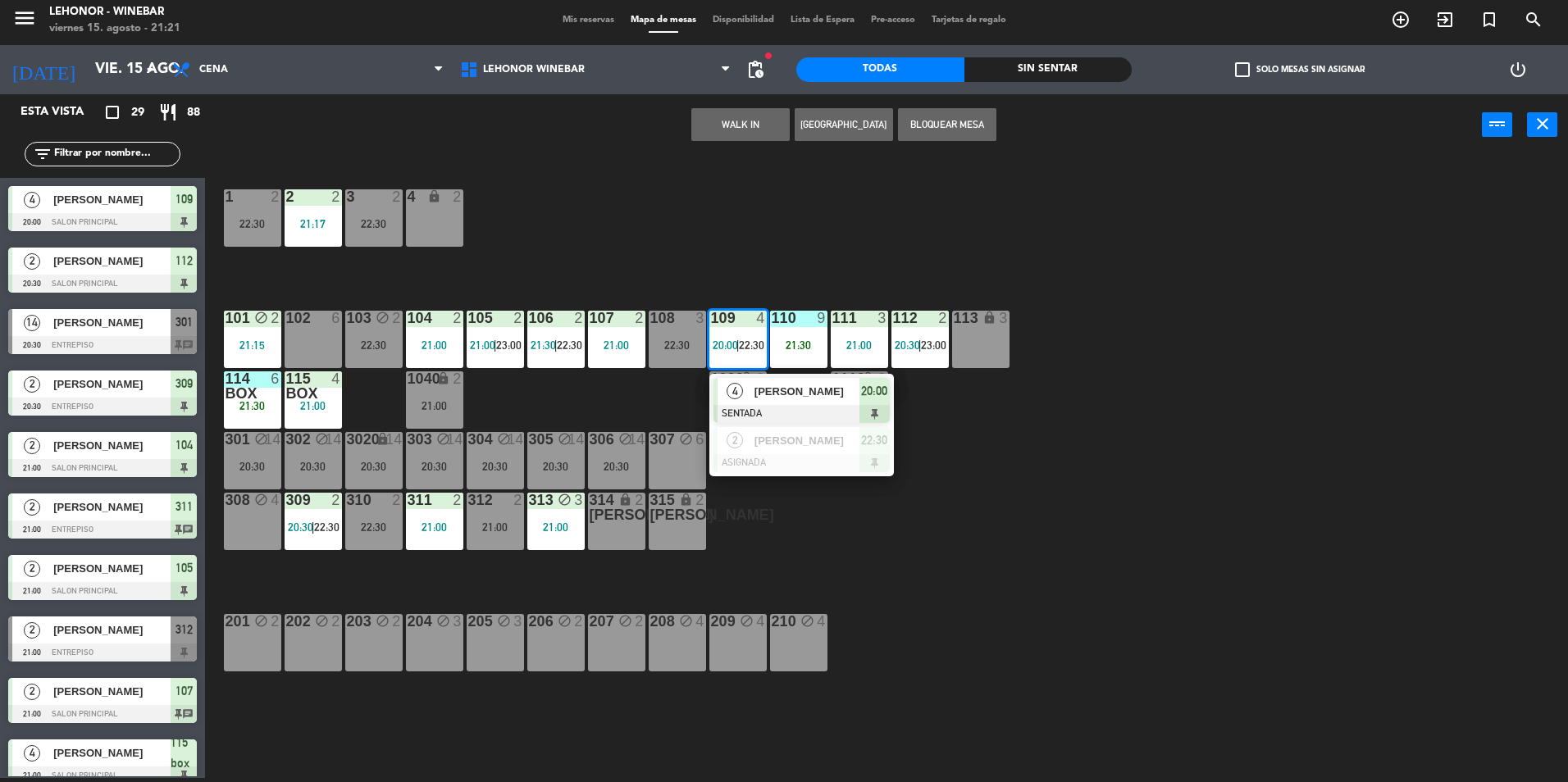
click at [658, 340] on div "22:30" at bounding box center [677, 345] width 57 height 11
click at [712, 123] on button "Cambiar" at bounding box center [689, 124] width 99 height 33
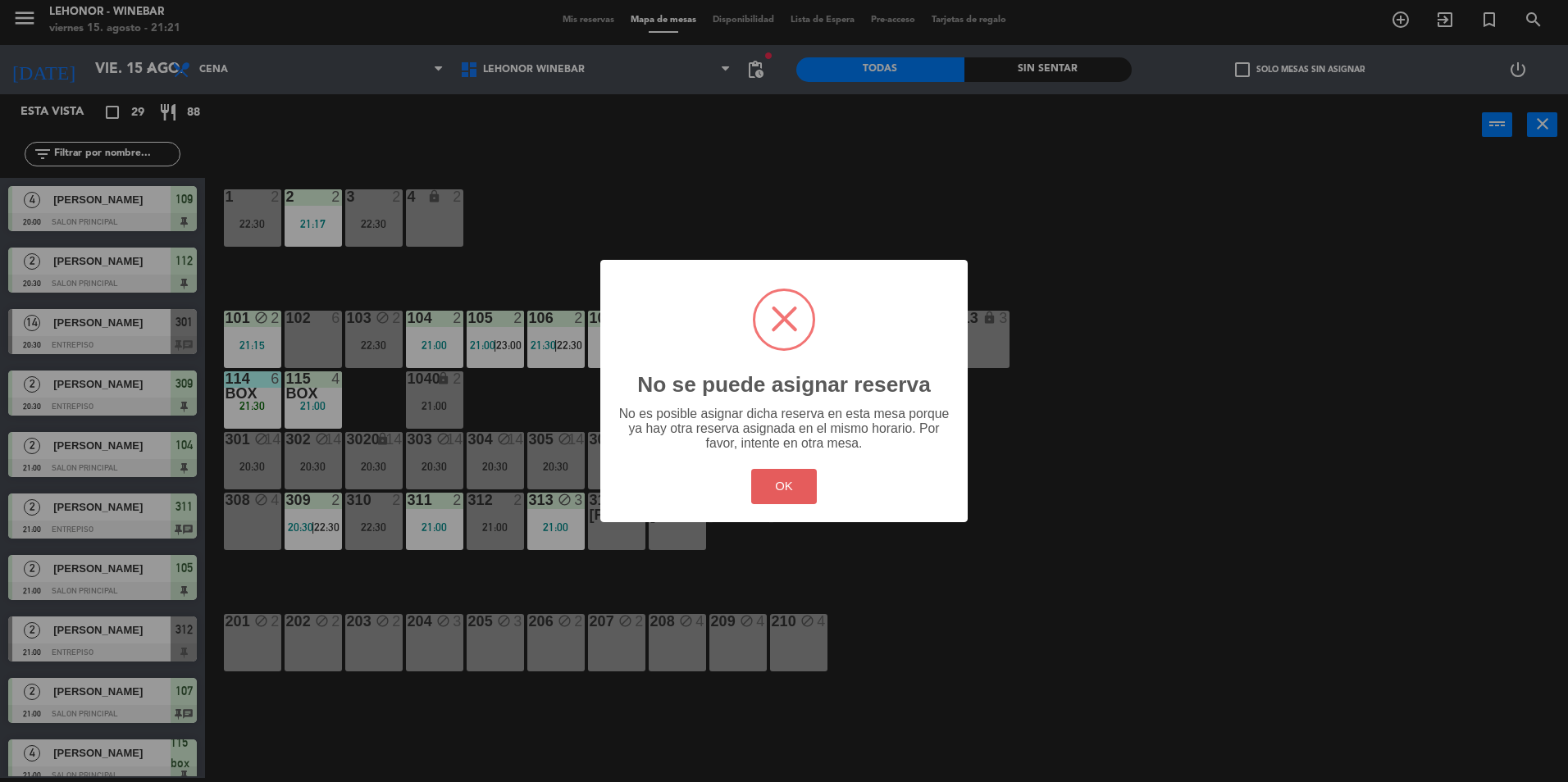
click at [801, 486] on button "OK" at bounding box center [784, 487] width 67 height 36
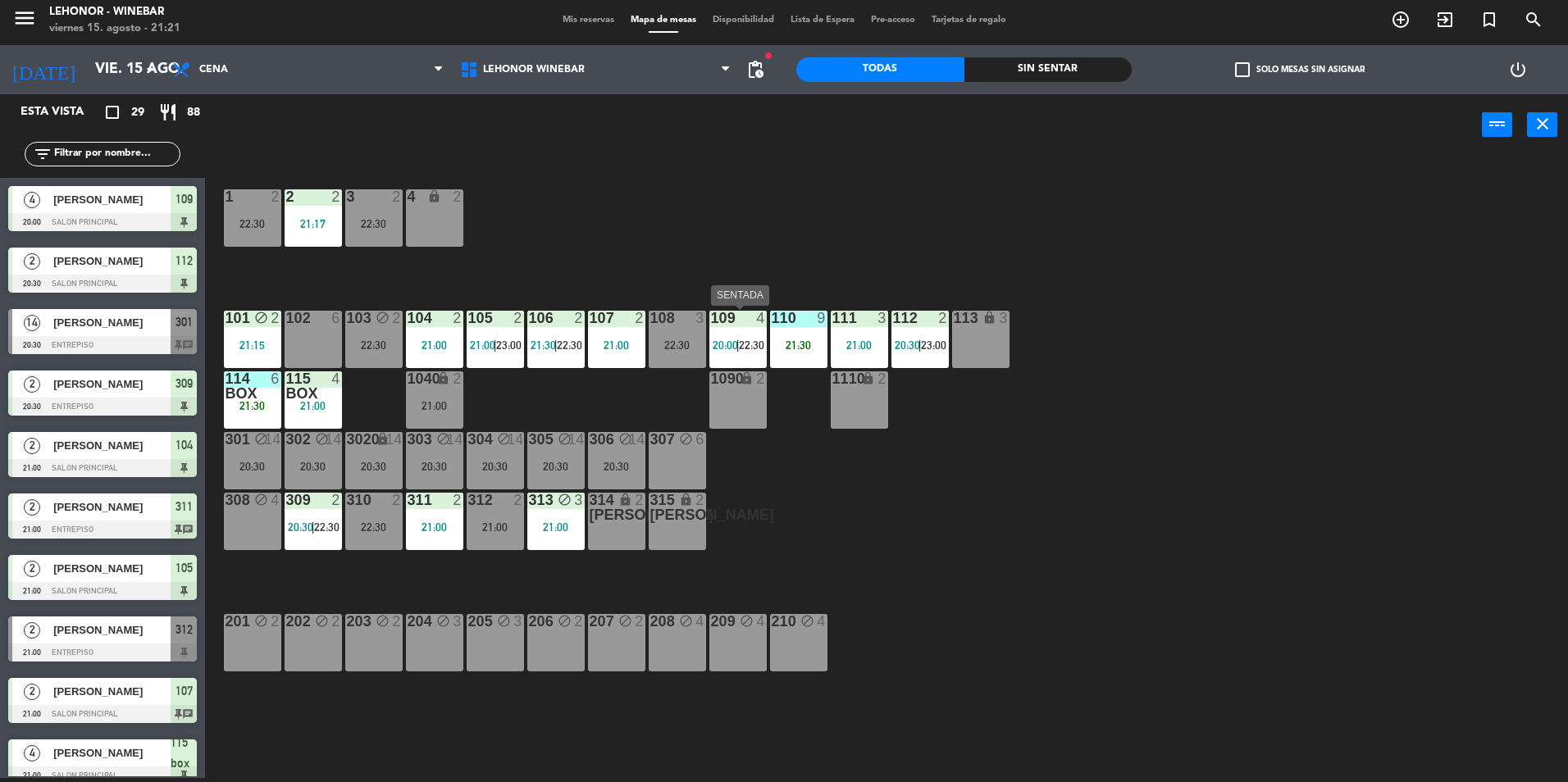
click at [733, 322] on div at bounding box center [737, 319] width 27 height 15
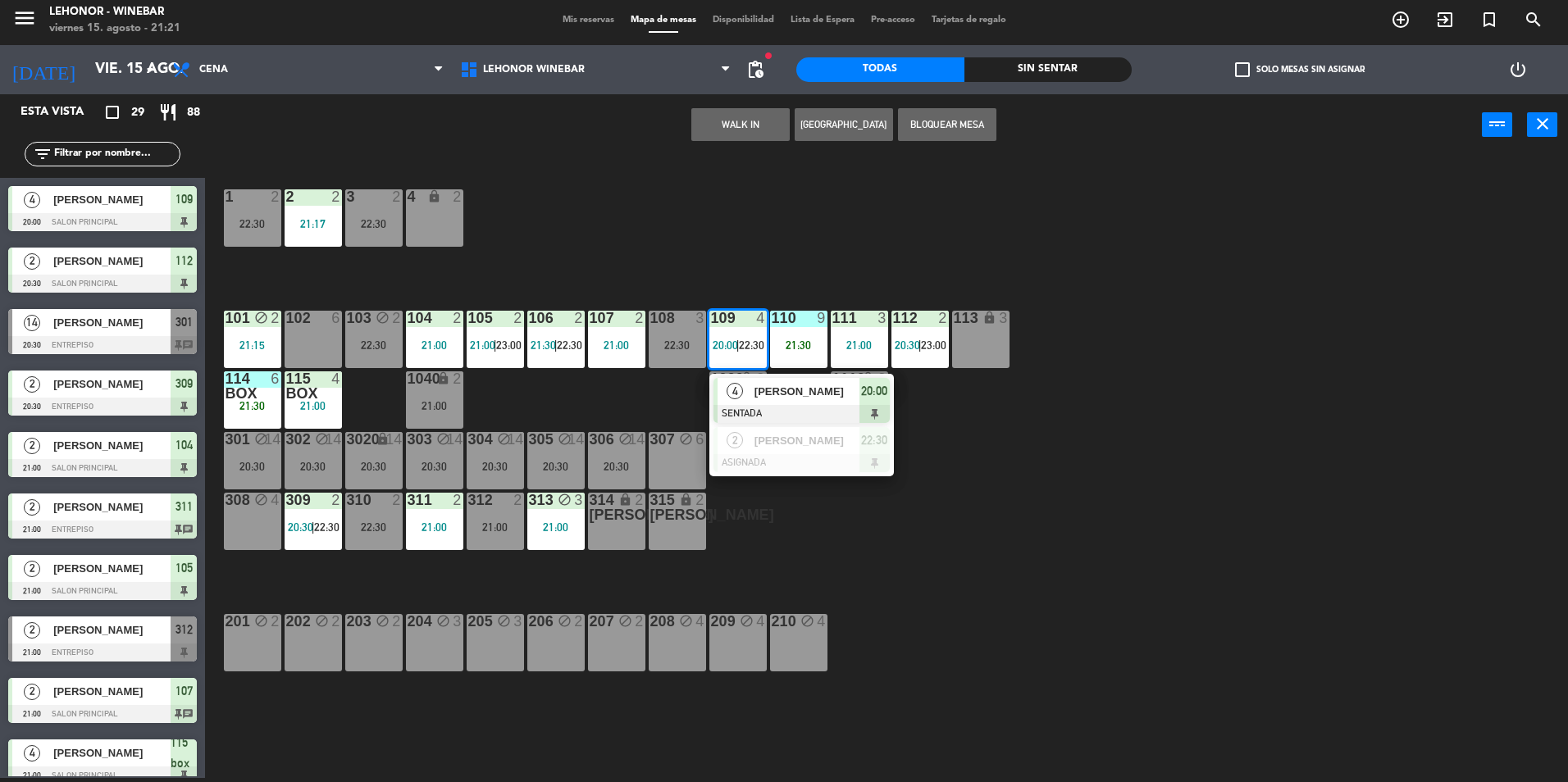
click at [771, 400] on div "[PERSON_NAME]" at bounding box center [806, 391] width 106 height 27
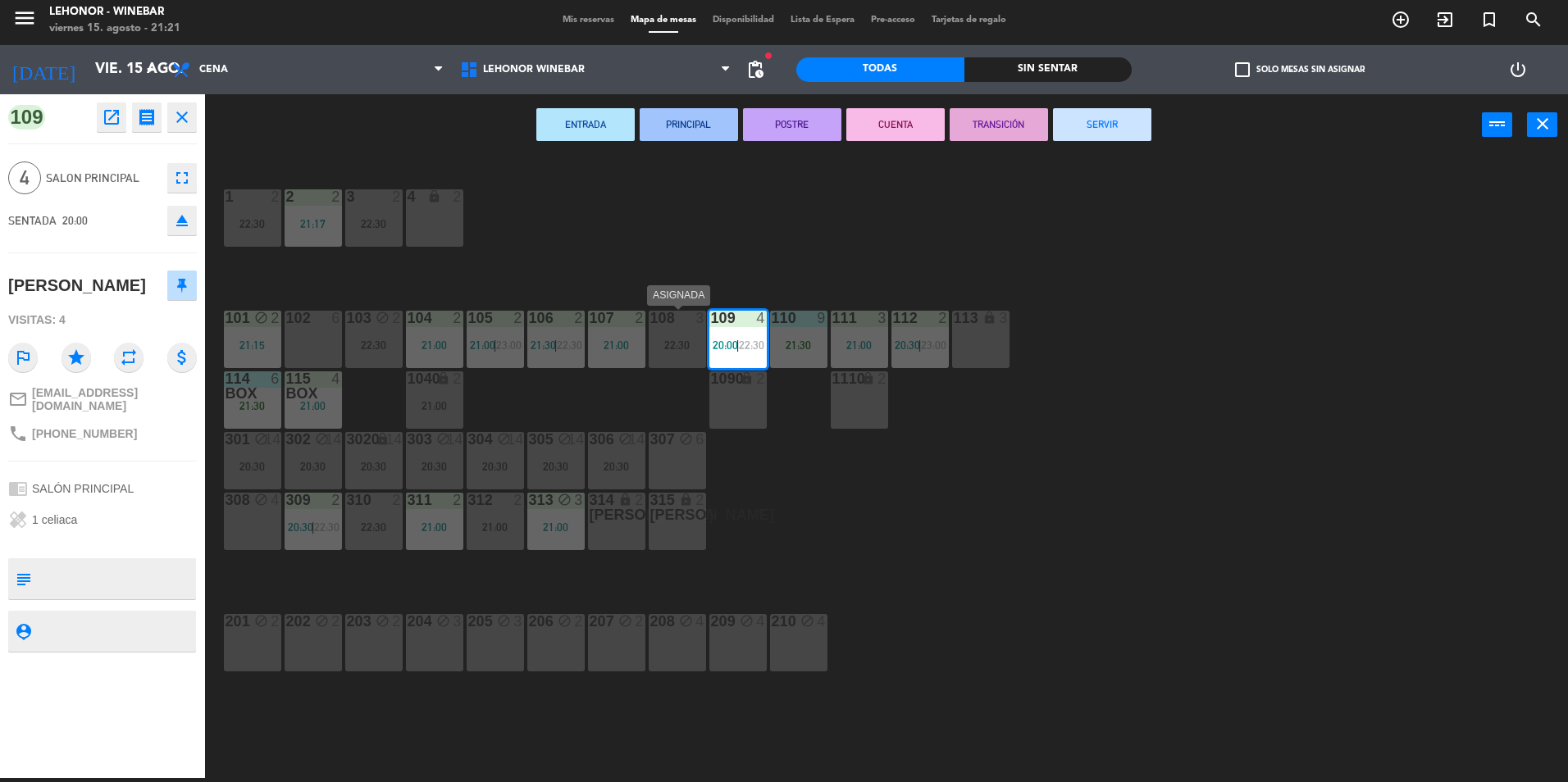
click at [677, 332] on div "108 3 22:30" at bounding box center [677, 339] width 57 height 57
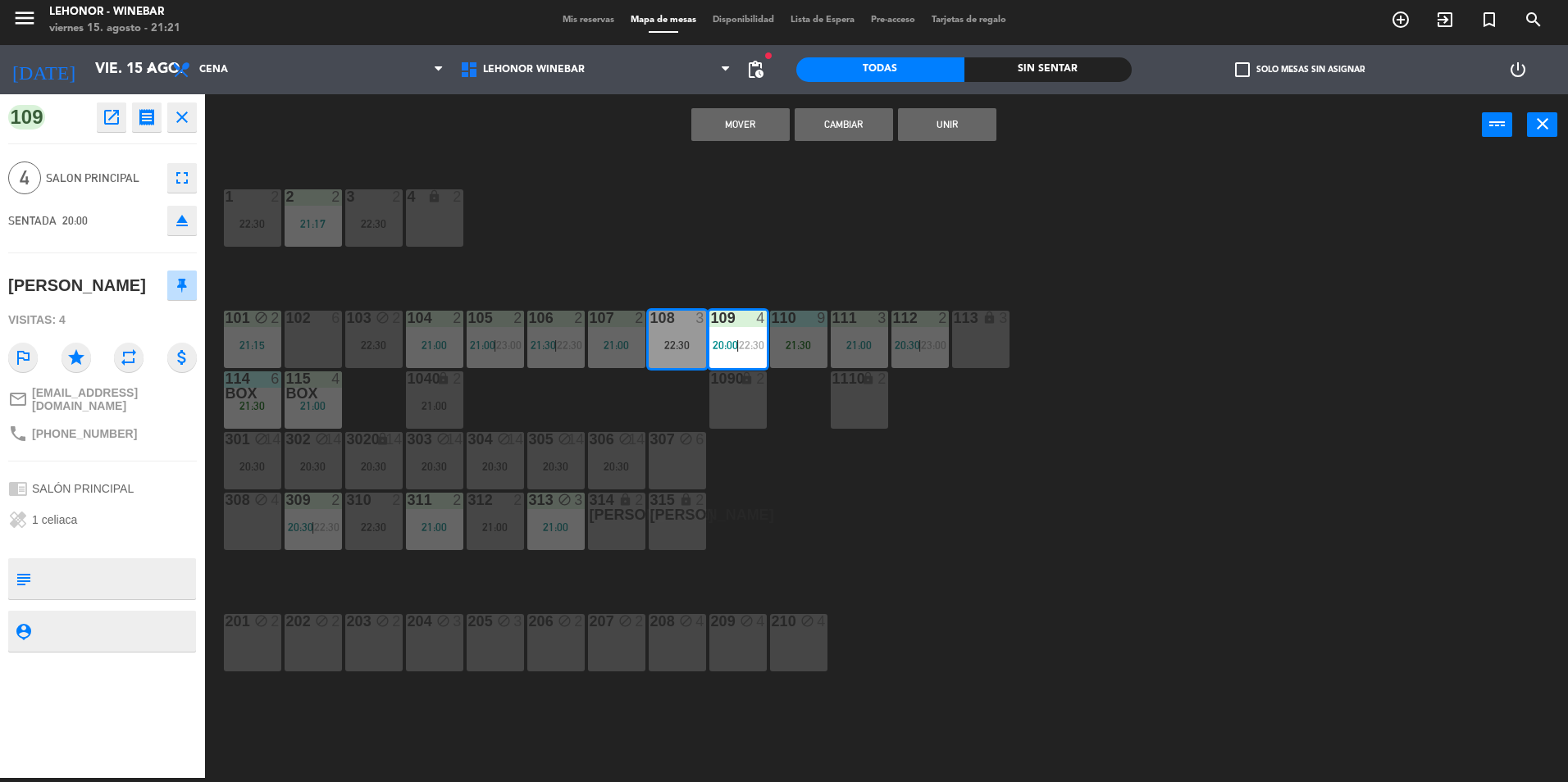
click at [763, 118] on button "Mover" at bounding box center [741, 124] width 99 height 33
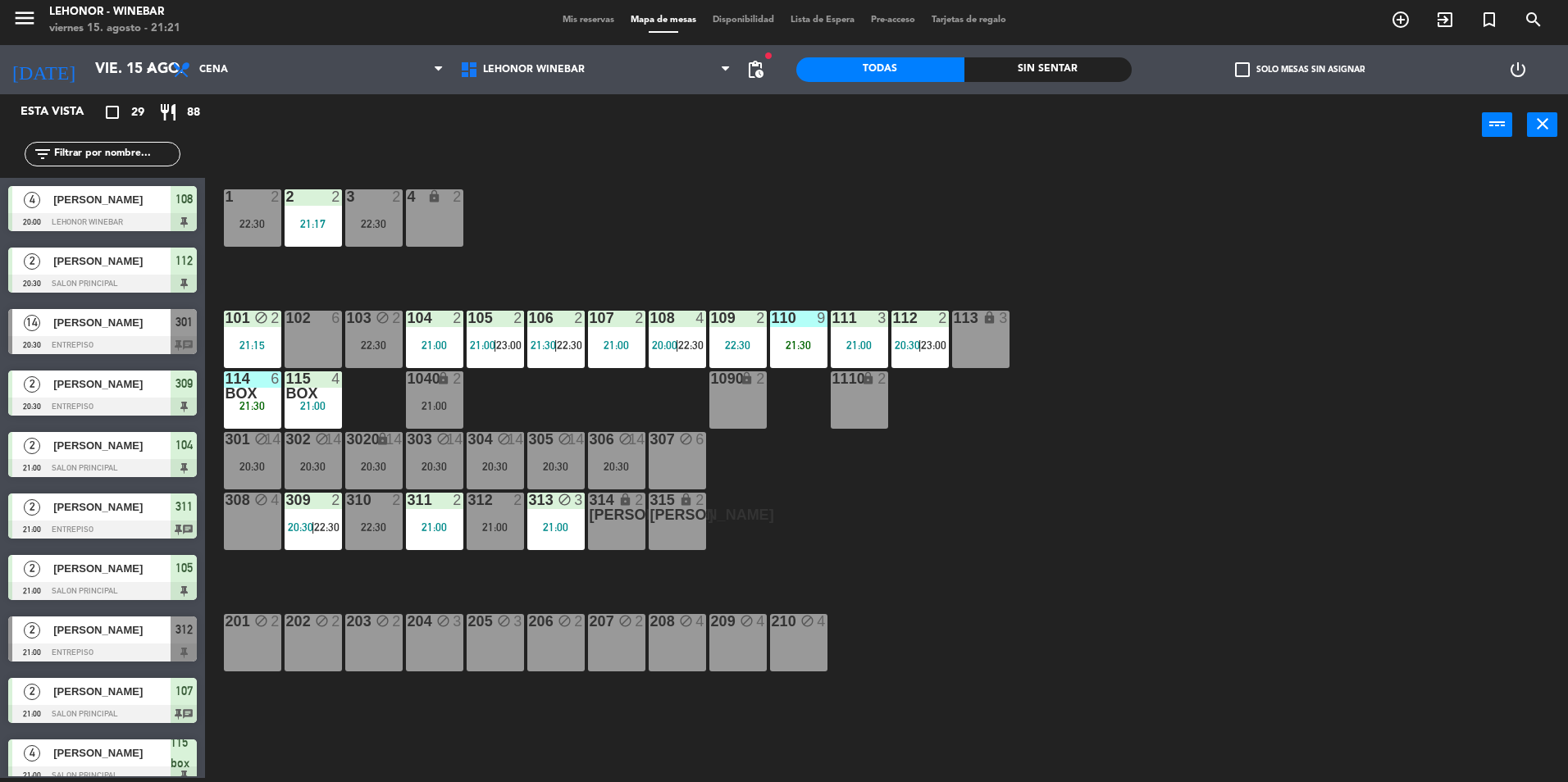
click at [737, 238] on div "1 2 22:30 2 2 21:17 3 2 22:30 4 lock 2 101 block 2 21:15 102 6 103 block 2 22:3…" at bounding box center [895, 471] width 1348 height 622
click at [697, 319] on div "4" at bounding box center [700, 319] width 9 height 15
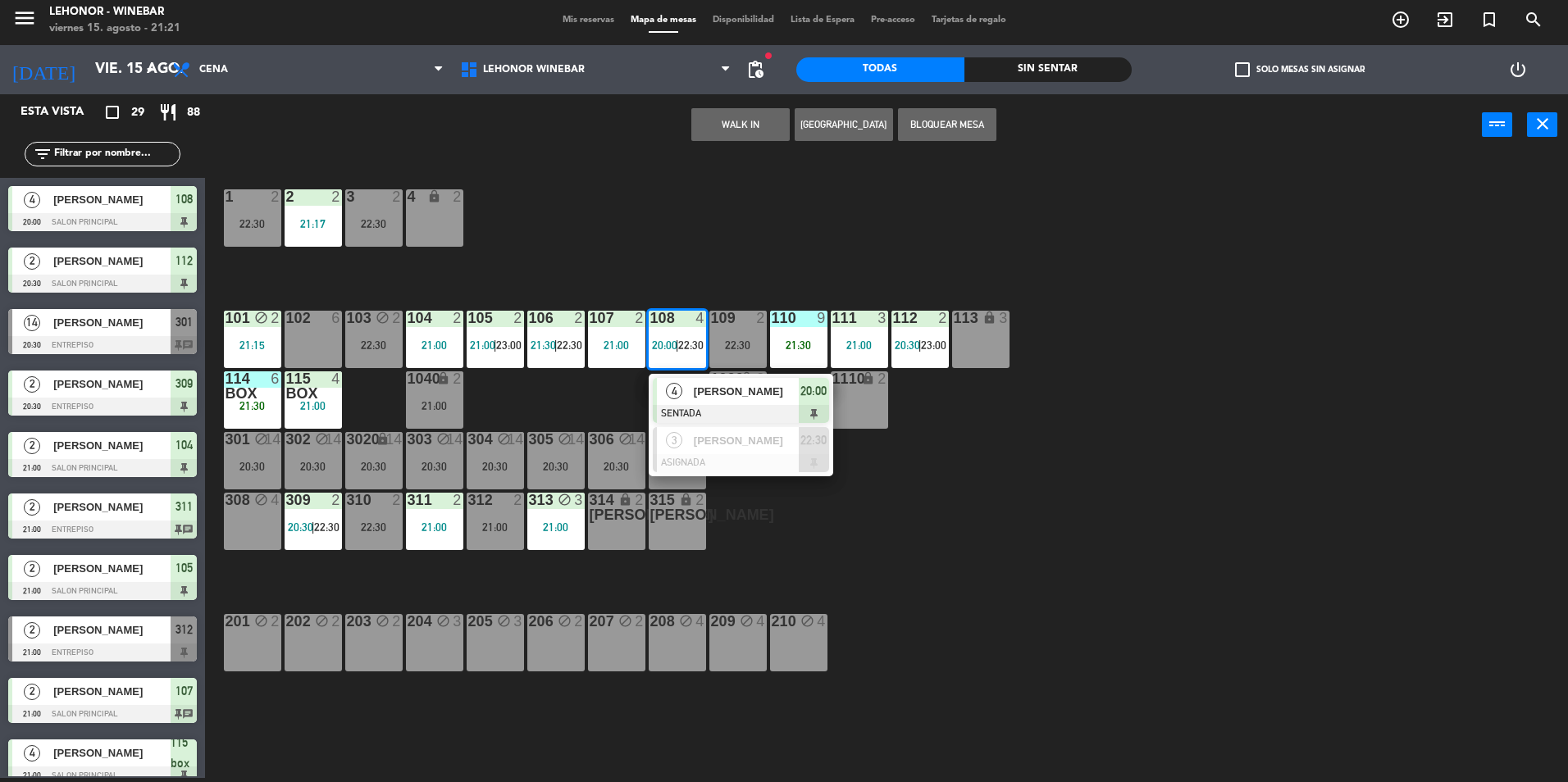
click at [679, 244] on div "1 2 22:30 2 2 21:17 3 2 22:30 4 lock 2 101 block 2 21:15 102 6 103 block 2 22:3…" at bounding box center [895, 471] width 1348 height 622
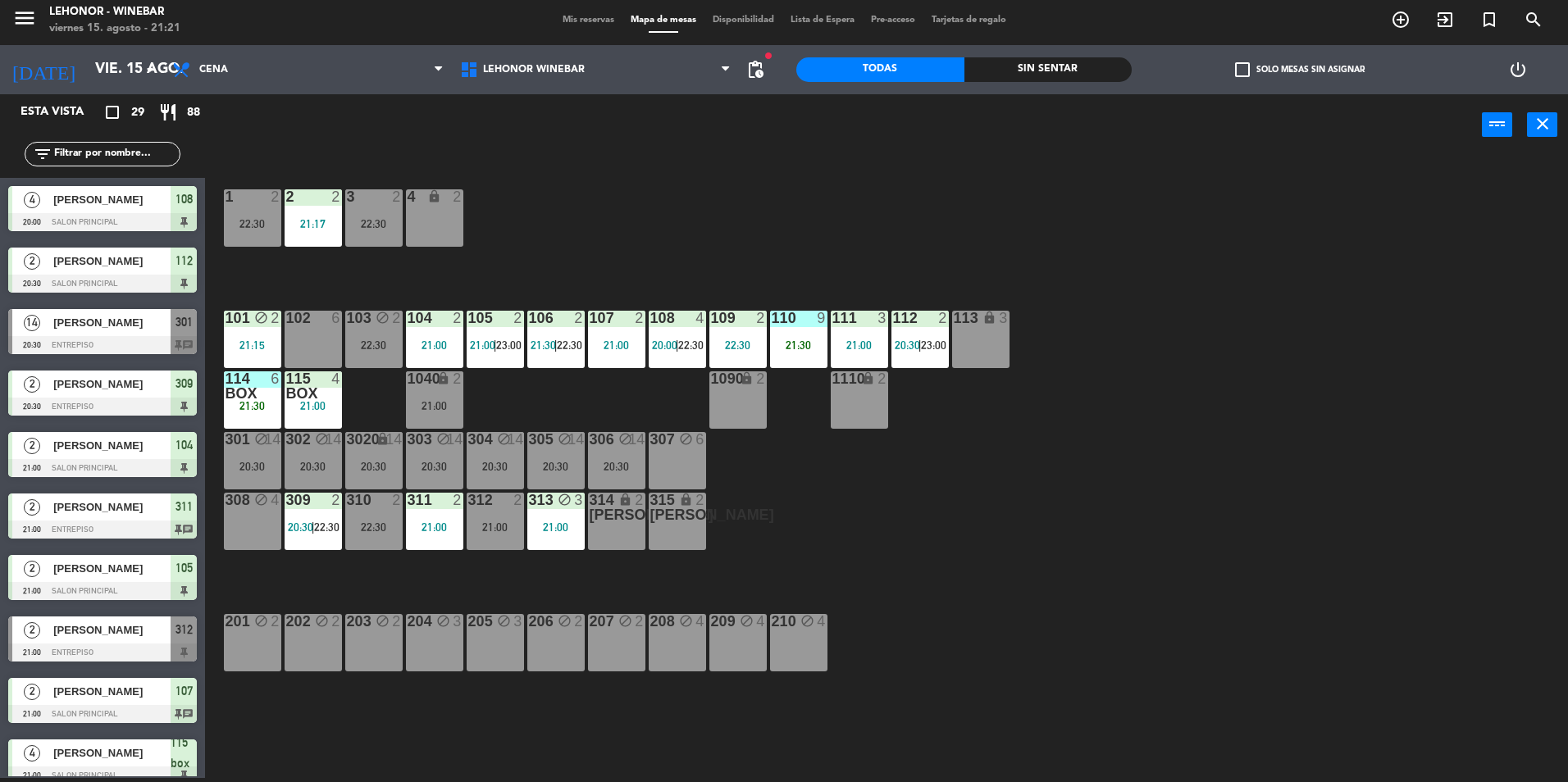
click at [666, 337] on div "108 4 20:00 | 22:30" at bounding box center [677, 339] width 57 height 57
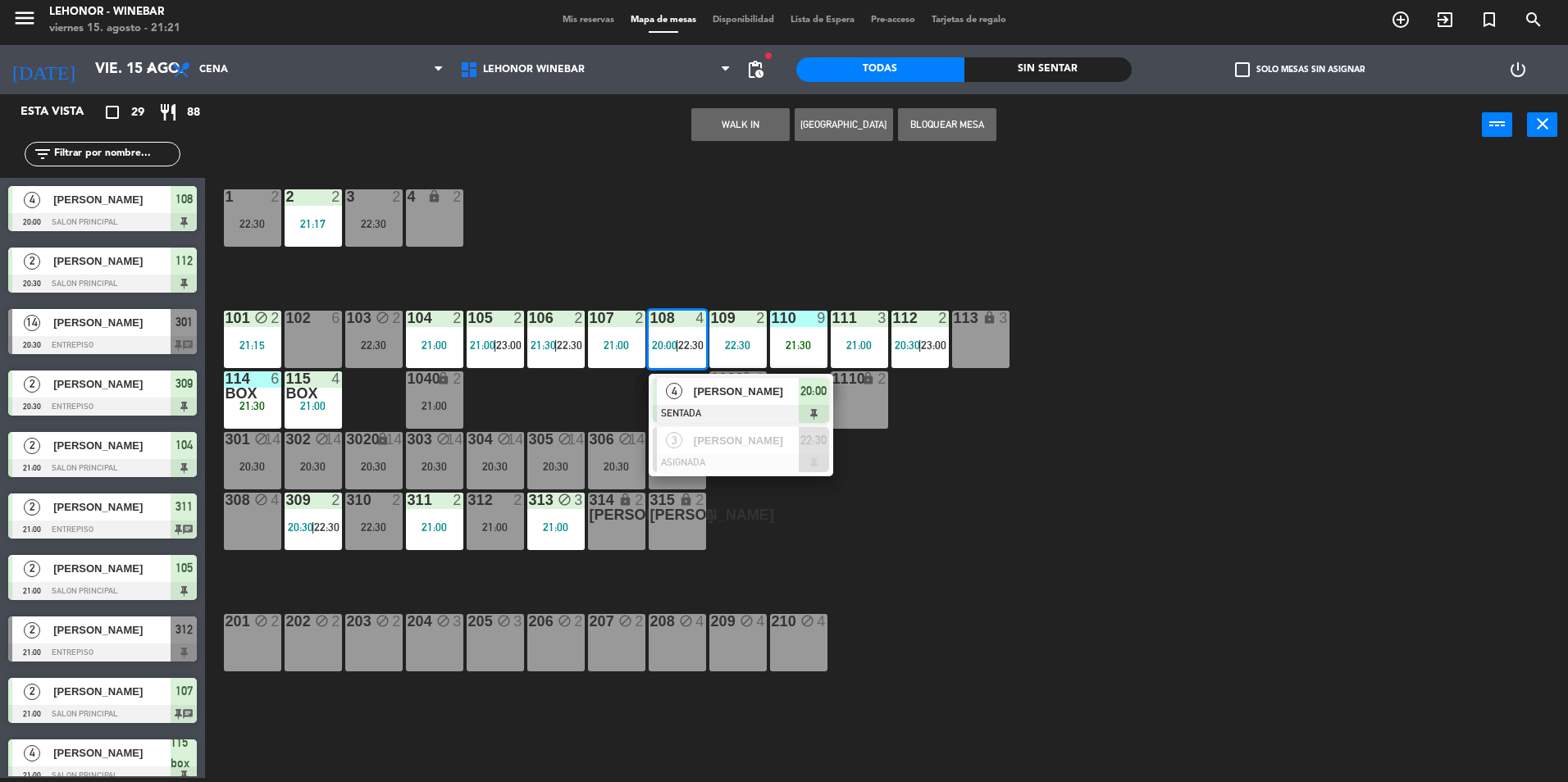
click at [698, 253] on div "1 2 22:30 2 2 21:17 3 2 22:30 4 lock 2 101 block 2 21:15 102 6 103 block 2 22:3…" at bounding box center [895, 471] width 1348 height 622
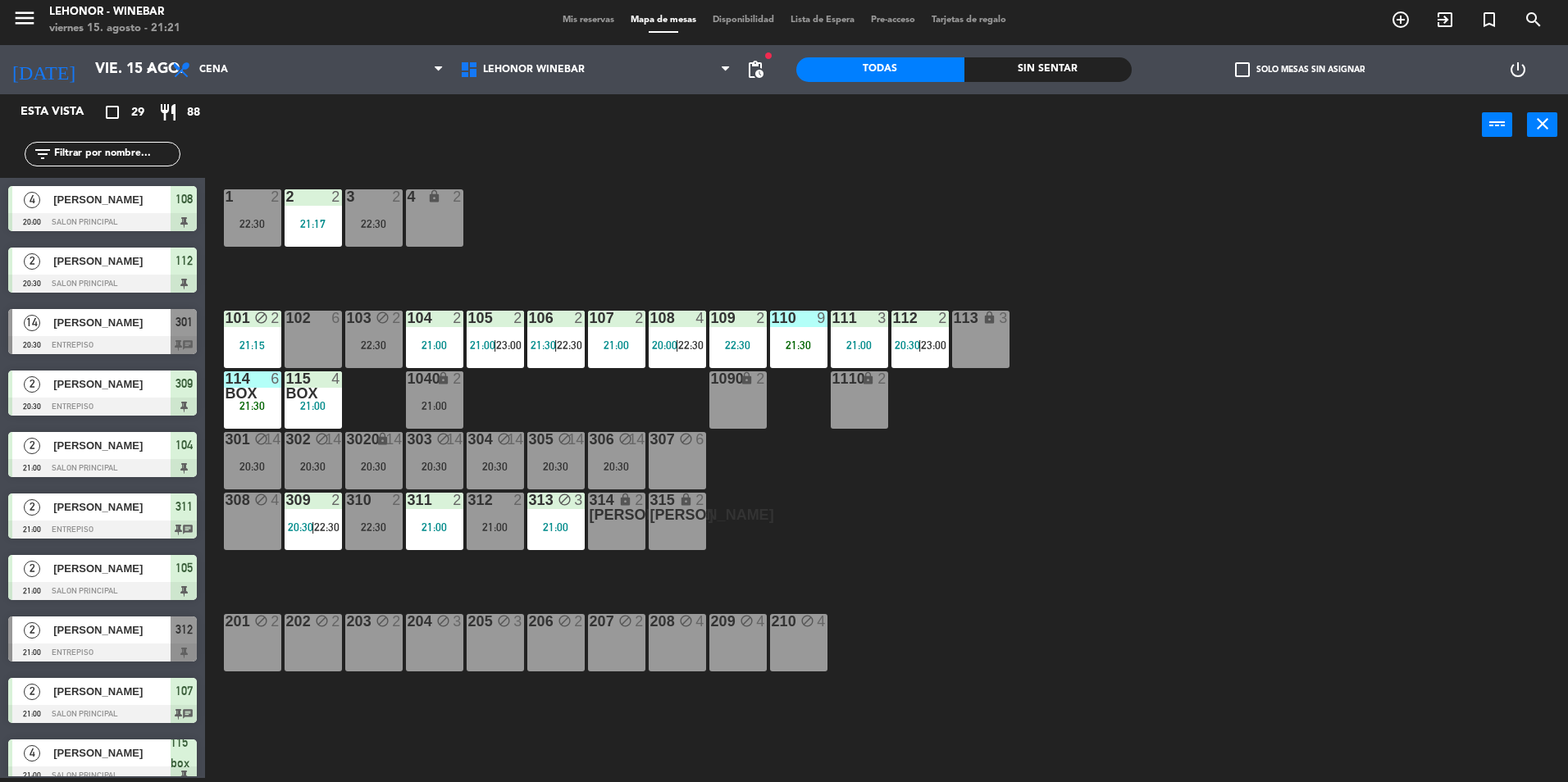
click at [685, 333] on div "108 4 20:00 | 22:30" at bounding box center [677, 339] width 57 height 57
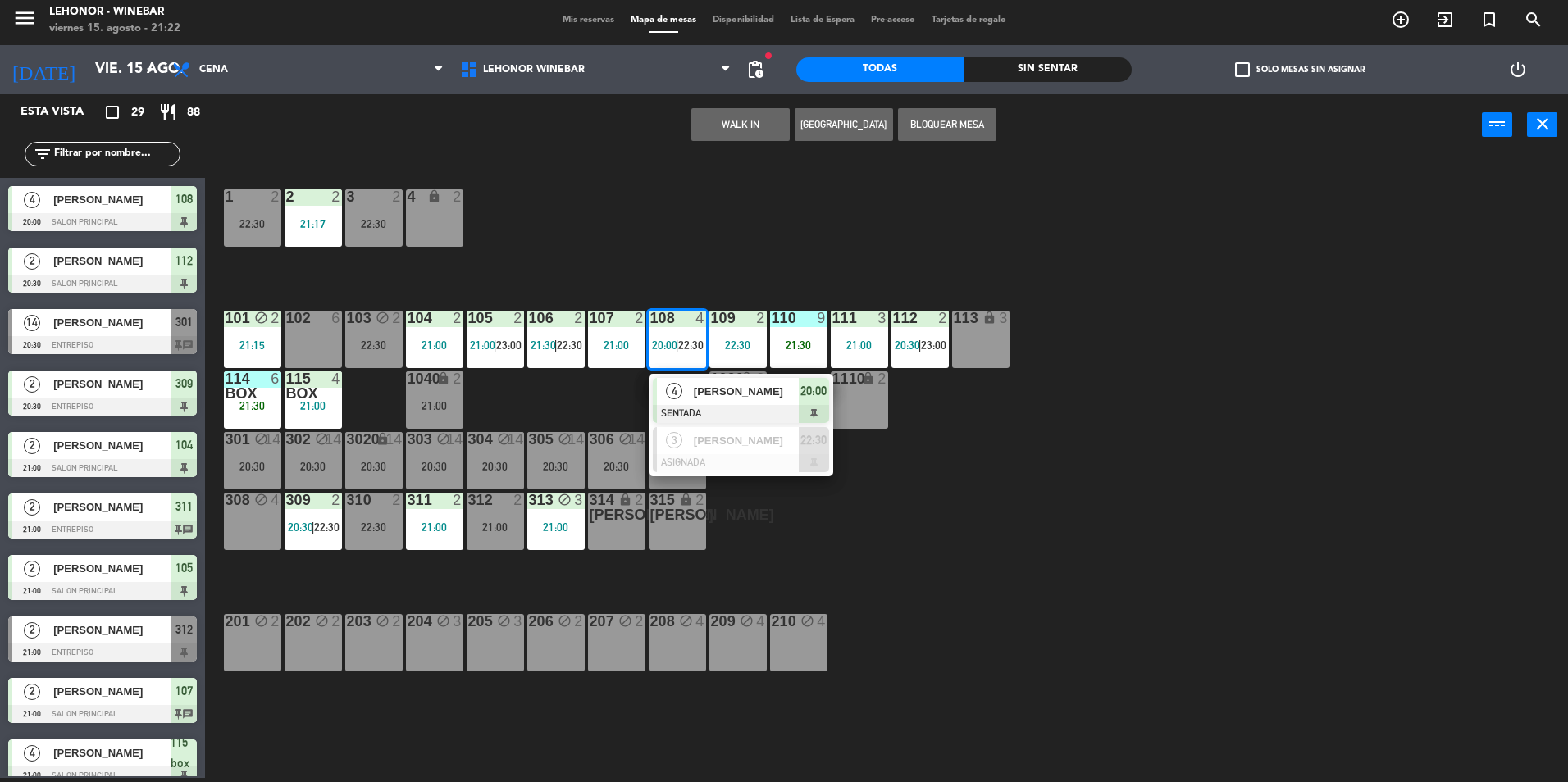
click at [998, 469] on div "1 2 22:30 2 2 21:17 3 2 22:30 4 lock 2 101 block 2 21:15 102 6 103 block 2 22:3…" at bounding box center [895, 471] width 1348 height 622
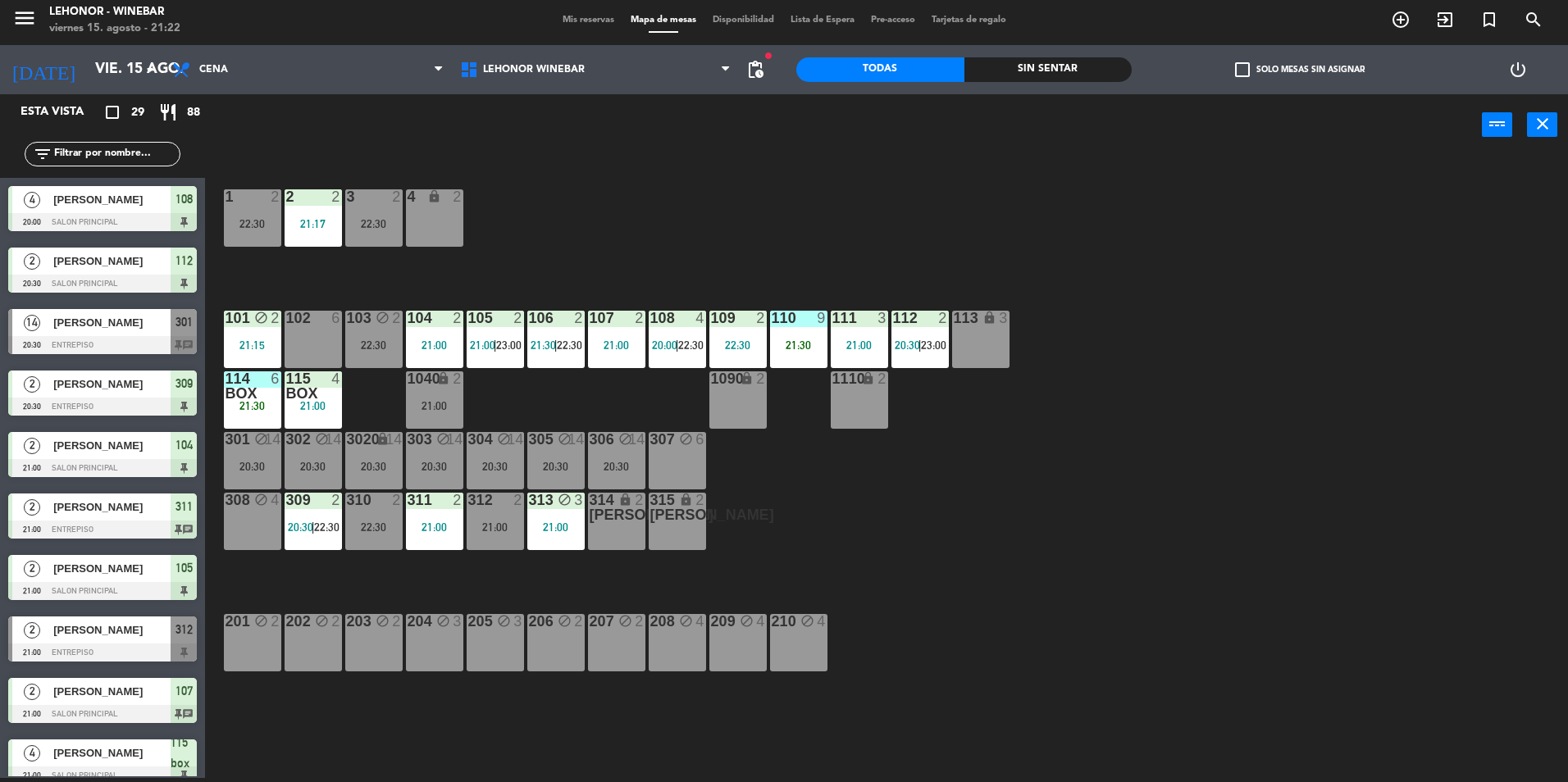
click at [739, 351] on div "22:30" at bounding box center [738, 345] width 57 height 11
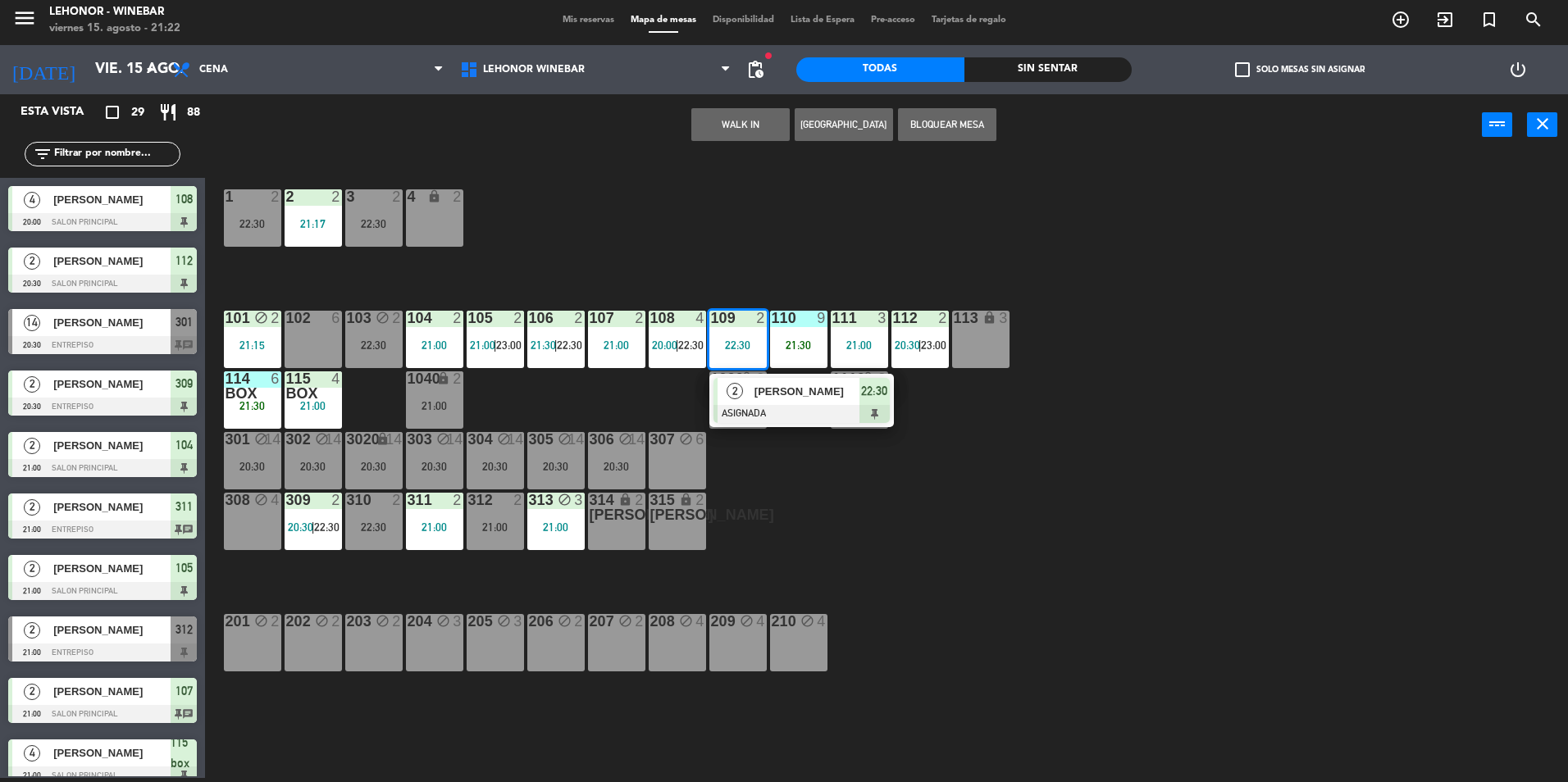
click at [504, 672] on div "1 2 22:30 2 2 21:17 3 2 22:30 4 lock 2 101 block 2 21:15 102 6 103 block 2 22:3…" at bounding box center [895, 471] width 1348 height 622
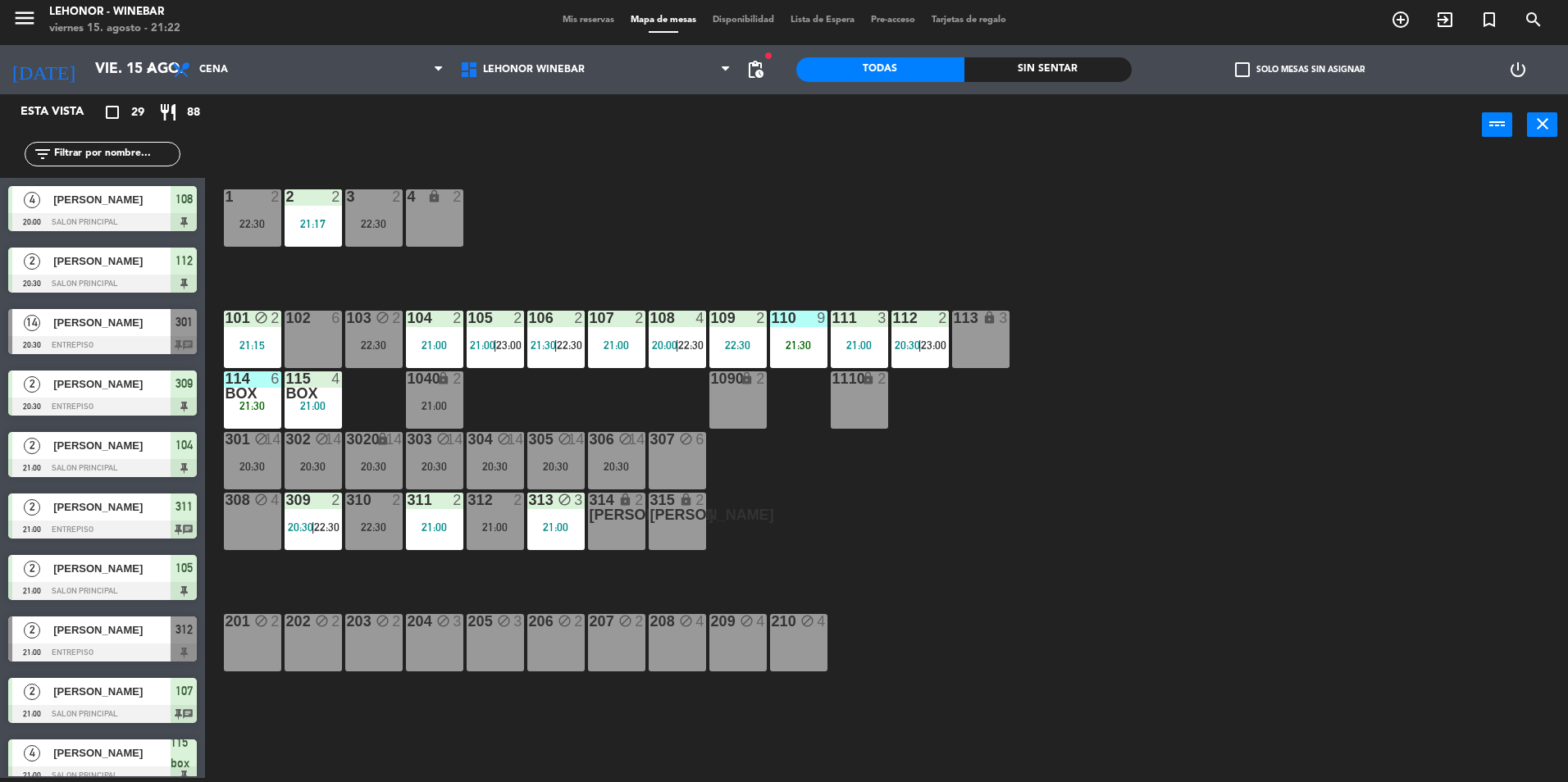
click at [746, 337] on div "109 2 22:30" at bounding box center [738, 339] width 57 height 57
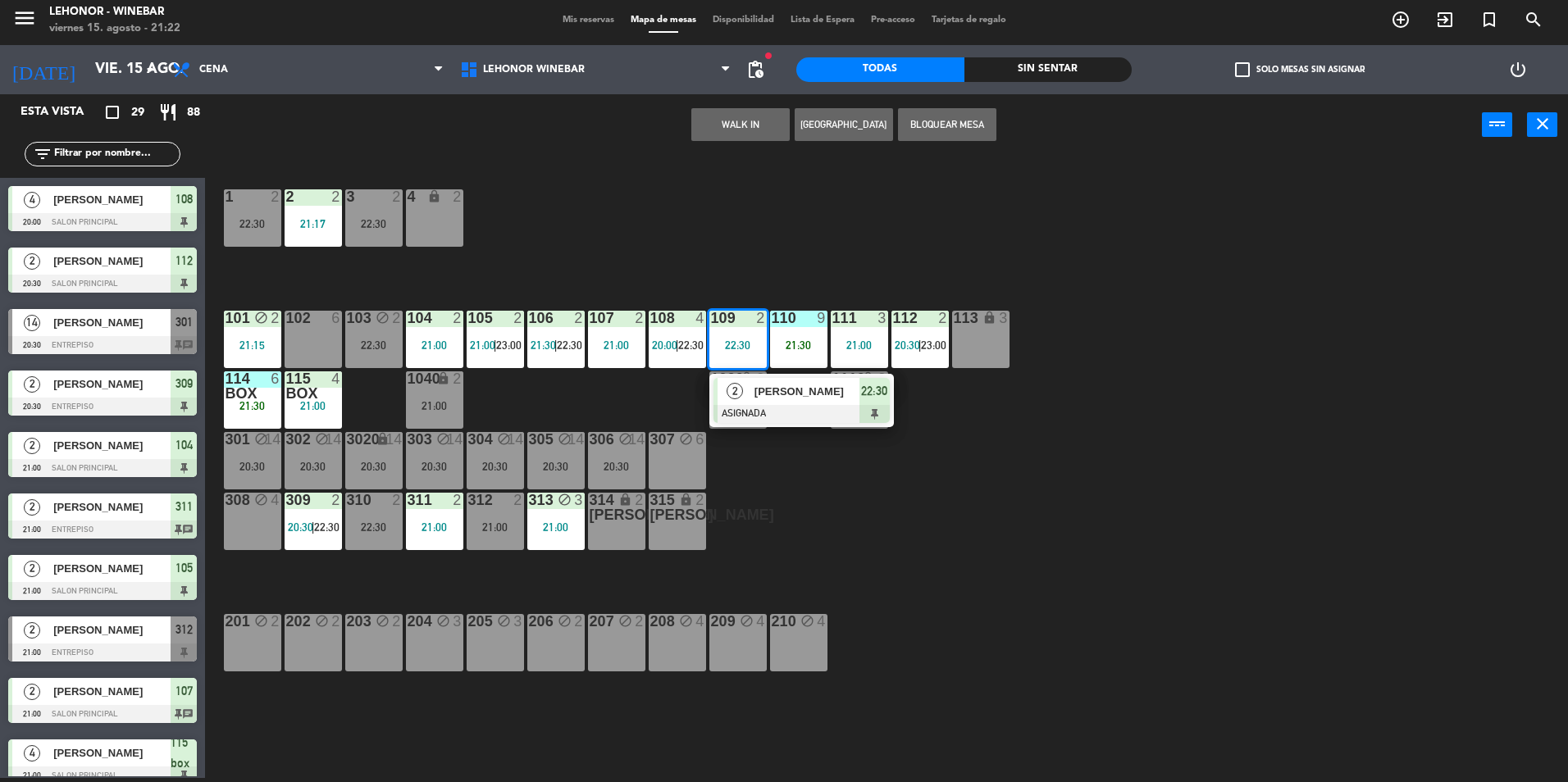
click at [500, 639] on div "205 block 3" at bounding box center [494, 643] width 57 height 57
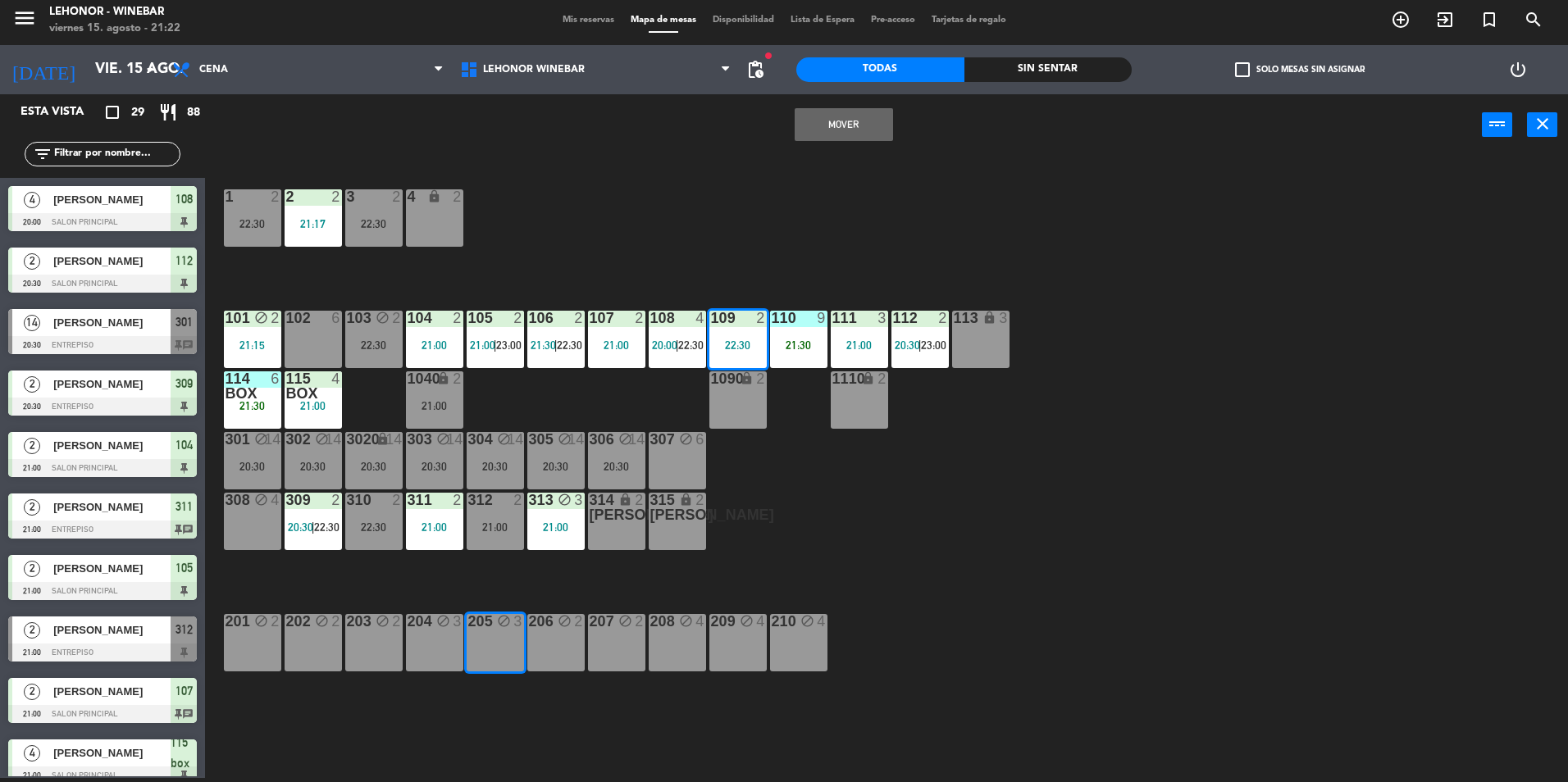
click at [836, 121] on button "Mover" at bounding box center [843, 124] width 99 height 33
click at [642, 167] on div "1 2 22:30 2 2 21:17 3 2 22:30 4 lock 2 101 block 2 21:15 102 6 103 block 2 22:3…" at bounding box center [895, 471] width 1348 height 622
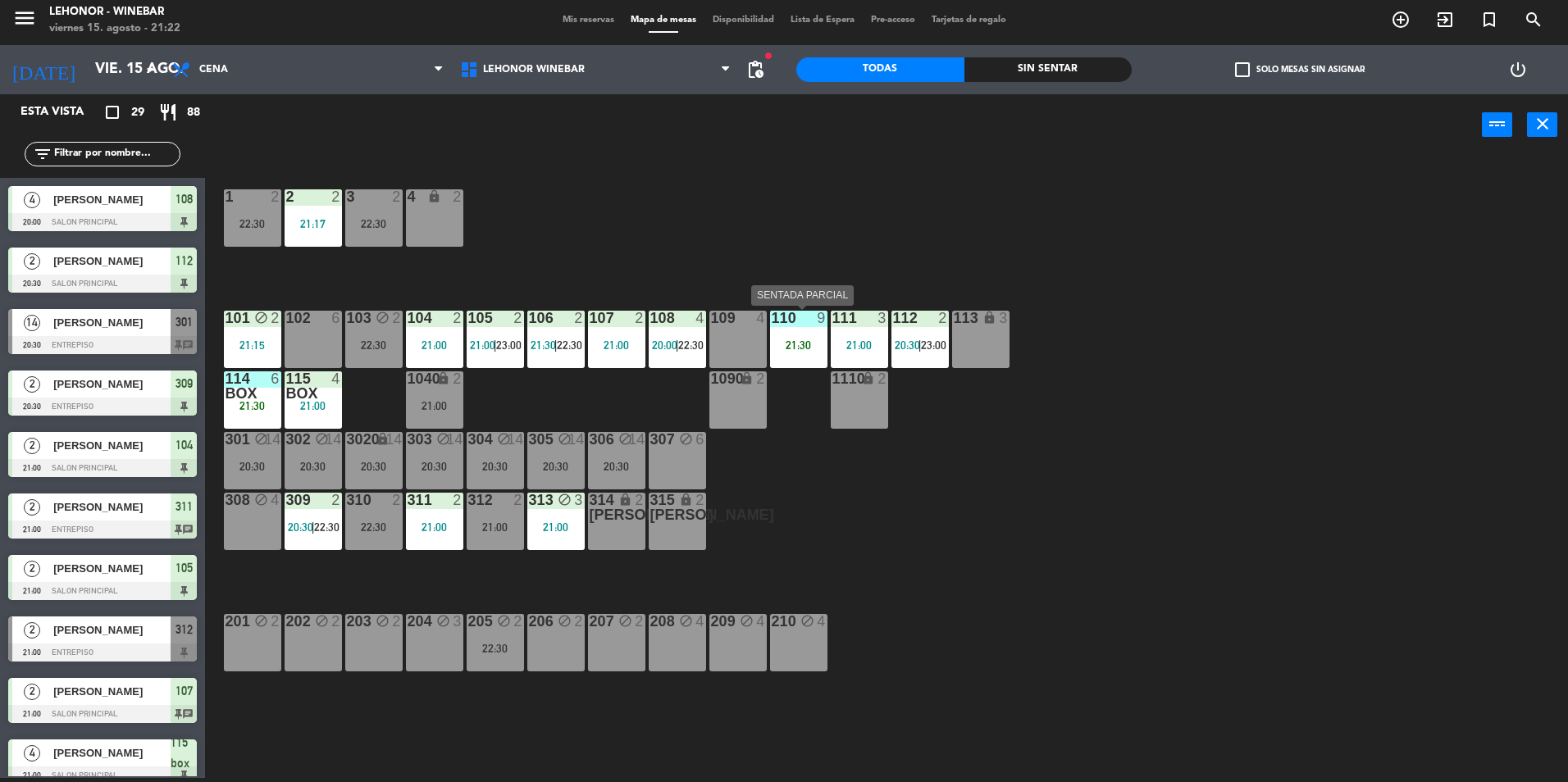
click at [767, 320] on div "110" at bounding box center [771, 319] width 27 height 15
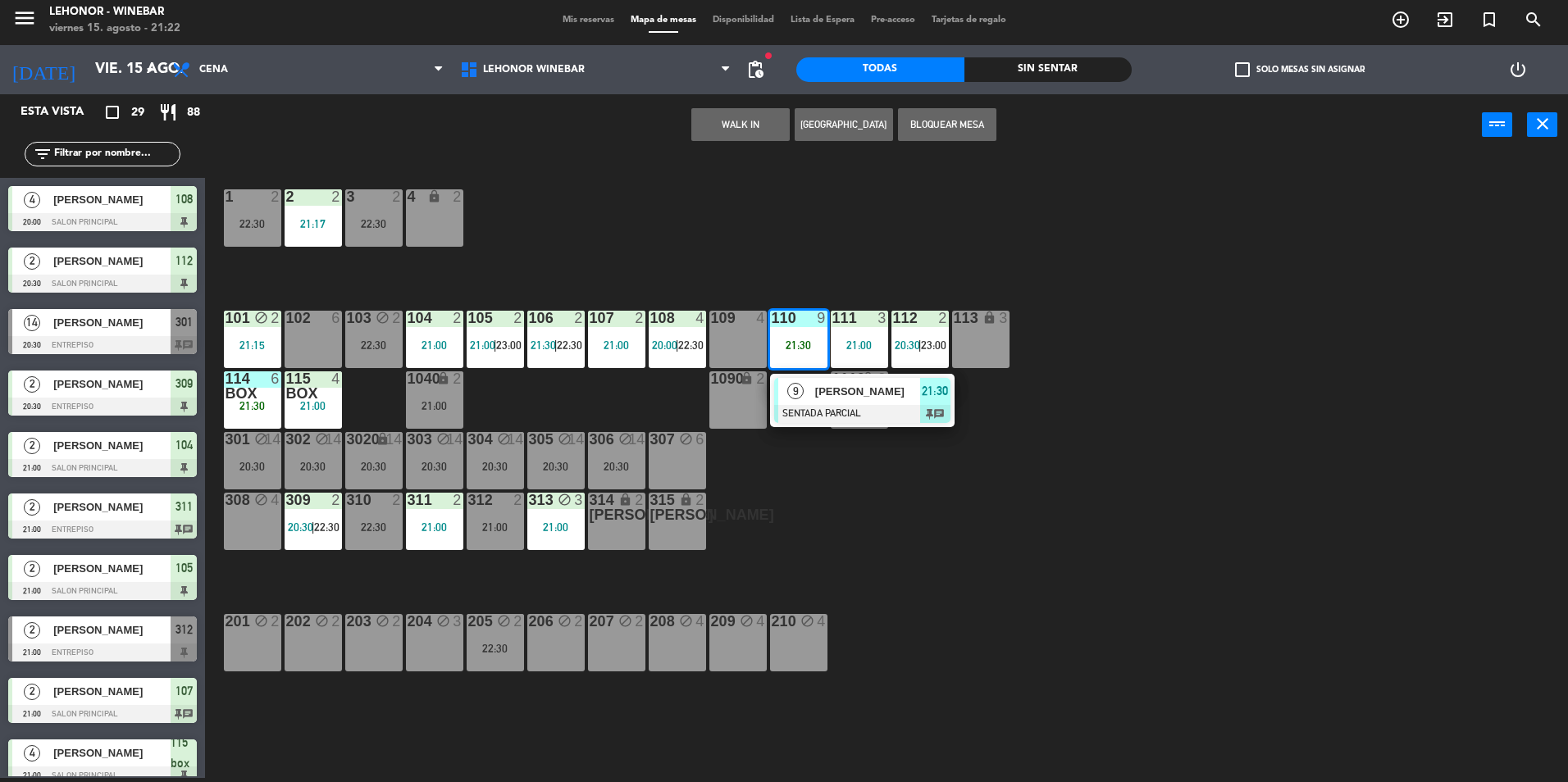
click at [766, 254] on div "1 2 22:30 2 2 21:17 3 2 22:30 4 lock 2 101 block 2 21:15 102 6 103 block 2 22:3…" at bounding box center [895, 471] width 1348 height 622
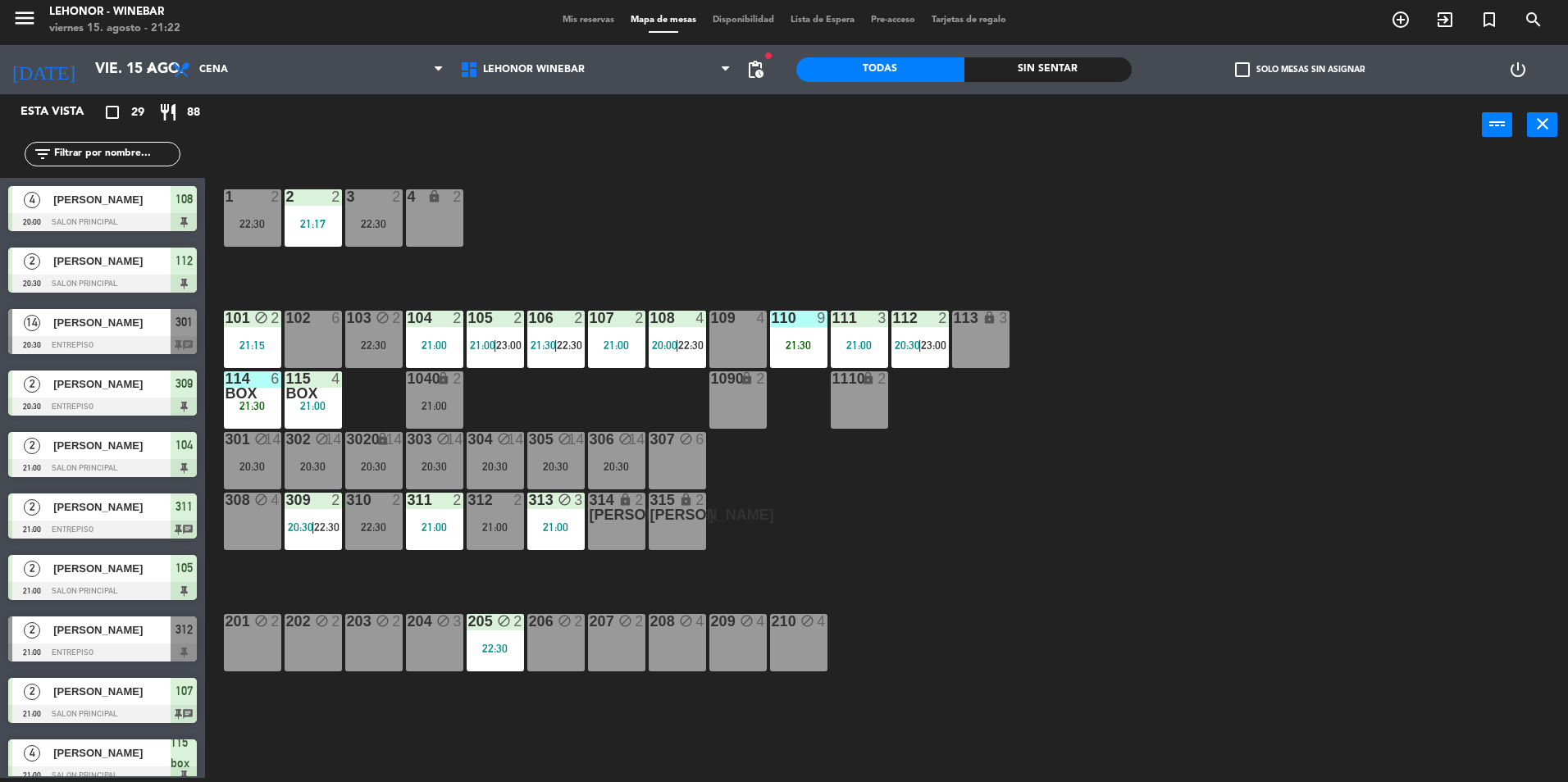
click at [724, 320] on div at bounding box center [737, 319] width 27 height 15
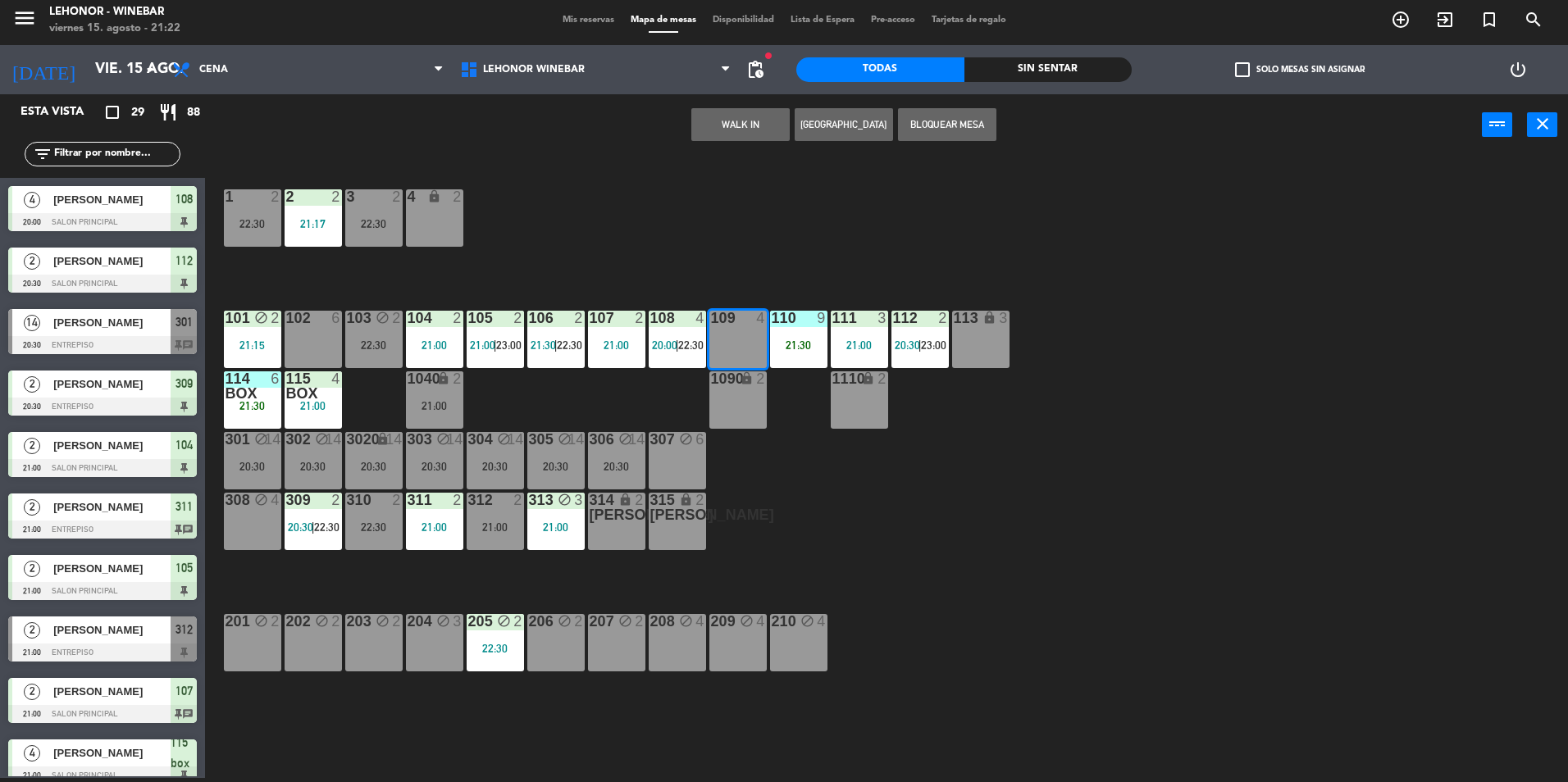
click at [969, 117] on button "Bloquear Mesa" at bounding box center [947, 124] width 99 height 33
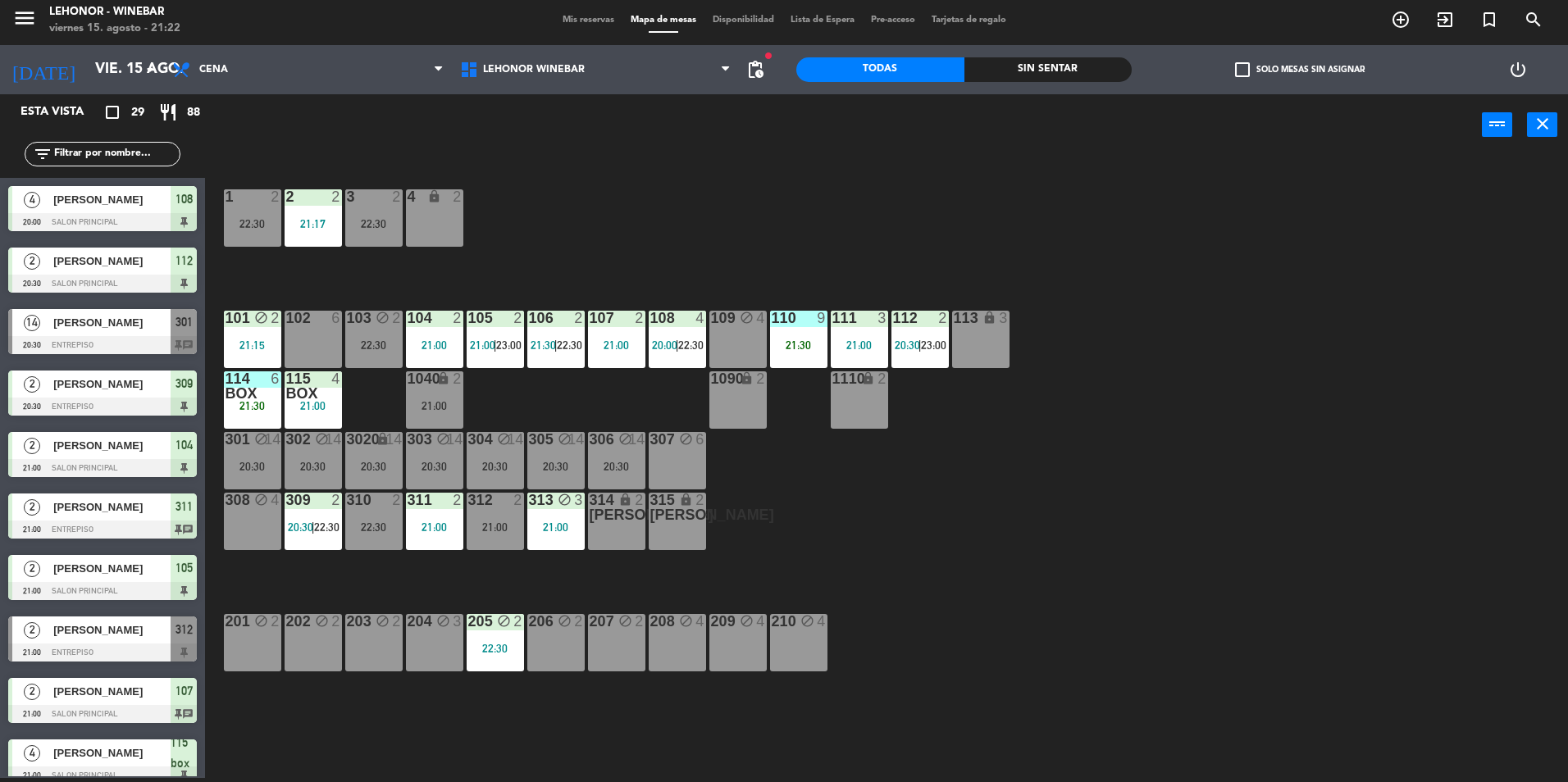
click at [227, 503] on div "308" at bounding box center [226, 500] width 1 height 15
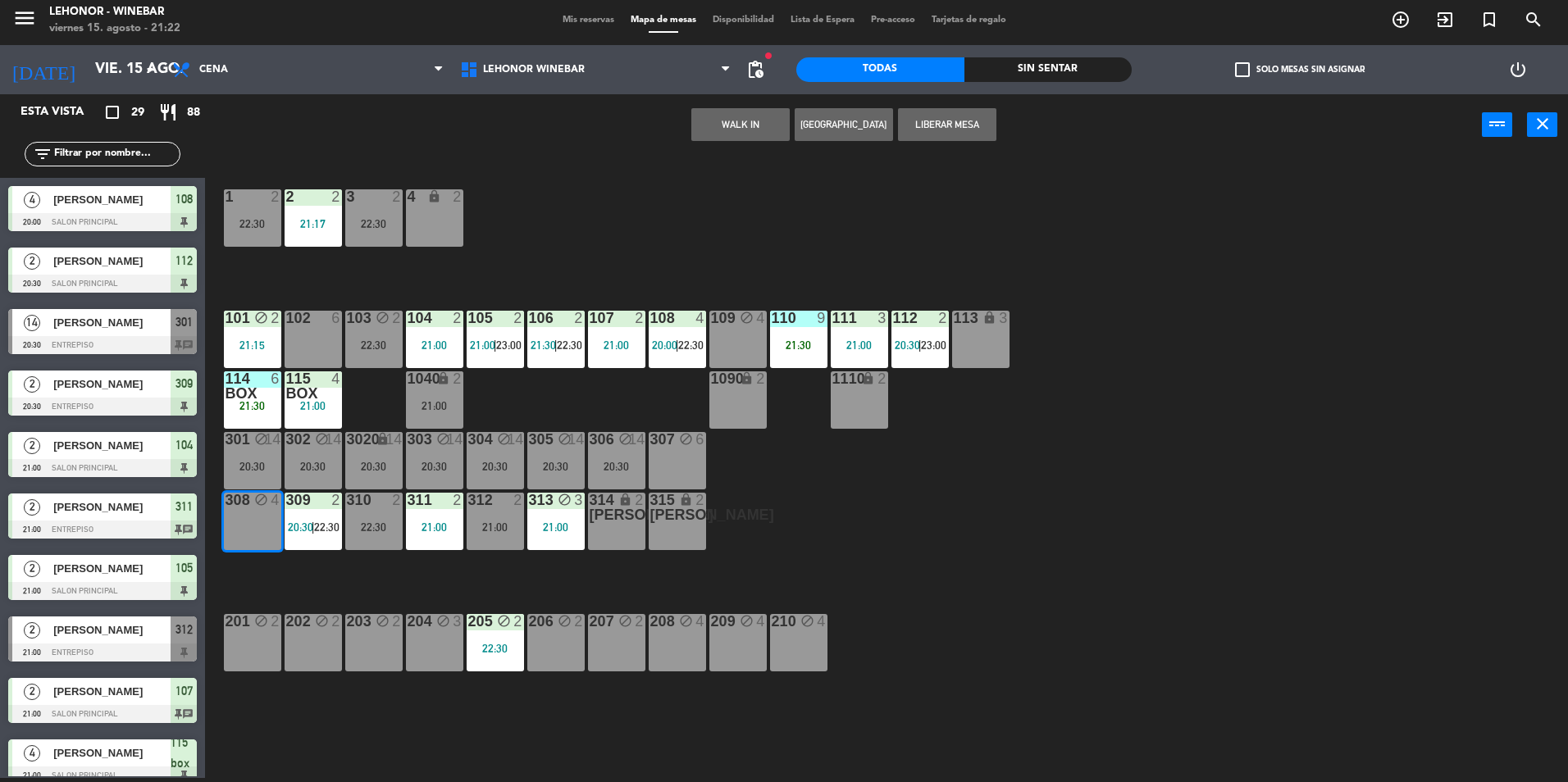
click at [794, 340] on div "21:30" at bounding box center [798, 345] width 57 height 11
click at [834, 216] on div "1 2 22:30 2 2 21:17 3 2 22:30 4 lock 2 101 block 2 21:15 102 6 103 block 2 22:3…" at bounding box center [895, 471] width 1348 height 622
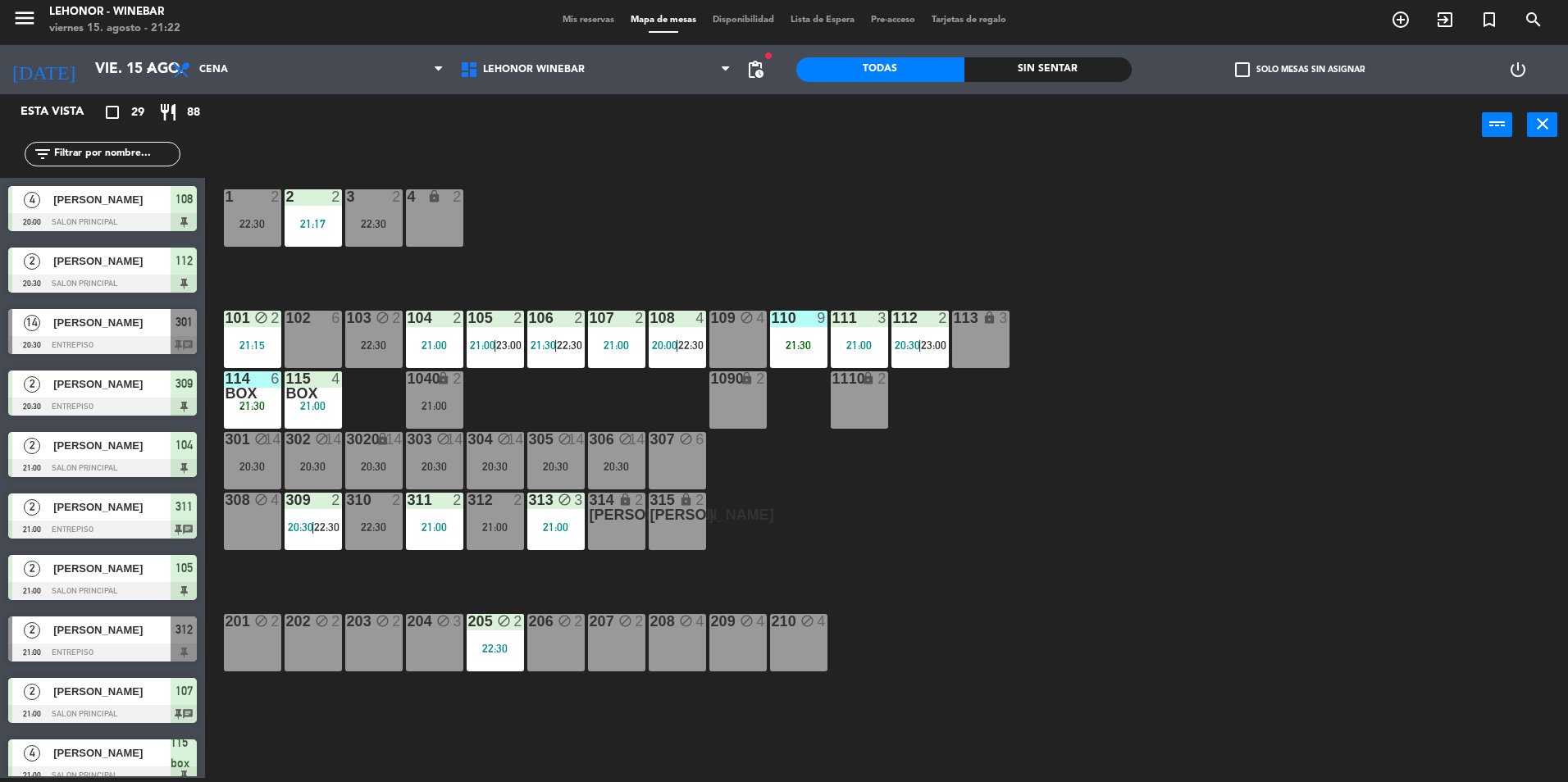
click at [669, 340] on span "20:00" at bounding box center [665, 345] width 25 height 13
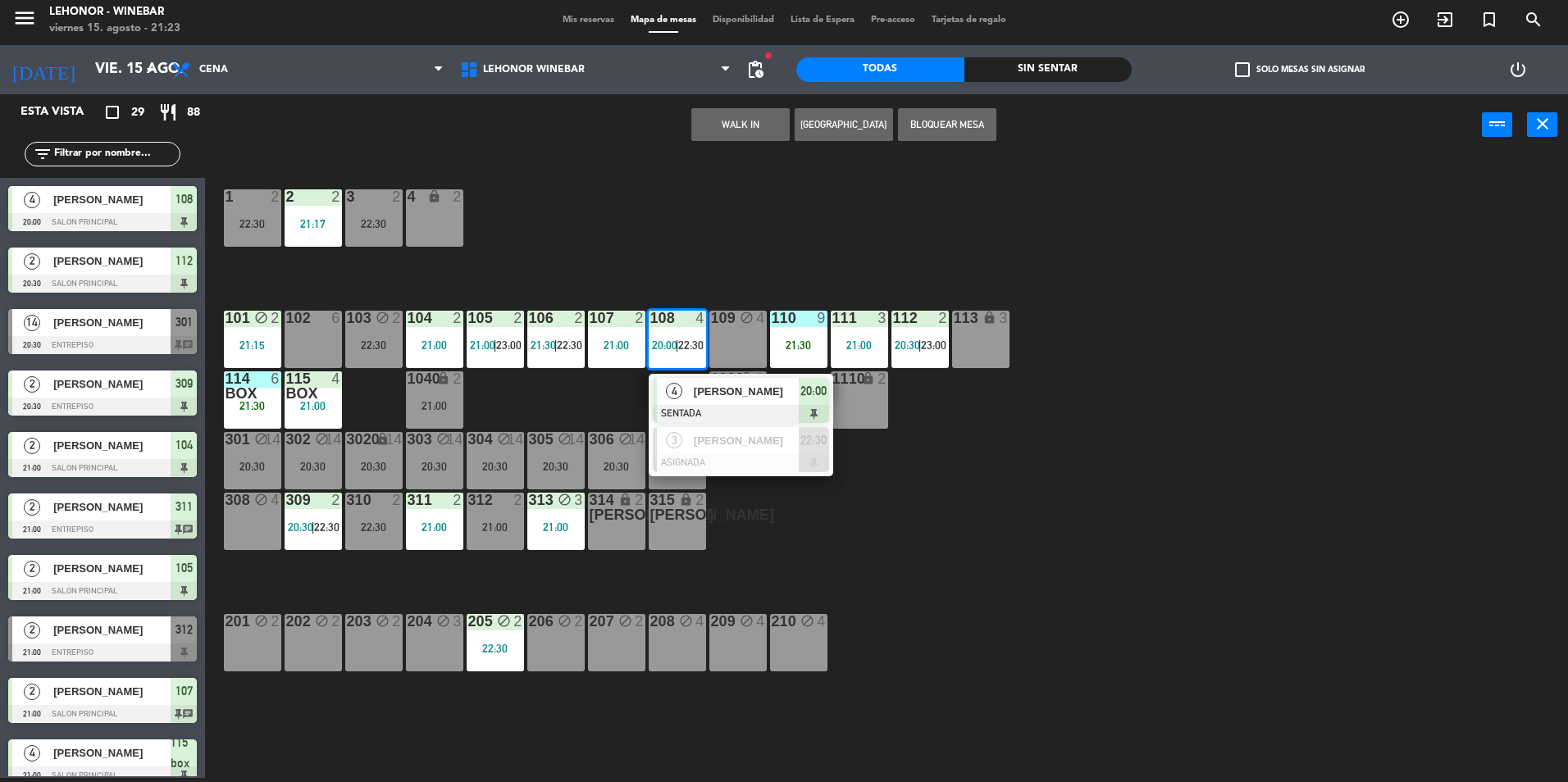
click at [769, 227] on div "1 2 22:30 2 2 21:17 3 2 22:30 4 lock 2 101 block 2 21:15 102 6 103 block 2 22:3…" at bounding box center [895, 471] width 1348 height 622
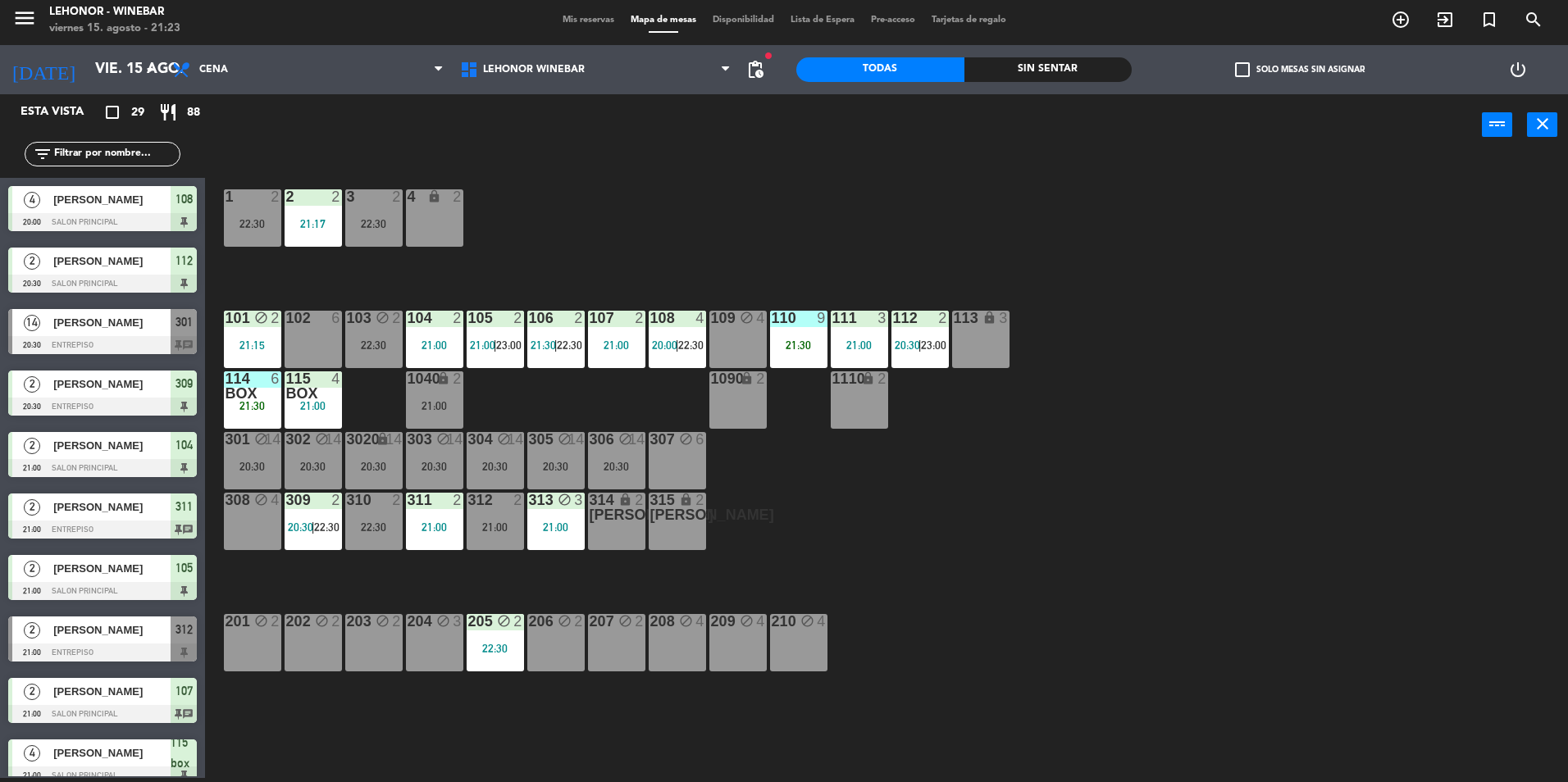
click at [327, 527] on span "22:30" at bounding box center [326, 527] width 25 height 13
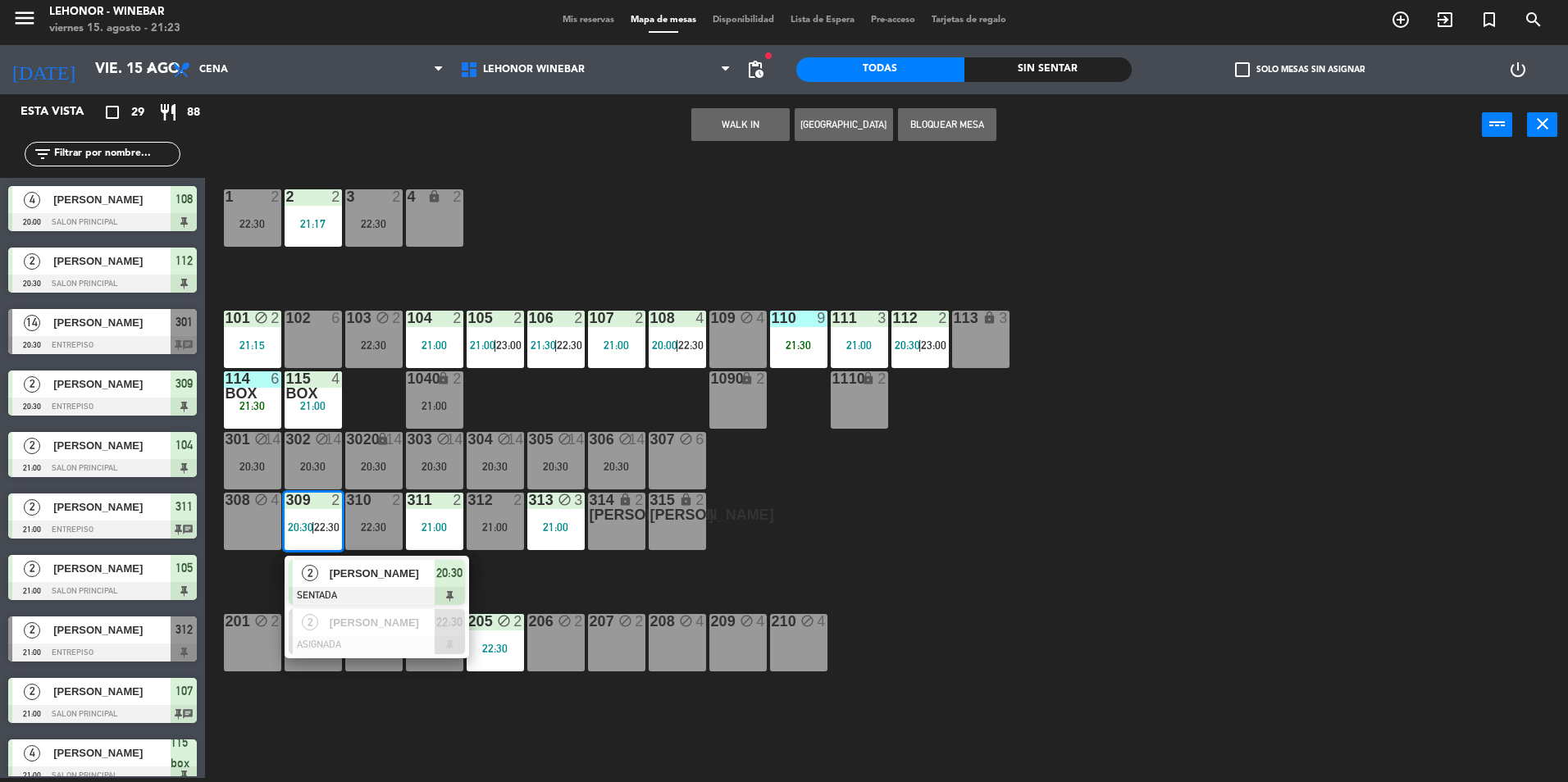
click at [772, 519] on div "1 2 22:30 2 2 21:17 3 2 22:30 4 lock 2 101 block 2 21:15 102 6 103 block 2 22:3…" at bounding box center [895, 471] width 1348 height 622
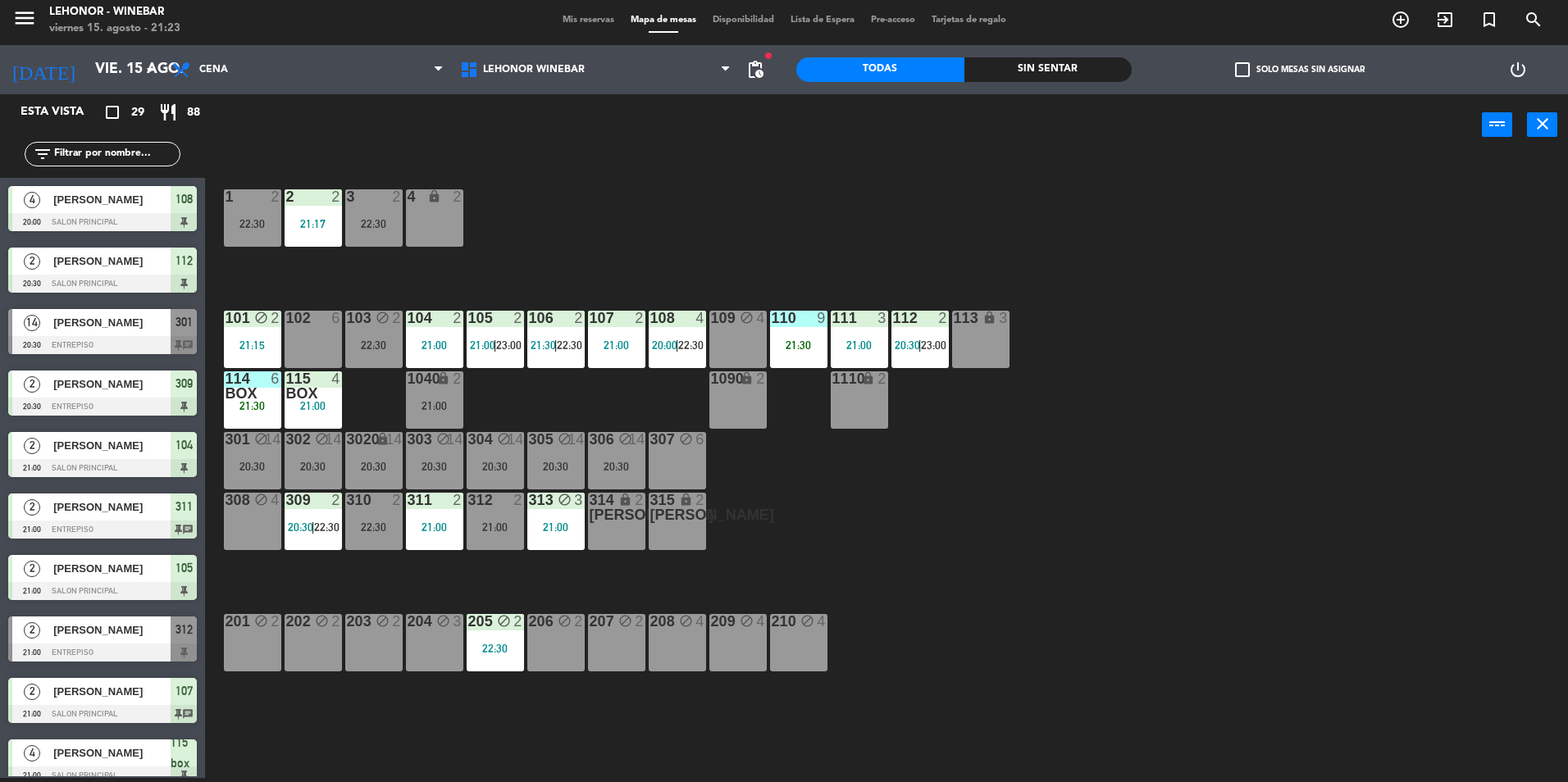
click at [568, 504] on icon "block" at bounding box center [564, 499] width 14 height 14
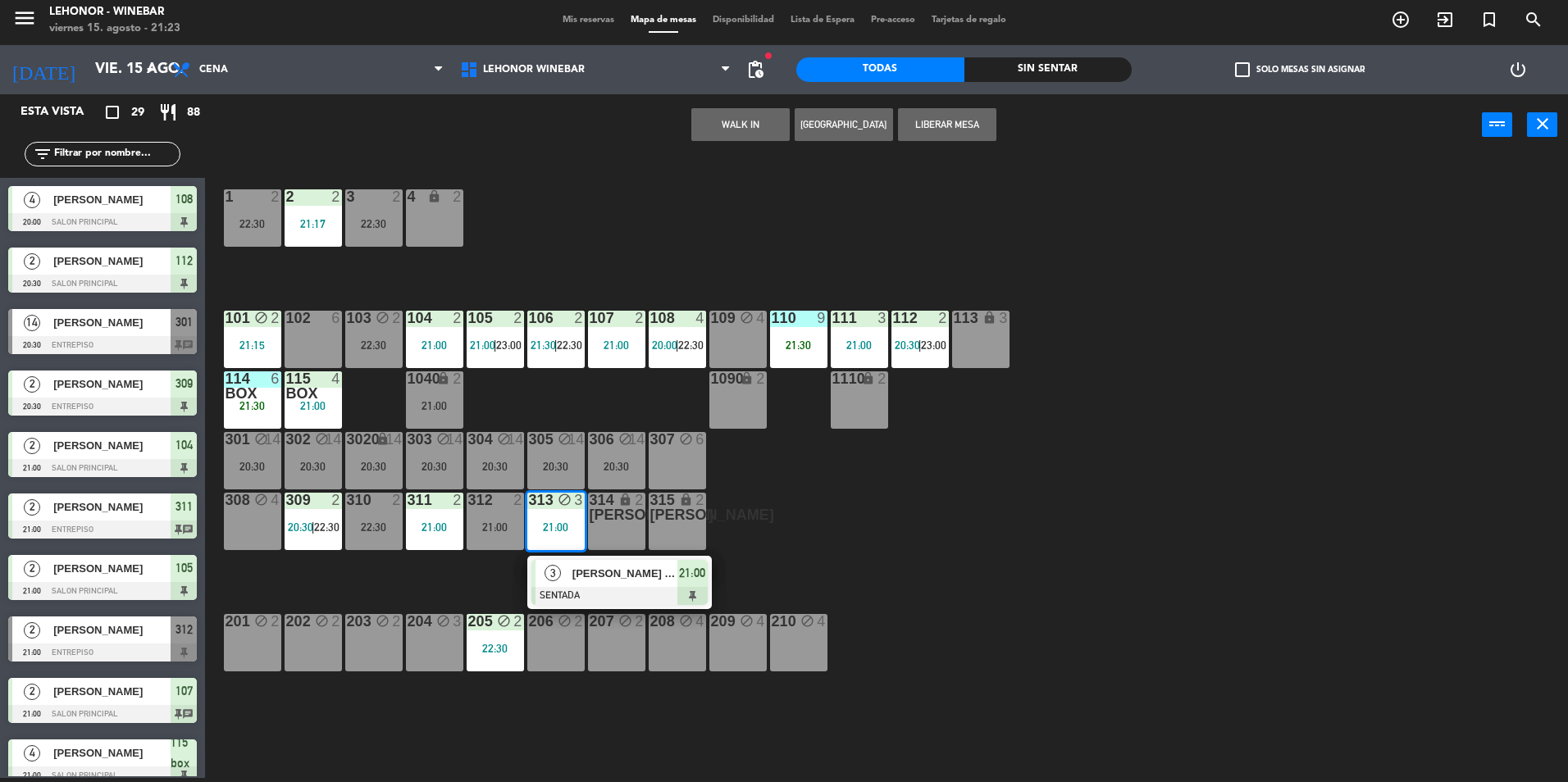
click at [821, 536] on div "1 2 22:30 2 2 21:17 3 2 22:30 4 lock 2 101 block 2 21:15 102 6 103 block 2 22:3…" at bounding box center [895, 471] width 1348 height 622
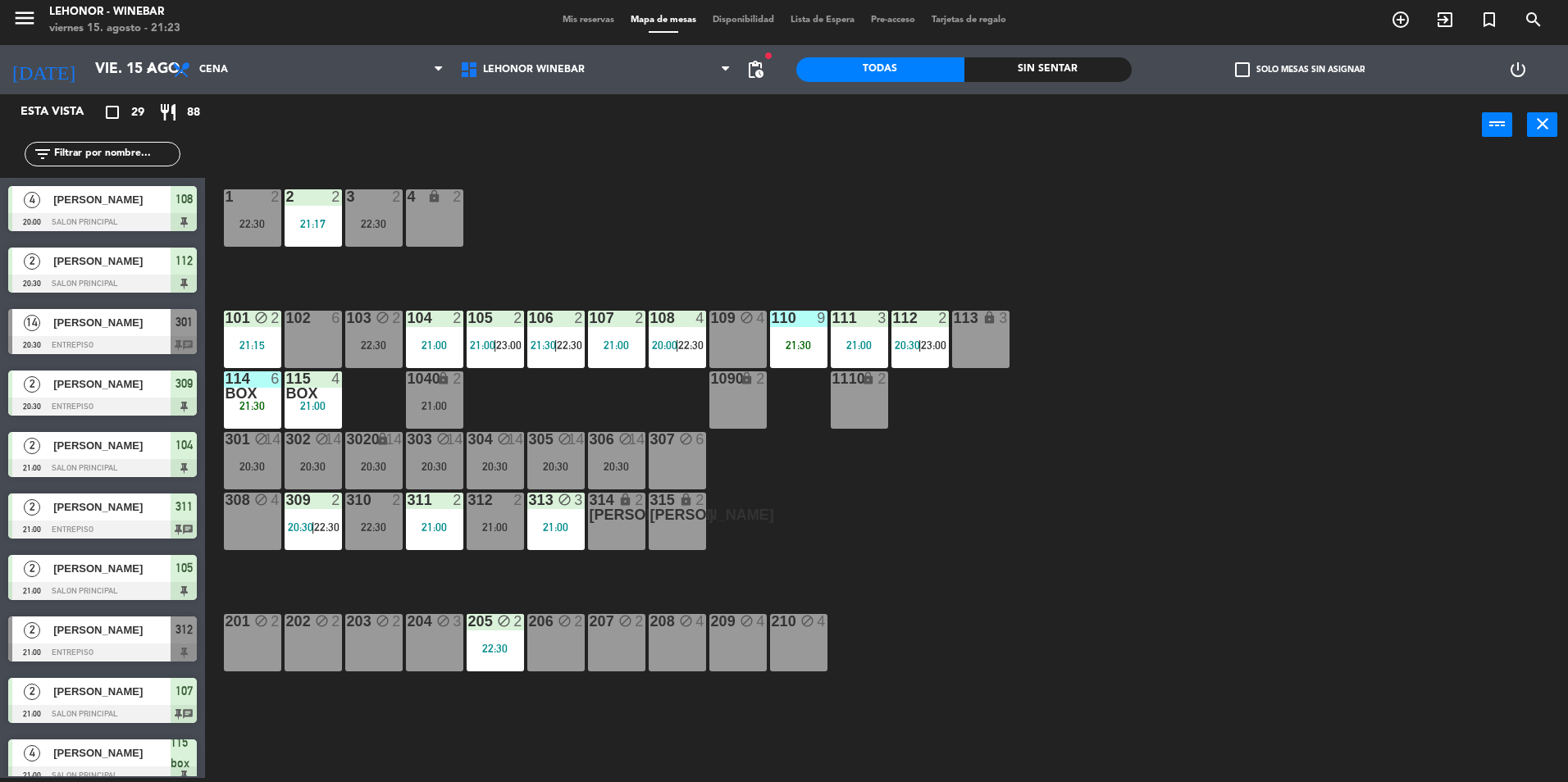
click at [453, 508] on div "2" at bounding box center [458, 500] width 9 height 15
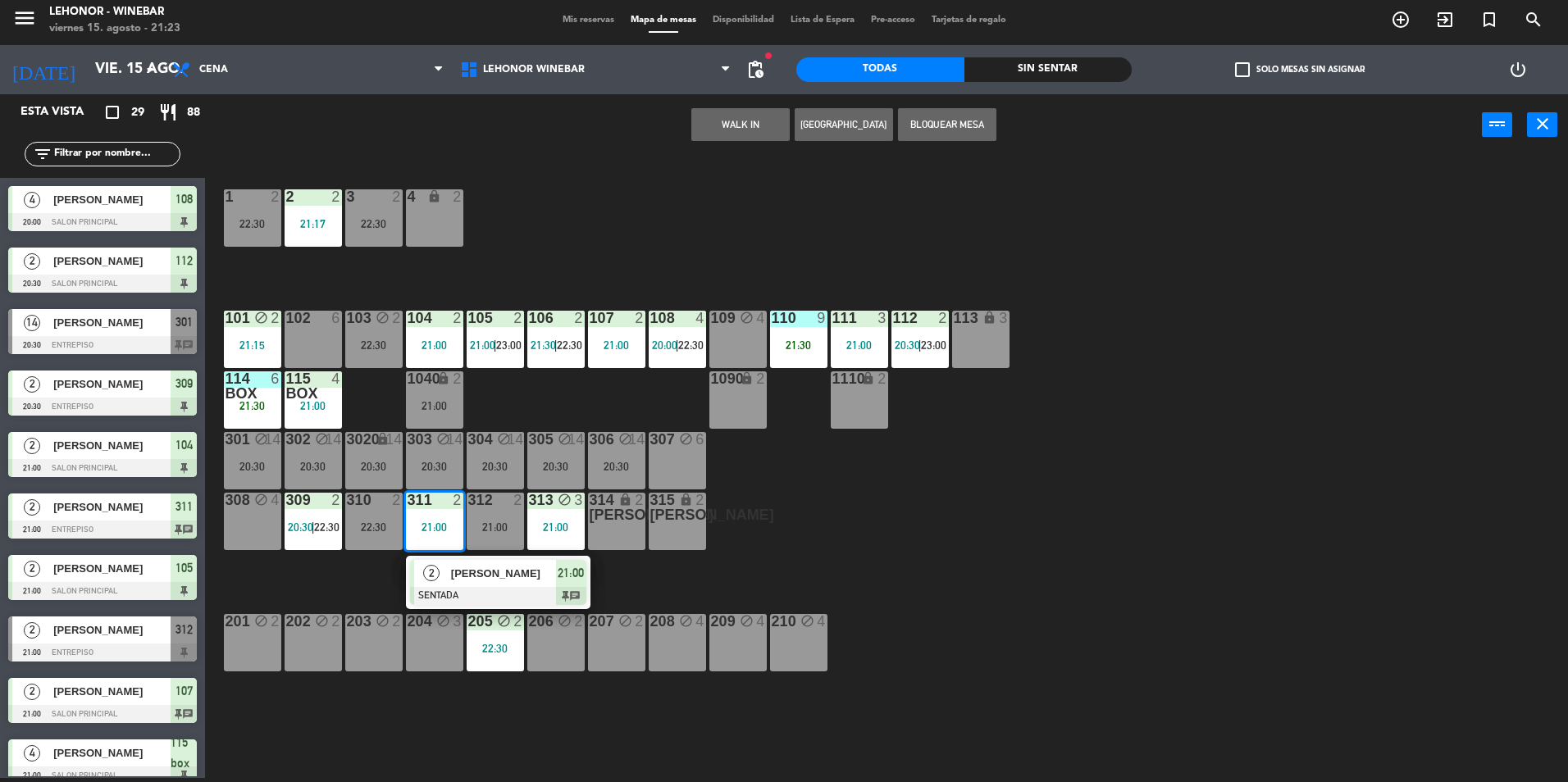
click at [839, 524] on div "1 2 22:30 2 2 21:17 3 2 22:30 4 lock 2 101 block 2 21:15 102 6 103 block 2 22:3…" at bounding box center [895, 471] width 1348 height 622
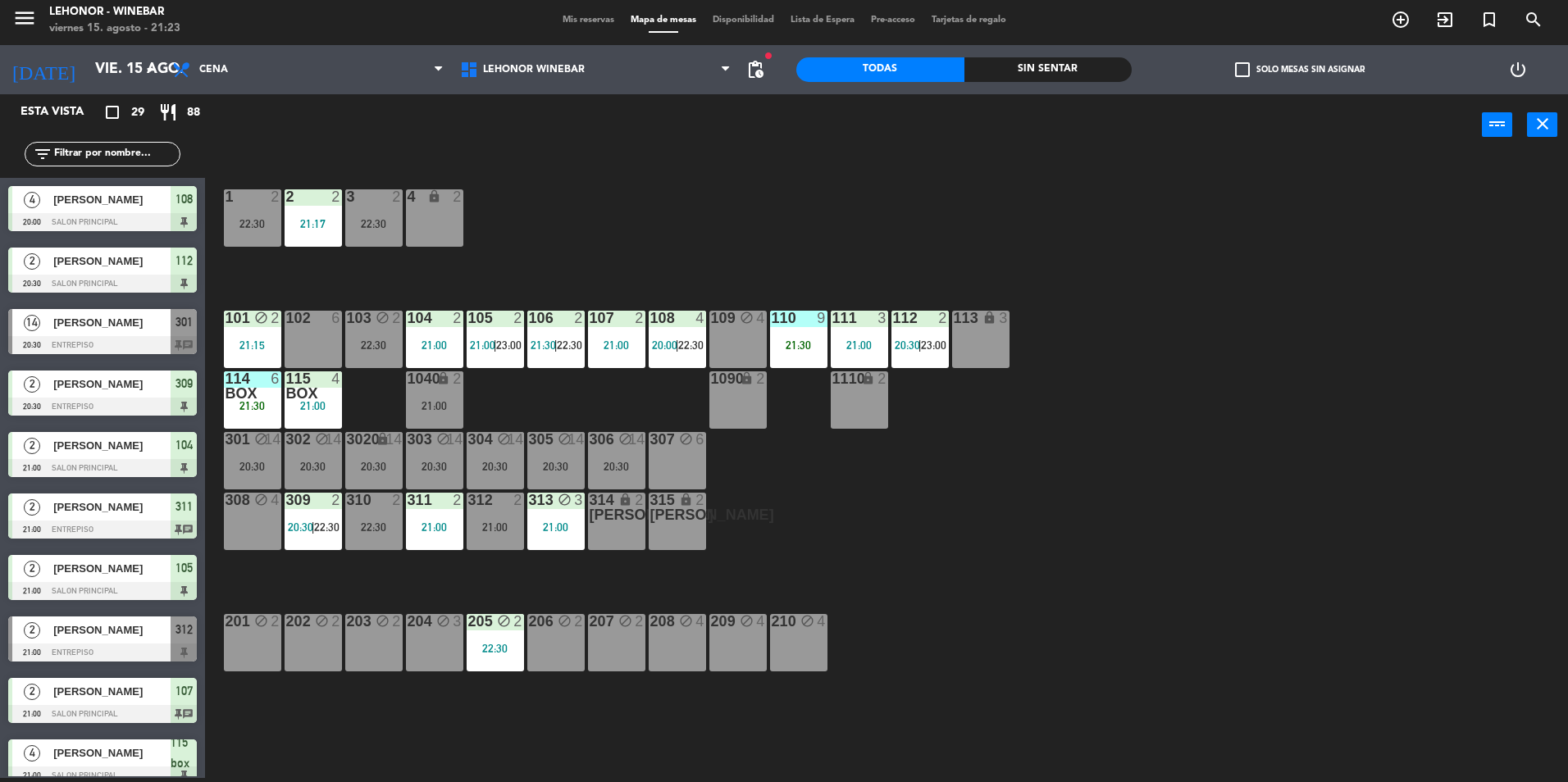
click at [620, 323] on div at bounding box center [616, 319] width 27 height 15
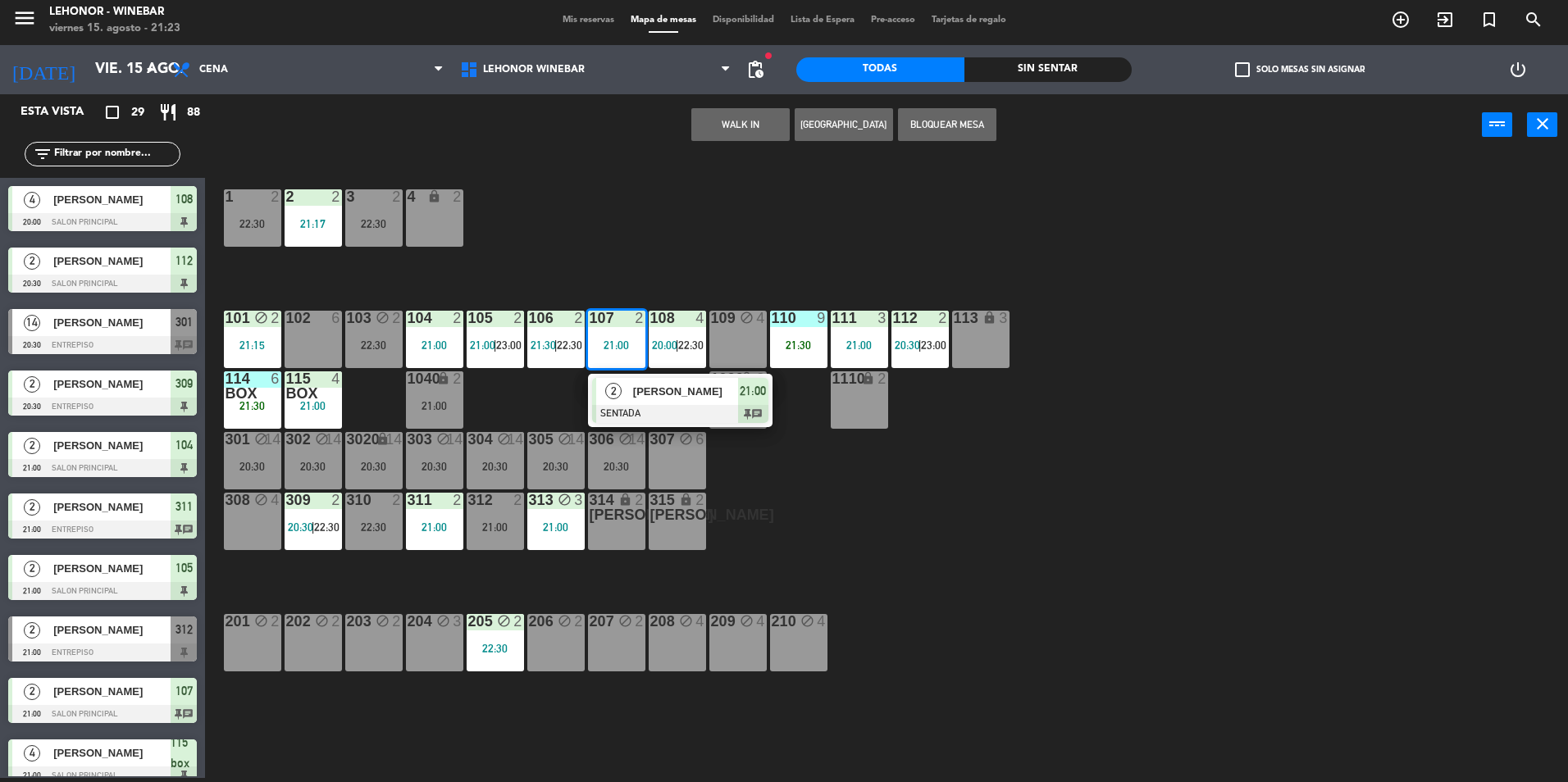
click at [651, 246] on div "1 2 22:30 2 2 21:17 3 2 22:30 4 lock 2 101 block 2 21:15 102 6 103 block 2 22:3…" at bounding box center [895, 471] width 1348 height 622
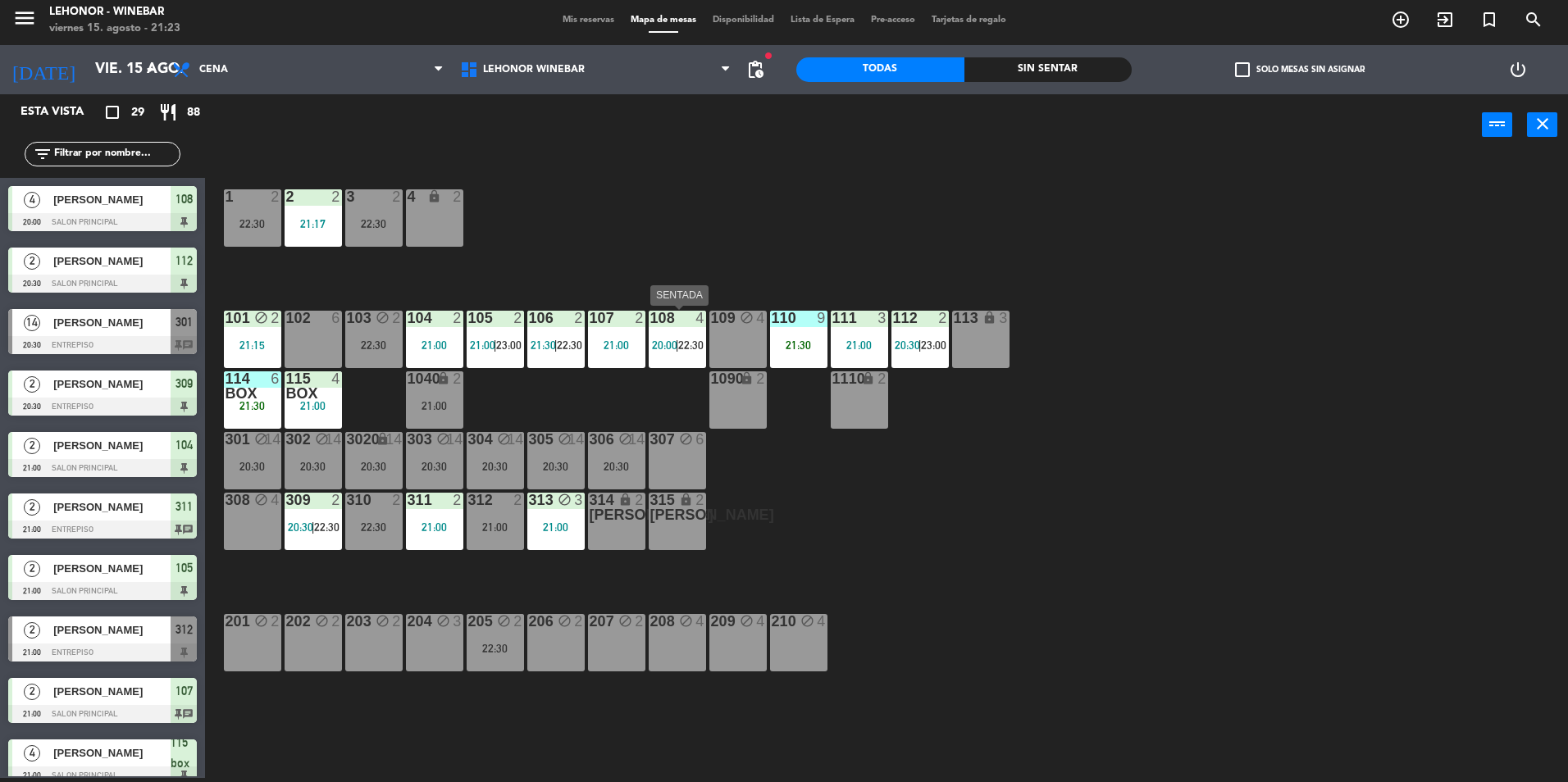
click at [691, 360] on div "108 4 20:00 | 22:30" at bounding box center [677, 339] width 57 height 57
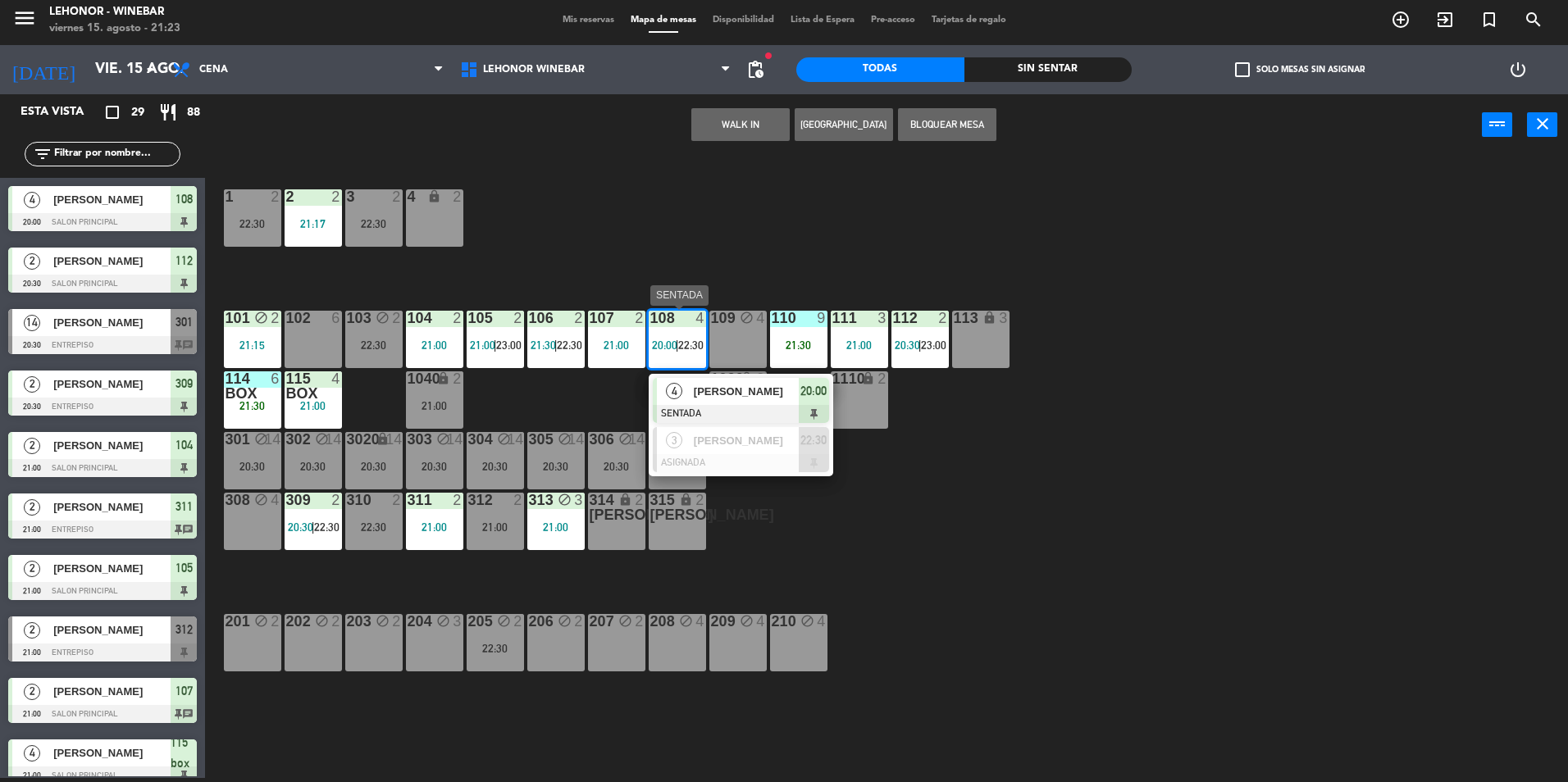
click at [702, 389] on span "[PERSON_NAME]" at bounding box center [746, 391] width 105 height 17
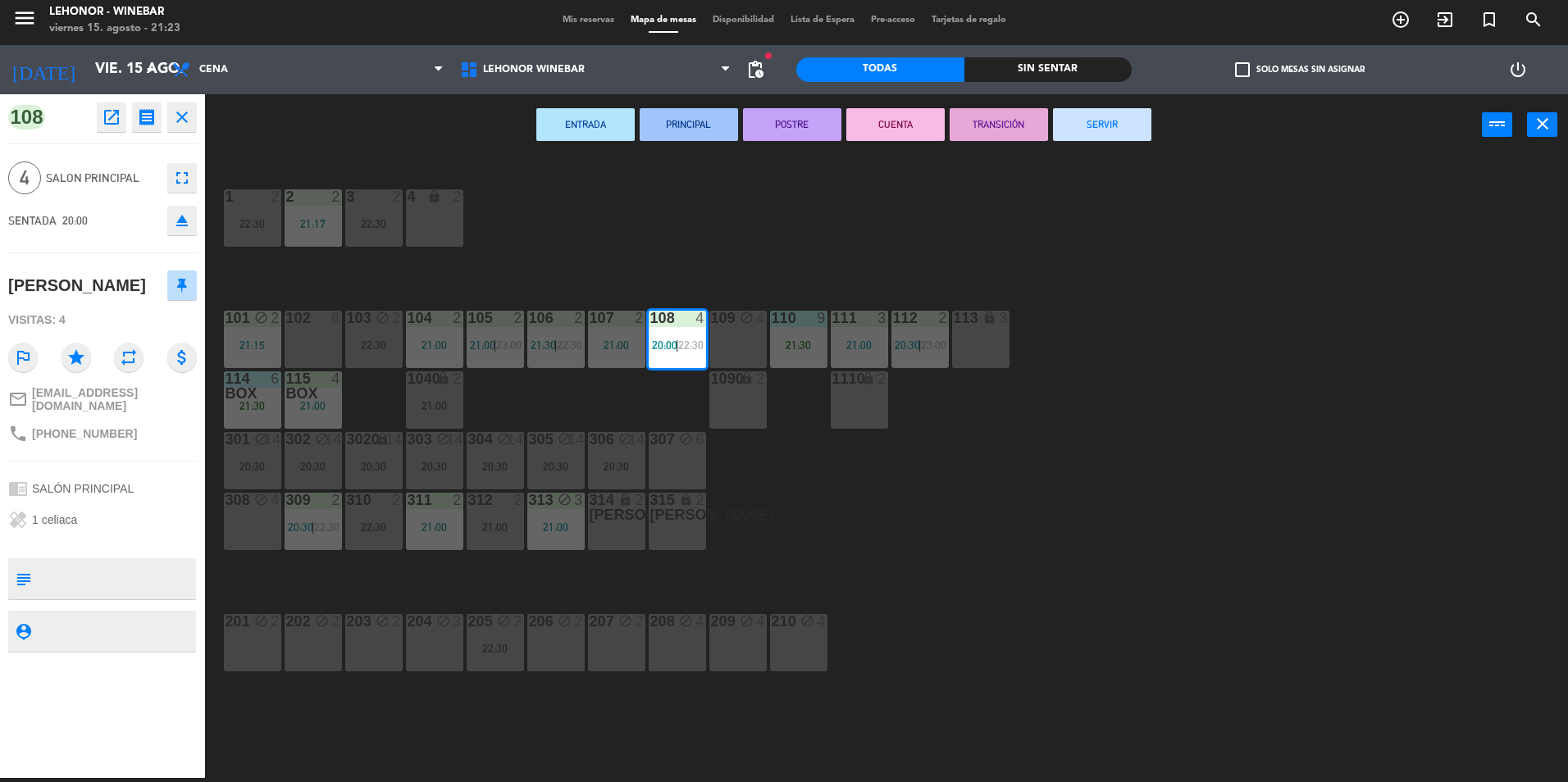
click at [177, 171] on icon "fullscreen" at bounding box center [181, 178] width 20 height 20
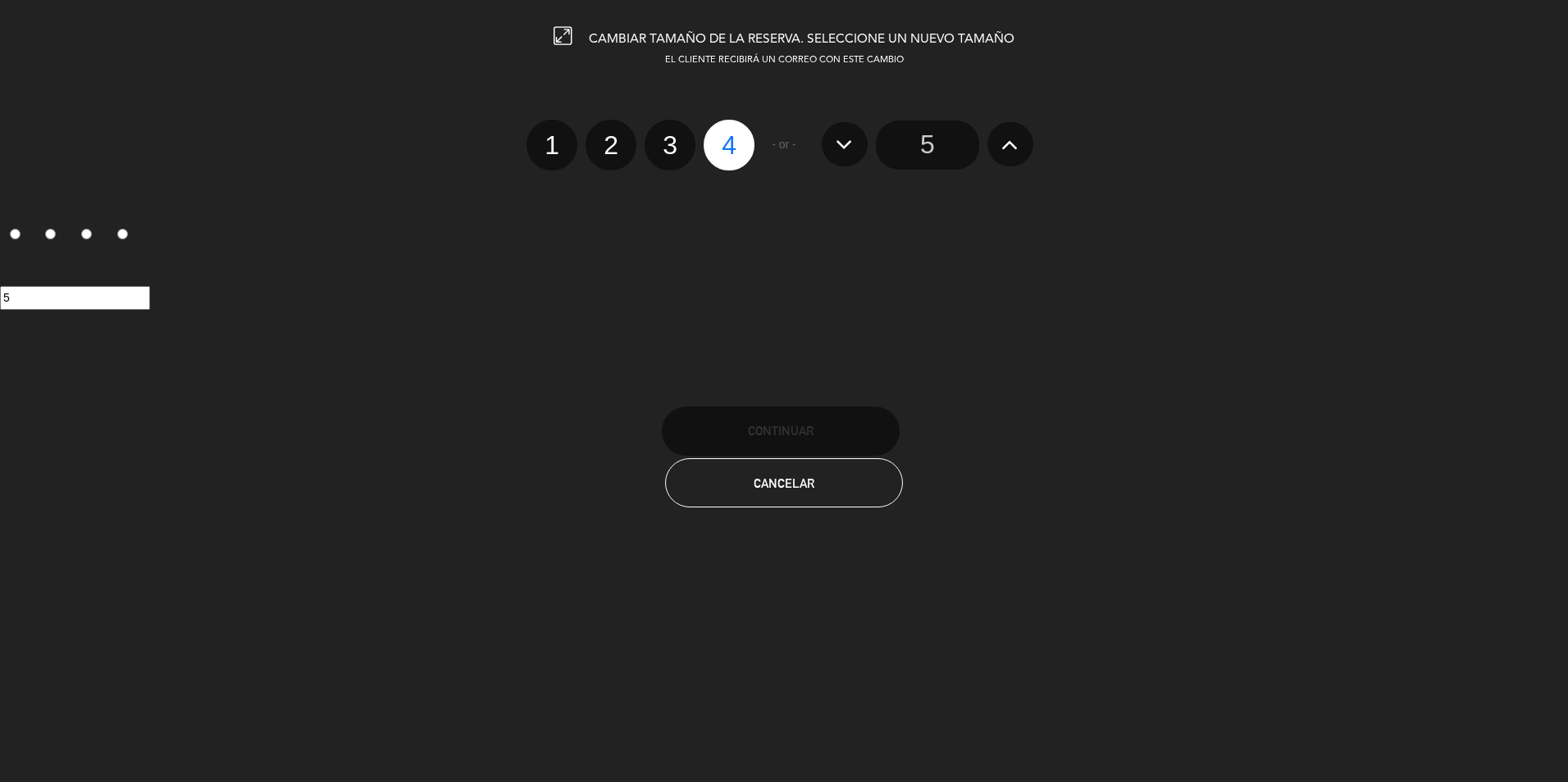
click at [599, 145] on label "2" at bounding box center [611, 145] width 51 height 51
click at [604, 136] on input "2" at bounding box center [608, 130] width 10 height 10
radio input "true"
radio input "false"
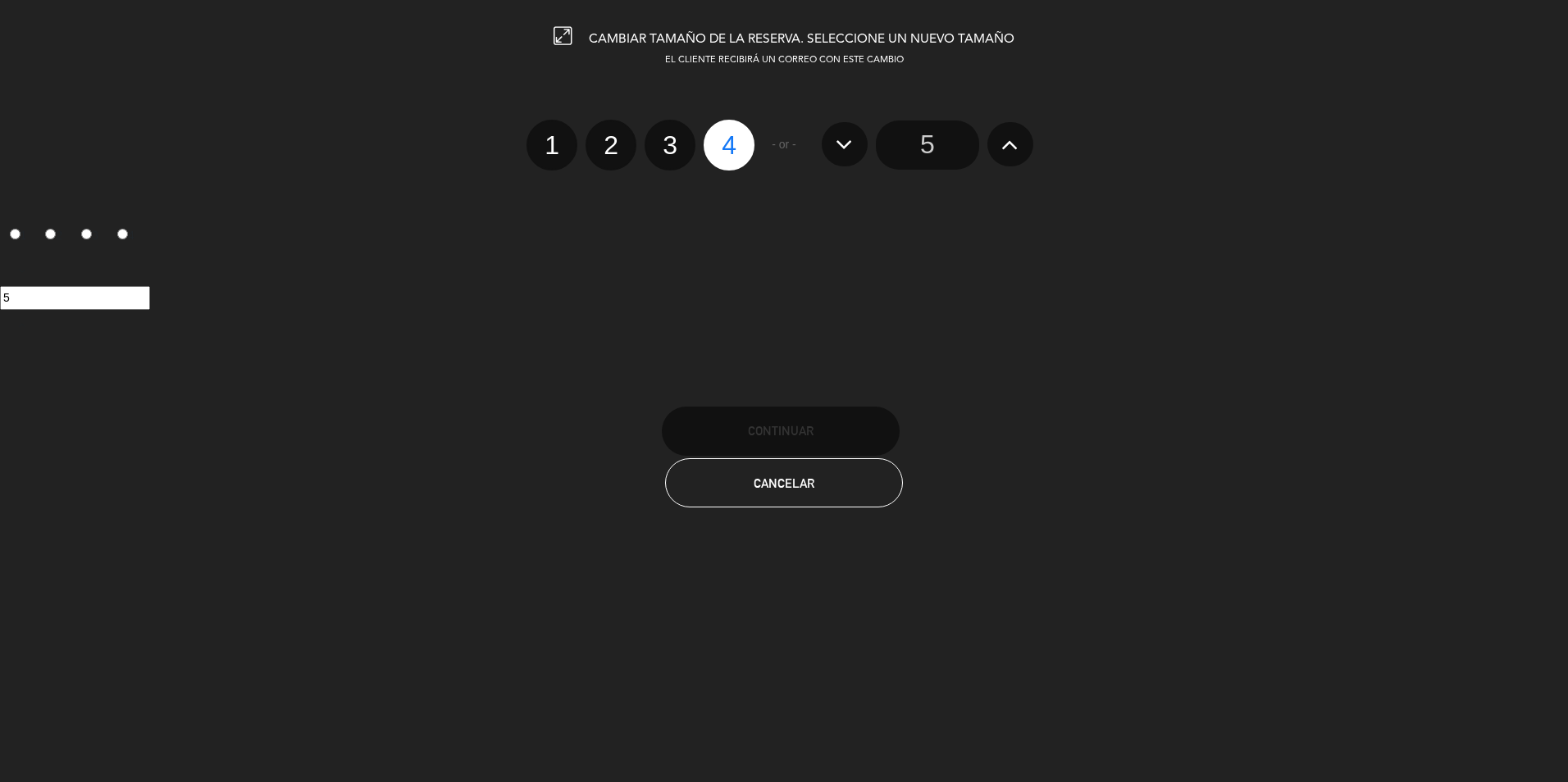
radio input "false"
radio input "true"
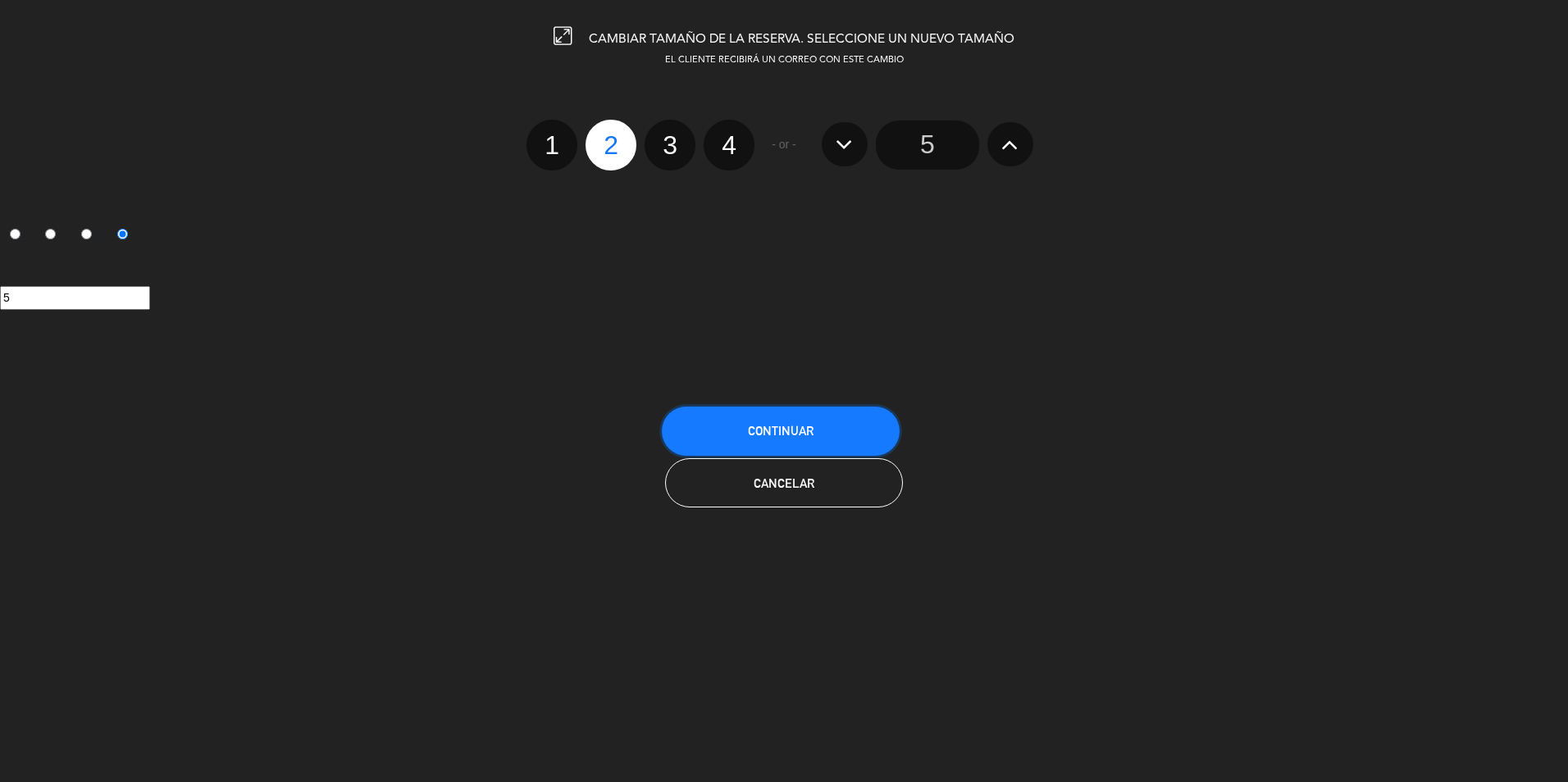
click at [743, 427] on button "Continuar" at bounding box center [780, 431] width 238 height 49
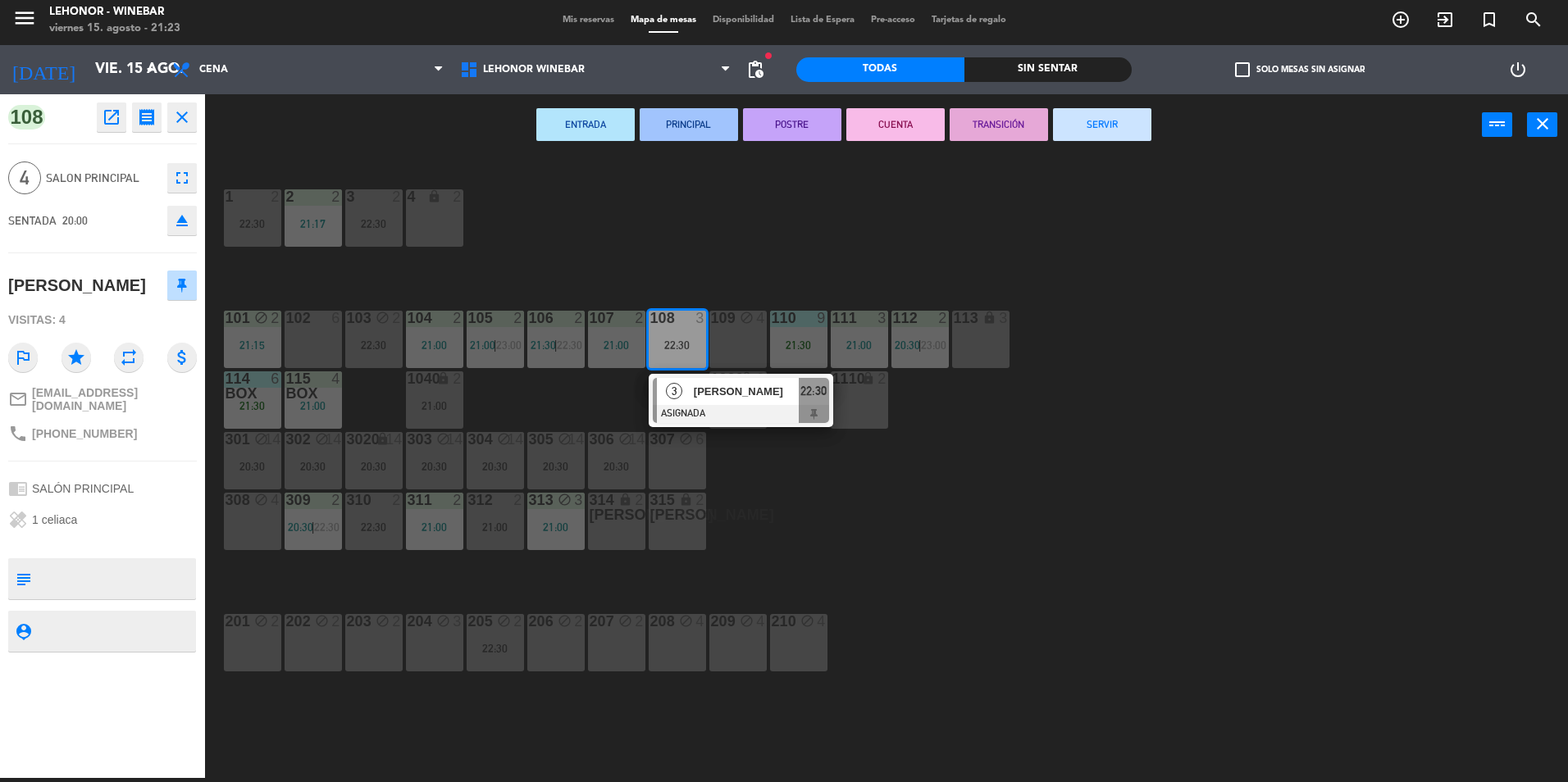
click at [734, 243] on div "1 2 22:30 2 2 21:17 3 2 22:30 4 lock 2 101 block 2 21:15 102 6 103 block 2 22:3…" at bounding box center [895, 471] width 1348 height 622
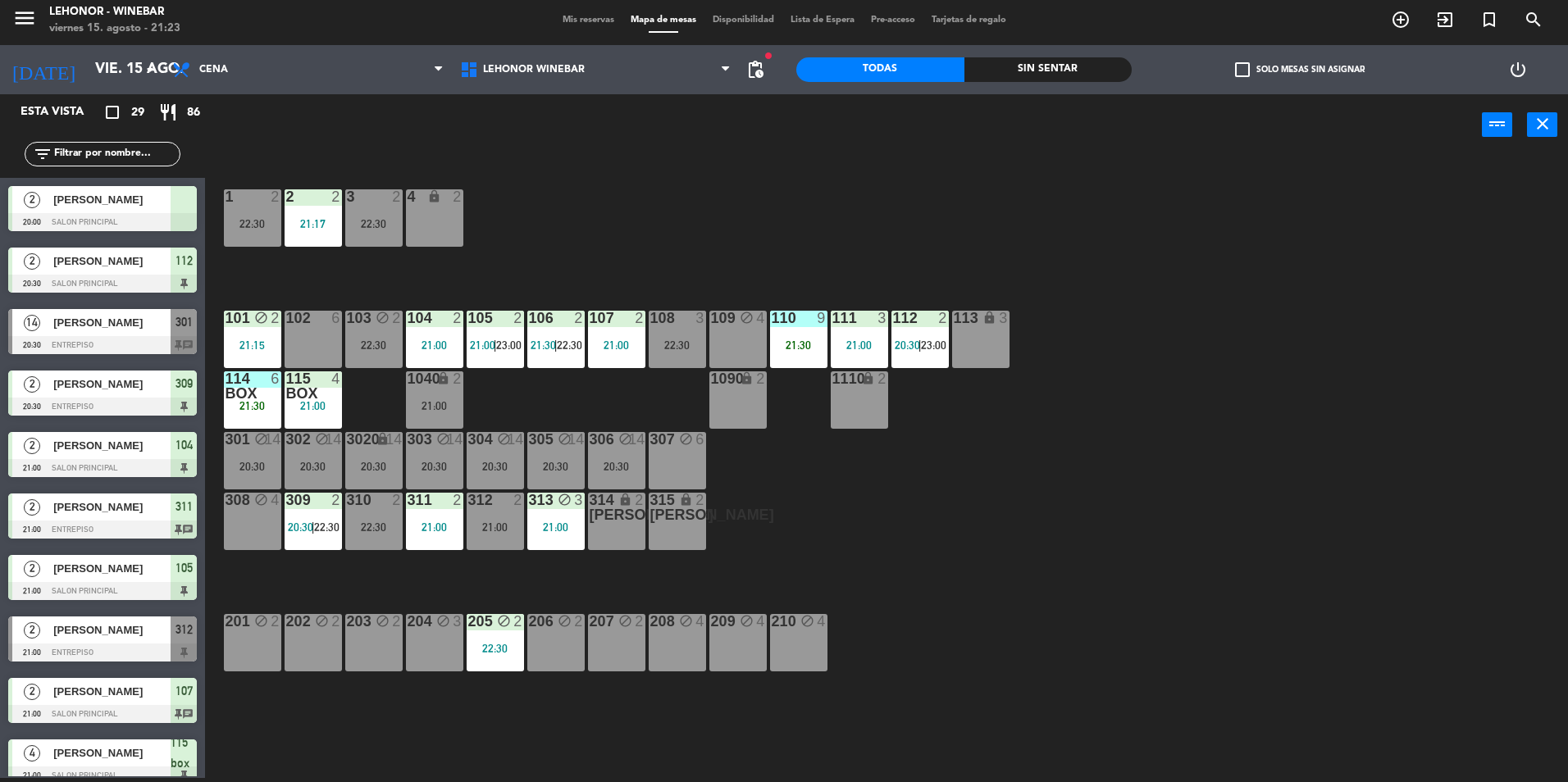
click at [134, 190] on div "[PERSON_NAME]" at bounding box center [111, 199] width 119 height 27
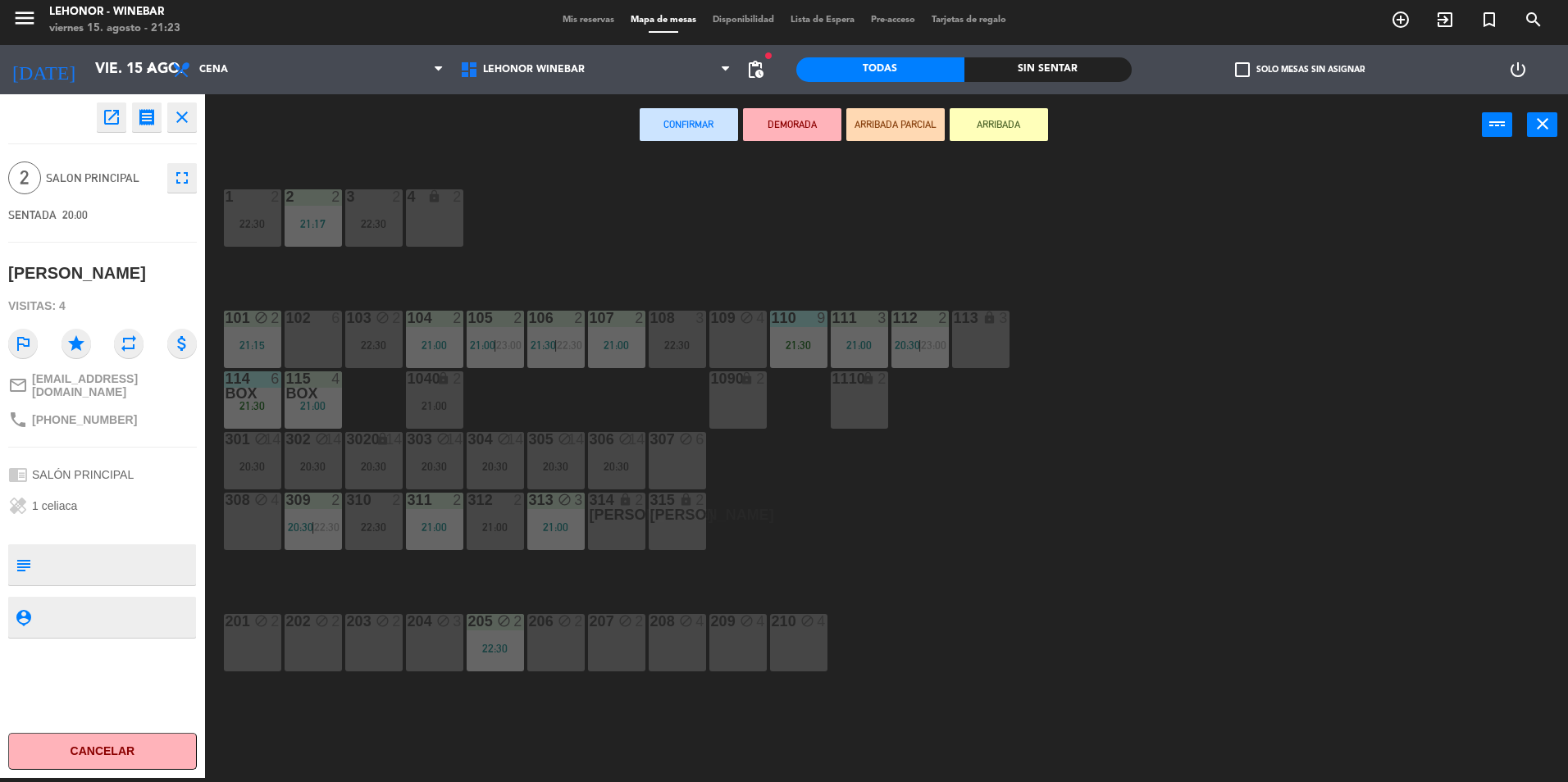
click at [683, 336] on div "108 3 22:30" at bounding box center [677, 339] width 57 height 57
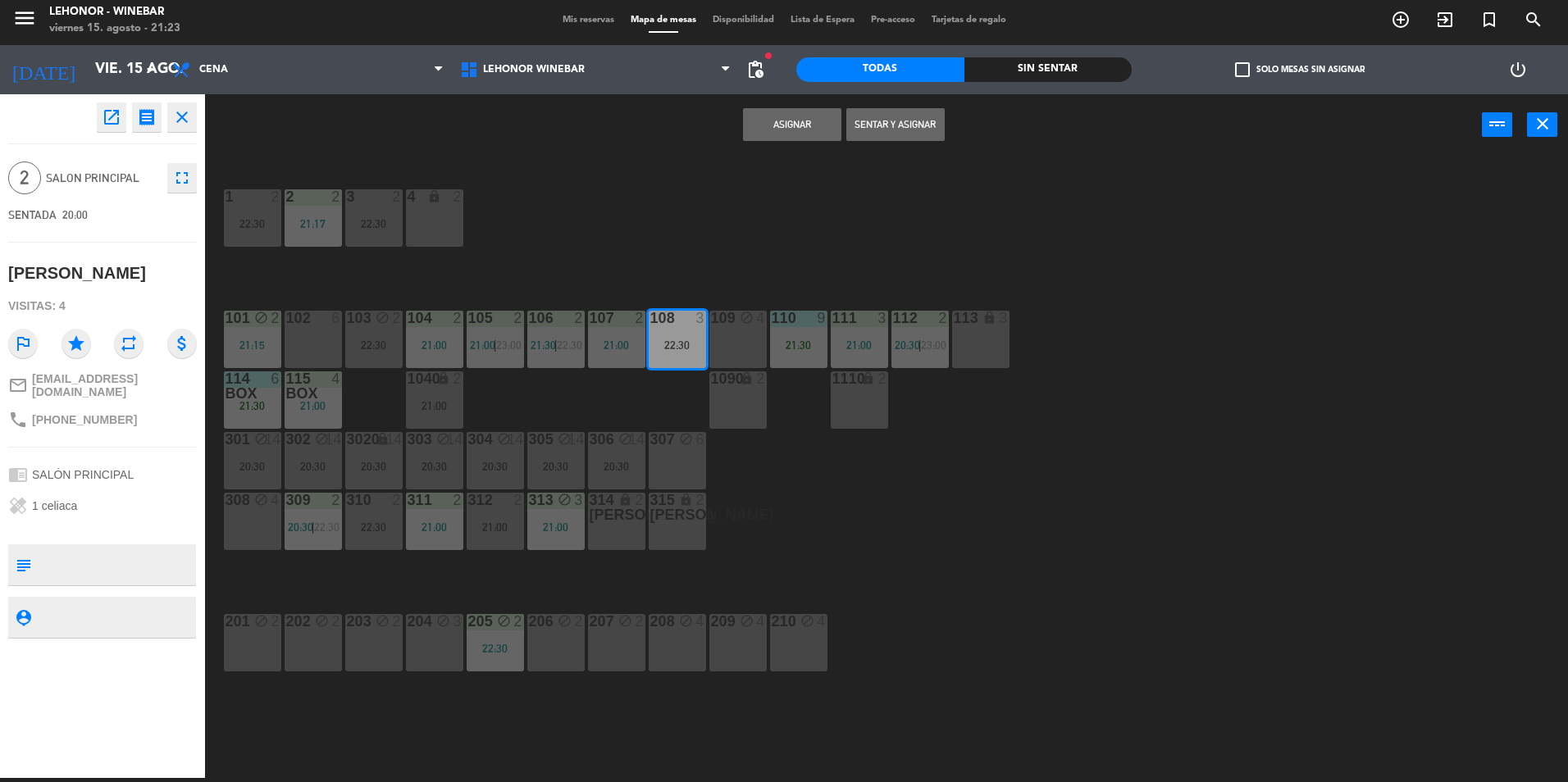
click at [790, 112] on button "Asignar" at bounding box center [792, 124] width 99 height 33
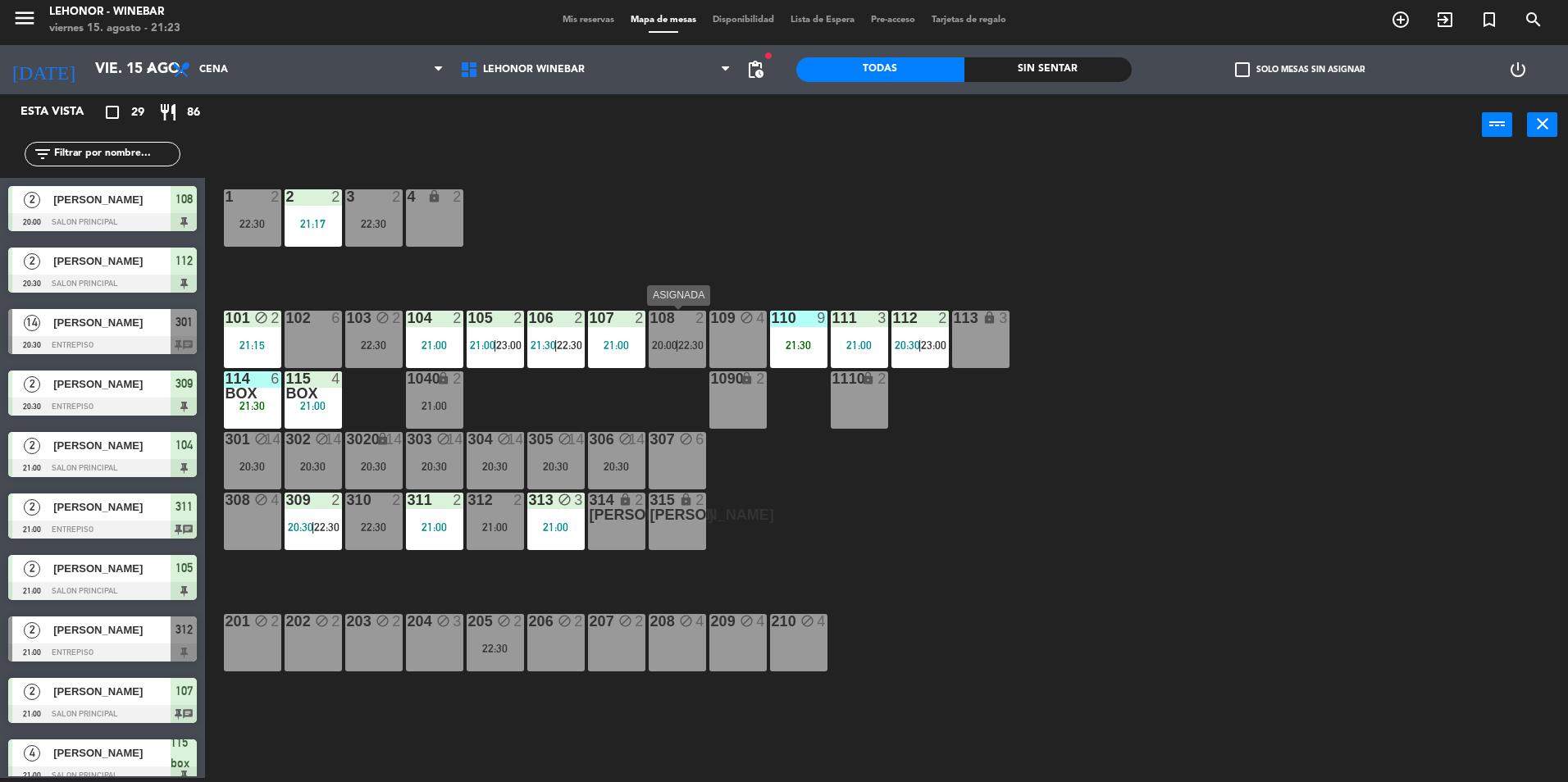
click at [673, 349] on span "20:00" at bounding box center [665, 345] width 25 height 13
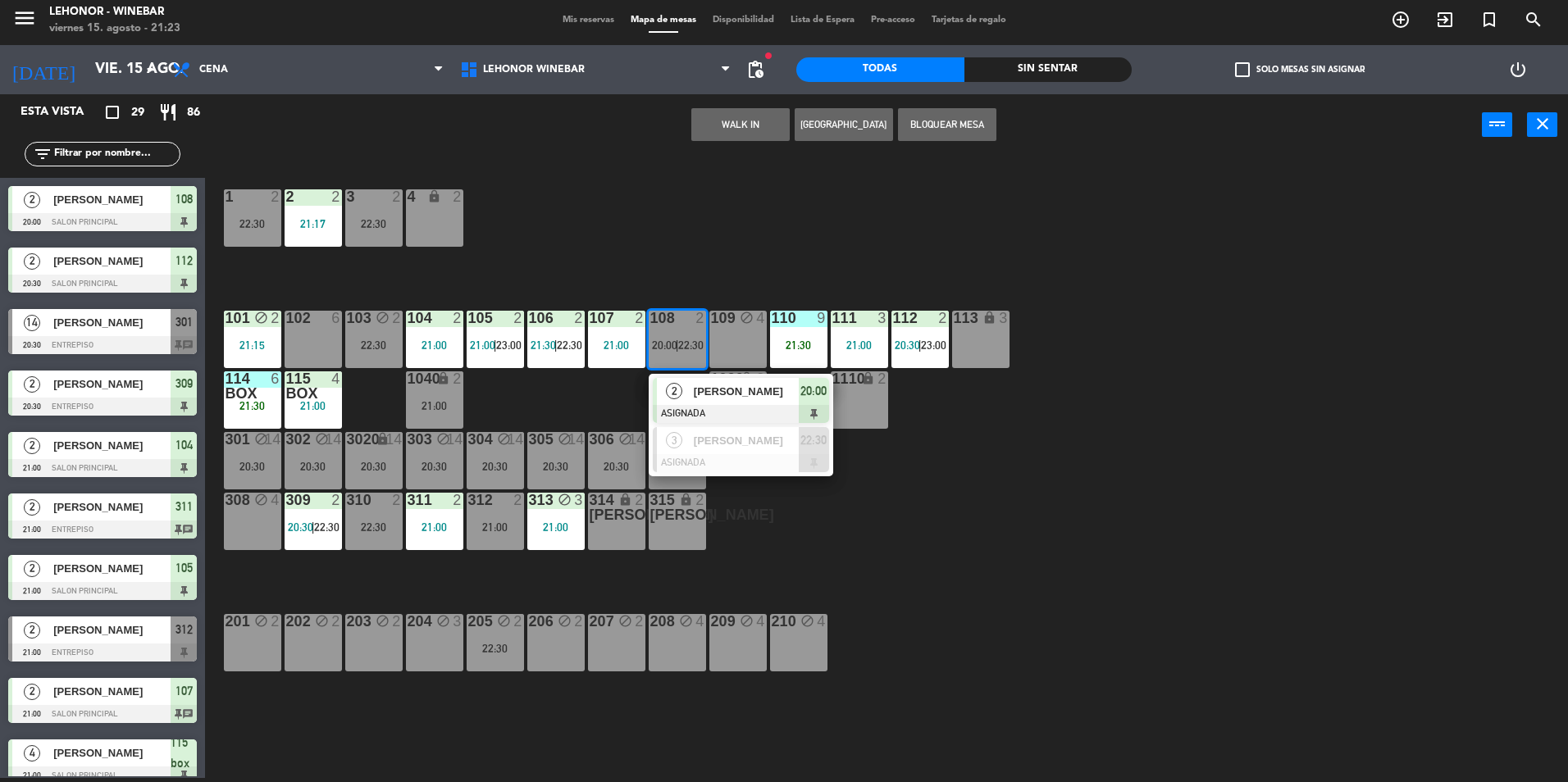
click at [720, 392] on span "[PERSON_NAME]" at bounding box center [746, 391] width 105 height 17
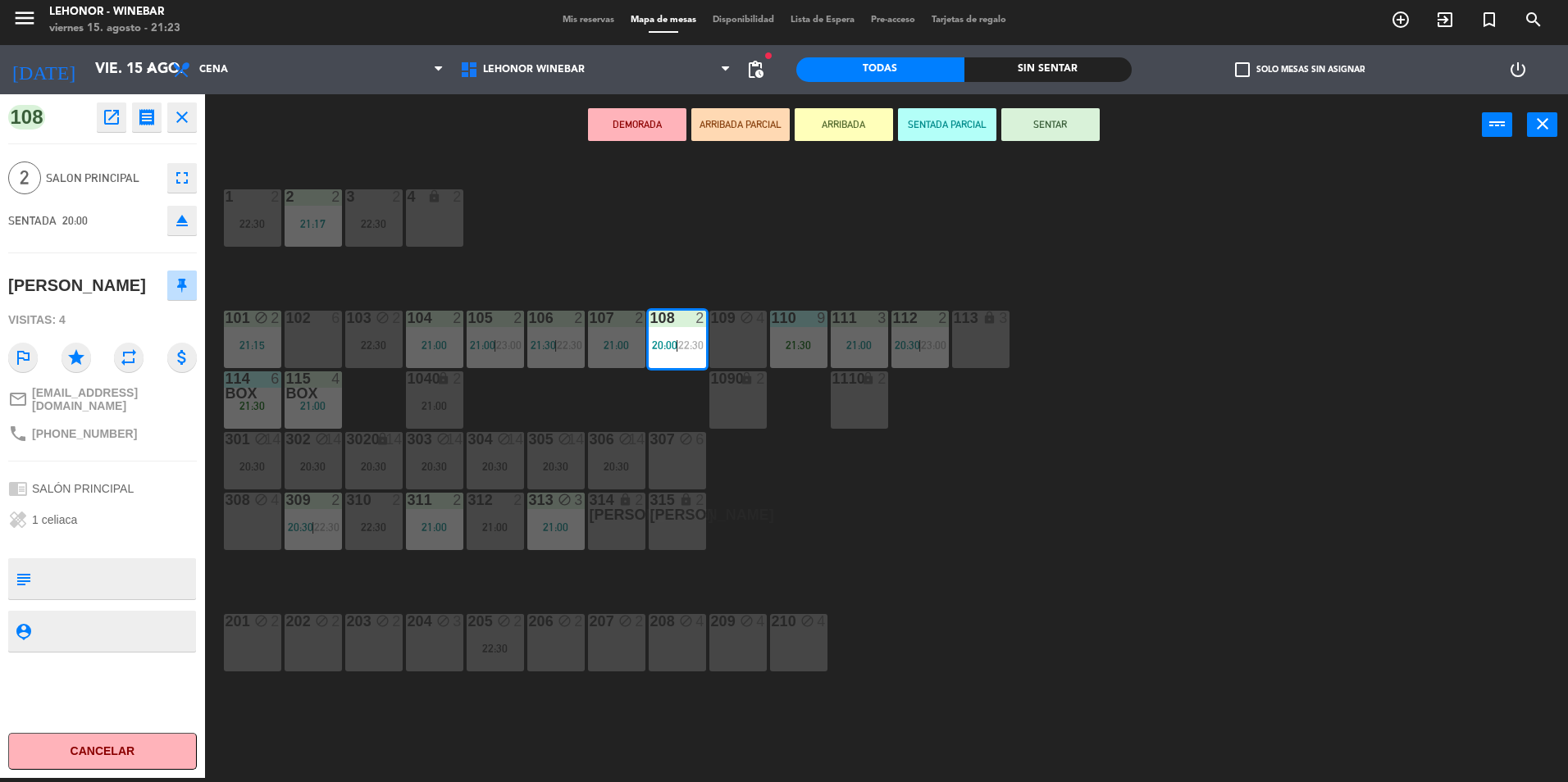
click at [710, 239] on div "1 2 22:30 2 2 21:17 3 2 22:30 4 lock 2 101 block 2 21:15 102 6 103 block 2 22:3…" at bounding box center [895, 471] width 1348 height 622
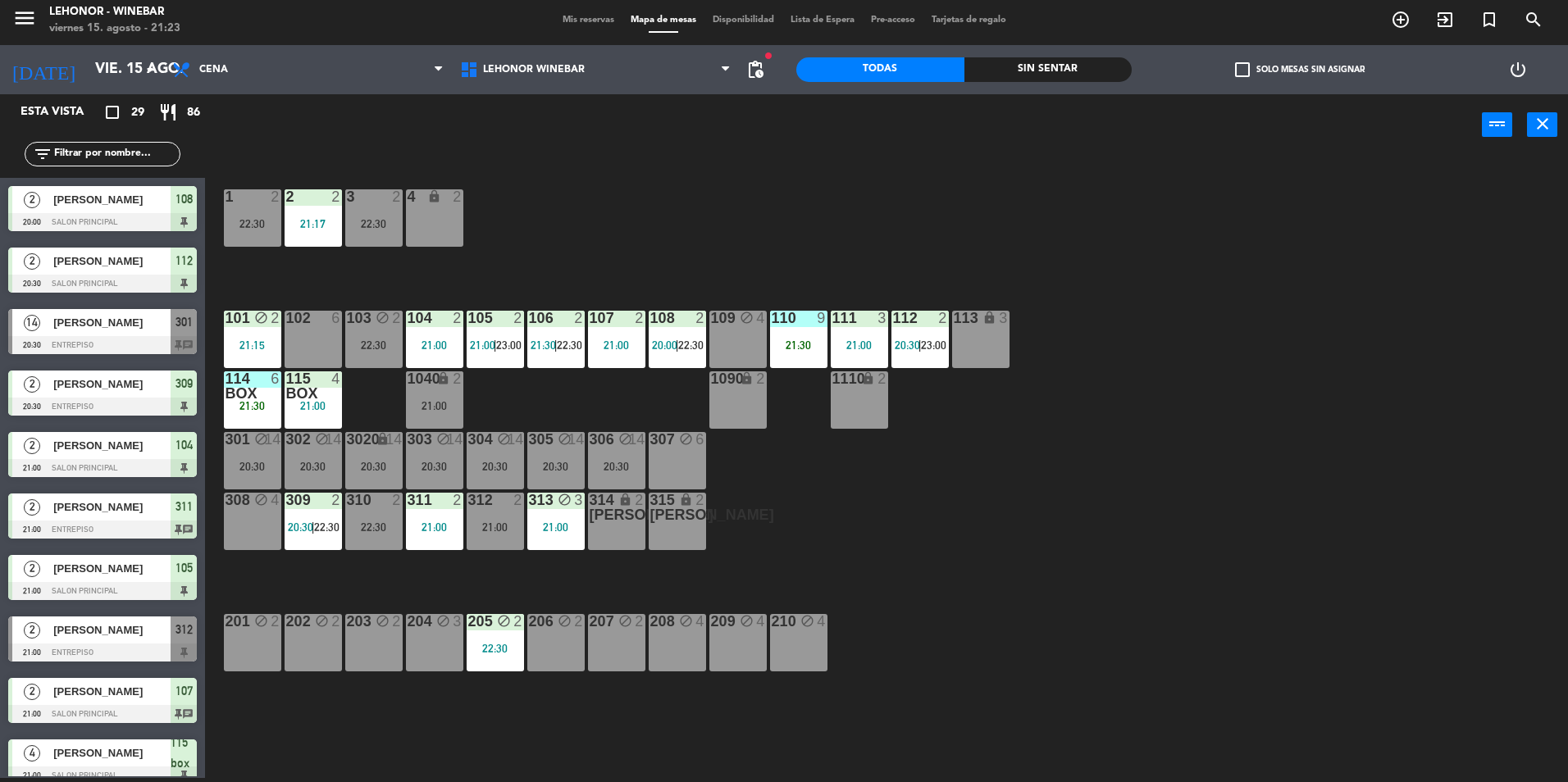
click at [868, 336] on div "111 3 21:00" at bounding box center [859, 339] width 57 height 57
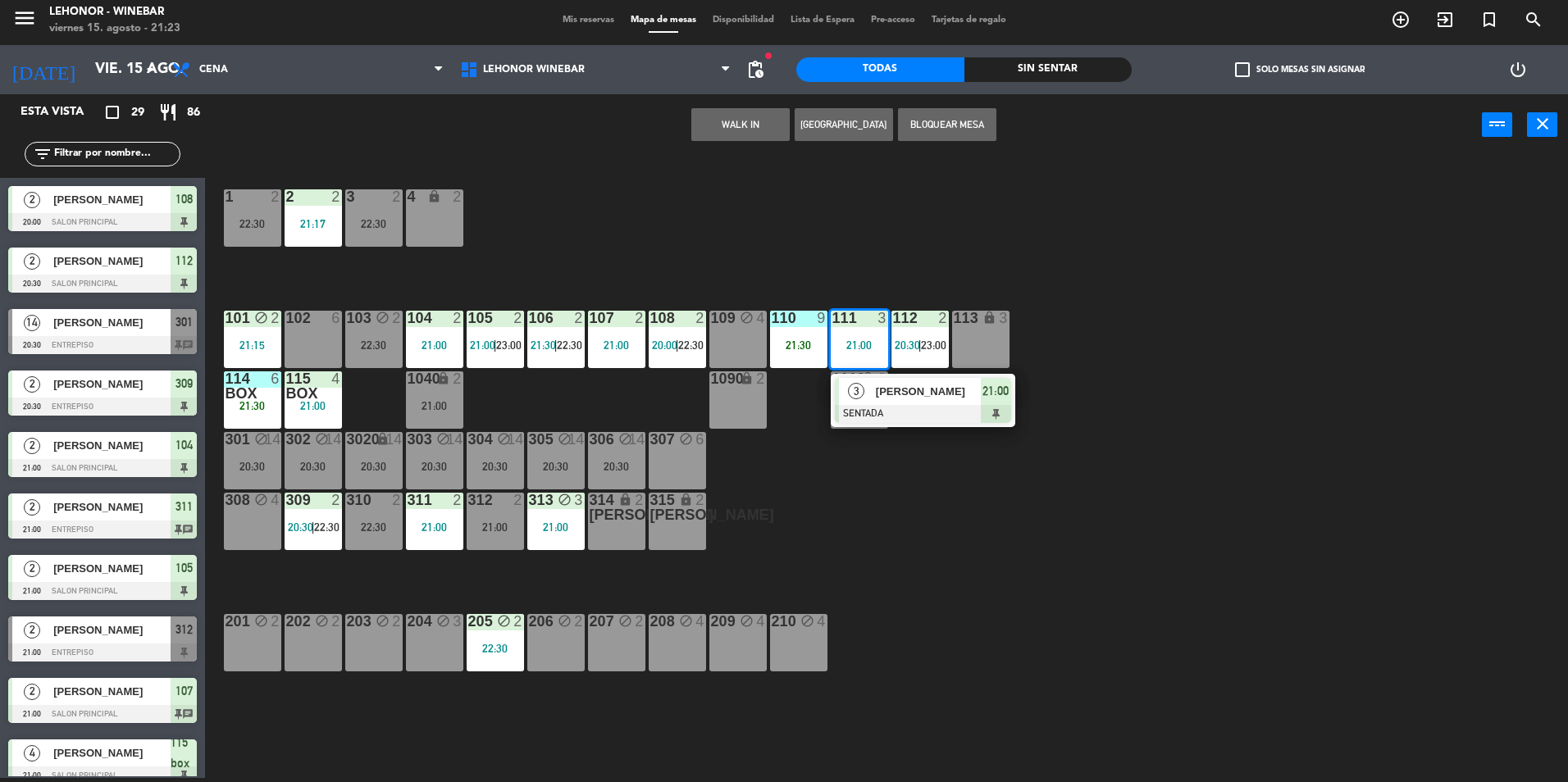
click at [839, 244] on div "1 2 22:30 2 2 21:17 3 2 22:30 4 lock 2 101 block 2 21:15 102 6 103 block 2 22:3…" at bounding box center [895, 471] width 1348 height 622
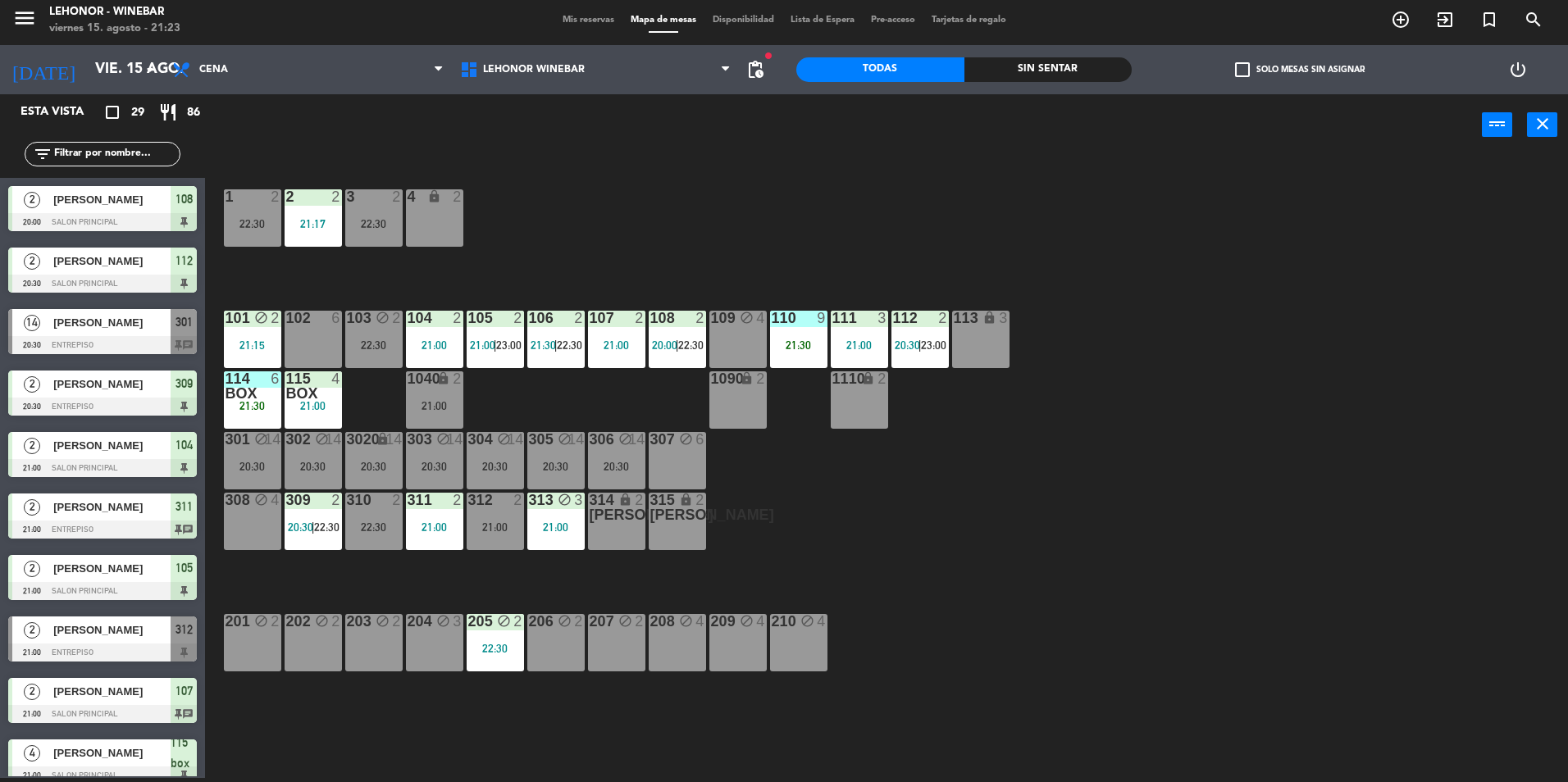
click at [909, 351] on span "20:30" at bounding box center [907, 345] width 25 height 13
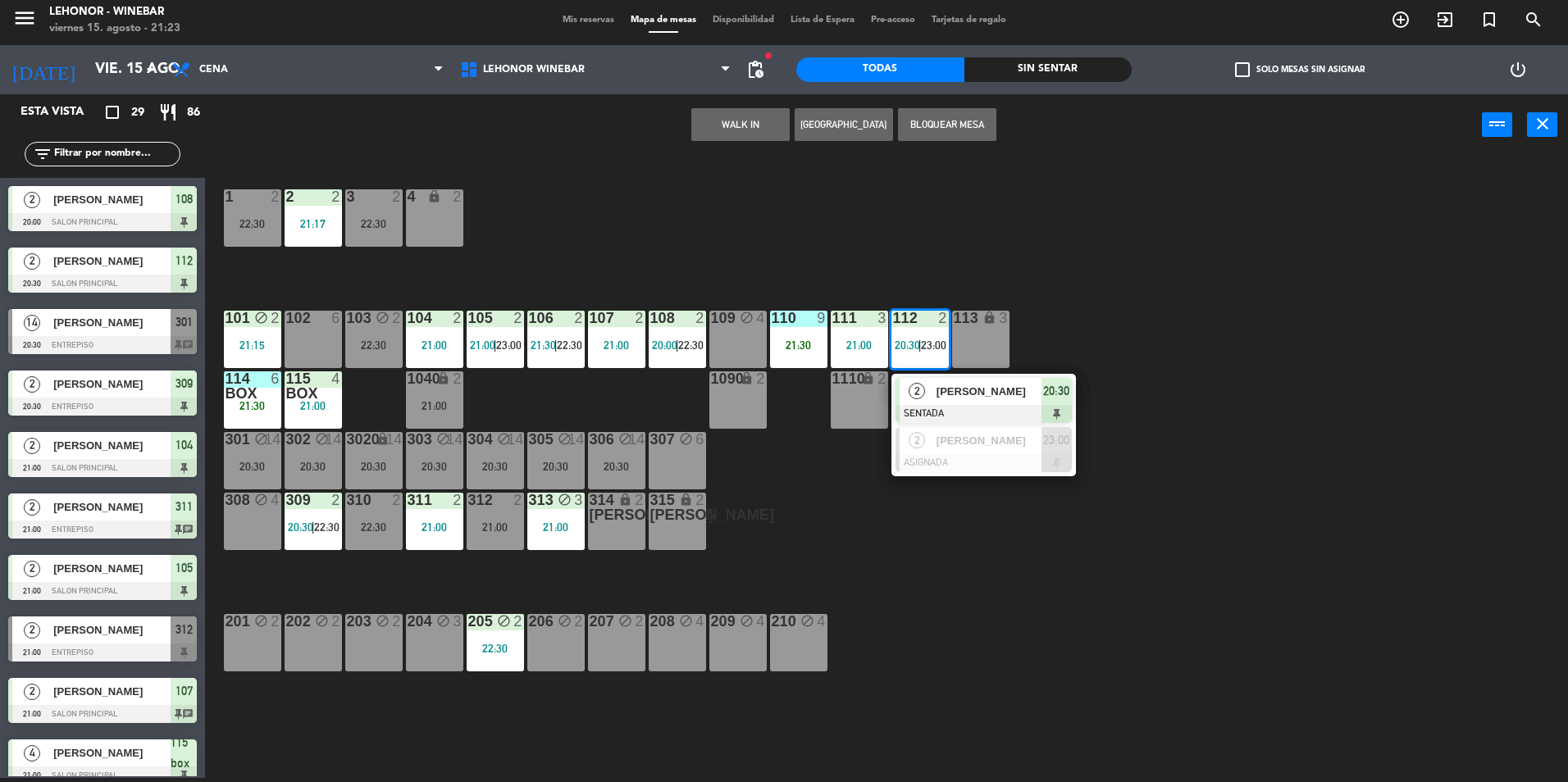
click at [921, 222] on div "1 2 22:30 2 2 21:17 3 2 22:30 4 lock 2 101 block 2 21:15 102 6 103 block 2 22:3…" at bounding box center [895, 471] width 1348 height 622
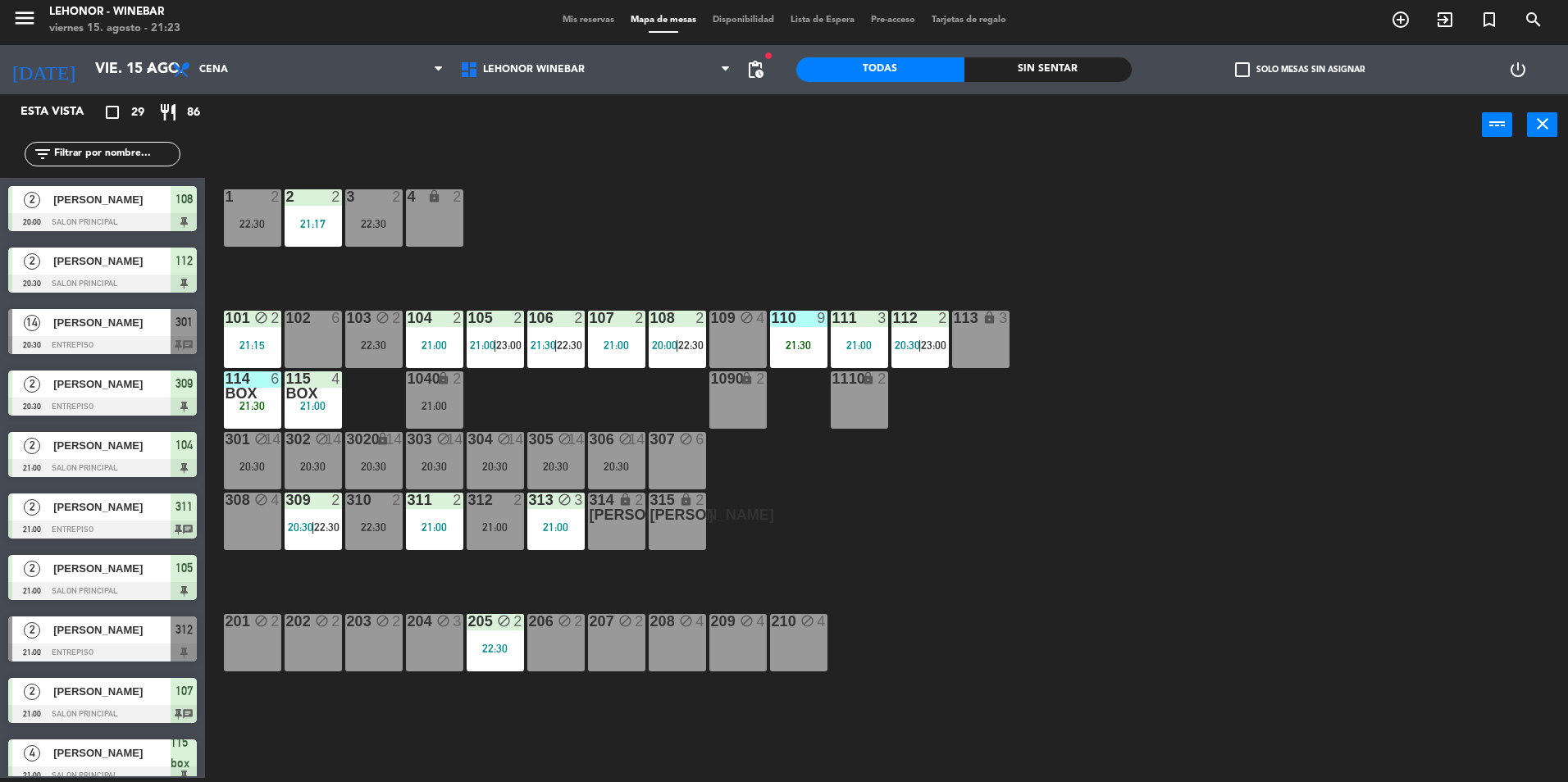
click at [377, 324] on icon "block" at bounding box center [383, 318] width 14 height 14
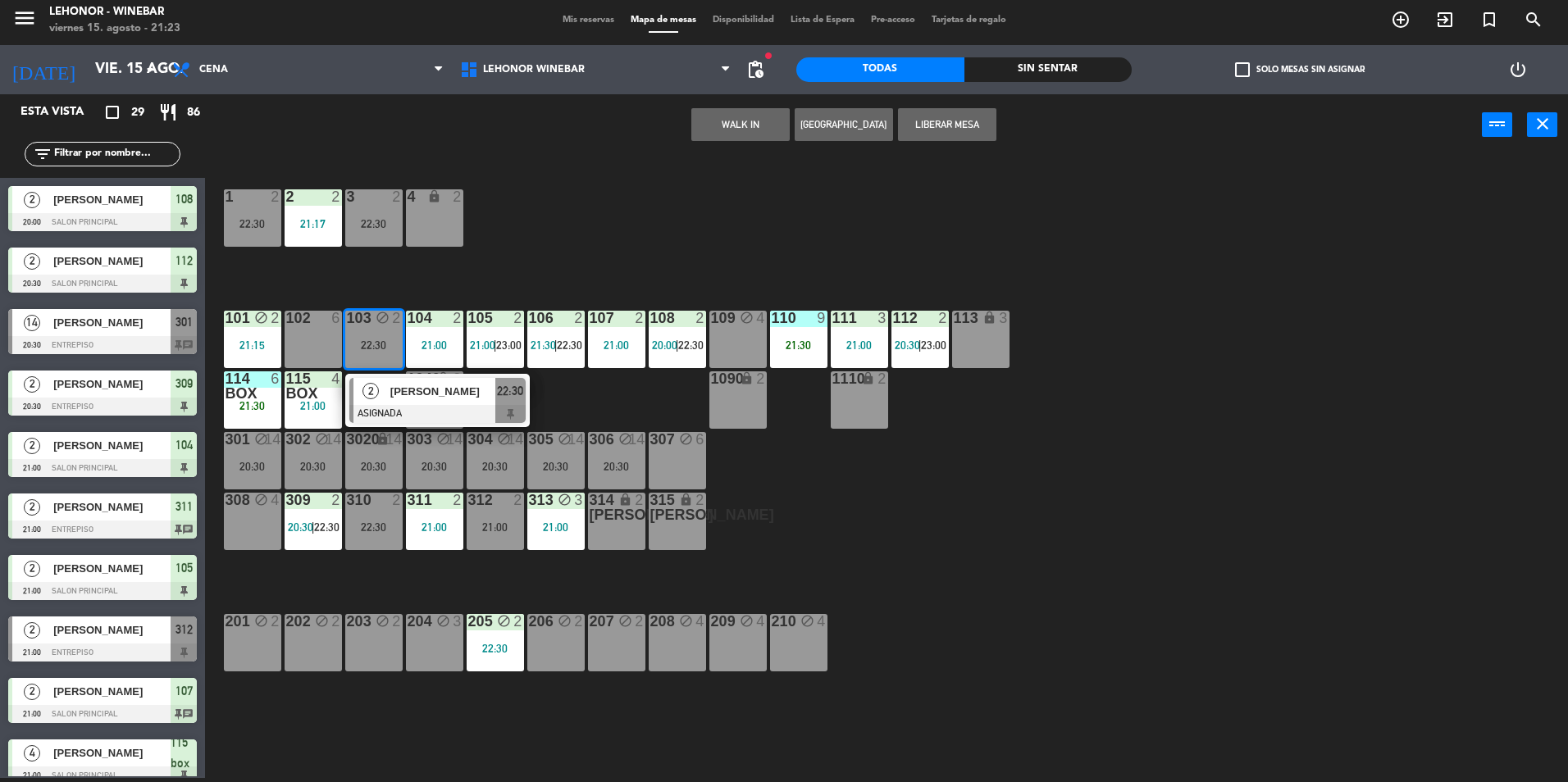
click at [518, 240] on div "1 2 22:30 2 2 21:17 3 2 22:30 4 lock 2 101 block 2 21:15 102 6 103 block 2 22:3…" at bounding box center [895, 471] width 1348 height 622
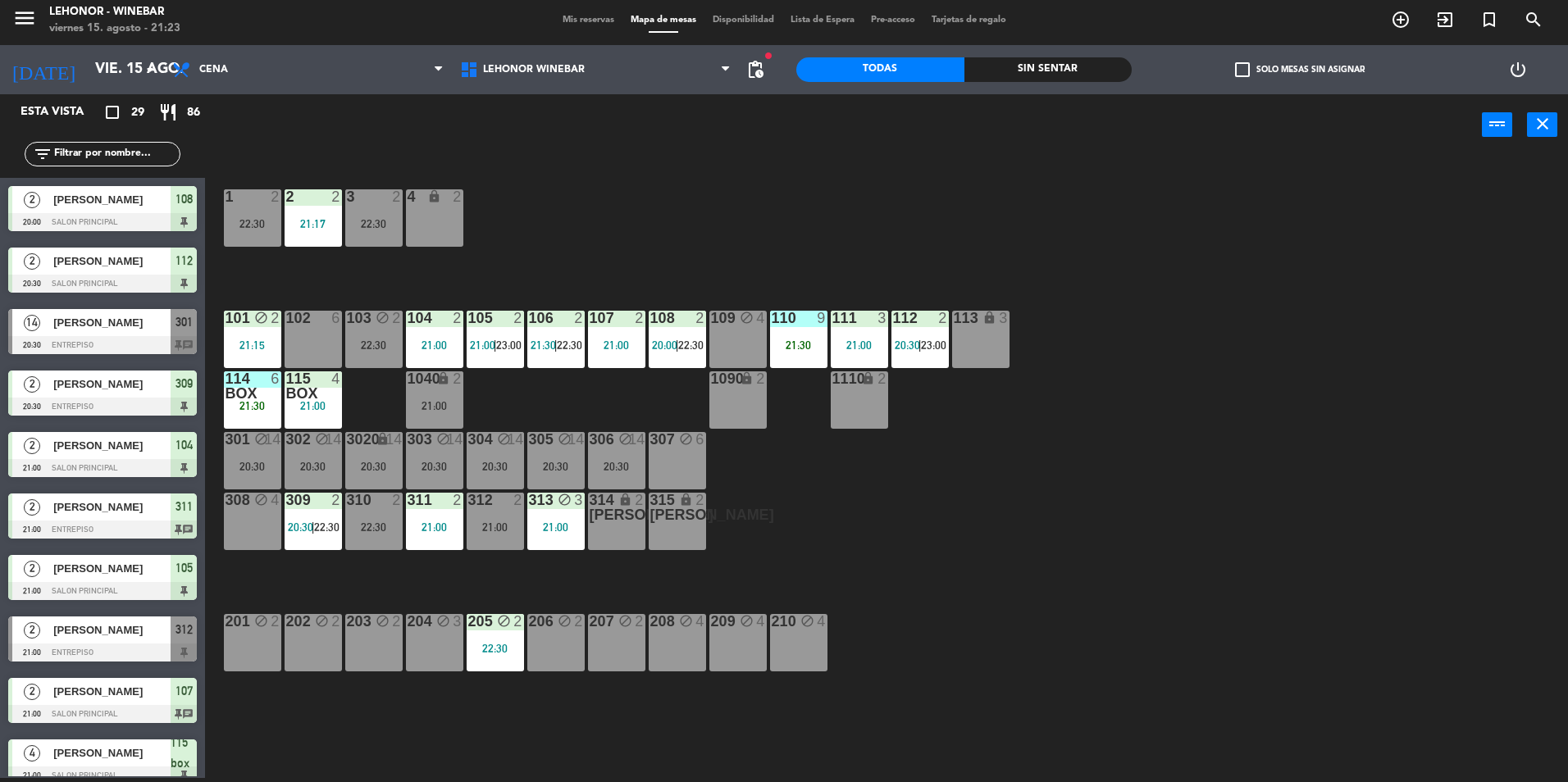
click at [235, 326] on div "101 block 2" at bounding box center [252, 319] width 57 height 16
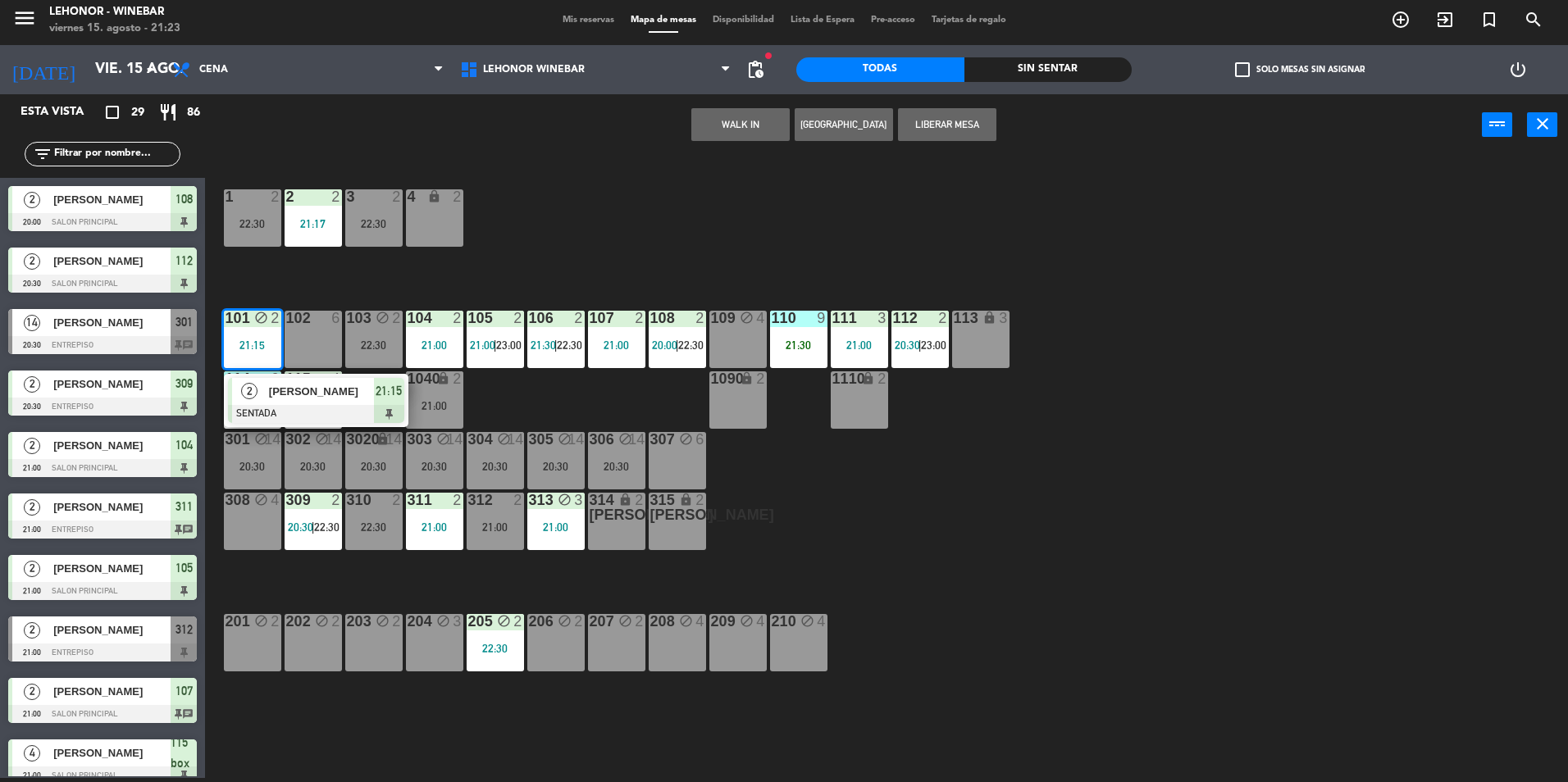
click at [550, 230] on div "1 2 22:30 2 2 21:17 3 2 22:30 4 lock 2 101 block 2 21:15 2 [PERSON_NAME] SENTAD…" at bounding box center [895, 471] width 1348 height 622
